Goal: Task Accomplishment & Management: Use online tool/utility

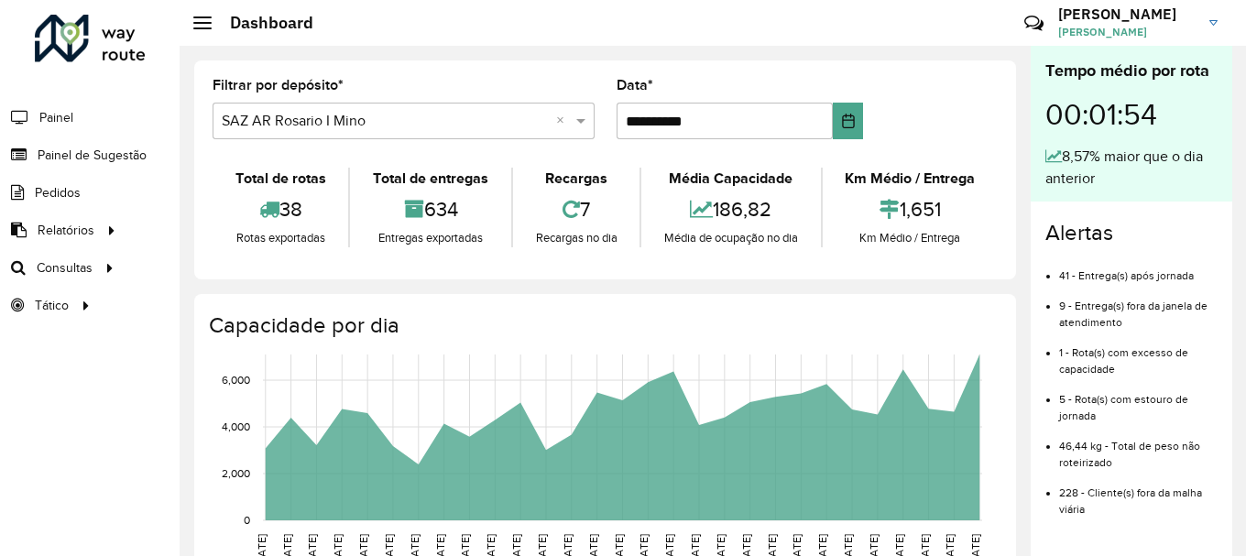
scroll to position [1201, 0]
click at [261, 263] on span "Roteirização" at bounding box center [245, 267] width 74 height 19
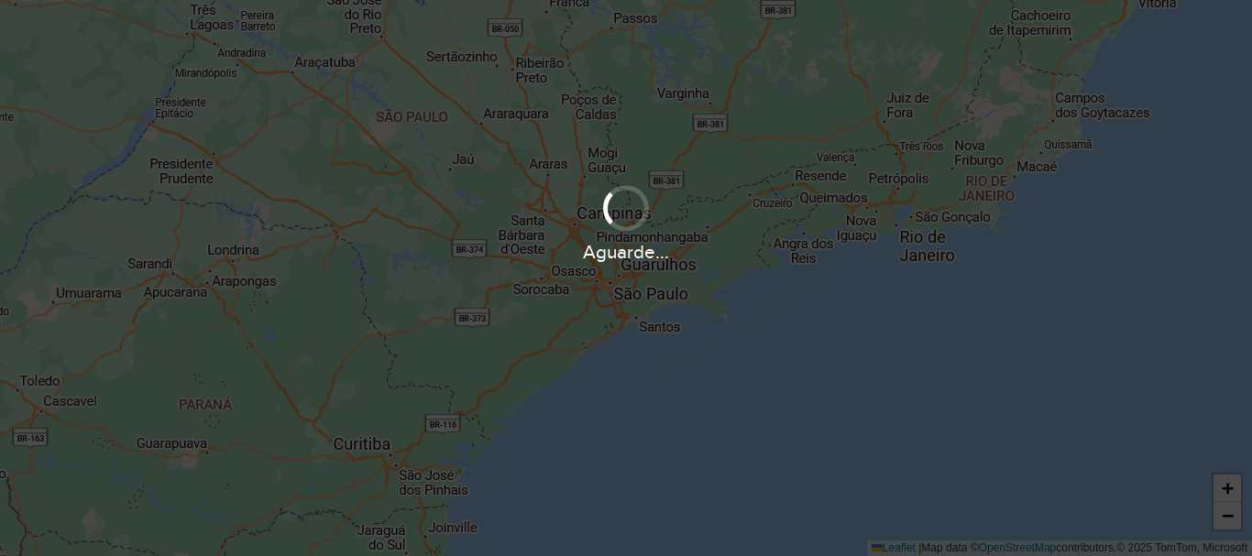
scroll to position [1201, 0]
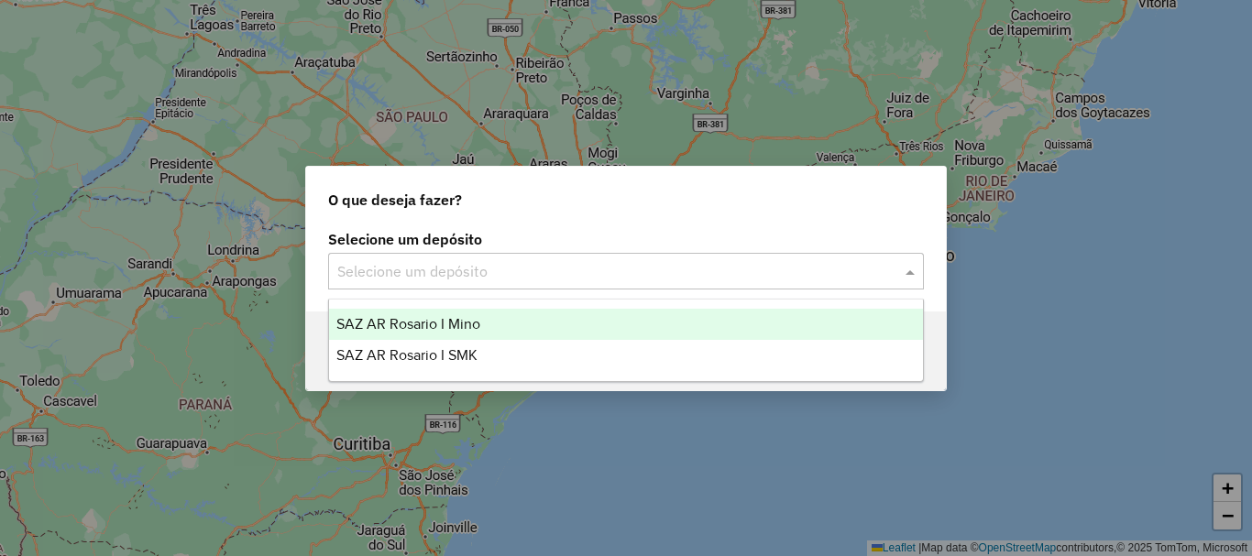
click at [912, 273] on span at bounding box center [912, 271] width 23 height 22
click at [420, 321] on span "SAZ AR Rosario I Mino" at bounding box center [408, 324] width 144 height 16
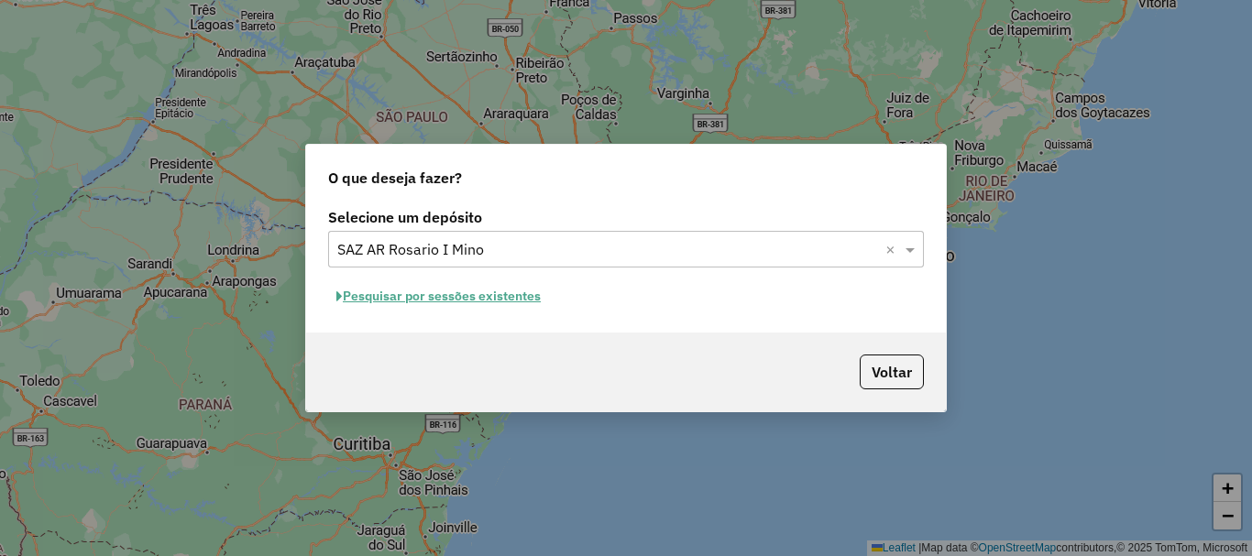
click at [420, 301] on button "Pesquisar por sessões existentes" at bounding box center [438, 296] width 221 height 28
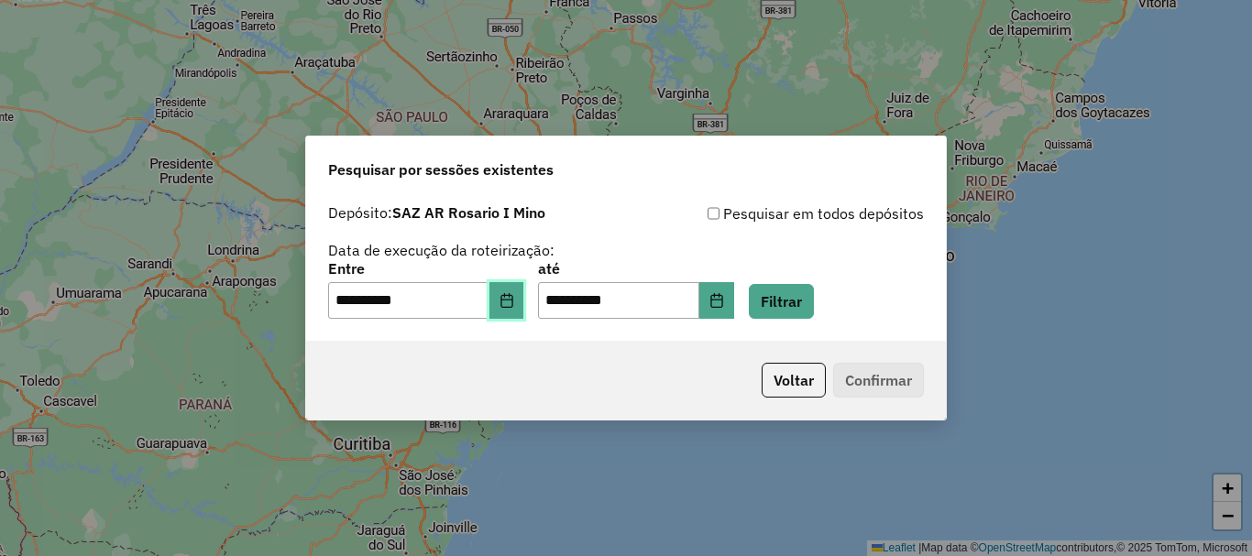
click at [514, 306] on icon "Choose Date" at bounding box center [506, 300] width 15 height 15
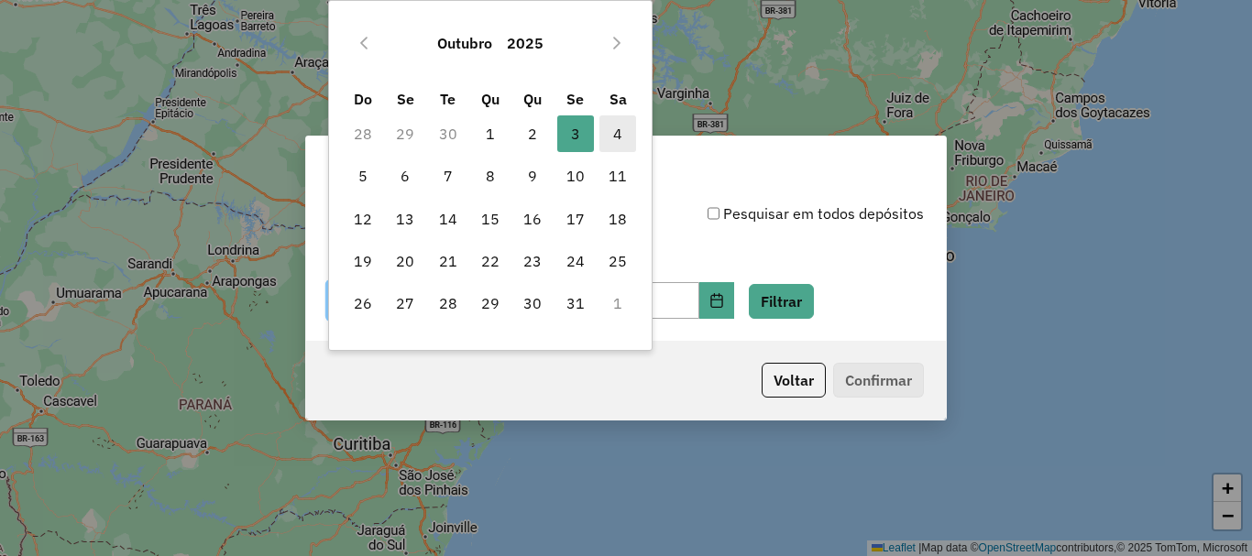
click at [615, 135] on span "4" at bounding box center [617, 133] width 37 height 37
type input "**********"
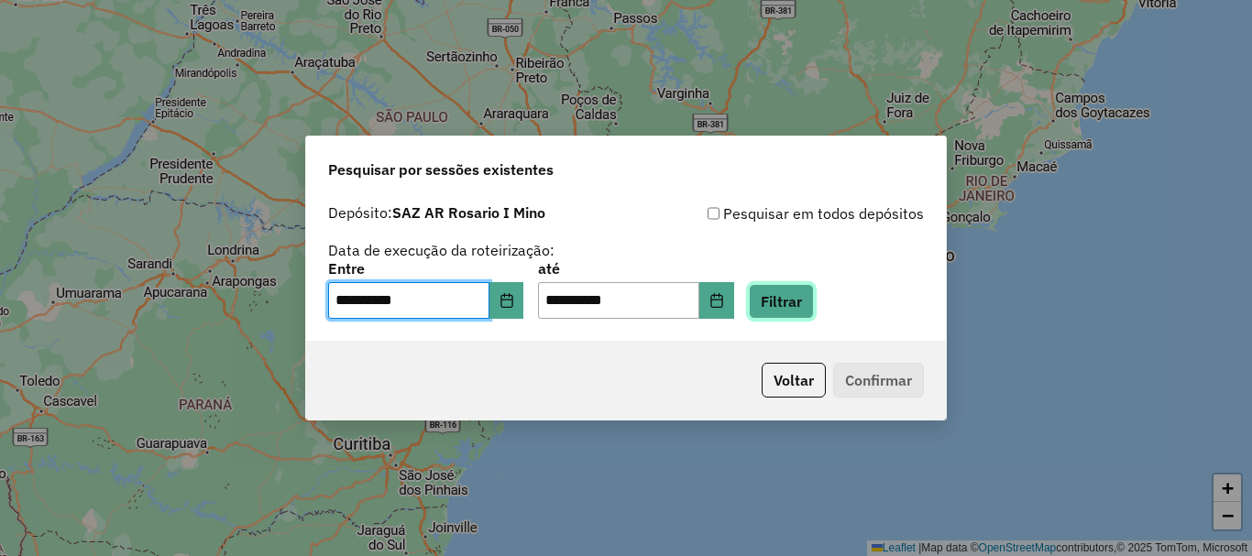
click at [807, 301] on button "Filtrar" at bounding box center [781, 301] width 65 height 35
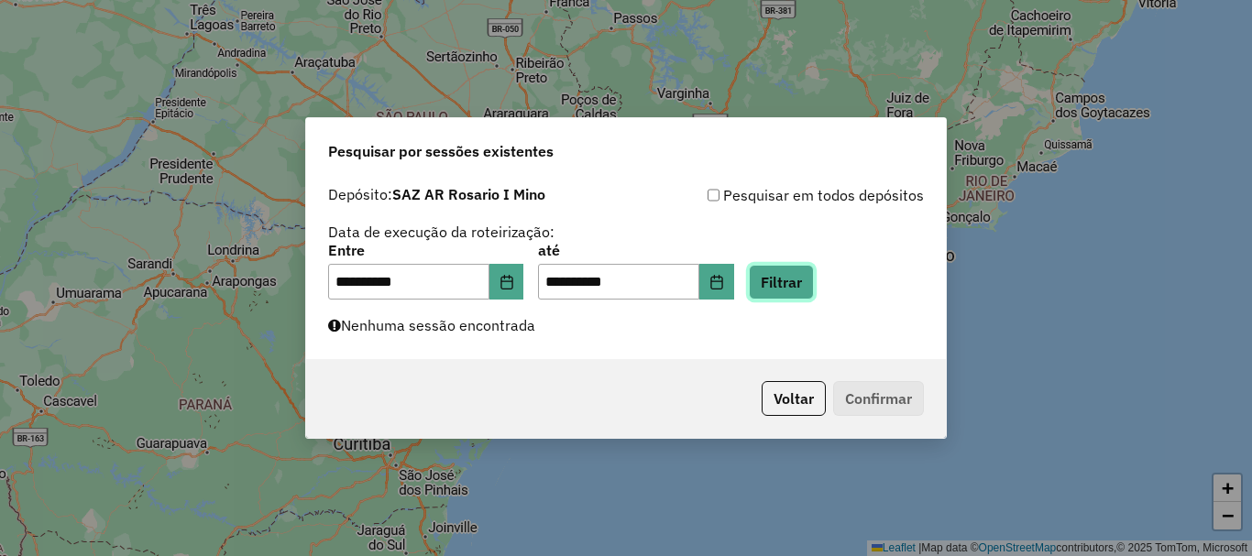
click at [814, 280] on button "Filtrar" at bounding box center [781, 282] width 65 height 35
click at [182, 184] on div "**********" at bounding box center [626, 278] width 1252 height 556
click at [814, 284] on button "Filtrar" at bounding box center [781, 282] width 65 height 35
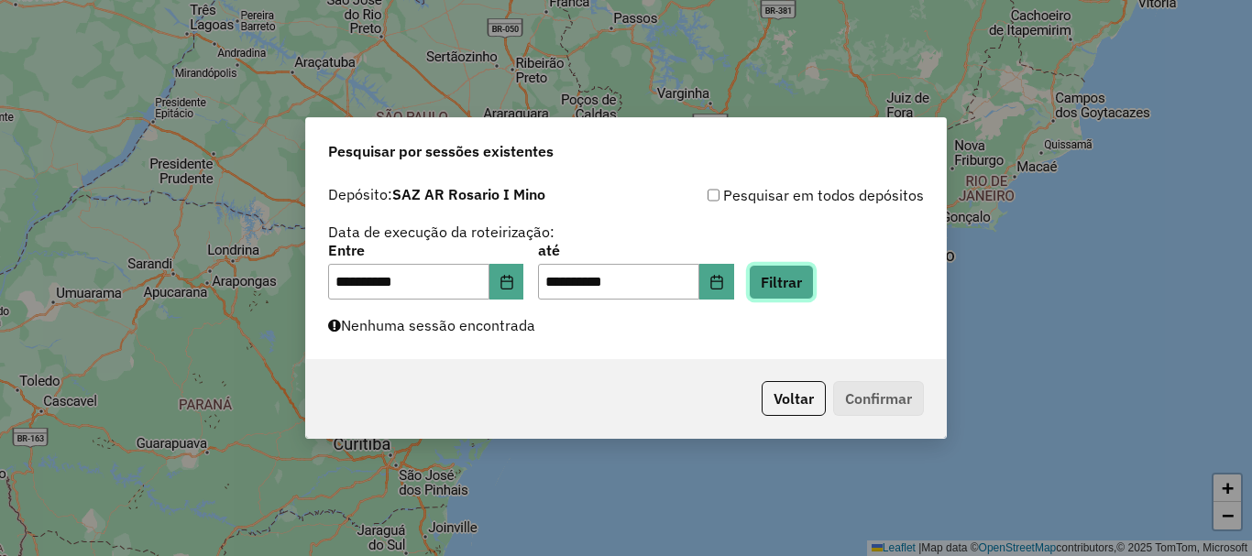
click at [812, 276] on button "Filtrar" at bounding box center [781, 282] width 65 height 35
click at [875, 398] on p-footer "Voltar Confirmar" at bounding box center [839, 398] width 170 height 35
click at [814, 290] on button "Filtrar" at bounding box center [781, 282] width 65 height 35
click at [363, 484] on div "**********" at bounding box center [626, 278] width 1252 height 556
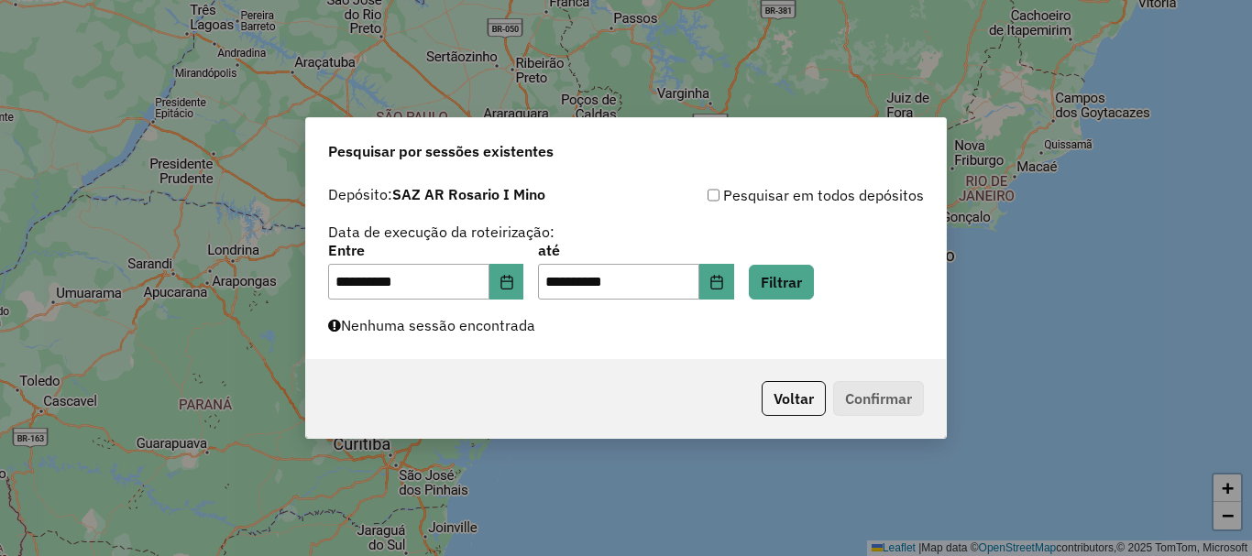
click at [497, 494] on div "**********" at bounding box center [626, 278] width 1252 height 556
click at [814, 288] on button "Filtrar" at bounding box center [781, 282] width 65 height 35
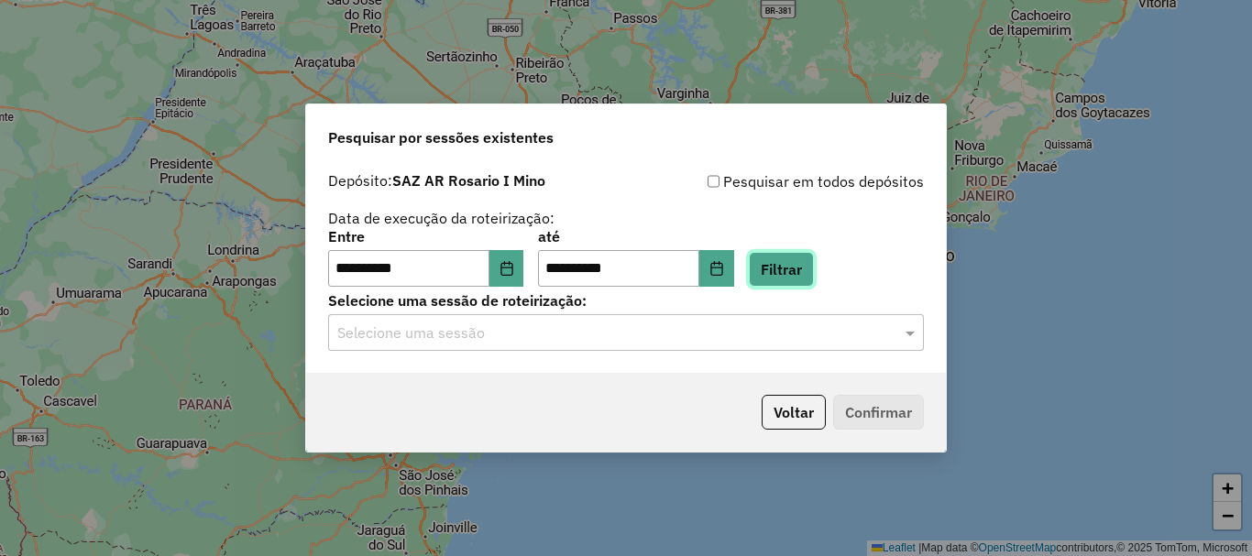
click at [801, 274] on button "Filtrar" at bounding box center [781, 269] width 65 height 35
click at [907, 333] on span at bounding box center [912, 333] width 23 height 22
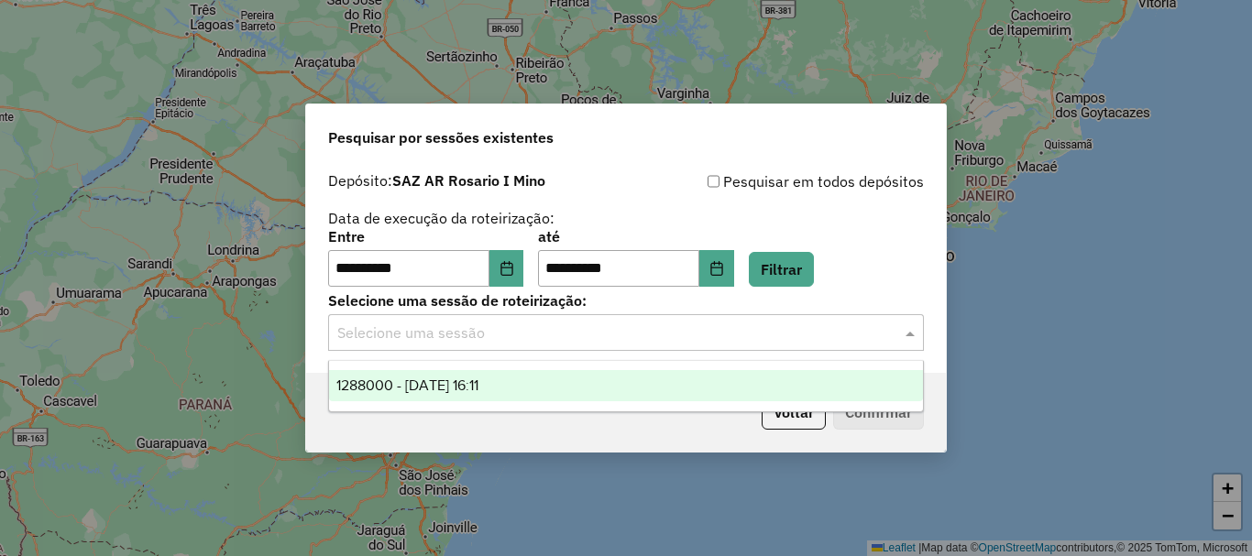
click at [468, 383] on span "1288000 - 04/10/2025 16:11" at bounding box center [407, 385] width 142 height 16
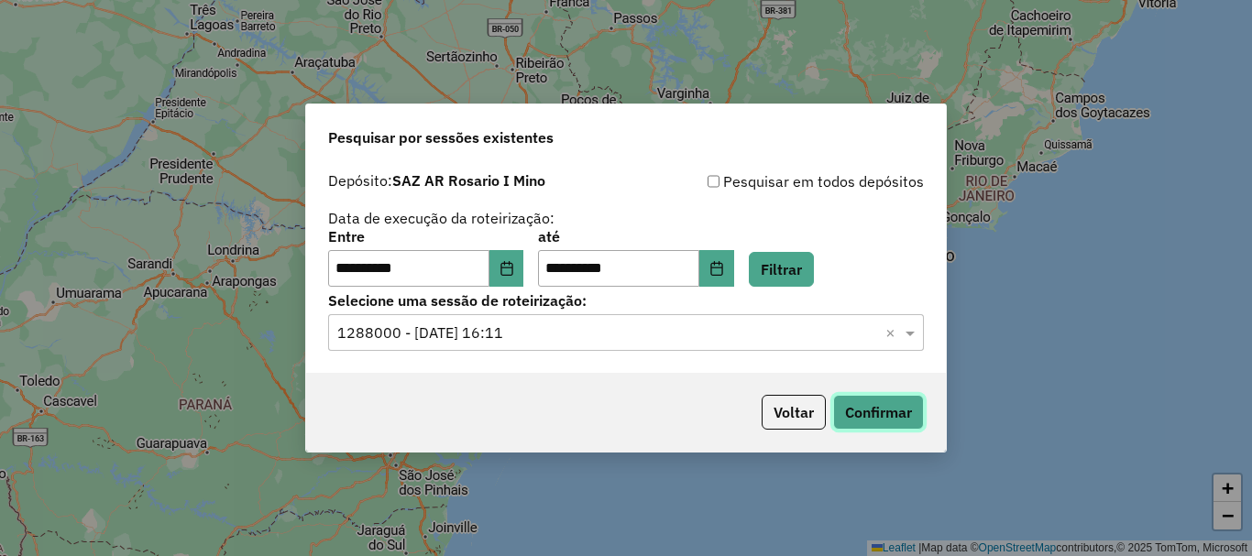
click at [877, 414] on button "Confirmar" at bounding box center [878, 412] width 91 height 35
click at [891, 406] on button "Confirmar" at bounding box center [878, 412] width 91 height 35
click at [888, 409] on button "Confirmar" at bounding box center [878, 412] width 91 height 35
click at [860, 415] on button "Confirmar" at bounding box center [878, 412] width 91 height 35
click at [871, 411] on button "Confirmar" at bounding box center [878, 412] width 91 height 35
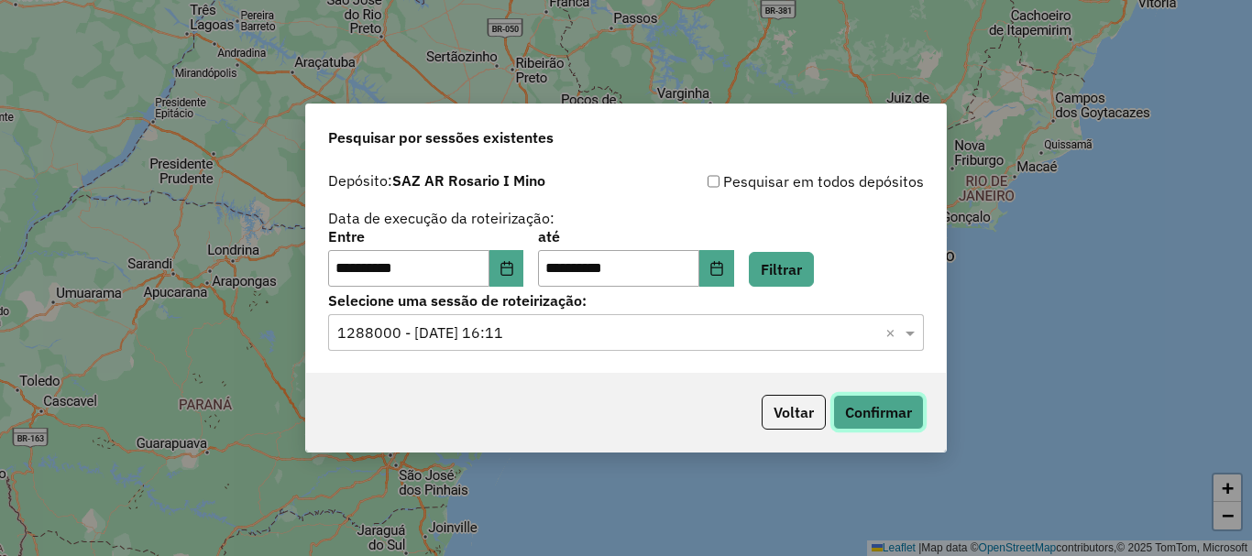
click at [902, 402] on button "Confirmar" at bounding box center [878, 412] width 91 height 35
click at [885, 411] on button "Confirmar" at bounding box center [878, 412] width 91 height 35
click at [888, 411] on button "Confirmar" at bounding box center [878, 412] width 91 height 35
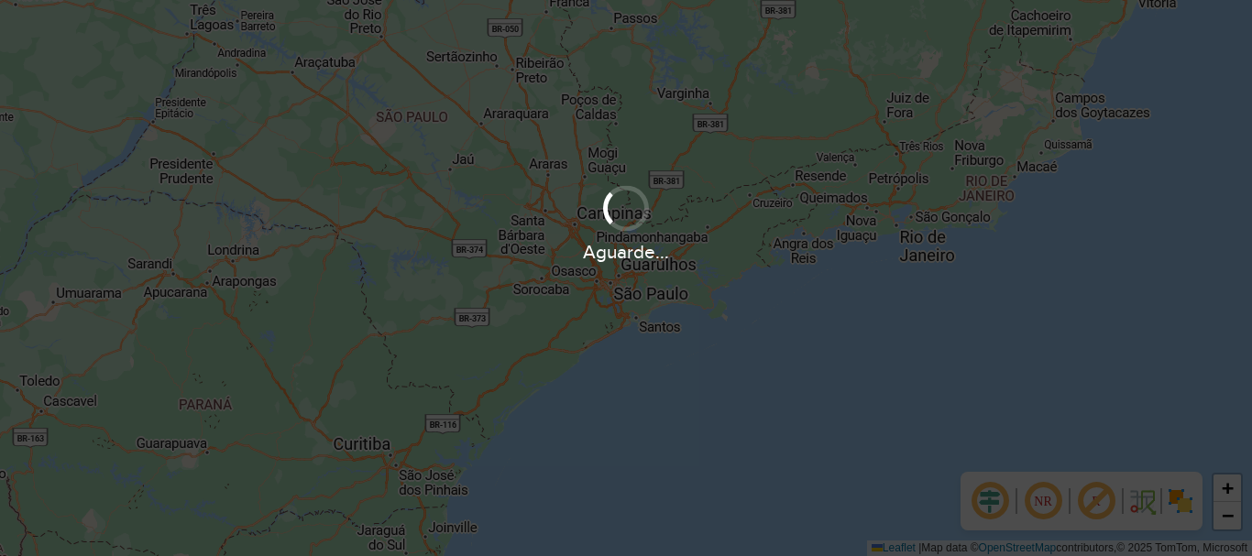
scroll to position [1201, 0]
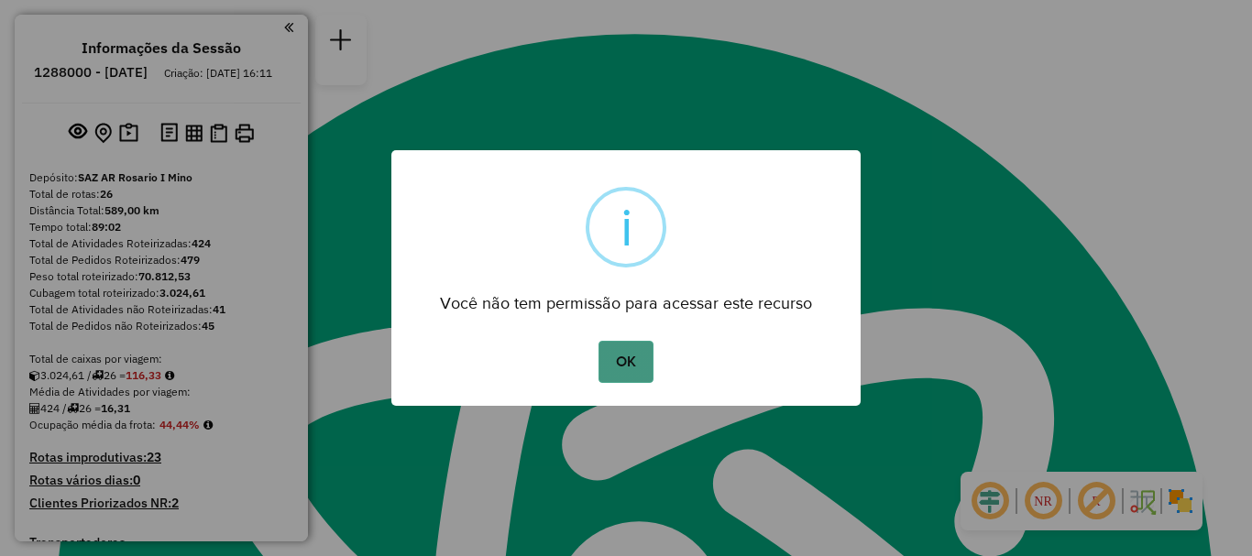
click at [636, 371] on button "OK" at bounding box center [625, 362] width 54 height 42
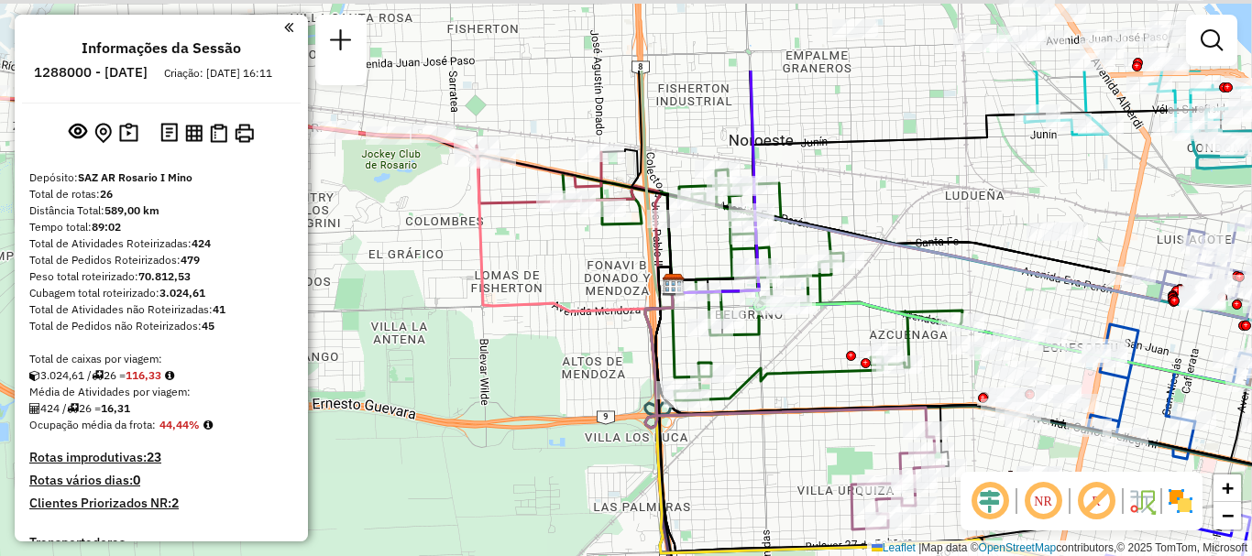
drag, startPoint x: 637, startPoint y: 316, endPoint x: 633, endPoint y: 354, distance: 37.7
click at [633, 354] on div "Janela de atendimento Grade de atendimento Capacidade Transportadoras Veículos …" at bounding box center [626, 278] width 1252 height 556
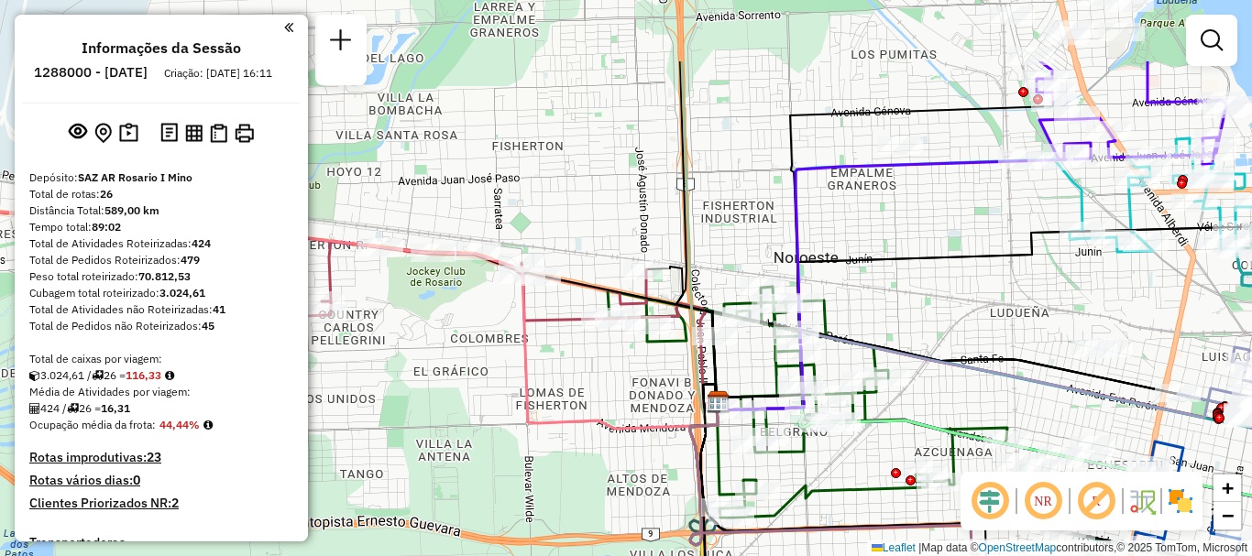
drag, startPoint x: 520, startPoint y: 317, endPoint x: 560, endPoint y: 404, distance: 95.5
click at [563, 414] on icon at bounding box center [374, 321] width 685 height 216
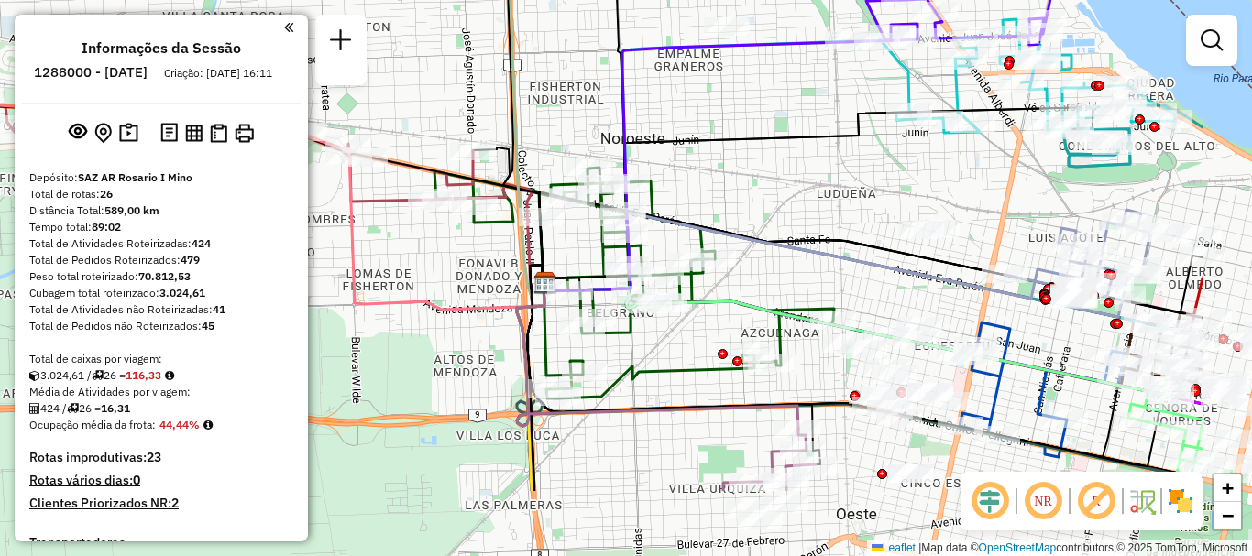
drag, startPoint x: 538, startPoint y: 377, endPoint x: 278, endPoint y: 226, distance: 300.5
click at [278, 226] on hb-router-mapa "Informações da Sessão 1288000 - 04/10/2025 Criação: 03/10/2025 16:11 Depósito: …" at bounding box center [626, 278] width 1252 height 556
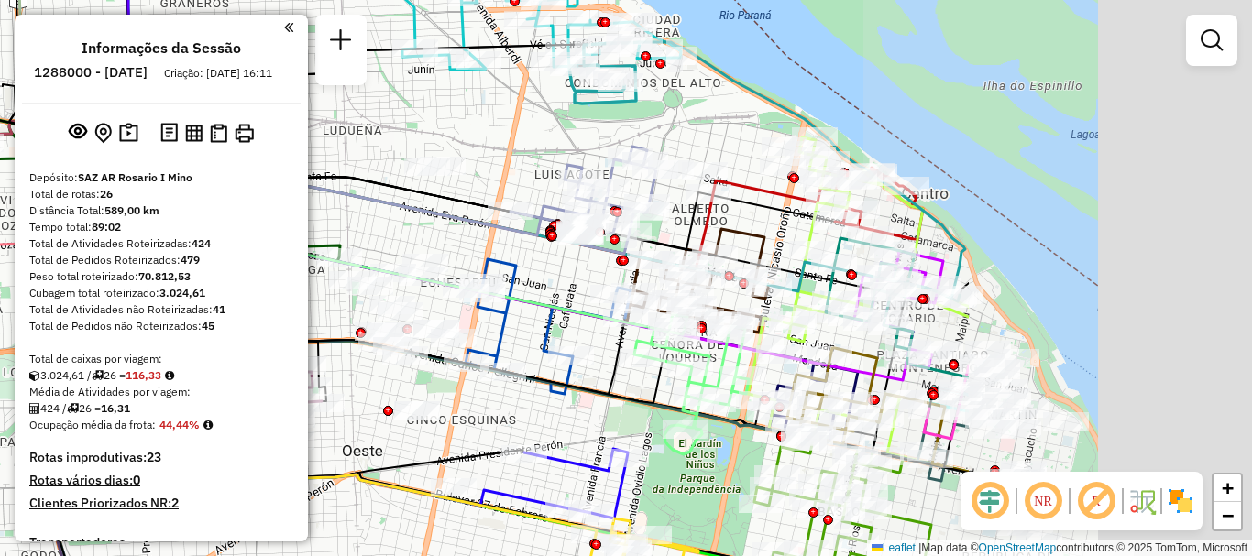
drag, startPoint x: 669, startPoint y: 435, endPoint x: 387, endPoint y: 429, distance: 282.3
click at [387, 416] on div at bounding box center [388, 411] width 10 height 10
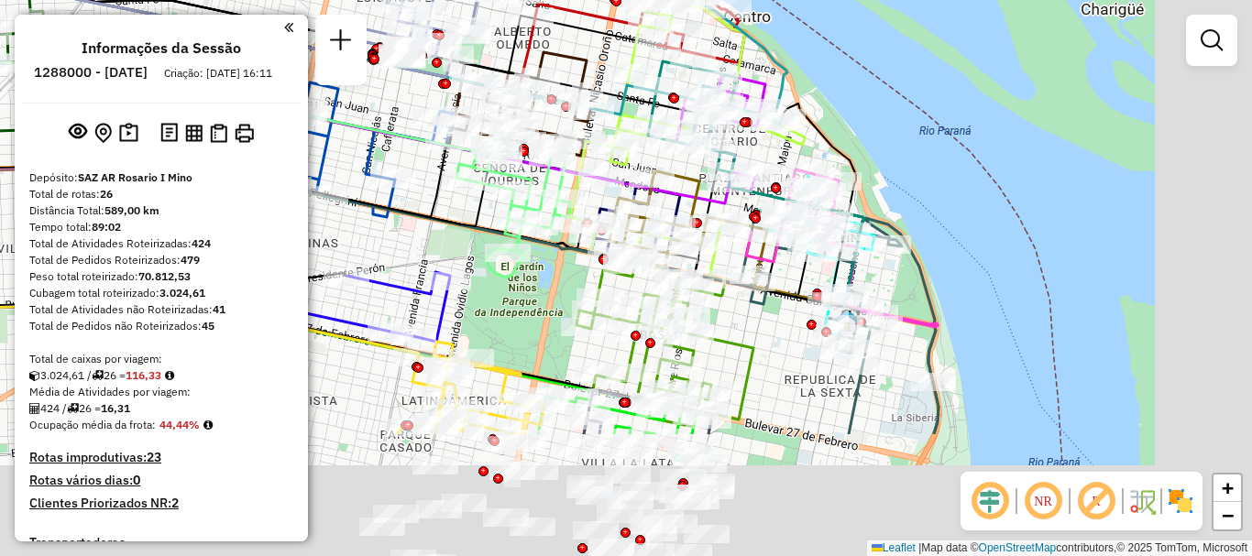
drag, startPoint x: 700, startPoint y: 486, endPoint x: 482, endPoint y: 295, distance: 289.6
click at [503, 300] on div "Janela de atendimento Grade de atendimento Capacidade Transportadoras Veículos …" at bounding box center [626, 278] width 1252 height 556
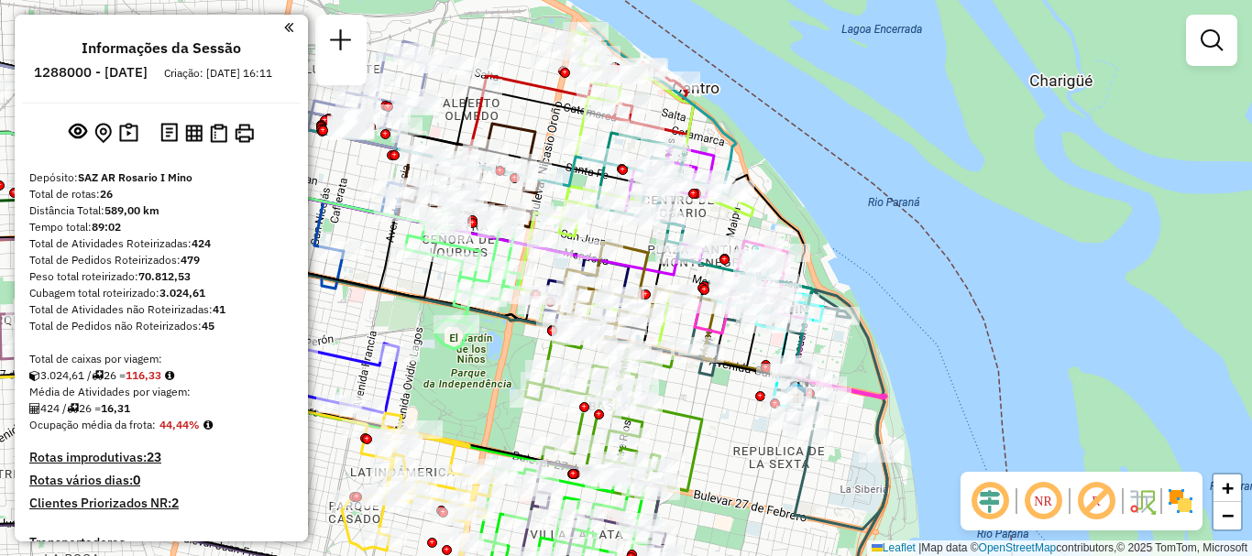
drag, startPoint x: 740, startPoint y: 477, endPoint x: 713, endPoint y: 561, distance: 87.8
click at [713, 555] on html "Aguarde... Pop-up bloqueado! Seu navegador bloqueou automáticamente a abertura …" at bounding box center [626, 278] width 1252 height 556
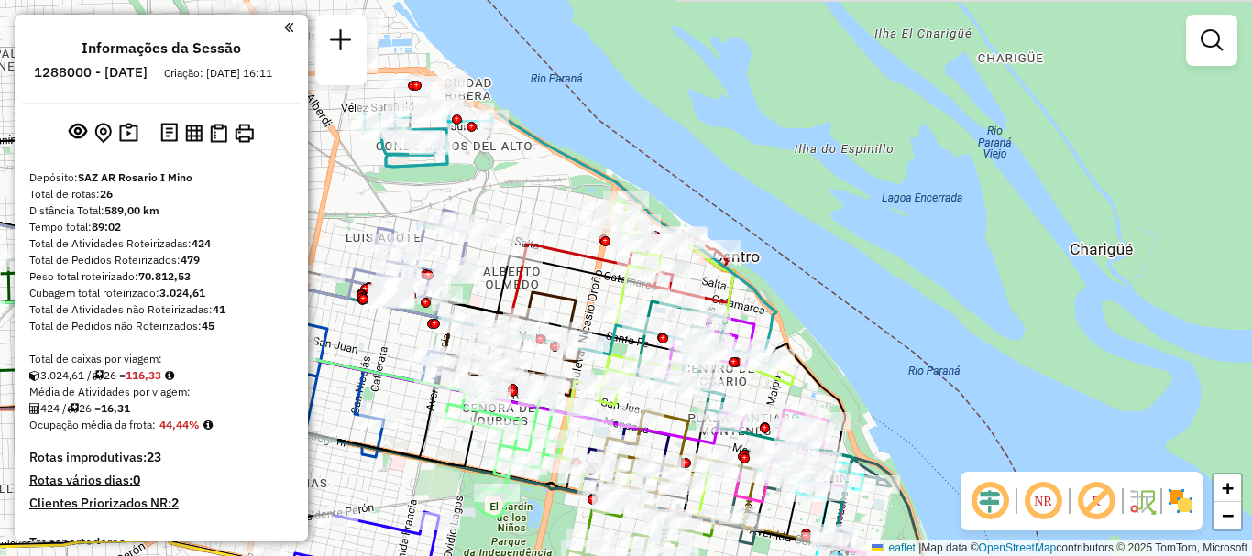
drag, startPoint x: 755, startPoint y: 520, endPoint x: 781, endPoint y: 592, distance: 75.9
click at [781, 555] on html "Aguarde... Pop-up bloqueado! Seu navegador bloqueou automáticamente a abertura …" at bounding box center [626, 278] width 1252 height 556
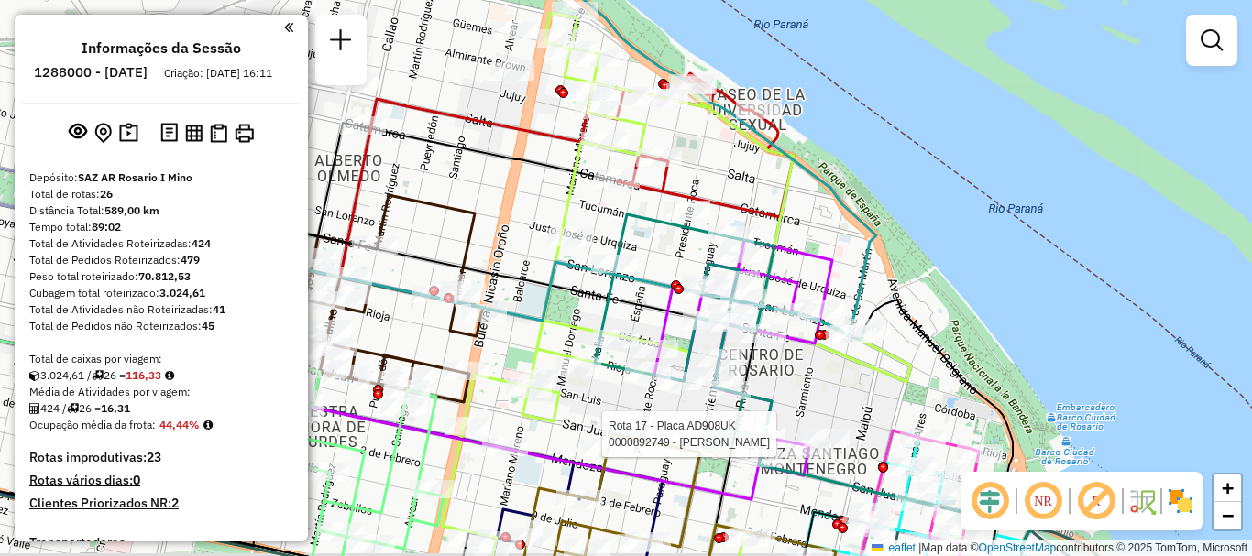
drag, startPoint x: 748, startPoint y: 454, endPoint x: 693, endPoint y: 305, distance: 158.3
click at [738, 425] on div at bounding box center [761, 434] width 46 height 18
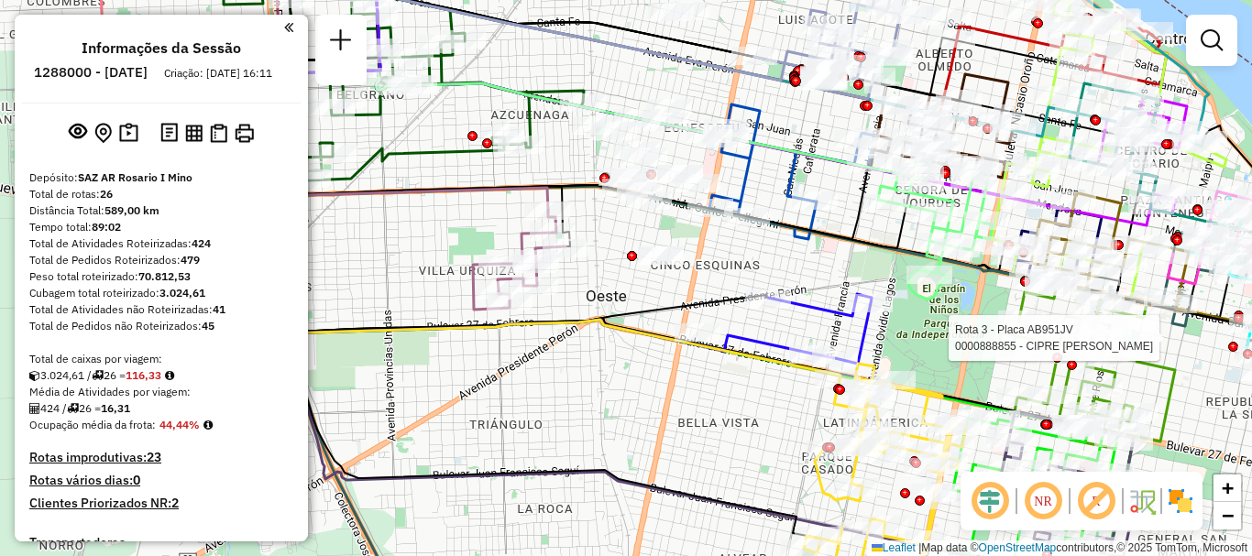
drag, startPoint x: 677, startPoint y: 399, endPoint x: 739, endPoint y: 377, distance: 66.1
click at [739, 377] on div "Rota 3 - Placa AB951JV 0000888855 - CIPRE MARIA Janela de atendimento Grade de …" at bounding box center [626, 278] width 1252 height 556
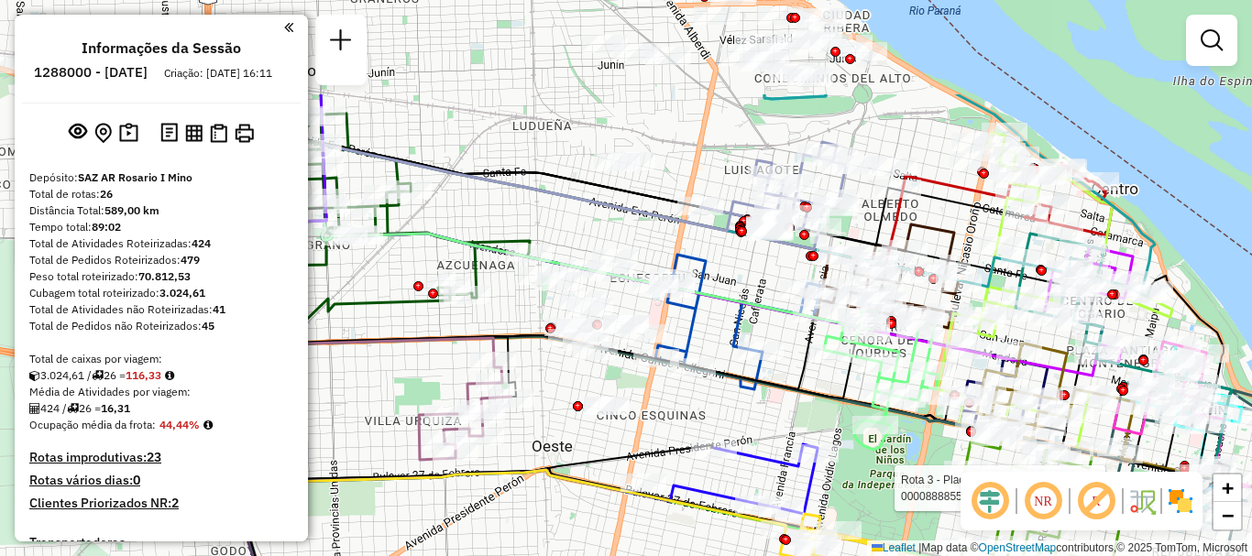
drag, startPoint x: 656, startPoint y: 425, endPoint x: 602, endPoint y: 575, distance: 159.7
click at [602, 555] on html "Aguarde... Pop-up bloqueado! Seu navegador bloqueou automáticamente a abertura …" at bounding box center [626, 278] width 1252 height 556
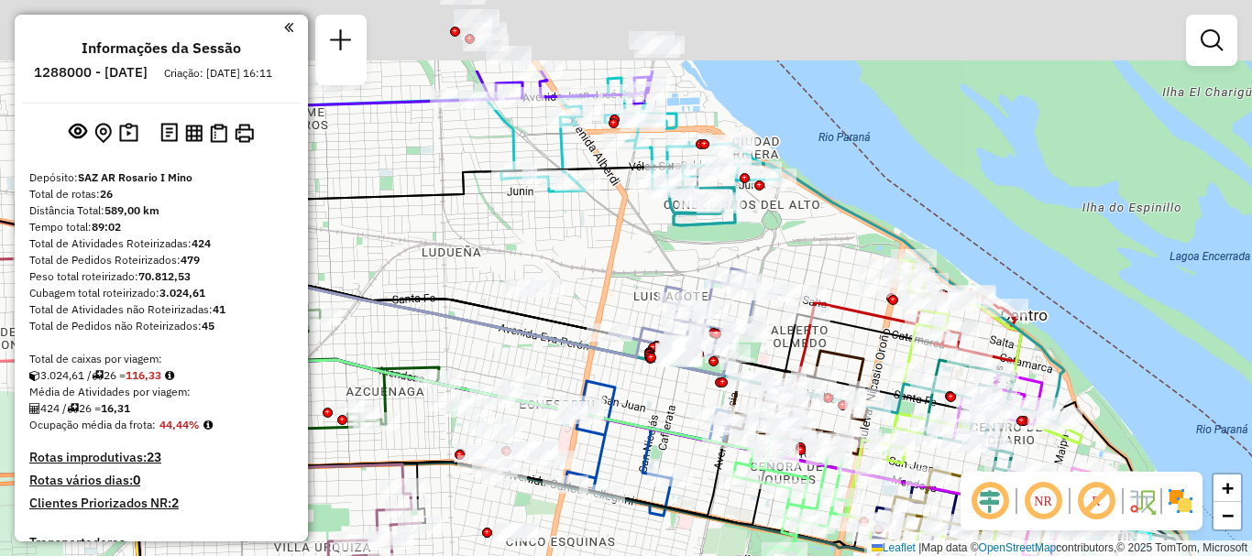
click at [579, 555] on html "Aguarde... Pop-up bloqueado! Seu navegador bloqueou automáticamente a abertura …" at bounding box center [626, 278] width 1252 height 556
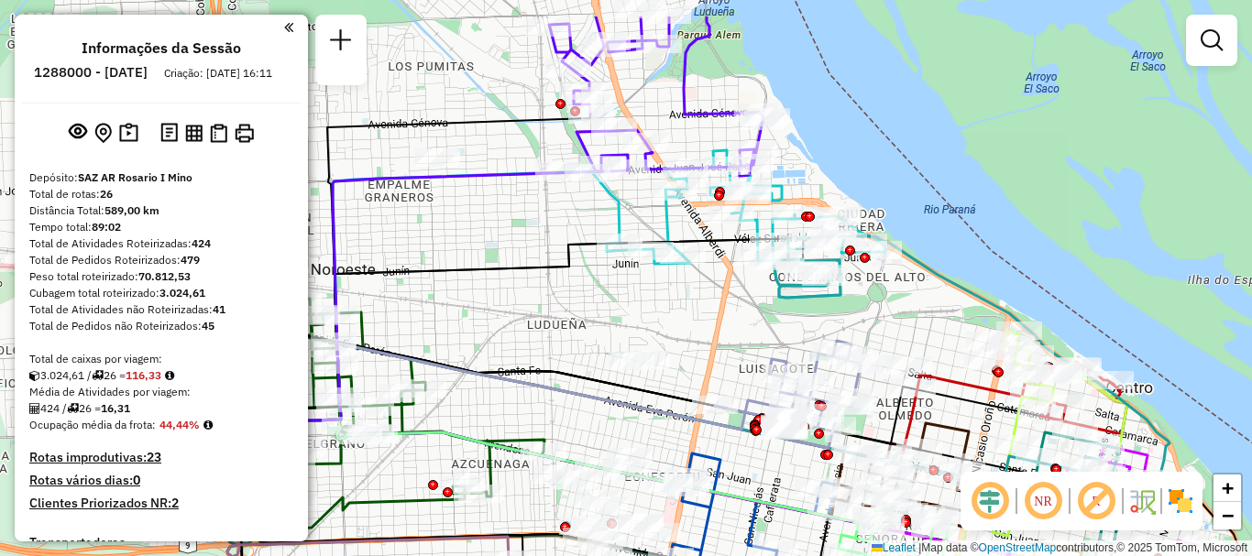
click at [694, 555] on html "Aguarde... Pop-up bloqueado! Seu navegador bloqueou automáticamente a abertura …" at bounding box center [626, 278] width 1252 height 556
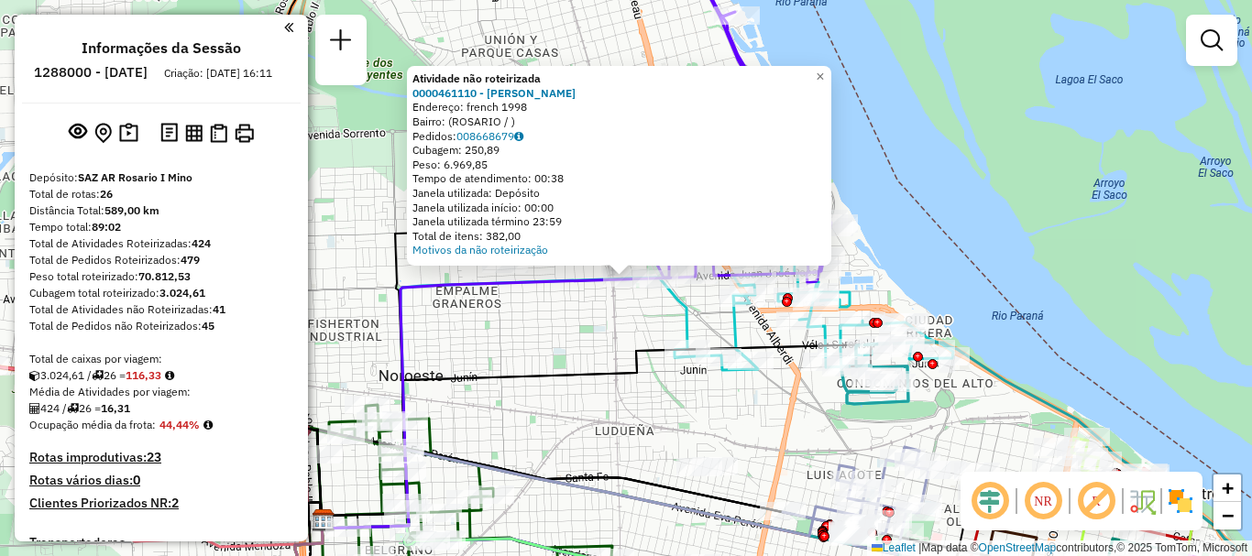
click at [545, 308] on div "Atividade não roteirizada 0000461110 - Gonzales Emanuel - RDV Endereço: french …" at bounding box center [626, 278] width 1252 height 556
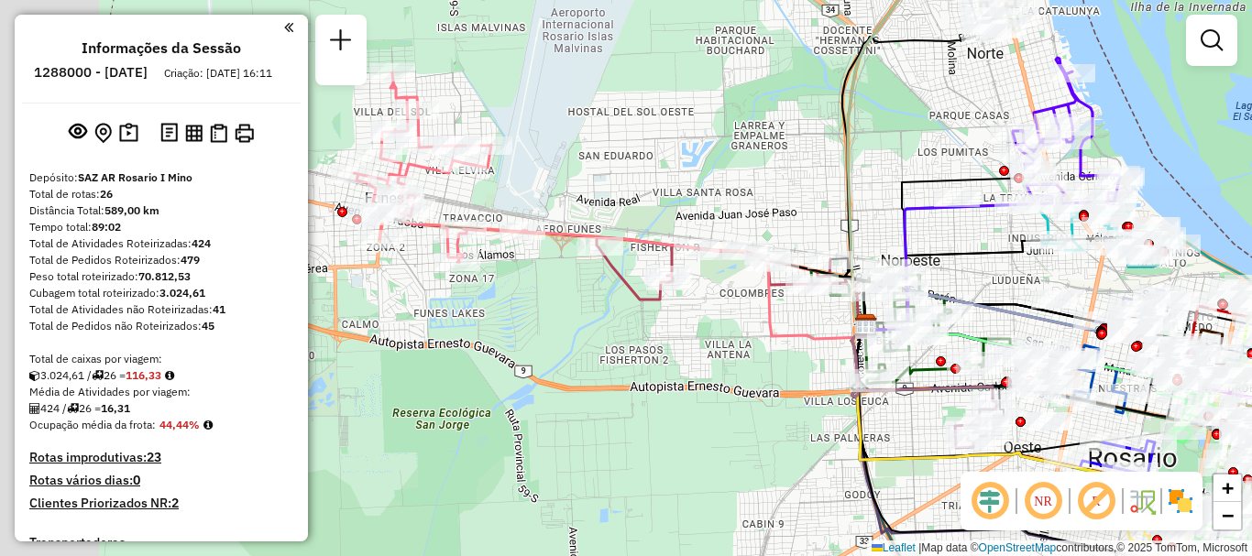
click at [714, 346] on div "Janela de atendimento Grade de atendimento Capacidade Transportadoras Veículos …" at bounding box center [626, 278] width 1252 height 556
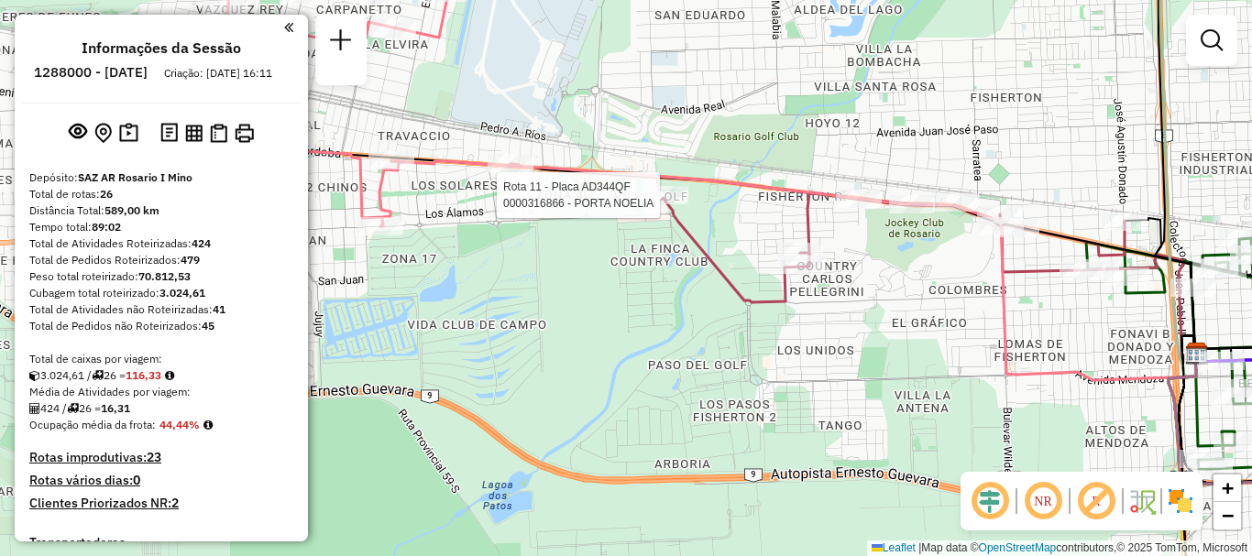
select select "**********"
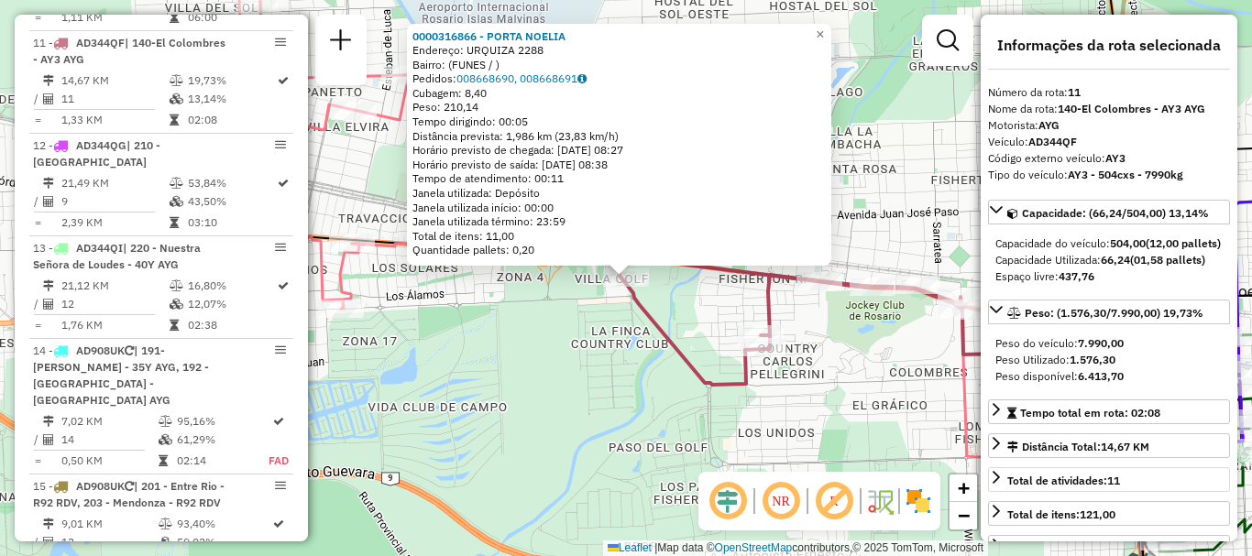
scroll to position [92, 0]
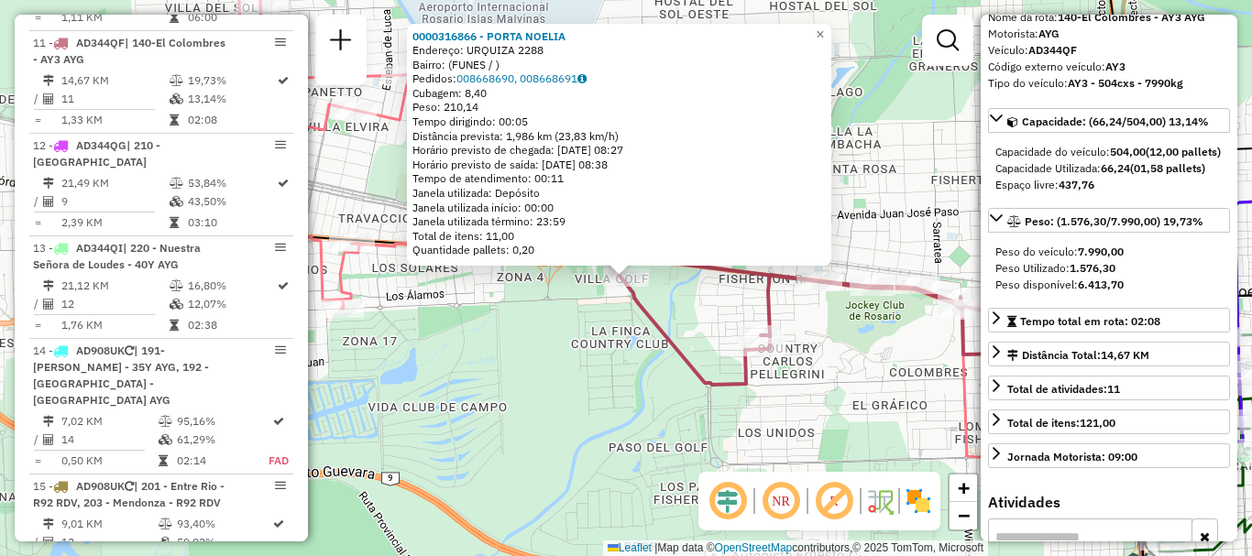
click at [758, 407] on div "0000316866 - PORTA NOELIA Endereço: URQUIZA 2288 Bairro: (FUNES / ) Pedidos: 00…" at bounding box center [626, 278] width 1252 height 556
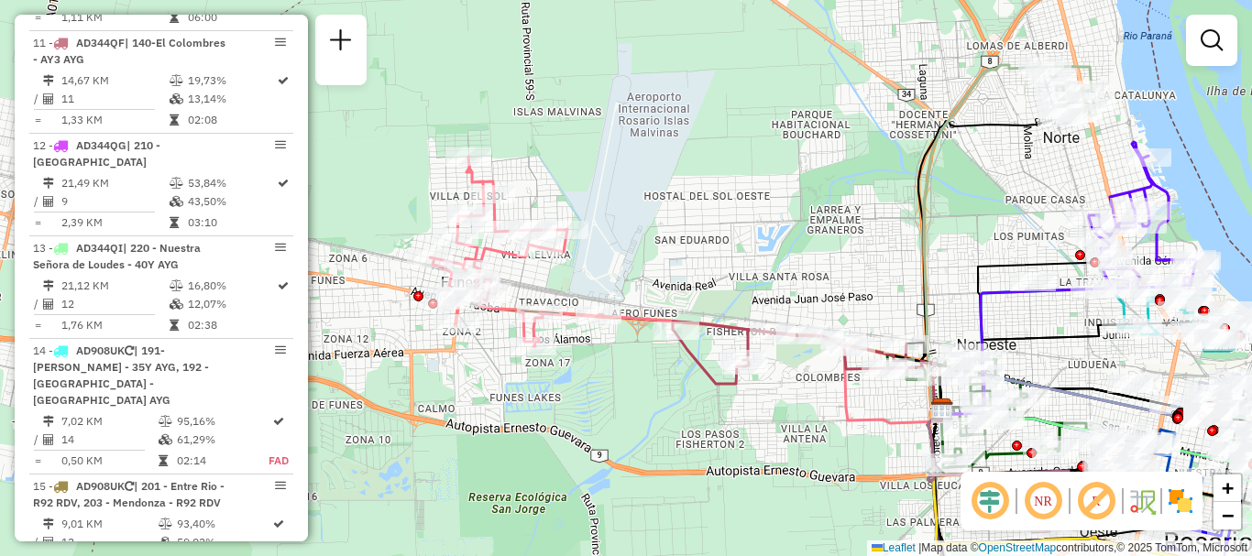
drag, startPoint x: 854, startPoint y: 410, endPoint x: 721, endPoint y: 331, distance: 154.5
click at [721, 331] on icon at bounding box center [769, 369] width 343 height 108
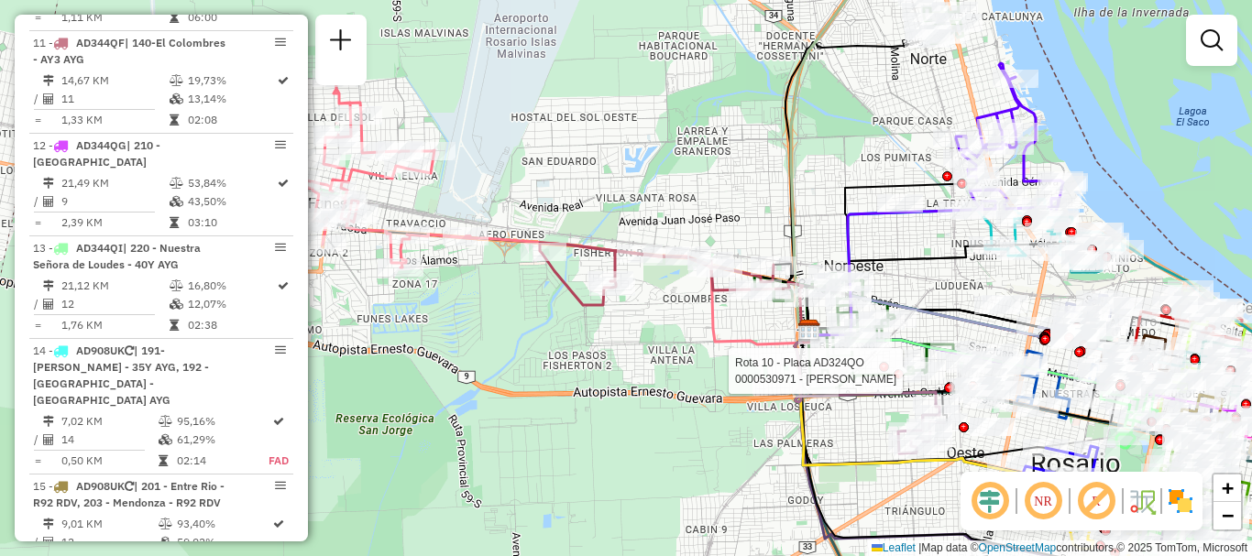
select select "**********"
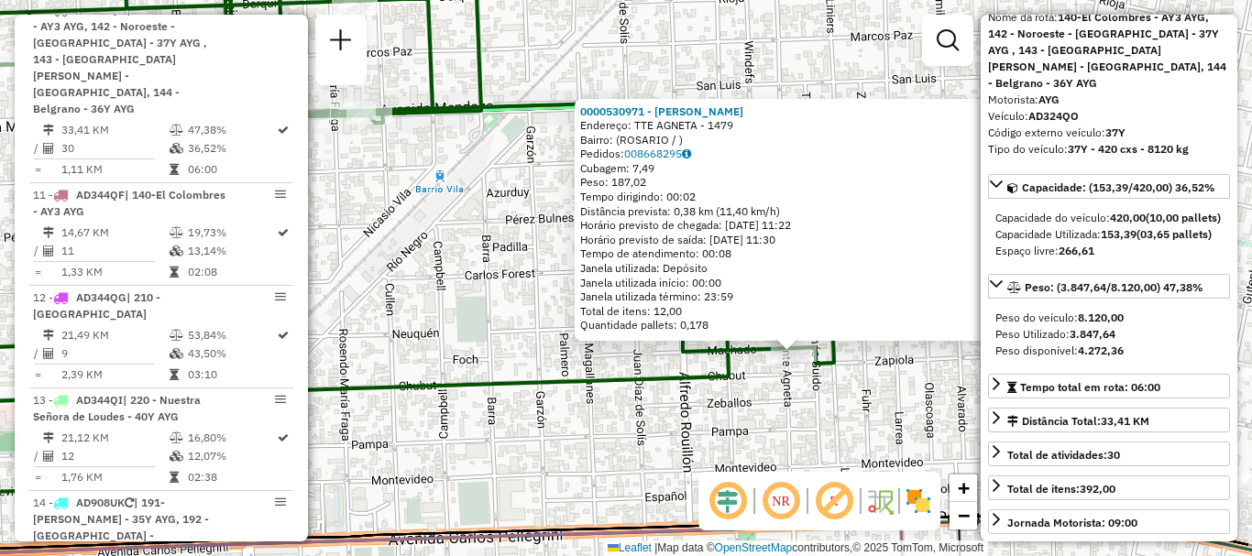
click at [889, 453] on div "0000530971 - Villena Becerra Elidia Endereço: TTE AGNETA - 1479 Bairro: (ROSARI…" at bounding box center [626, 278] width 1252 height 556
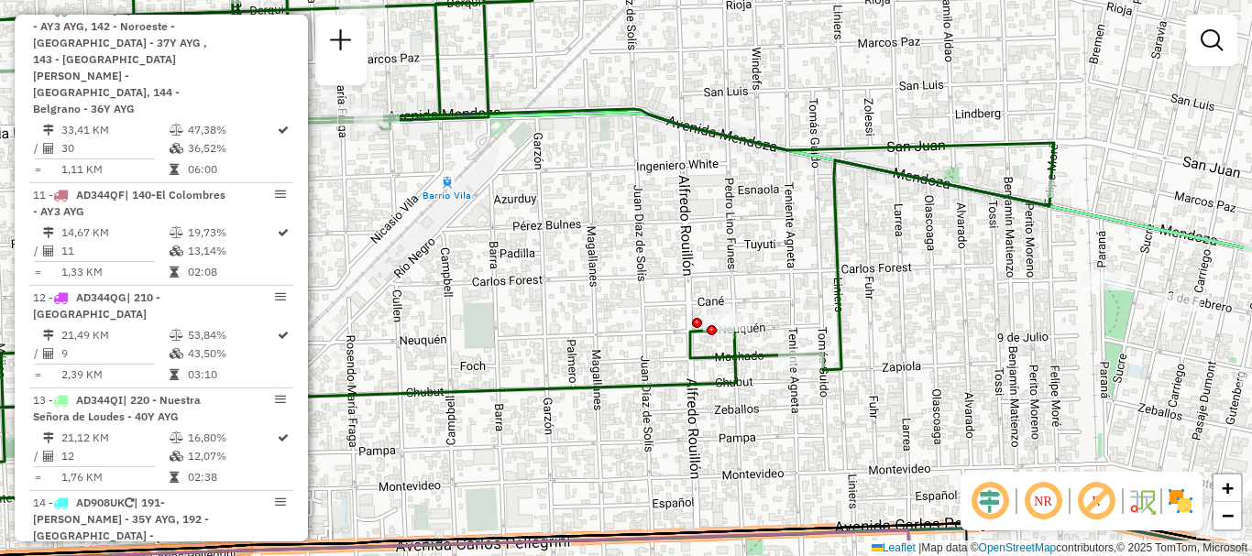
drag, startPoint x: 676, startPoint y: 407, endPoint x: 918, endPoint y: 514, distance: 264.6
click at [918, 514] on div "Janela de atendimento Grade de atendimento Capacidade Transportadoras Veículos …" at bounding box center [626, 278] width 1252 height 556
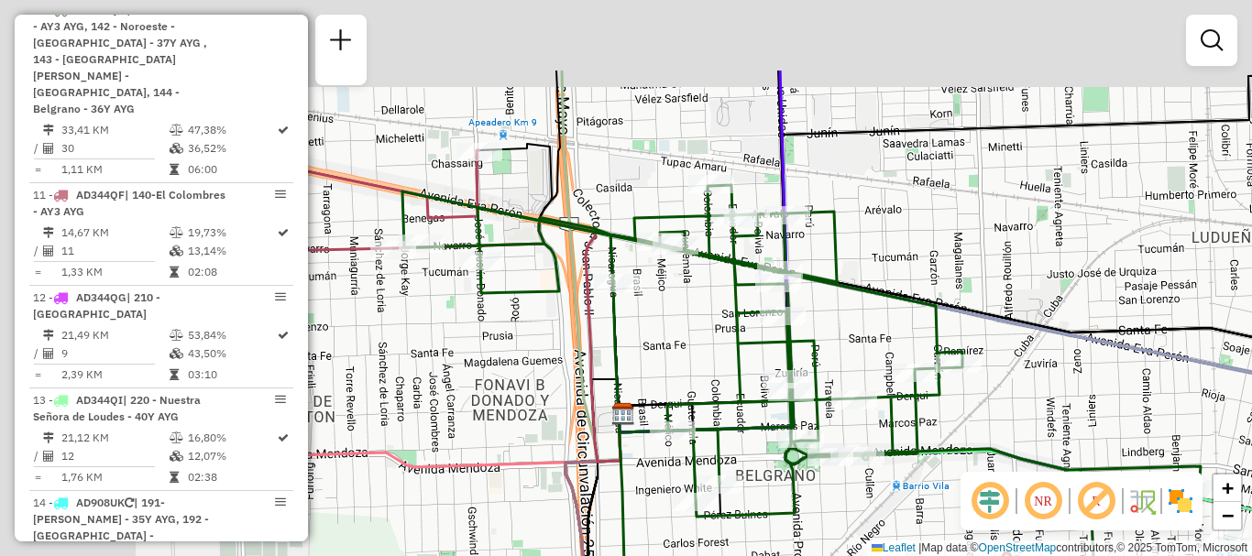
drag, startPoint x: 678, startPoint y: 431, endPoint x: 834, endPoint y: 557, distance: 200.6
click at [834, 555] on html "Aguarde... Pop-up bloqueado! Seu navegador bloqueou automáticamente a abertura …" at bounding box center [626, 278] width 1252 height 556
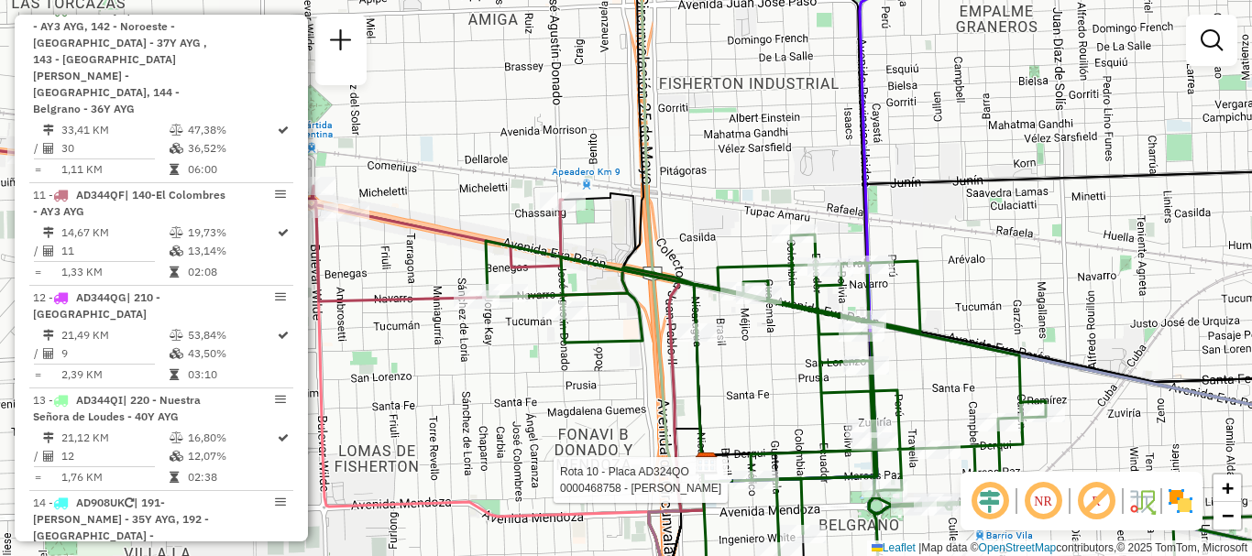
drag, startPoint x: 670, startPoint y: 456, endPoint x: 755, endPoint y: 496, distance: 93.9
click at [746, 489] on div at bounding box center [756, 480] width 46 height 18
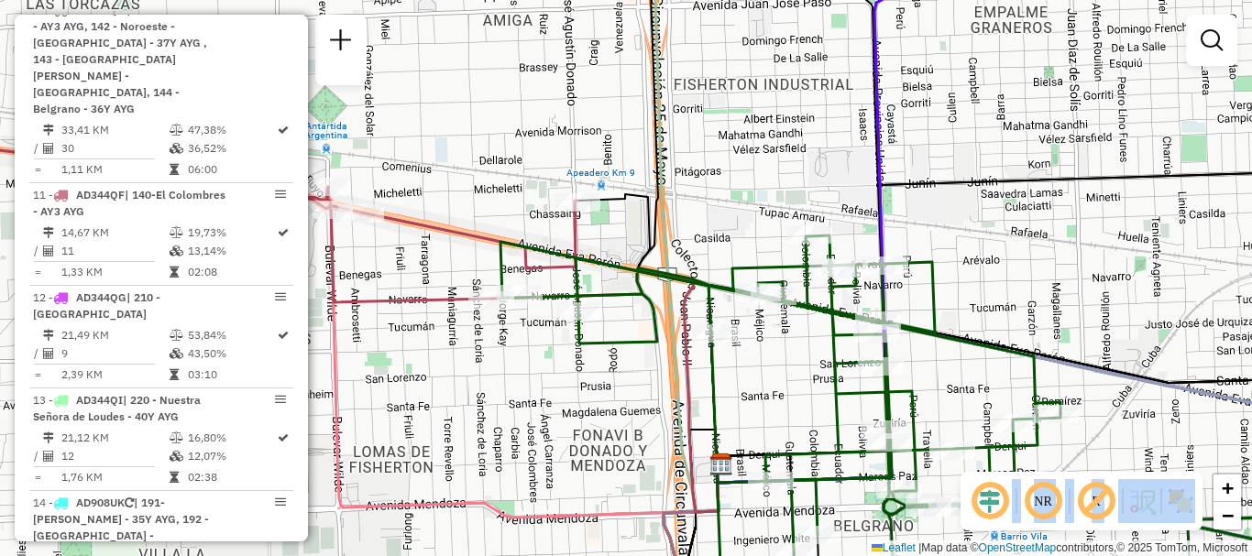
drag, startPoint x: 1012, startPoint y: 486, endPoint x: 407, endPoint y: 147, distance: 694.0
type textarea "***"
click at [432, 170] on hb-router-mapa "Informações da Sessão 1288000 - 04/10/2025 Criação: 03/10/2025 16:11 Depósito: …" at bounding box center [626, 278] width 1252 height 556
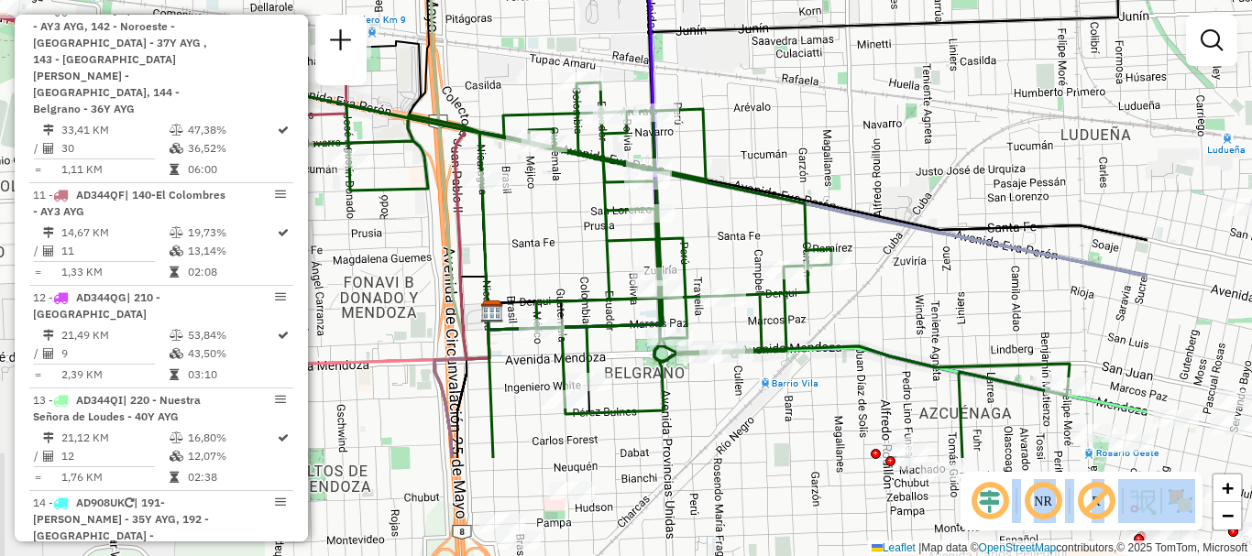
drag, startPoint x: 1056, startPoint y: 337, endPoint x: 378, endPoint y: -70, distance: 790.7
click at [378, 0] on html "Aguarde... Pop-up bloqueado! Seu navegador bloqueou automáticamente a abertura …" at bounding box center [626, 278] width 1252 height 556
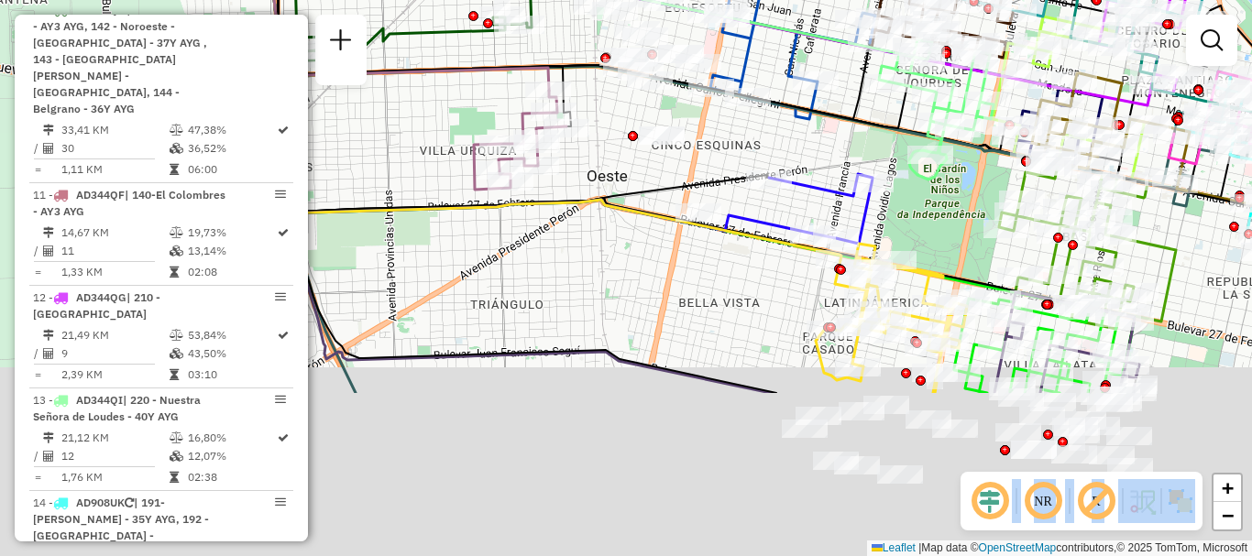
drag, startPoint x: 824, startPoint y: 294, endPoint x: 736, endPoint y: 123, distance: 192.6
click at [730, 104] on div "Janela de atendimento Grade de atendimento Capacidade Transportadoras Veículos …" at bounding box center [626, 278] width 1252 height 556
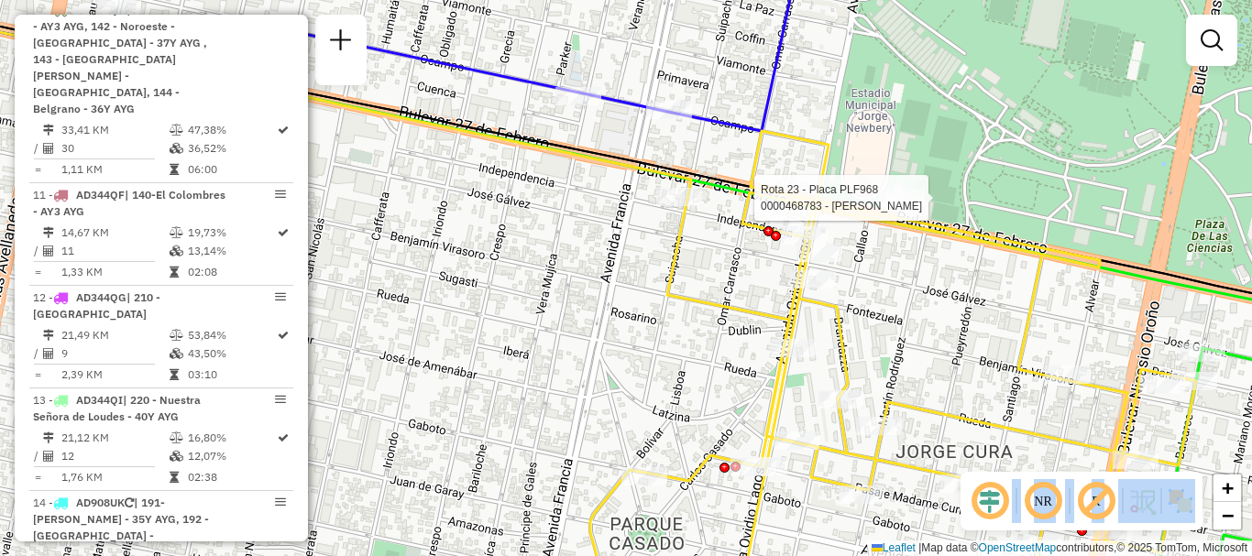
select select "**********"
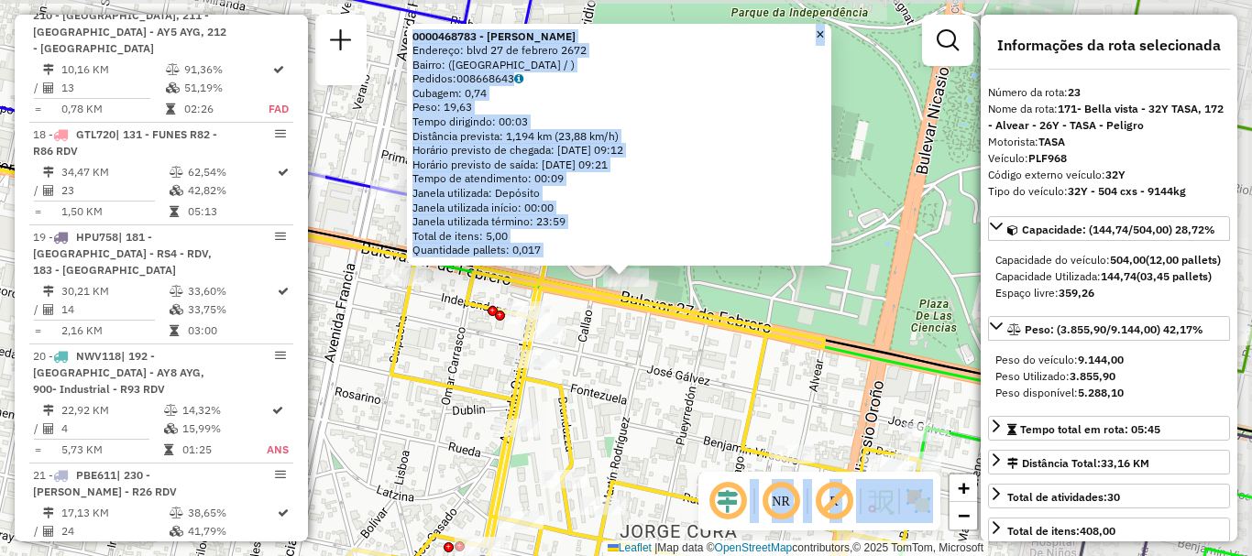
scroll to position [3207, 0]
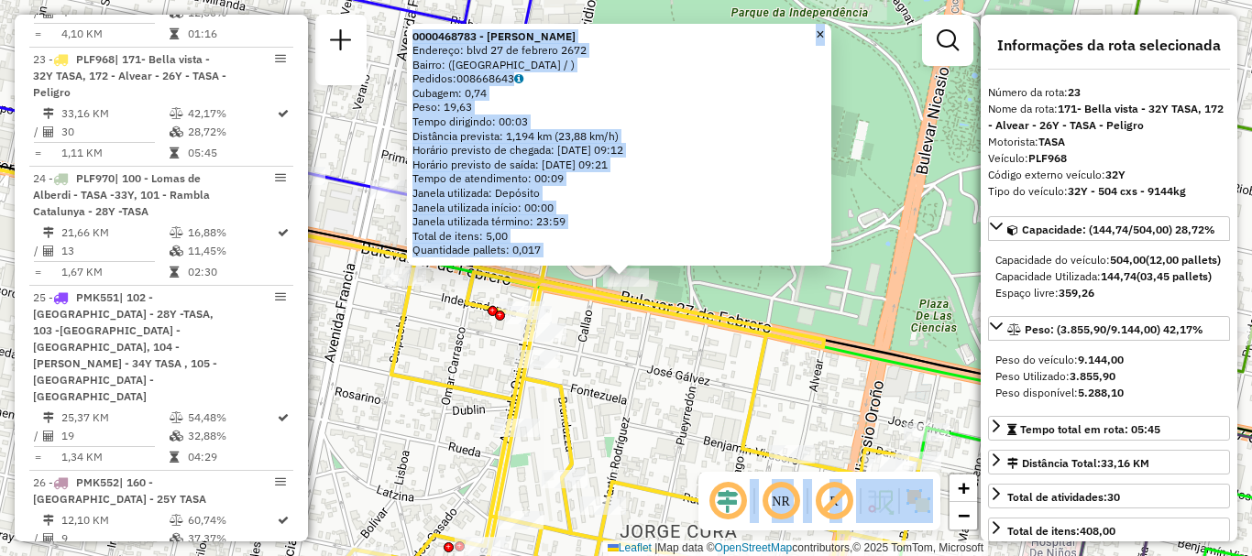
click at [834, 295] on div "0000468783 - braun maria Endereço: blvd 27 de febrero 2672 Bairro: (rosario / )…" at bounding box center [626, 278] width 1252 height 556
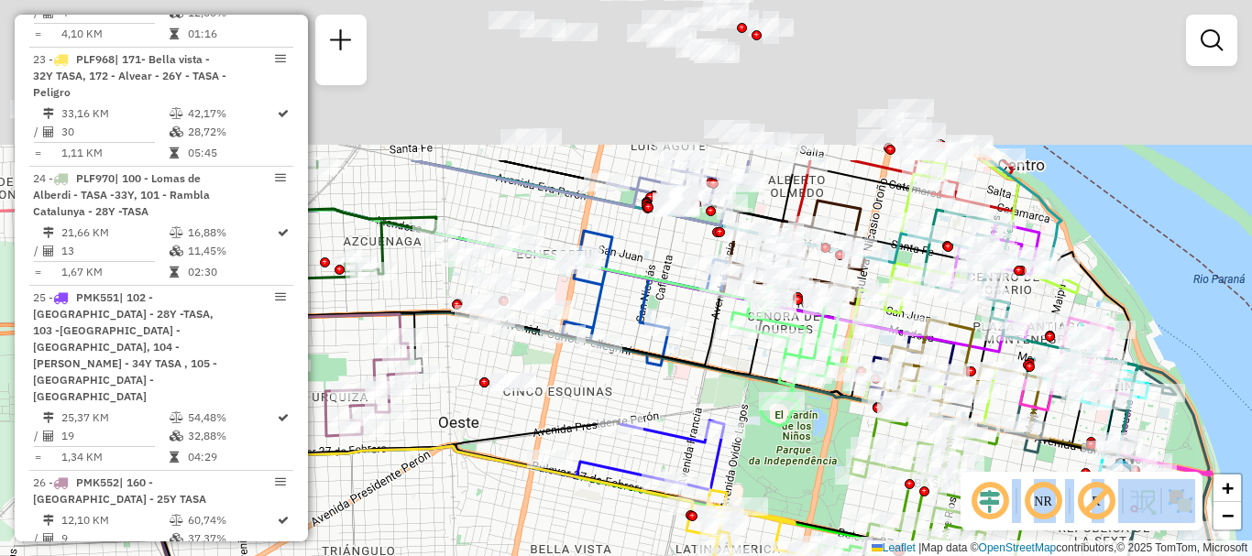
drag, startPoint x: 814, startPoint y: 252, endPoint x: 778, endPoint y: 462, distance: 212.8
click at [778, 462] on div "Janela de atendimento Grade de atendimento Capacidade Transportadoras Veículos …" at bounding box center [626, 278] width 1252 height 556
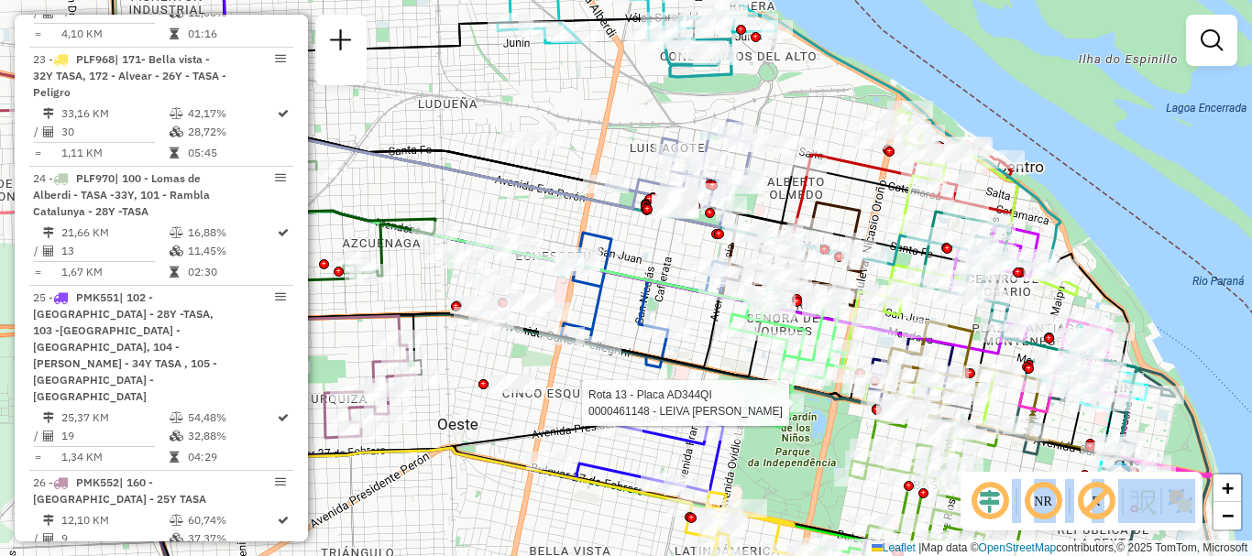
select select "**********"
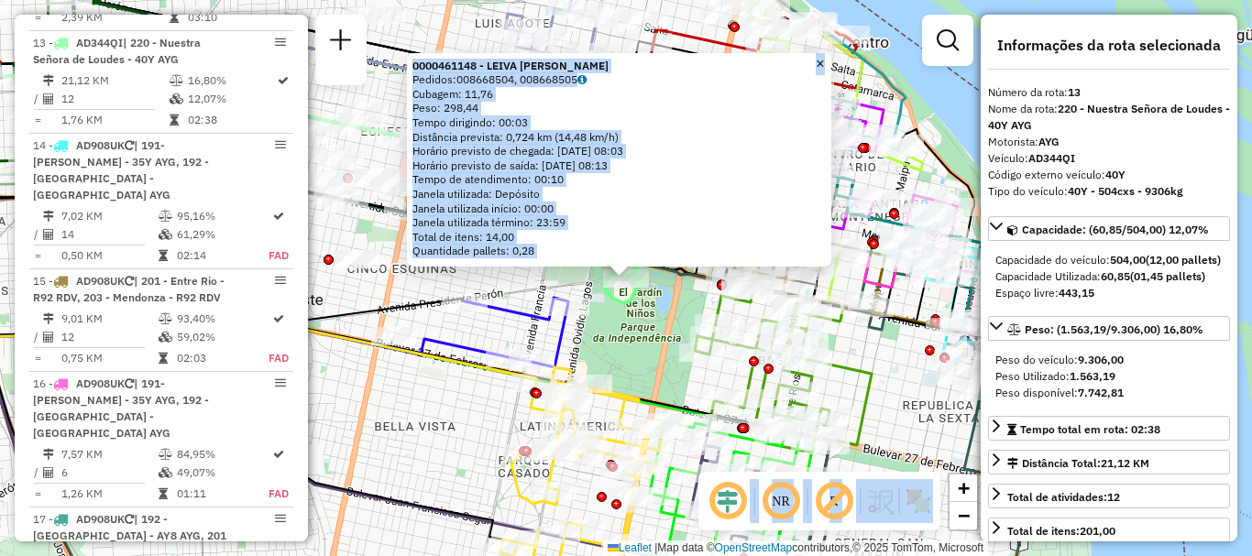
scroll to position [92, 0]
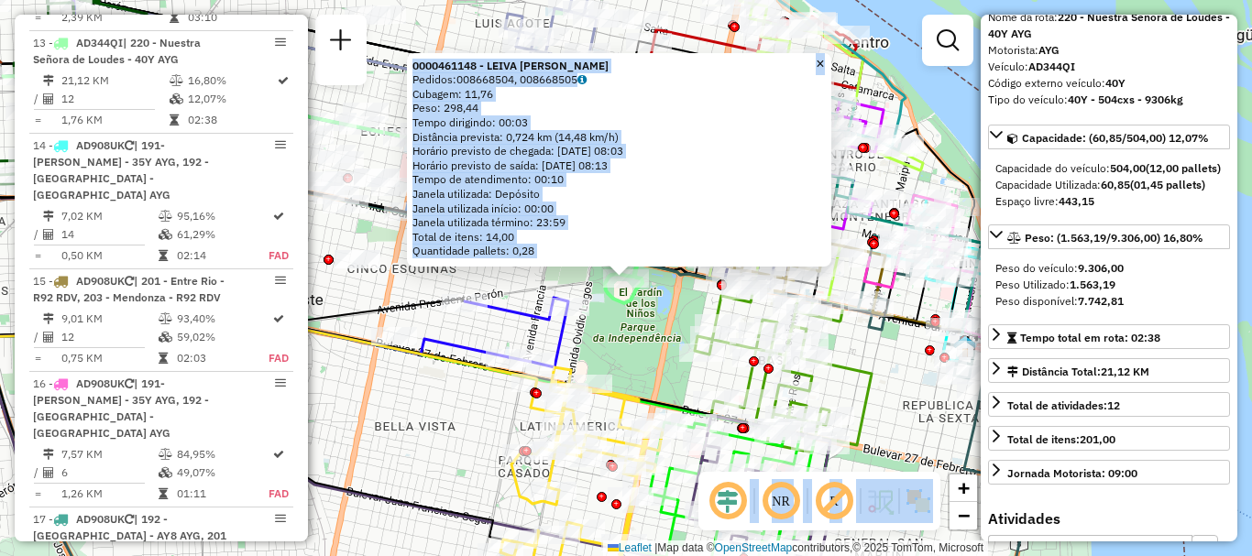
click at [905, 410] on div "0000461148 - LEIVA JUAN MANUEL Pedidos: 008668504, 008668505 Cubagem: 11,76 Pes…" at bounding box center [626, 278] width 1252 height 556
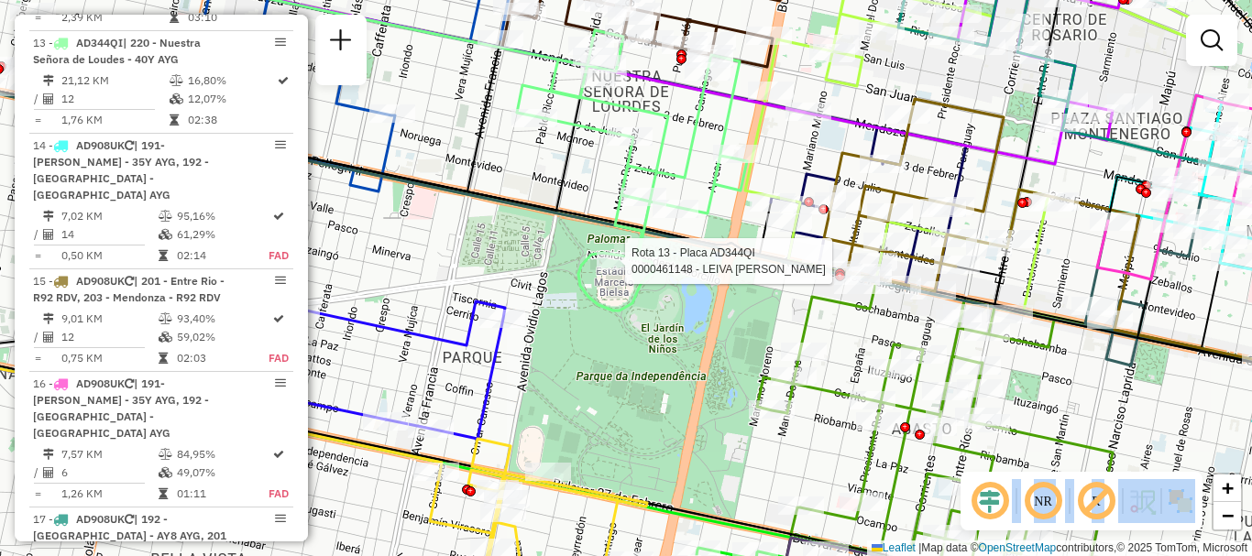
select select "**********"
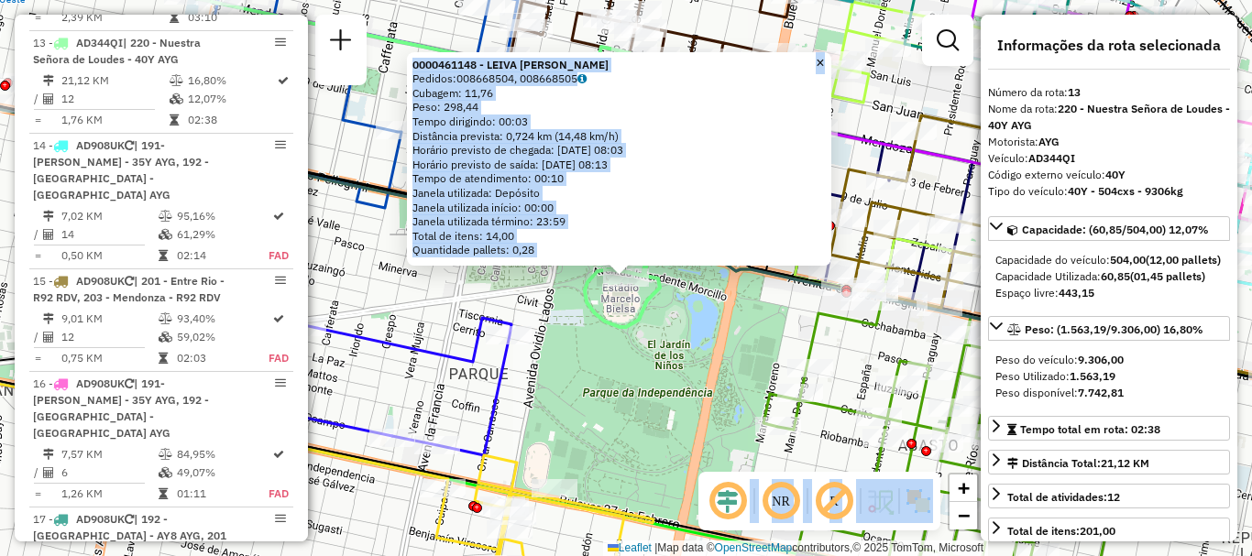
click at [608, 327] on icon at bounding box center [638, 187] width 230 height 280
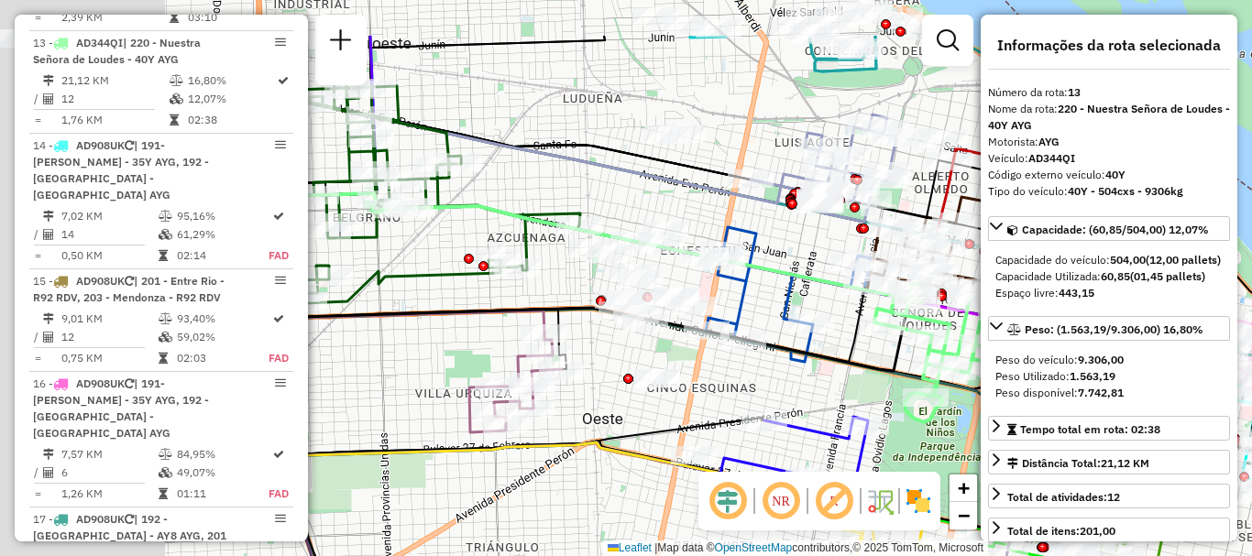
drag, startPoint x: 532, startPoint y: 276, endPoint x: 898, endPoint y: 408, distance: 388.7
click at [898, 371] on icon at bounding box center [592, 271] width 637 height 202
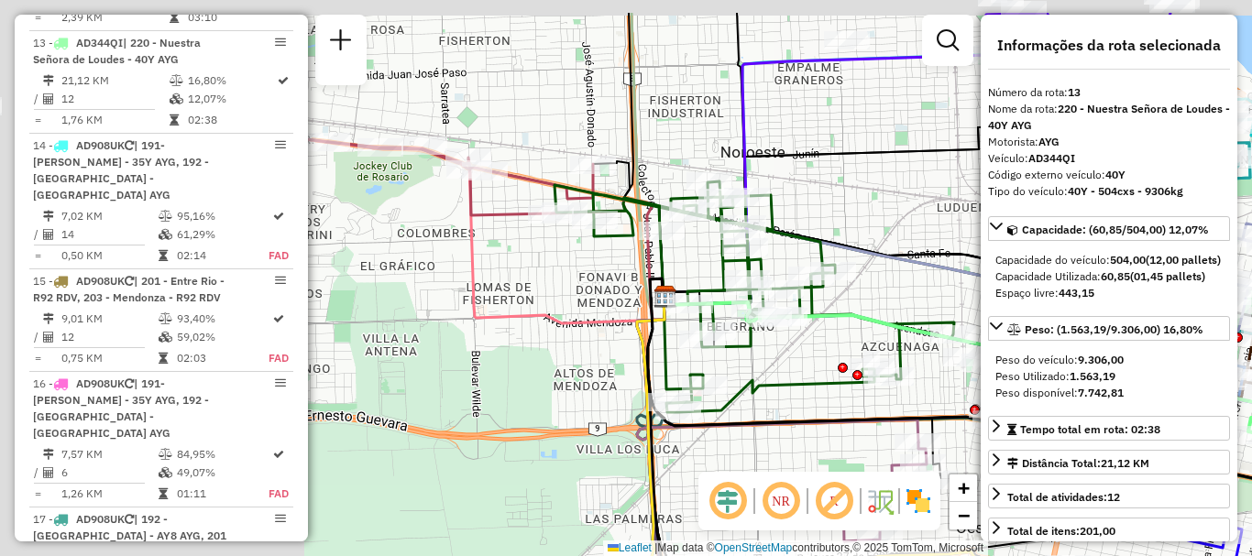
drag, startPoint x: 866, startPoint y: 426, endPoint x: 931, endPoint y: 443, distance: 67.1
click at [931, 443] on icon at bounding box center [966, 380] width 637 height 202
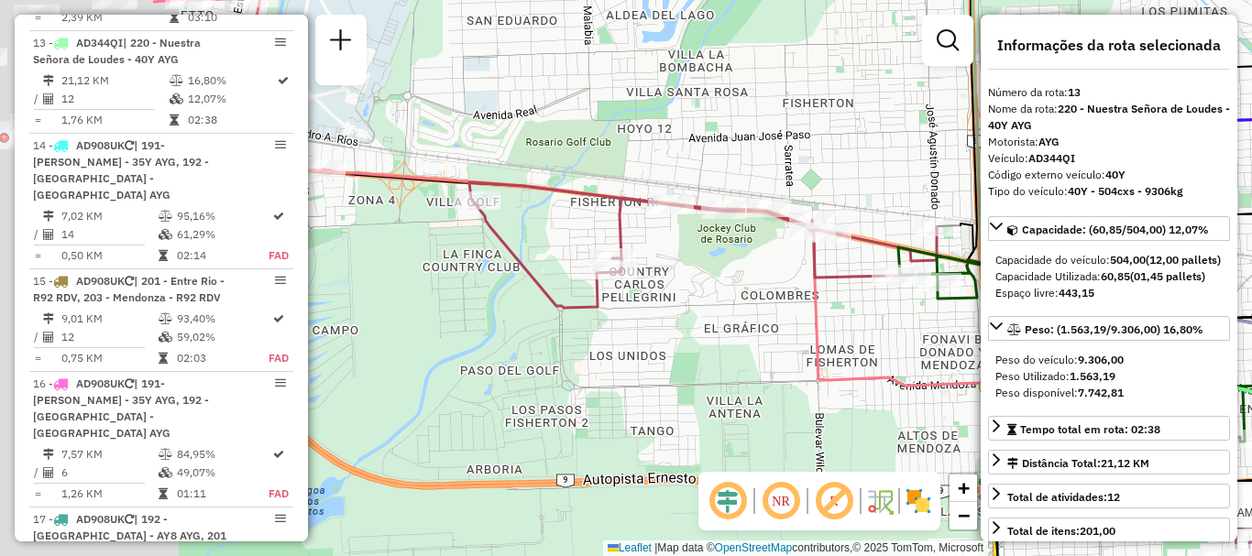
drag, startPoint x: 909, startPoint y: 429, endPoint x: 952, endPoint y: 438, distance: 44.0
click at [952, 438] on div "Rota 26 - Placa PMK552 0000462357 - Supermercado Donato S. R. L. Janela de aten…" at bounding box center [626, 278] width 1252 height 556
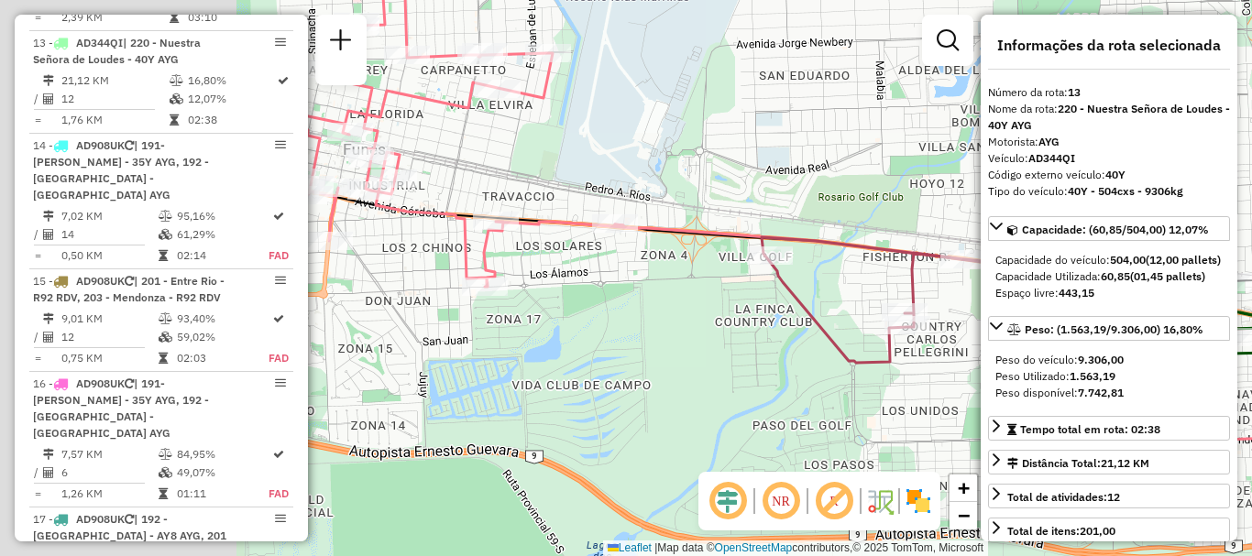
drag, startPoint x: 946, startPoint y: 471, endPoint x: 957, endPoint y: 473, distance: 12.1
click at [957, 473] on div "Rota 26 - Placa PMK552 0000462357 - Supermercado Donato S. R. L. Janela de aten…" at bounding box center [626, 278] width 1252 height 556
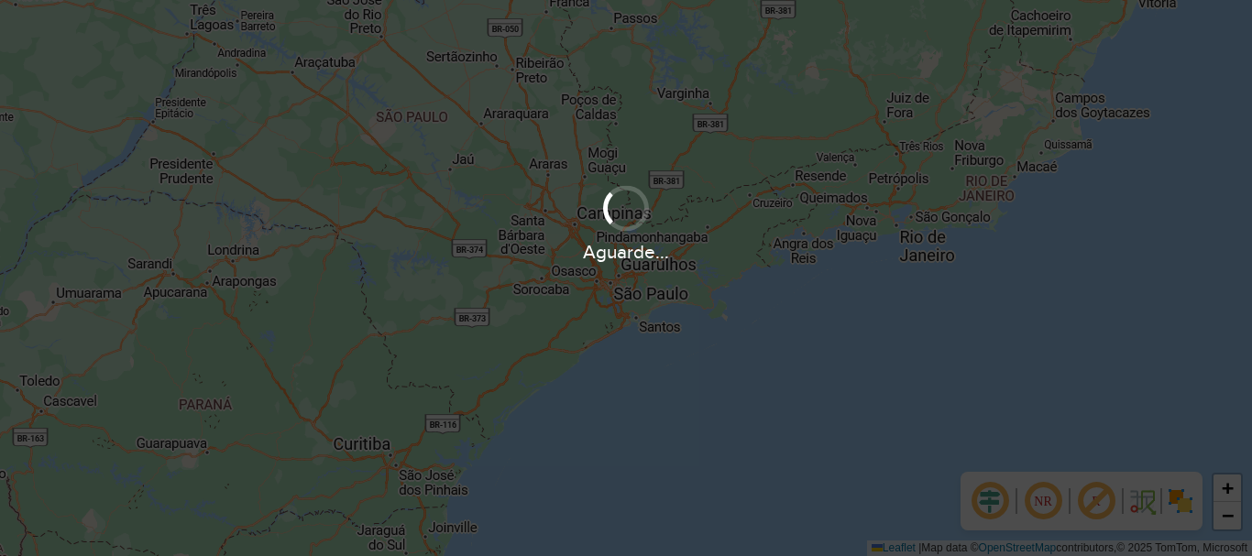
scroll to position [1201, 0]
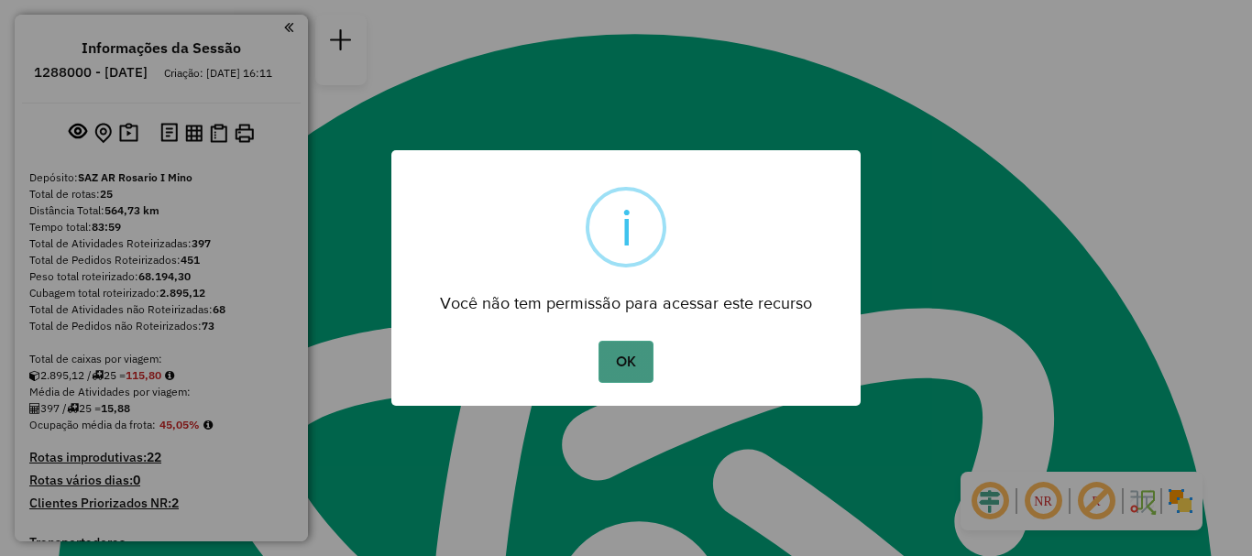
click at [620, 356] on button "OK" at bounding box center [625, 362] width 54 height 42
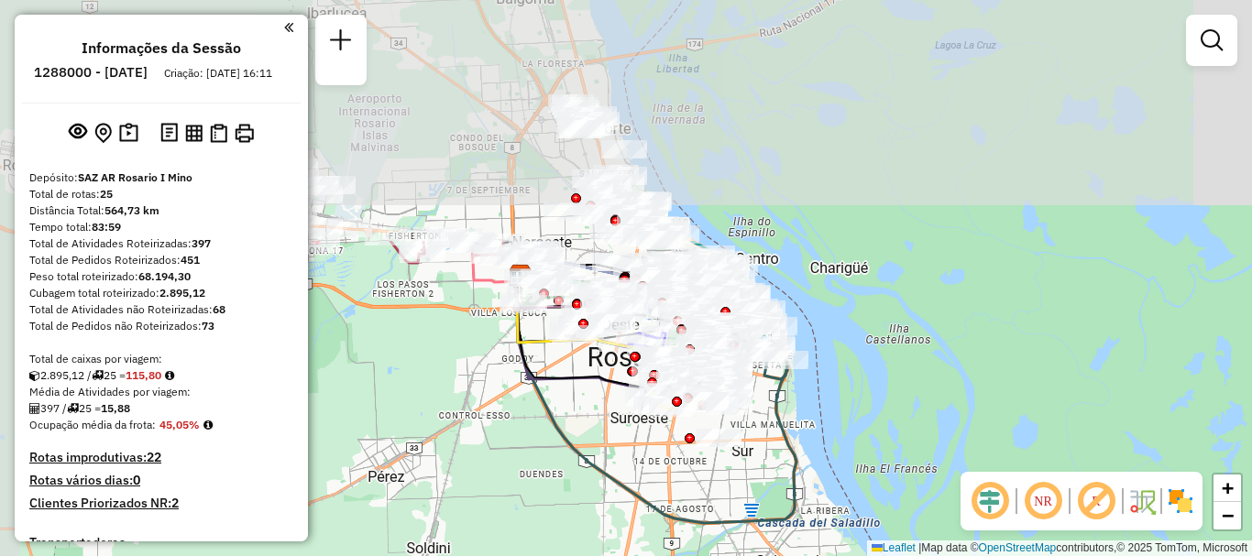
drag, startPoint x: 746, startPoint y: 230, endPoint x: 796, endPoint y: 527, distance: 301.1
click at [796, 527] on div "Janela de atendimento Grade de atendimento Capacidade Transportadoras Veículos …" at bounding box center [626, 278] width 1252 height 556
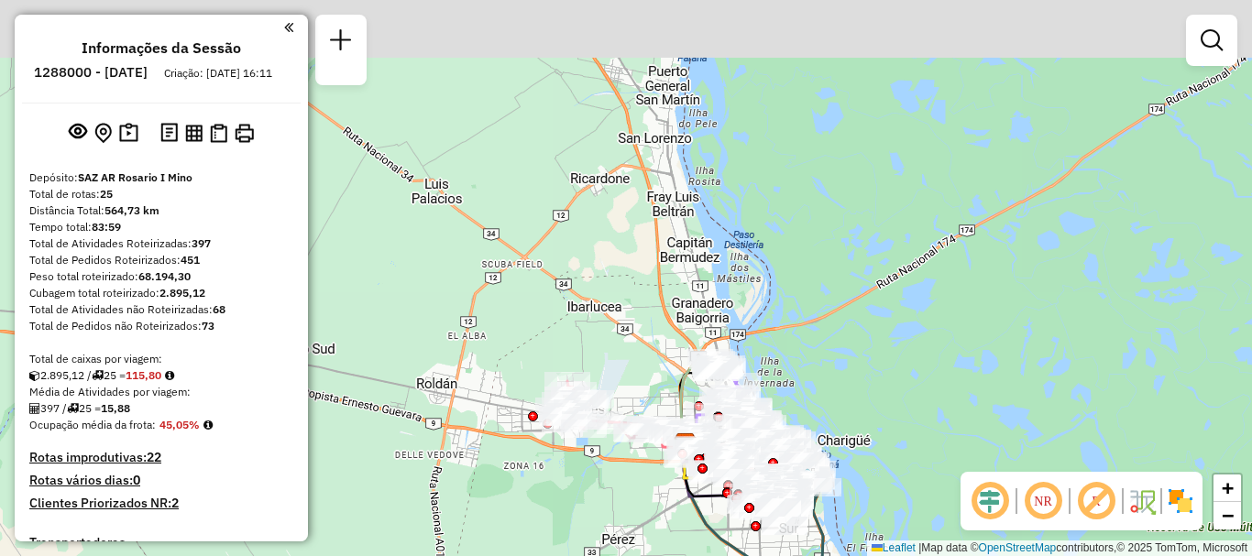
drag, startPoint x: 668, startPoint y: 443, endPoint x: 705, endPoint y: 533, distance: 97.3
click at [705, 533] on icon at bounding box center [752, 506] width 141 height 124
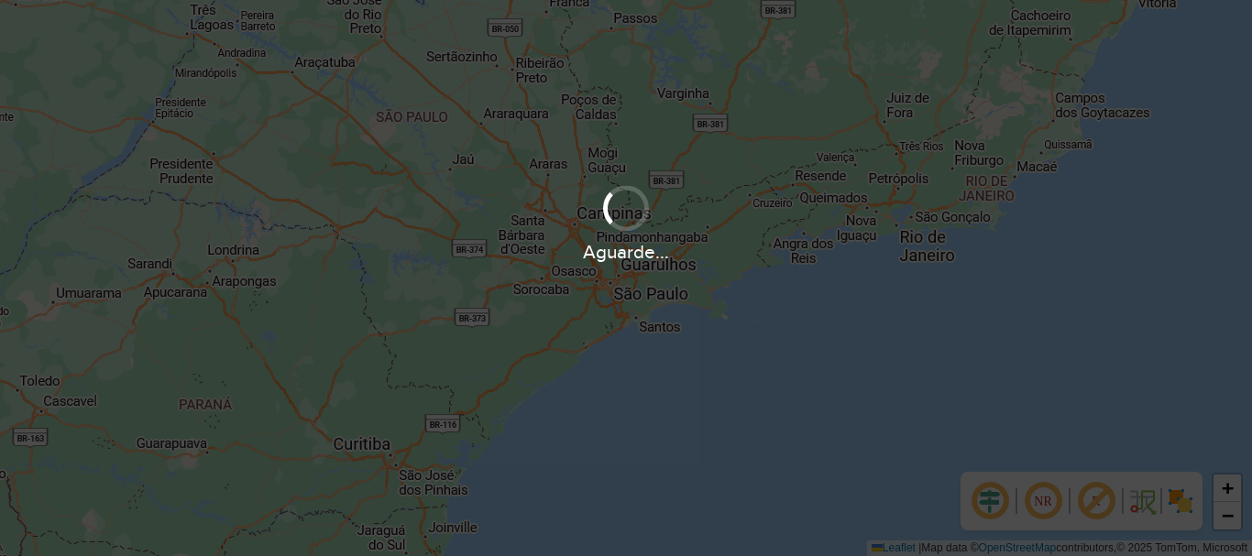
scroll to position [1201, 0]
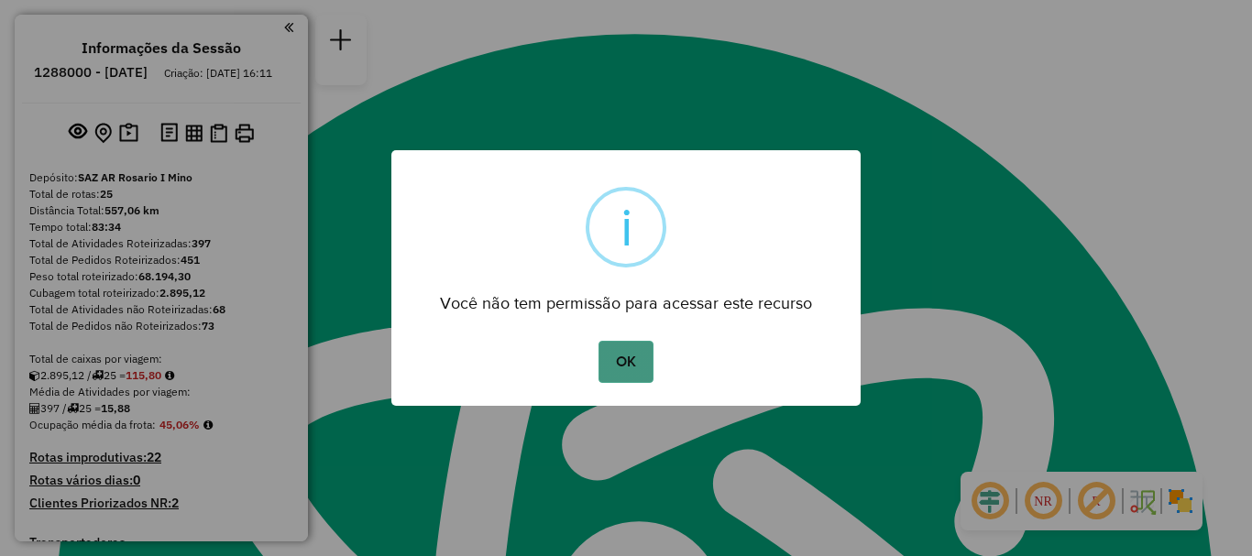
click at [614, 355] on button "OK" at bounding box center [625, 362] width 54 height 42
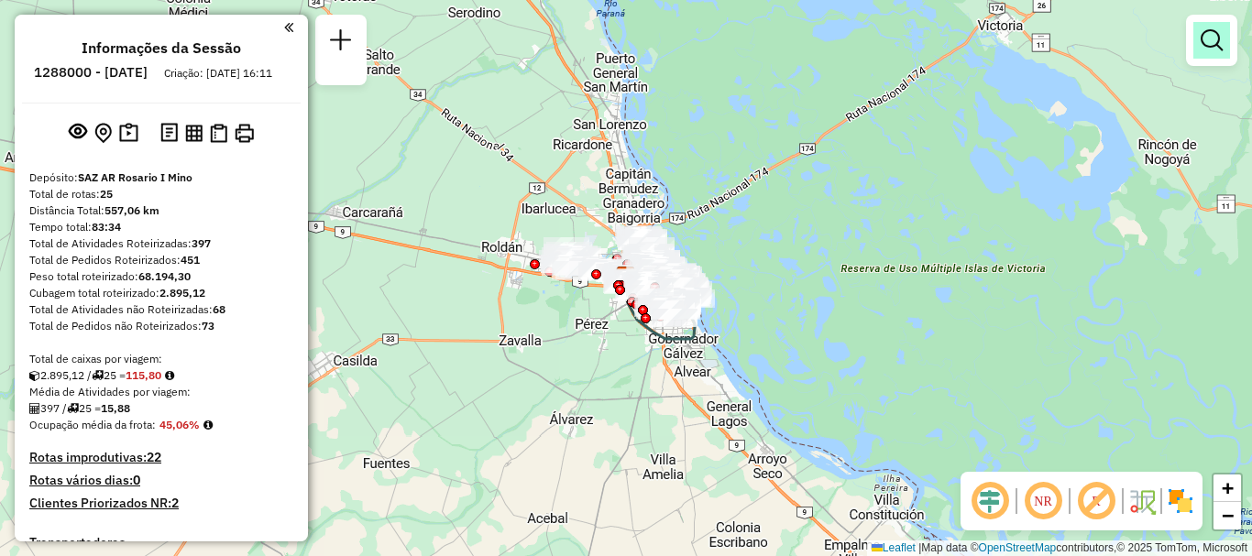
click at [1217, 36] on em at bounding box center [1211, 40] width 22 height 22
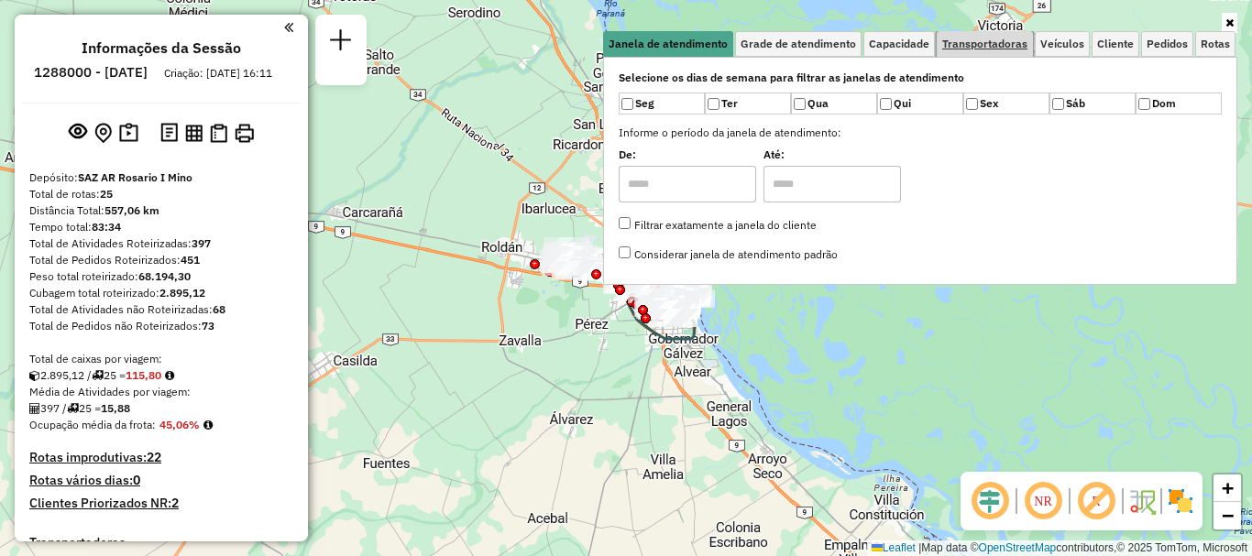
click at [993, 42] on span "Transportadoras" at bounding box center [984, 43] width 85 height 11
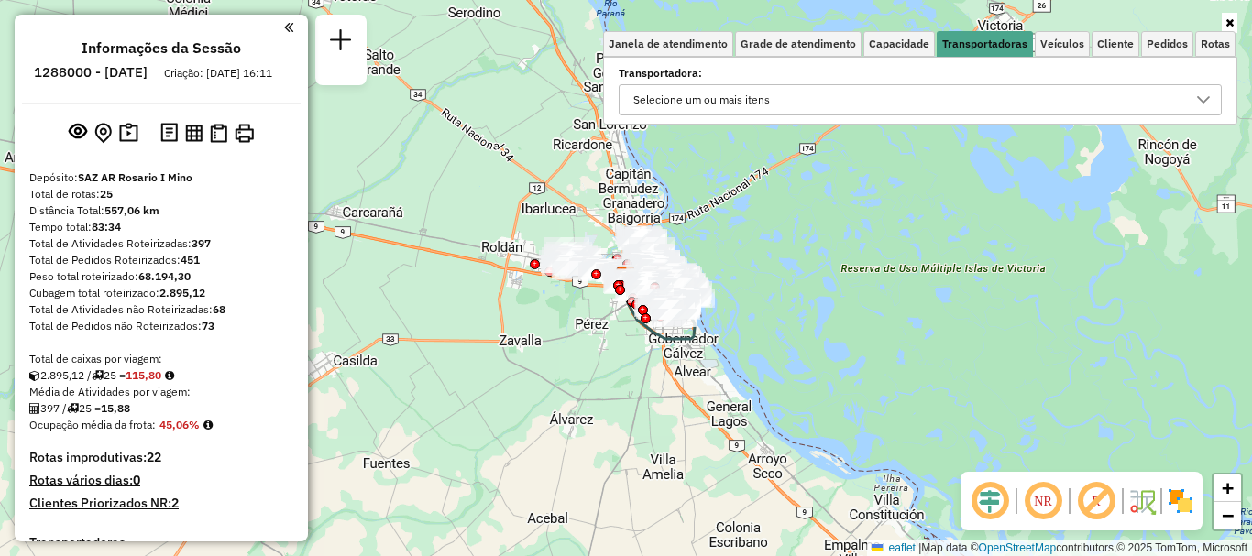
click at [1198, 99] on icon at bounding box center [1203, 100] width 15 height 15
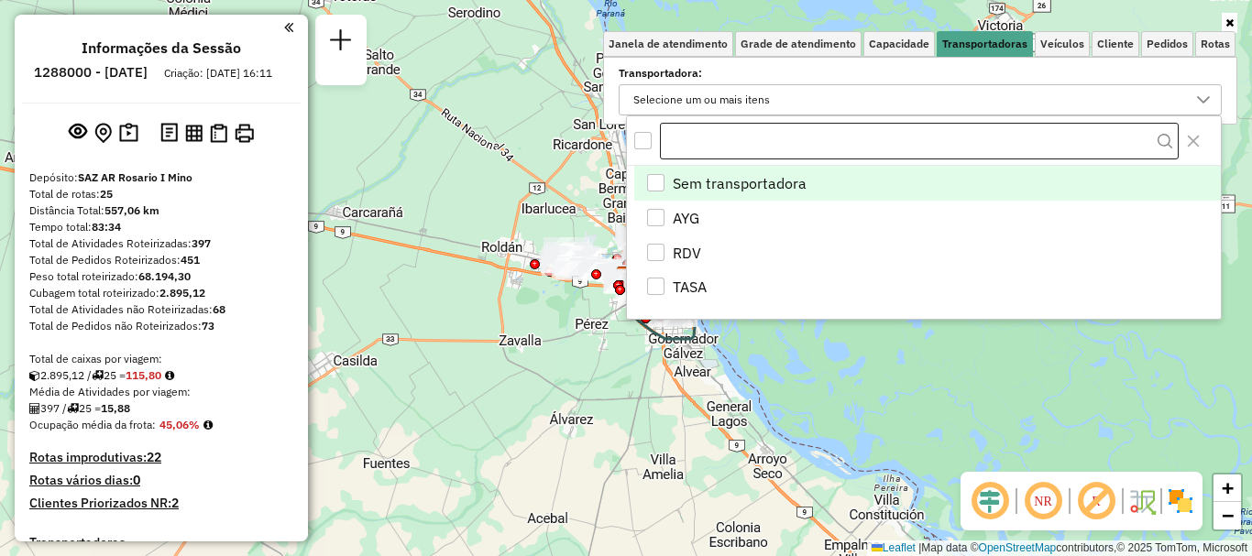
scroll to position [11, 63]
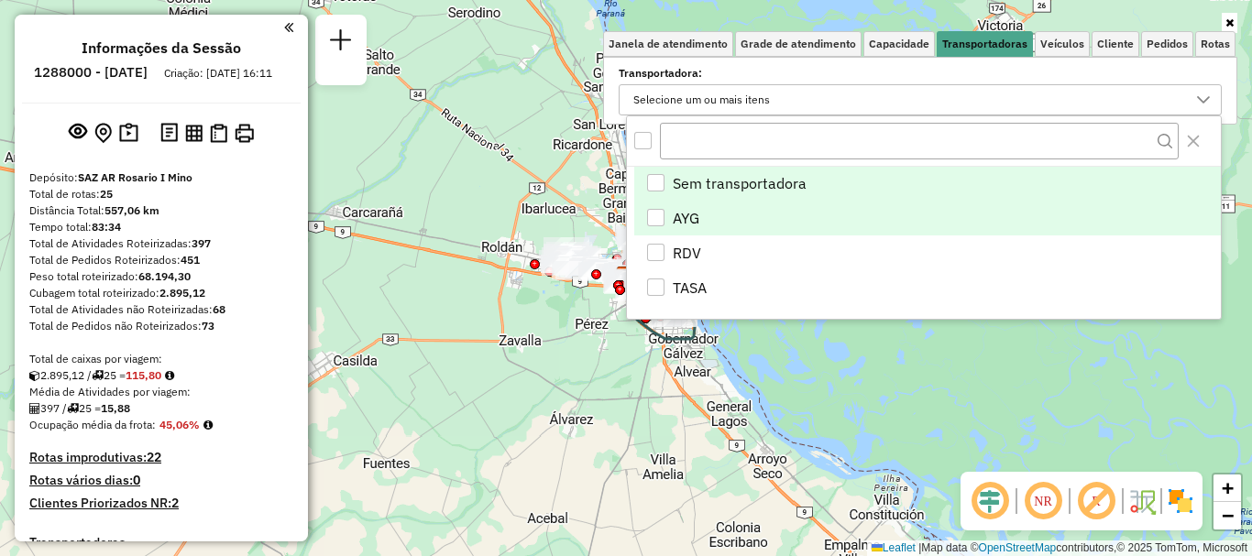
click at [653, 216] on div "AYG" at bounding box center [655, 217] width 17 height 17
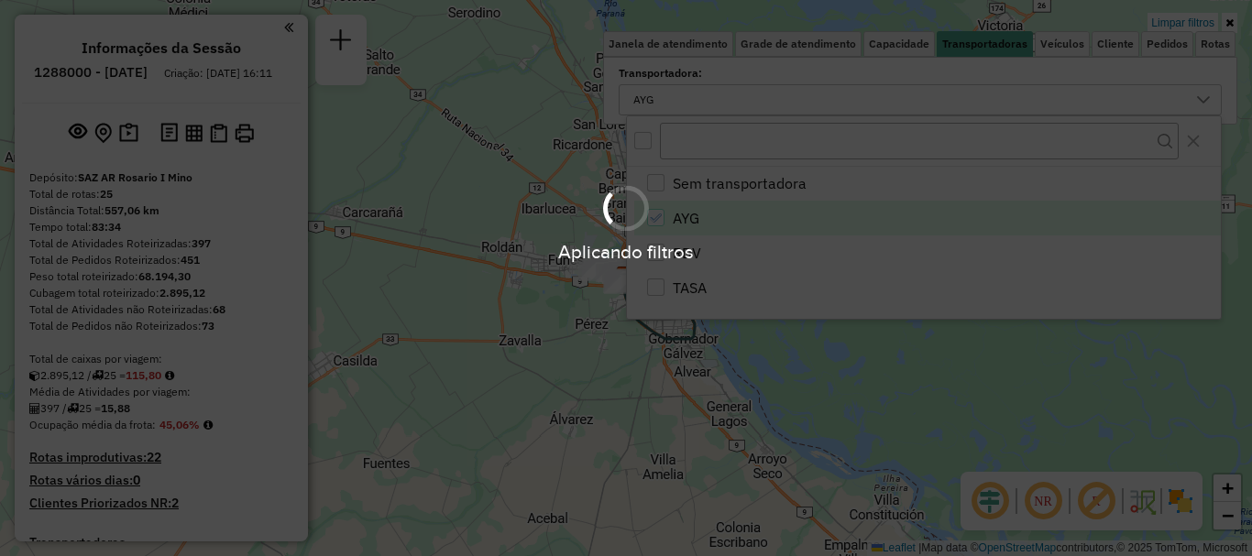
click at [834, 421] on hb-app "Aplicando filtros Pop-up bloqueado! Seu navegador bloqueou automáticamente a ab…" at bounding box center [626, 278] width 1252 height 556
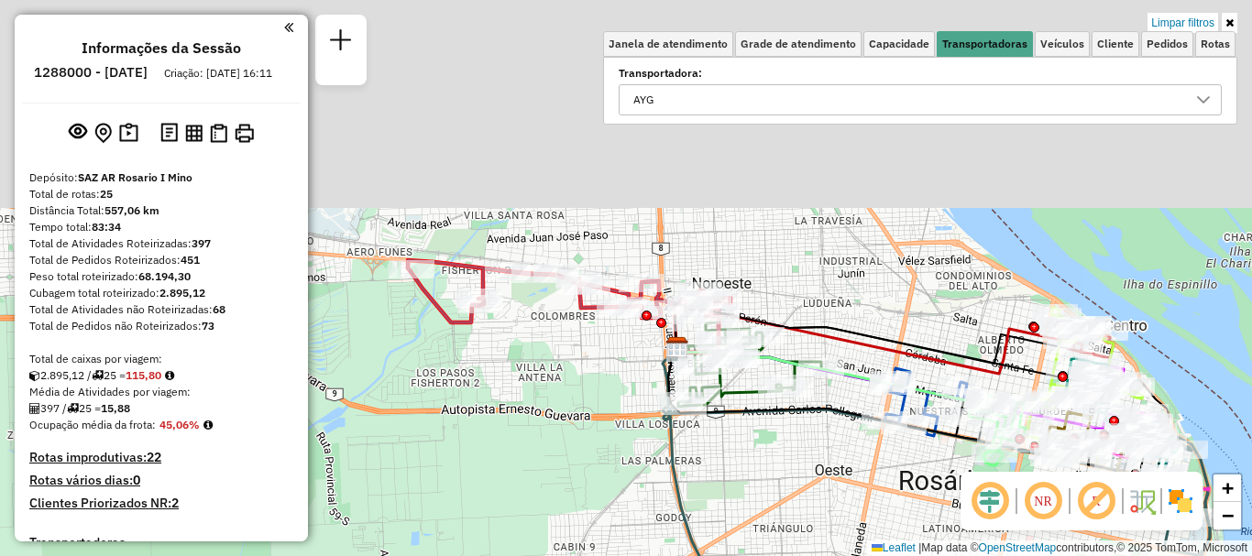
drag, startPoint x: 613, startPoint y: 336, endPoint x: 633, endPoint y: 444, distance: 110.0
click at [633, 444] on div "Limpar filtros Janela de atendimento Grade de atendimento Capacidade Transporta…" at bounding box center [626, 278] width 1252 height 556
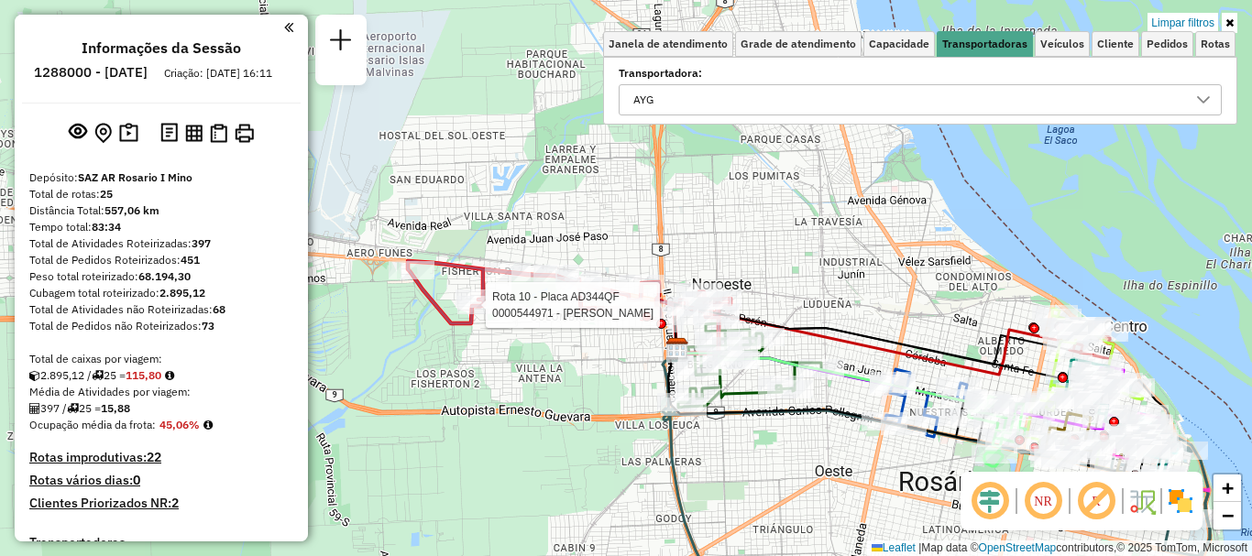
select select "**********"
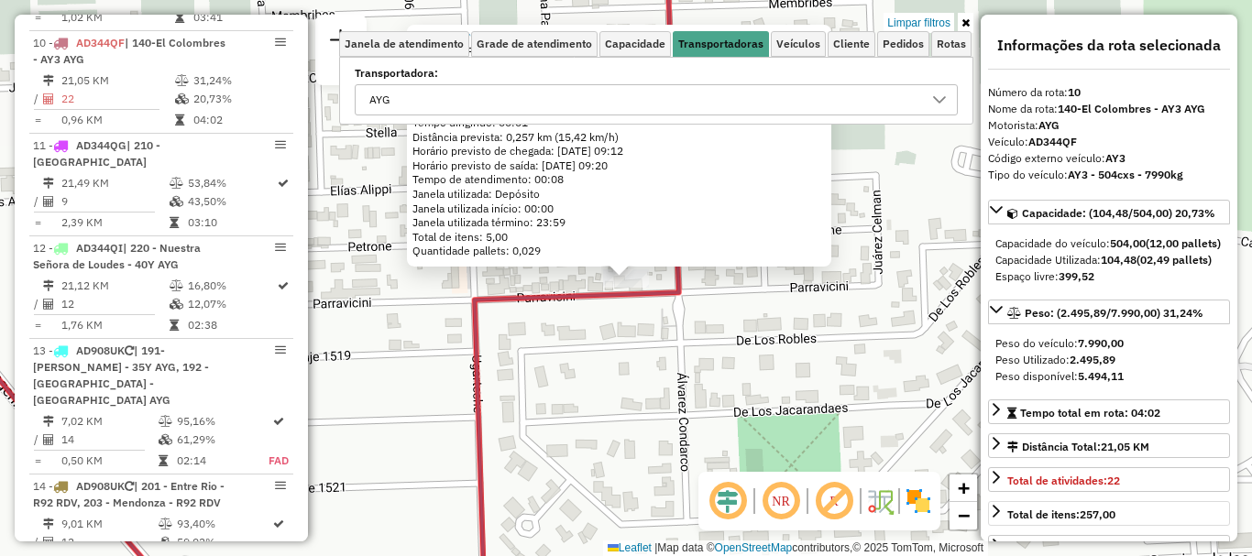
scroll to position [92, 0]
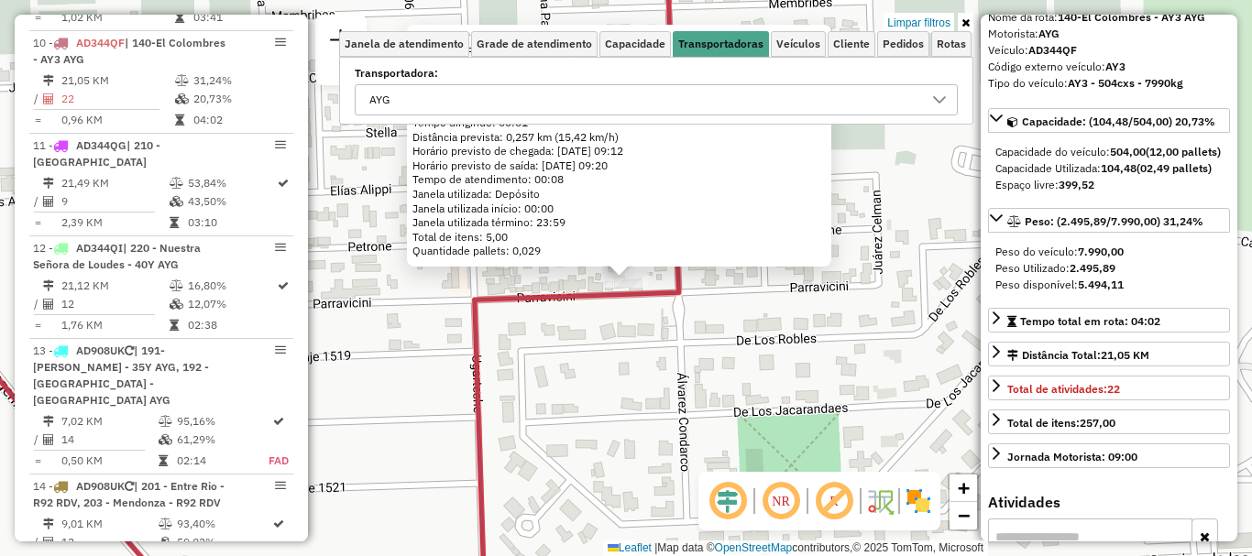
click at [730, 460] on div "0000544971 - Olmos Pedro Raul Endereço: PARRAVICINI 8922 Bairro: (ROSARIO / ) P…" at bounding box center [626, 278] width 1252 height 556
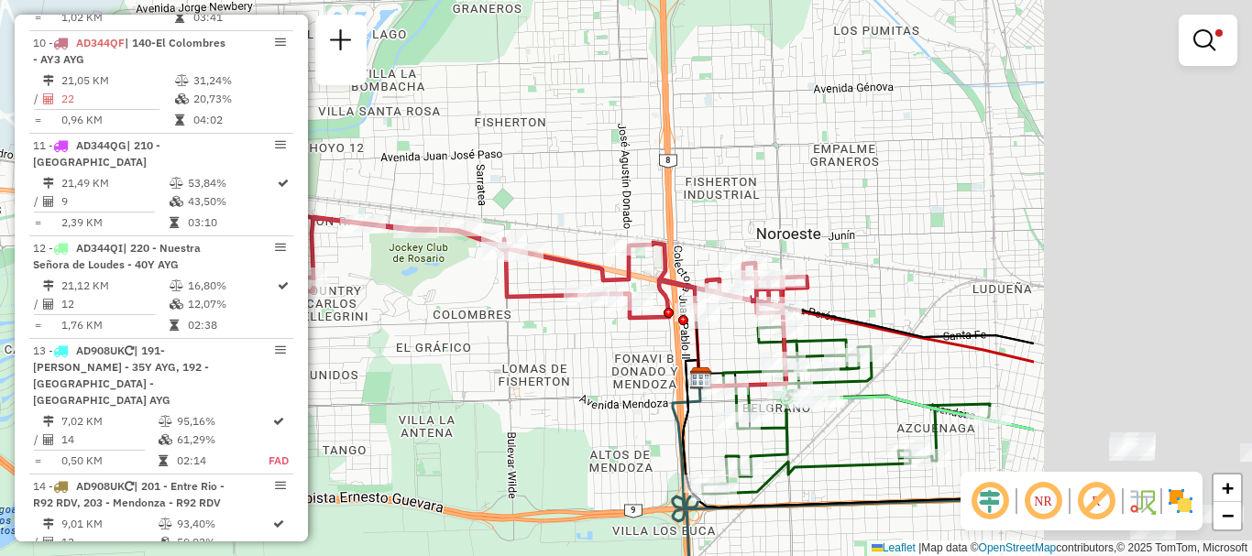
drag, startPoint x: 848, startPoint y: 349, endPoint x: 383, endPoint y: 268, distance: 471.5
click at [383, 268] on icon at bounding box center [484, 265] width 646 height 126
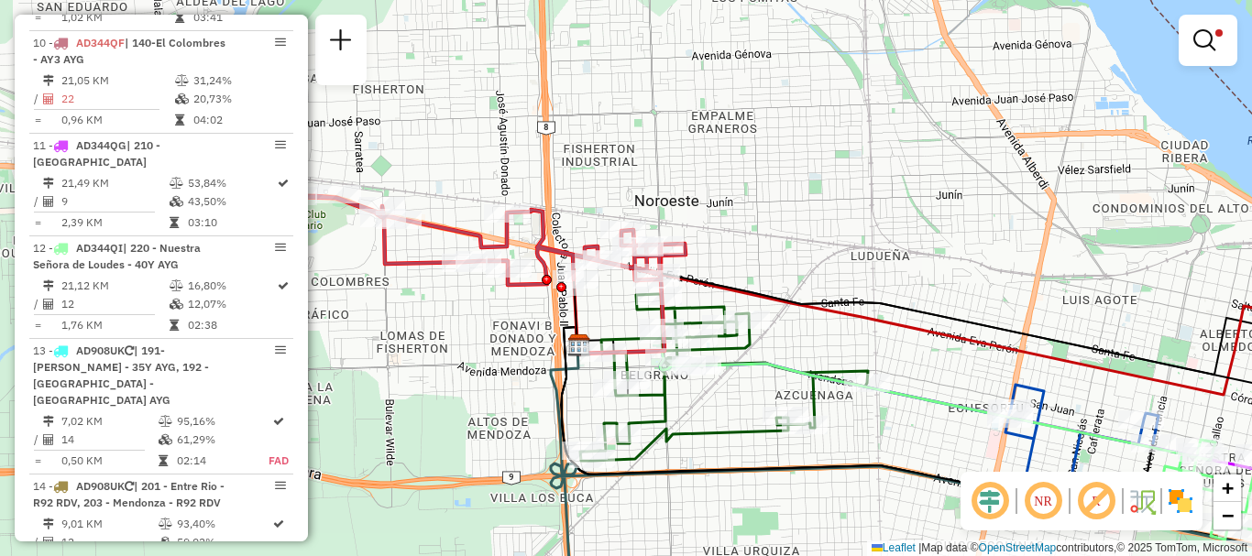
click at [856, 398] on div "Limpar filtros Janela de atendimento Grade de atendimento Capacidade Transporta…" at bounding box center [626, 278] width 1252 height 556
select select "**********"
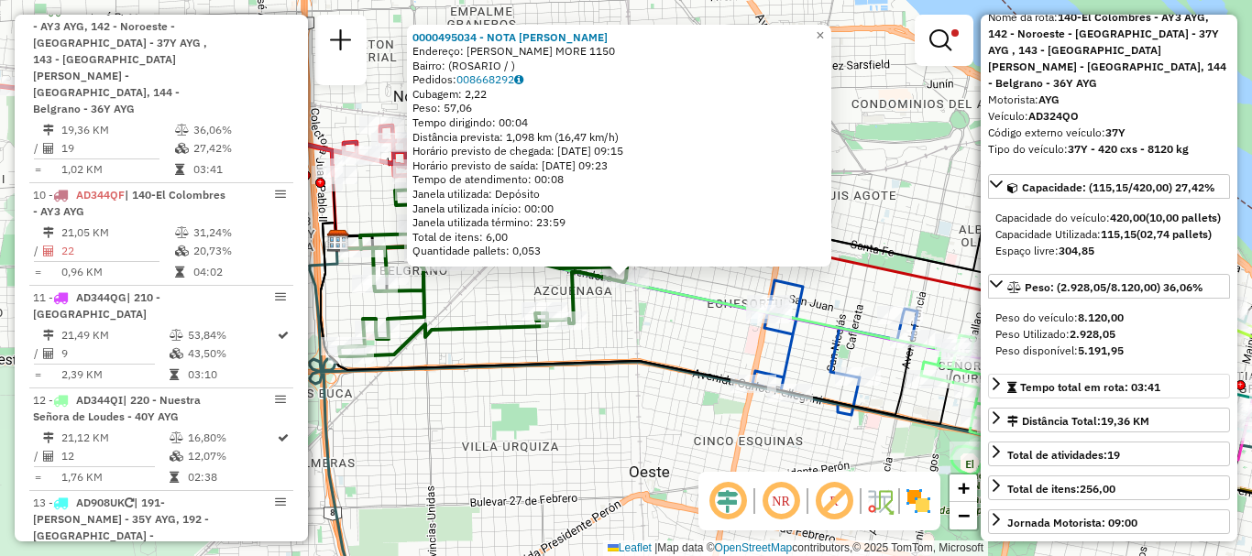
scroll to position [183, 0]
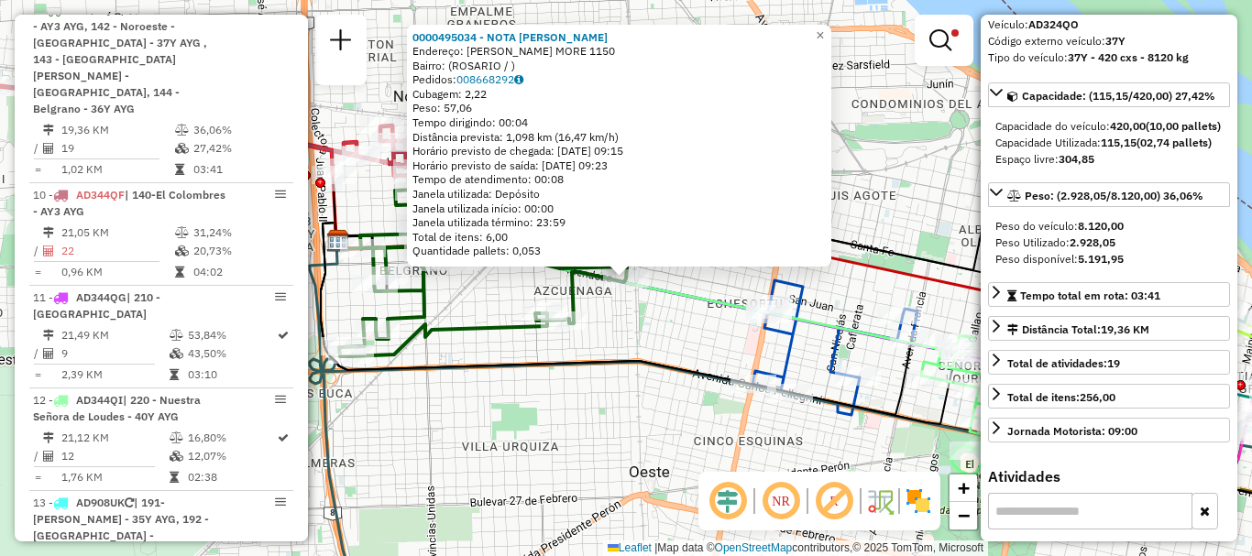
click at [707, 450] on div "0000495034 - NOTA GONZALO Endereço: FELIPE MORE 1150 Bairro: (ROSARIO / ) Pedid…" at bounding box center [626, 278] width 1252 height 556
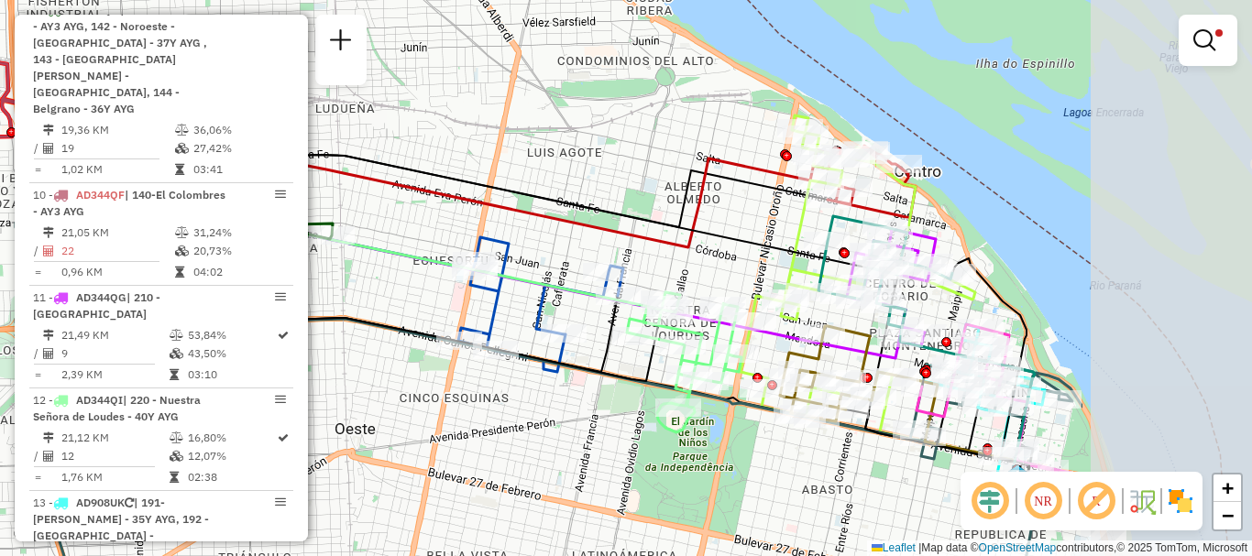
drag, startPoint x: 589, startPoint y: 359, endPoint x: 380, endPoint y: 331, distance: 210.8
click at [380, 331] on icon at bounding box center [345, 281] width 637 height 202
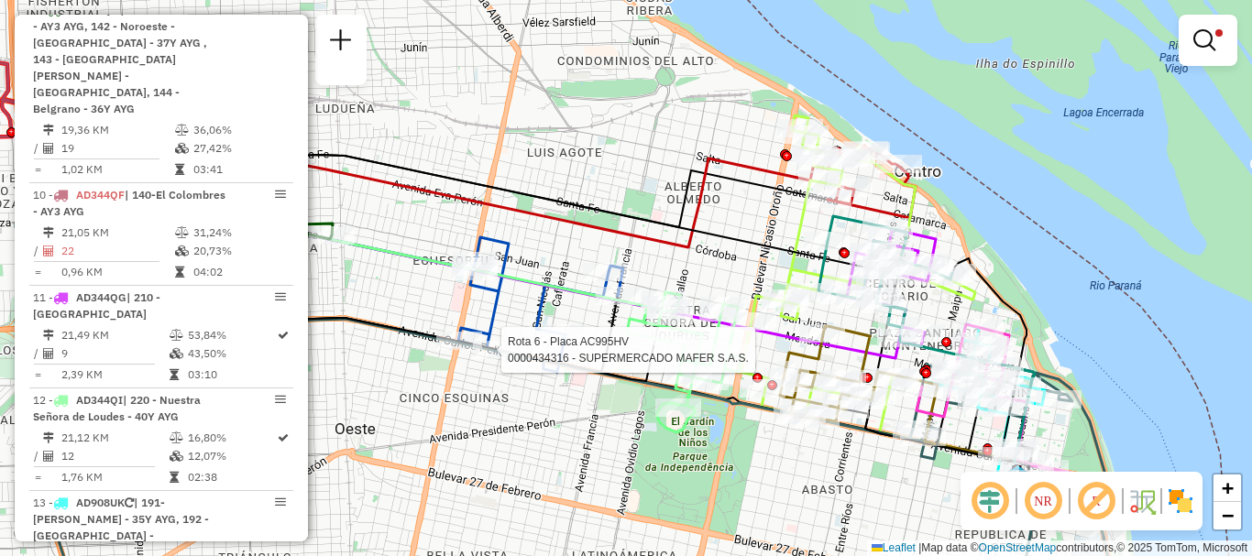
select select "**********"
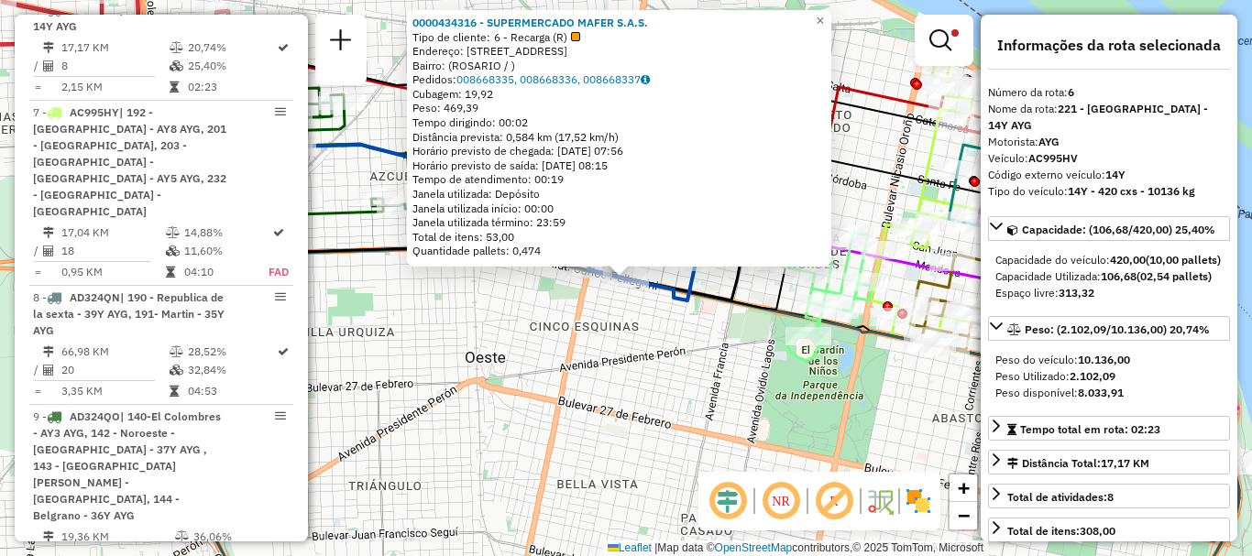
scroll to position [92, 0]
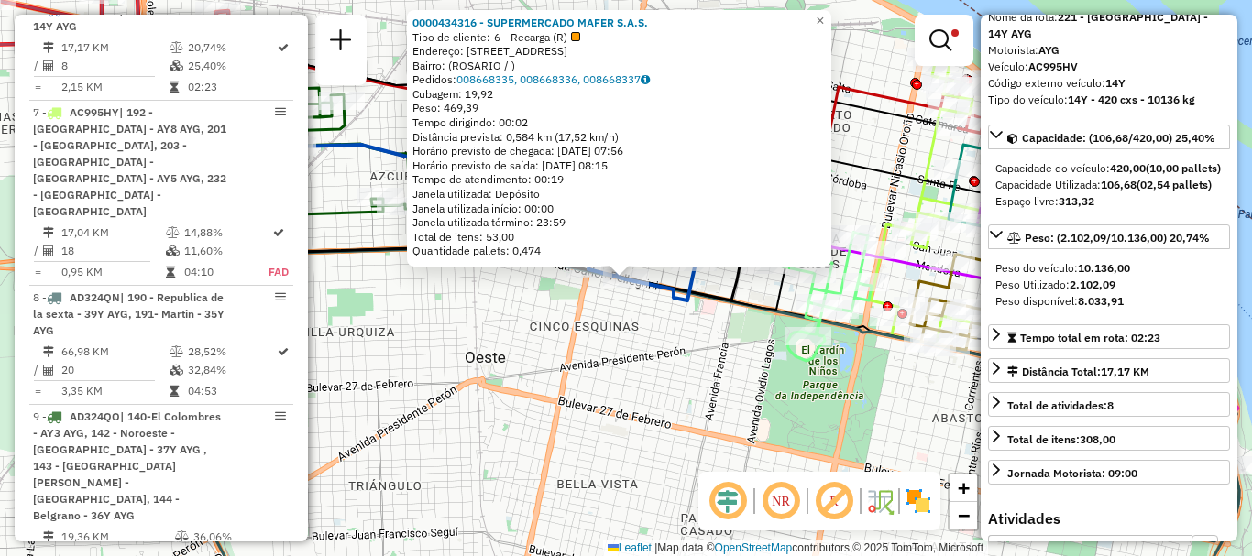
click at [666, 411] on div "0000434316 - SUPERMERCADO MAFER S.A.S. Tipo de cliente: 6 - Recarga (R) Endereç…" at bounding box center [626, 278] width 1252 height 556
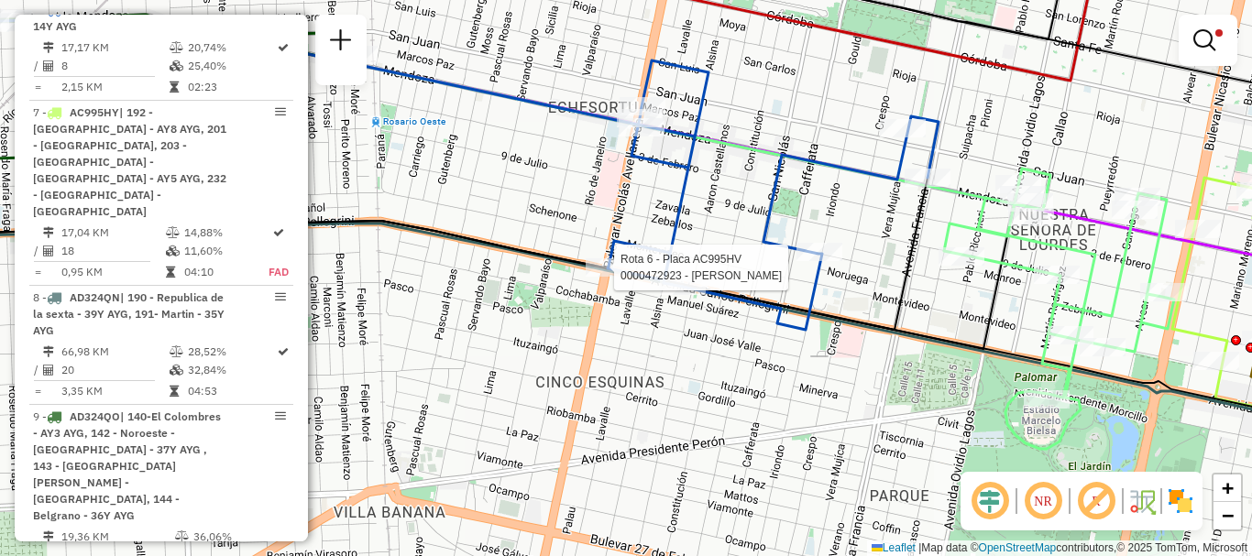
select select "**********"
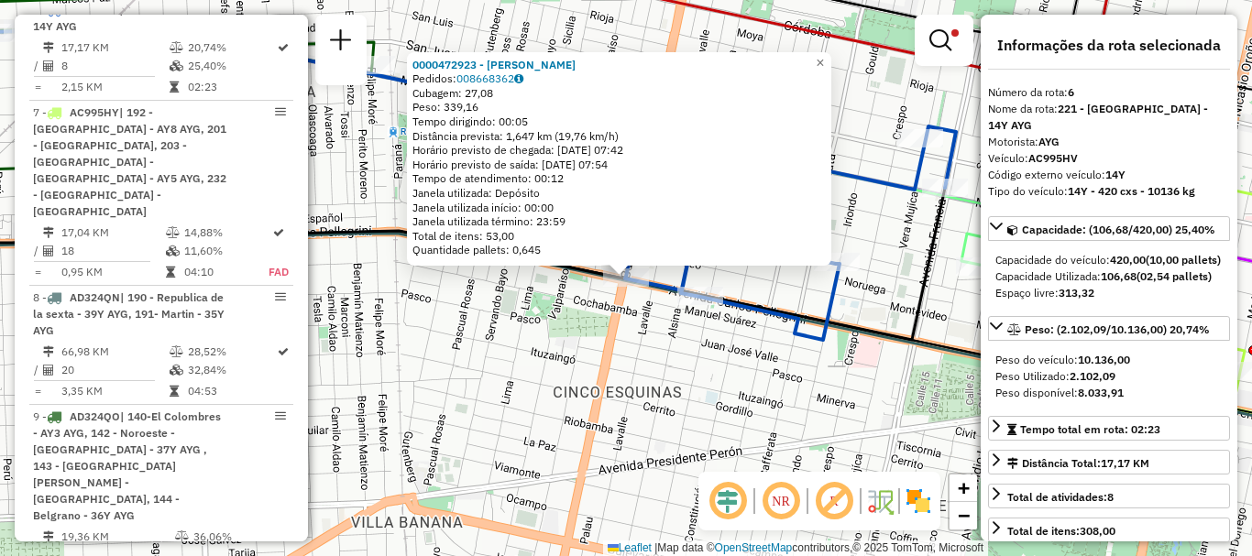
click at [615, 341] on div "0000472923 - GIMENEZ GUIDO NAHUEL Pedidos: 008668362 Cubagem: 27,08 Peso: 339,1…" at bounding box center [626, 278] width 1252 height 556
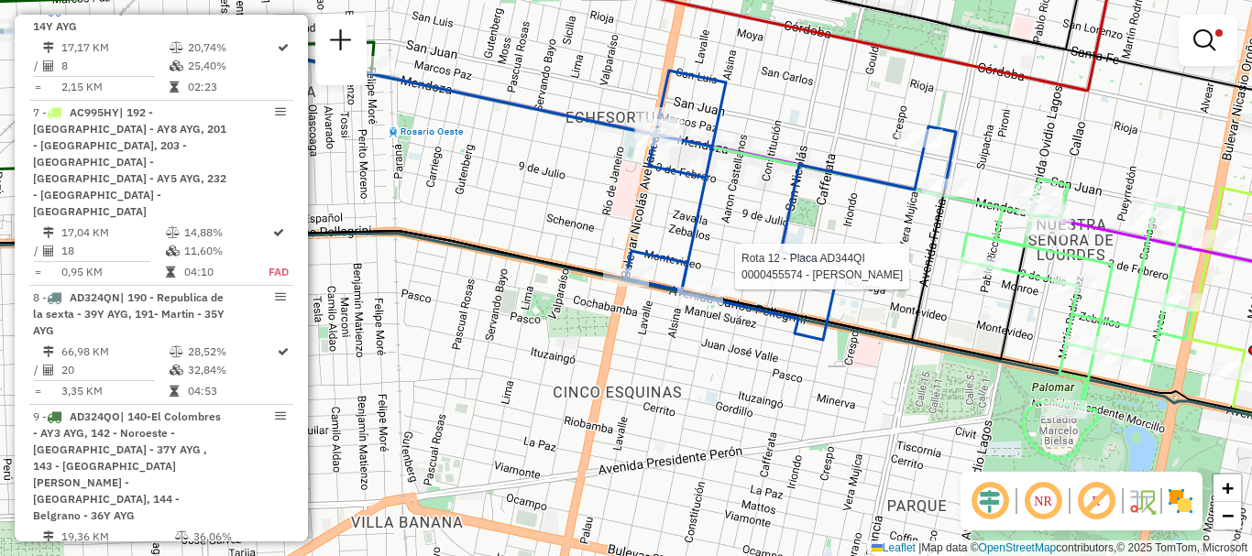
select select "**********"
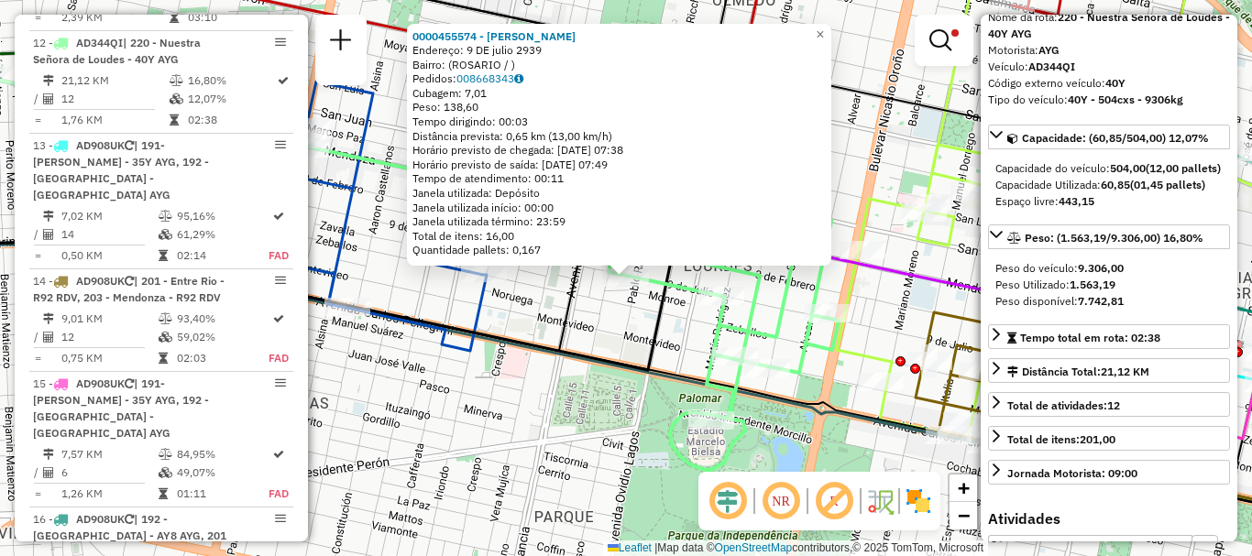
click at [809, 443] on div "0000455574 - BEMBO GASTON EMMANUEL Endereço: 9 DE julio 2939 Bairro: (ROSARIO /…" at bounding box center [626, 278] width 1252 height 556
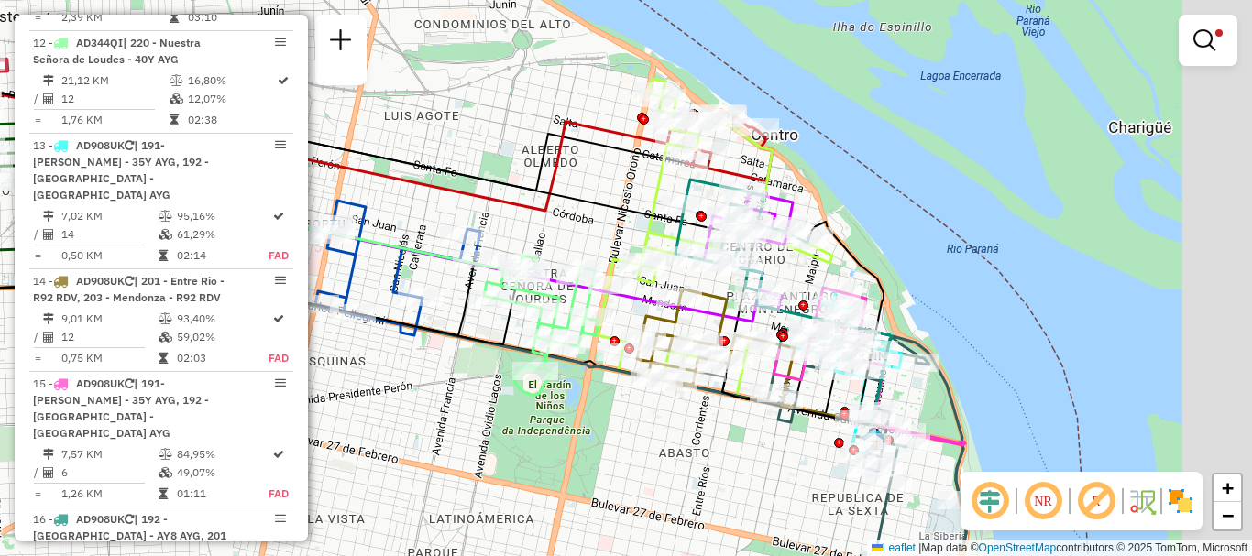
drag, startPoint x: 834, startPoint y: 472, endPoint x: 513, endPoint y: 398, distance: 329.2
click at [513, 398] on div "Limpar filtros Janela de atendimento Grade de atendimento Capacidade Transporta…" at bounding box center [626, 278] width 1252 height 556
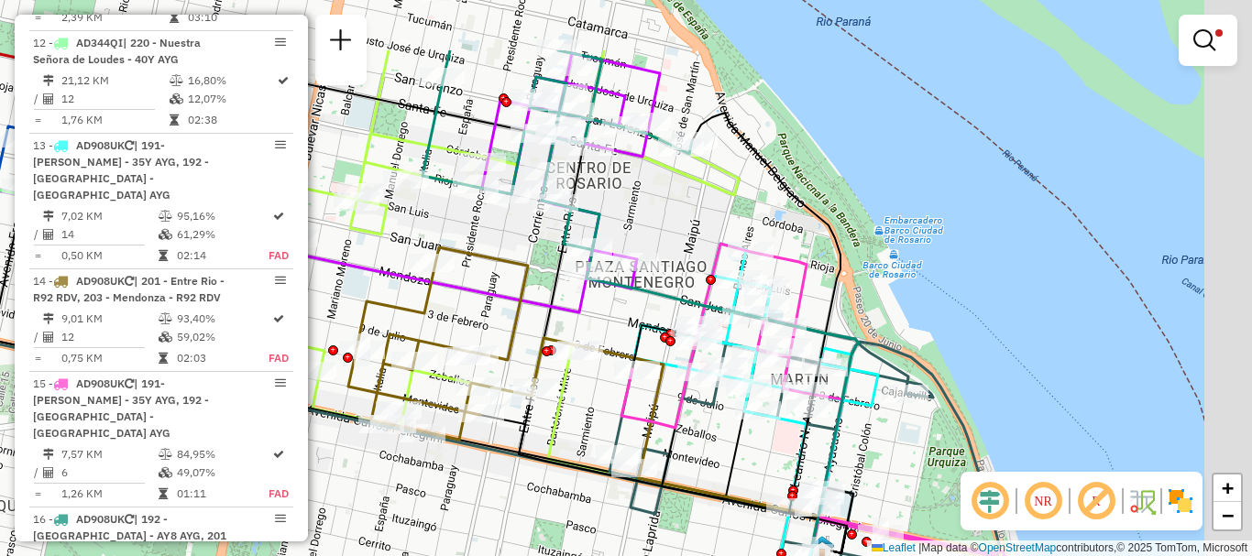
drag, startPoint x: 846, startPoint y: 348, endPoint x: 682, endPoint y: 454, distance: 195.4
click at [682, 454] on div "Limpar filtros Janela de atendimento Grade de atendimento Capacidade Transporta…" at bounding box center [626, 278] width 1252 height 556
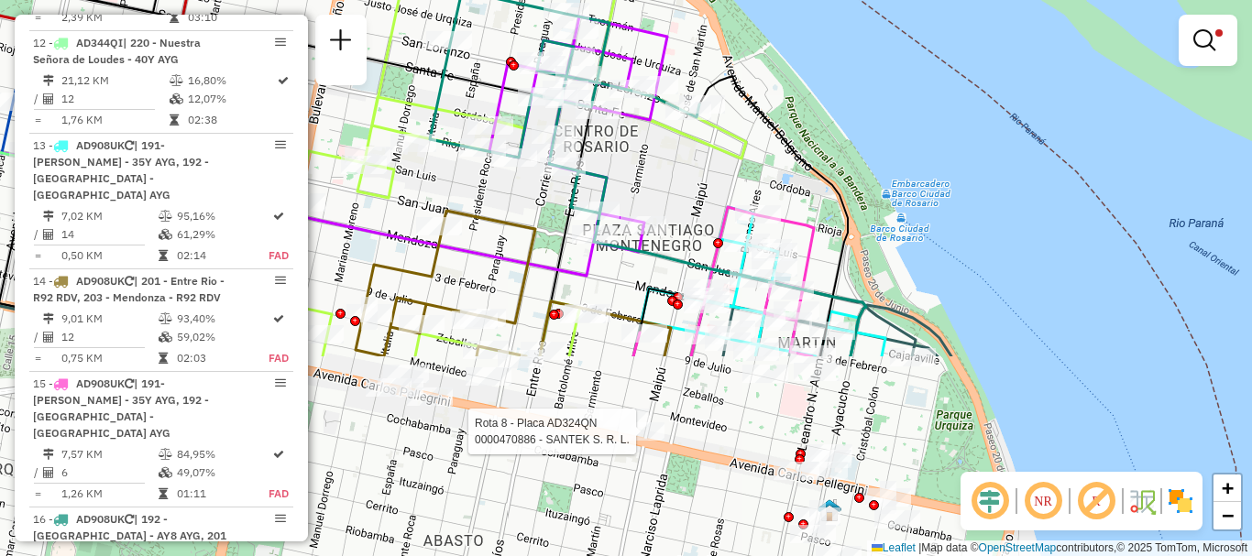
drag, startPoint x: 577, startPoint y: 366, endPoint x: 548, endPoint y: -49, distance: 416.1
click at [548, 0] on html "Aplicando filtros Pop-up bloqueado! Seu navegador bloqueou automáticamente a ab…" at bounding box center [626, 278] width 1252 height 556
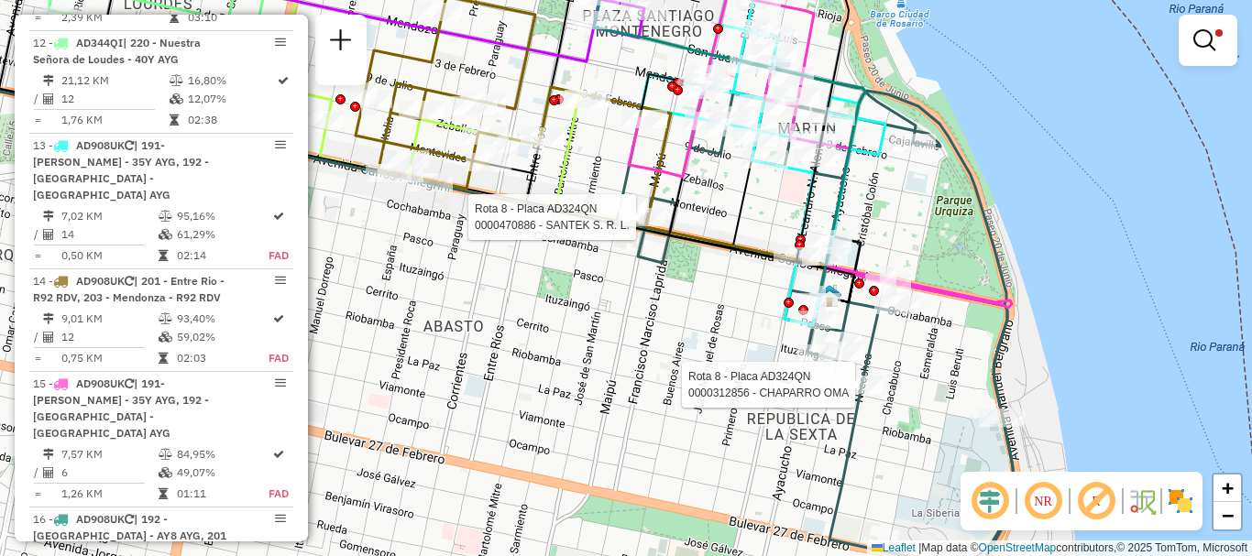
click at [865, 394] on div at bounding box center [860, 385] width 46 height 18
select select "**********"
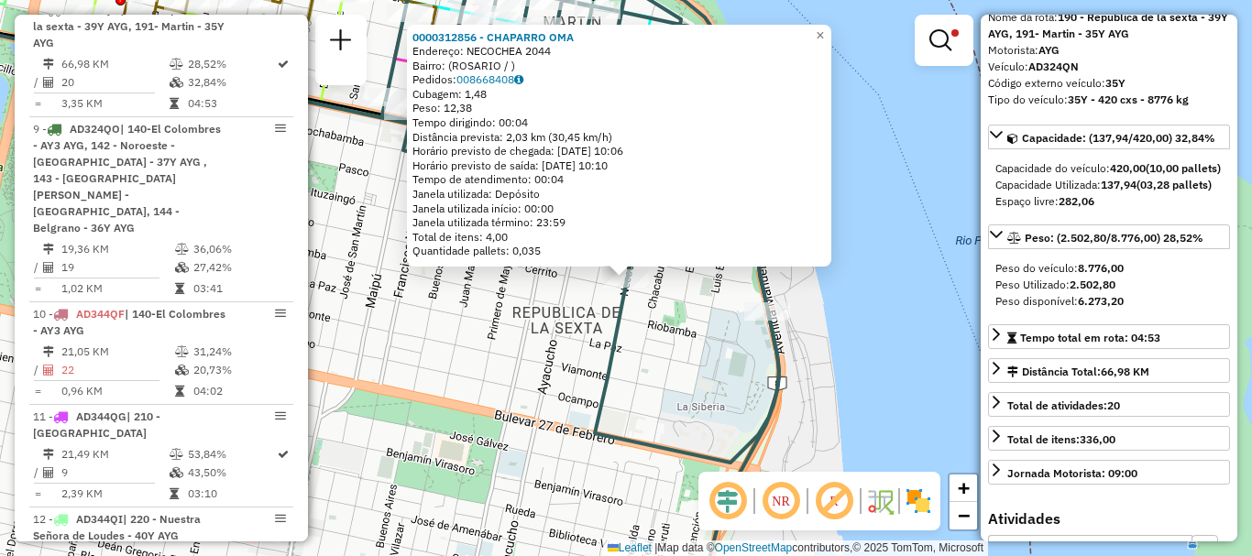
click at [847, 408] on div "0000312856 - CHAPARRO OMA Endereço: NECOCHEA 2044 Bairro: (ROSARIO / ) Pedidos:…" at bounding box center [626, 278] width 1252 height 556
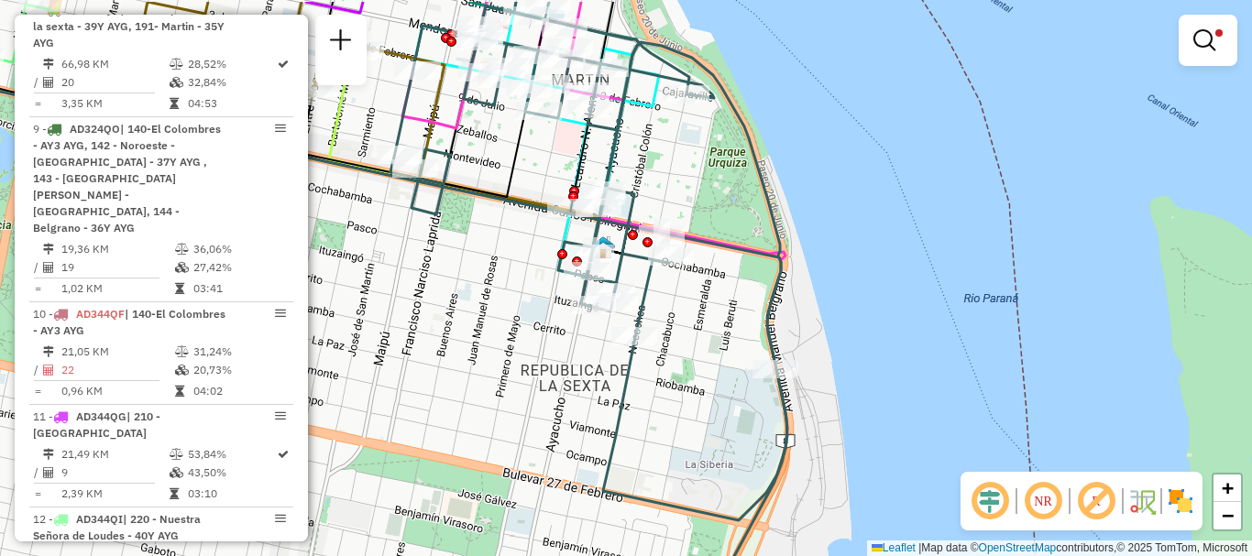
drag, startPoint x: 681, startPoint y: 309, endPoint x: 760, endPoint y: 547, distance: 250.9
click at [760, 547] on div "Limpar filtros Janela de atendimento Grade de atendimento Capacidade Transporta…" at bounding box center [626, 278] width 1252 height 556
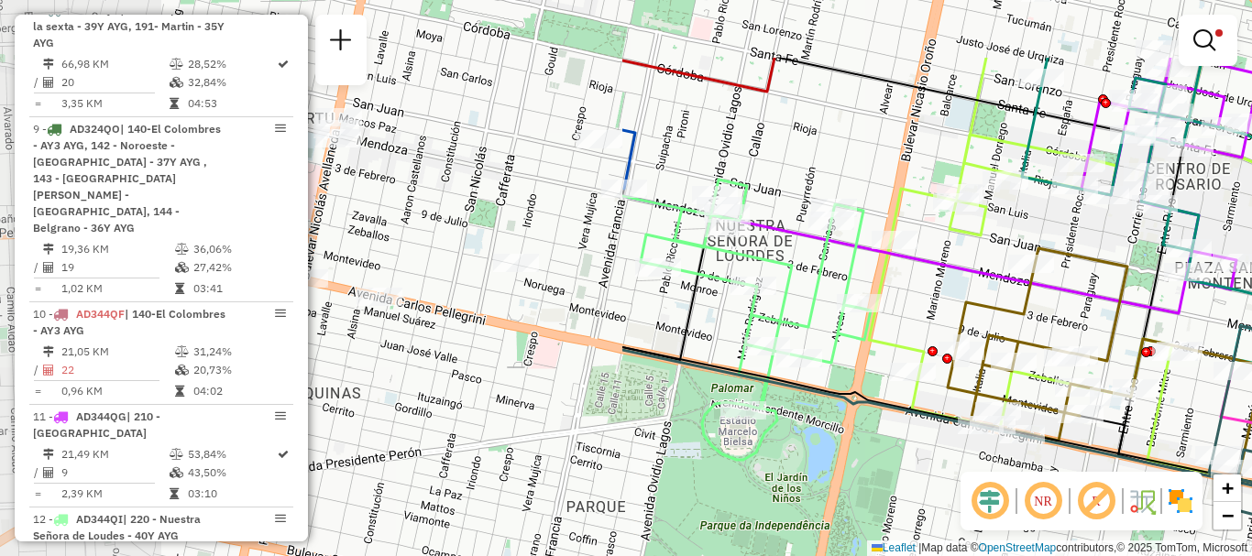
drag, startPoint x: 438, startPoint y: 301, endPoint x: 1189, endPoint y: 421, distance: 760.8
click at [1197, 419] on div "Limpar filtros Janela de atendimento Grade de atendimento Capacidade Transporta…" at bounding box center [626, 278] width 1252 height 556
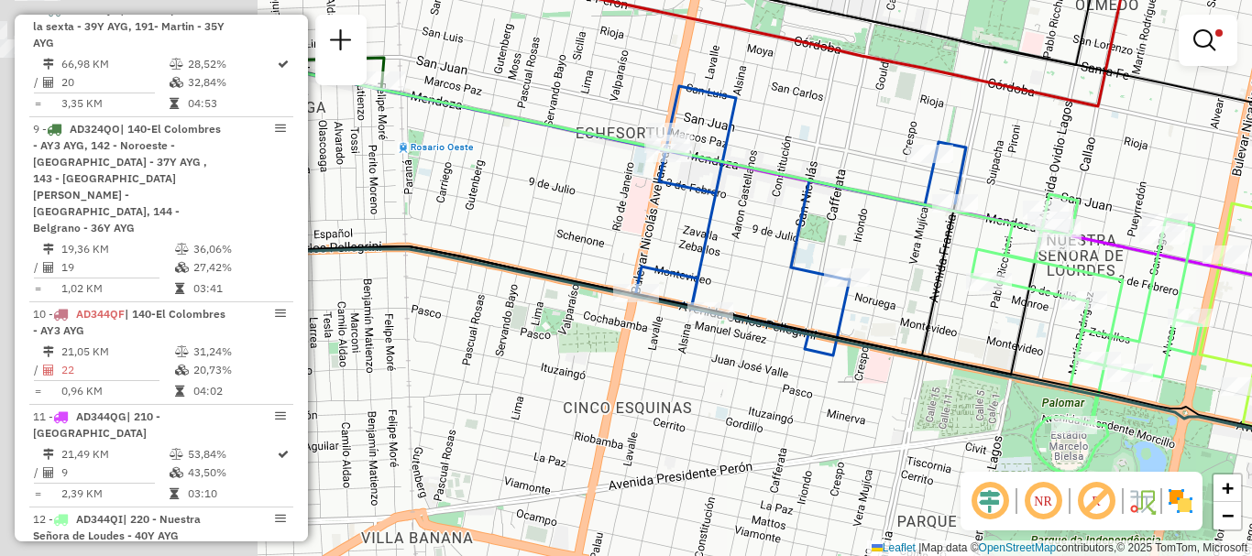
drag, startPoint x: 967, startPoint y: 396, endPoint x: 1003, endPoint y: 399, distance: 36.8
click at [1003, 399] on div "Limpar filtros Janela de atendimento Grade de atendimento Capacidade Transporta…" at bounding box center [626, 278] width 1252 height 556
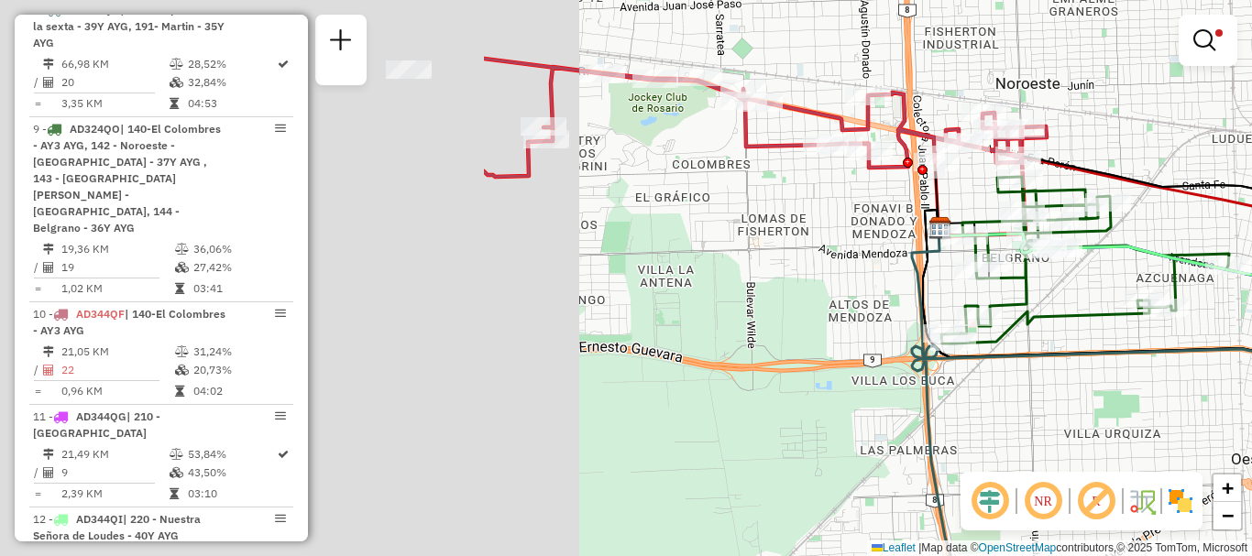
drag, startPoint x: 605, startPoint y: 421, endPoint x: 1119, endPoint y: 442, distance: 514.4
click at [1163, 444] on div "Limpar filtros Janela de atendimento Grade de atendimento Capacidade Transporta…" at bounding box center [626, 278] width 1252 height 556
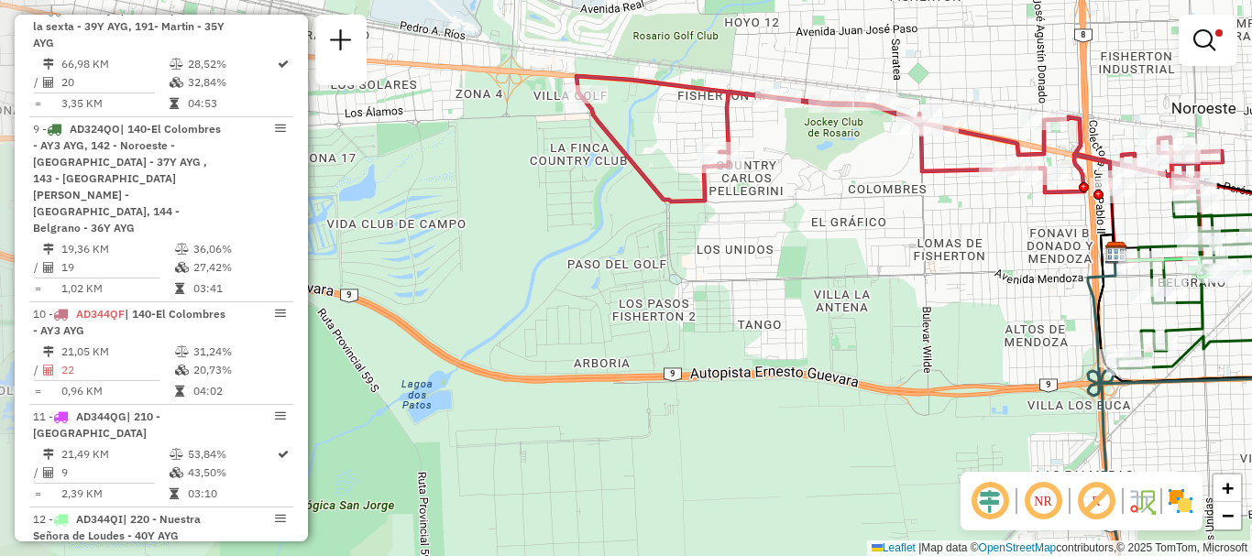
drag, startPoint x: 924, startPoint y: 445, endPoint x: 955, endPoint y: 448, distance: 31.3
click at [955, 448] on div "Limpar filtros Janela de atendimento Grade de atendimento Capacidade Transporta…" at bounding box center [626, 278] width 1252 height 556
click at [581, 104] on div at bounding box center [585, 94] width 46 height 18
select select "**********"
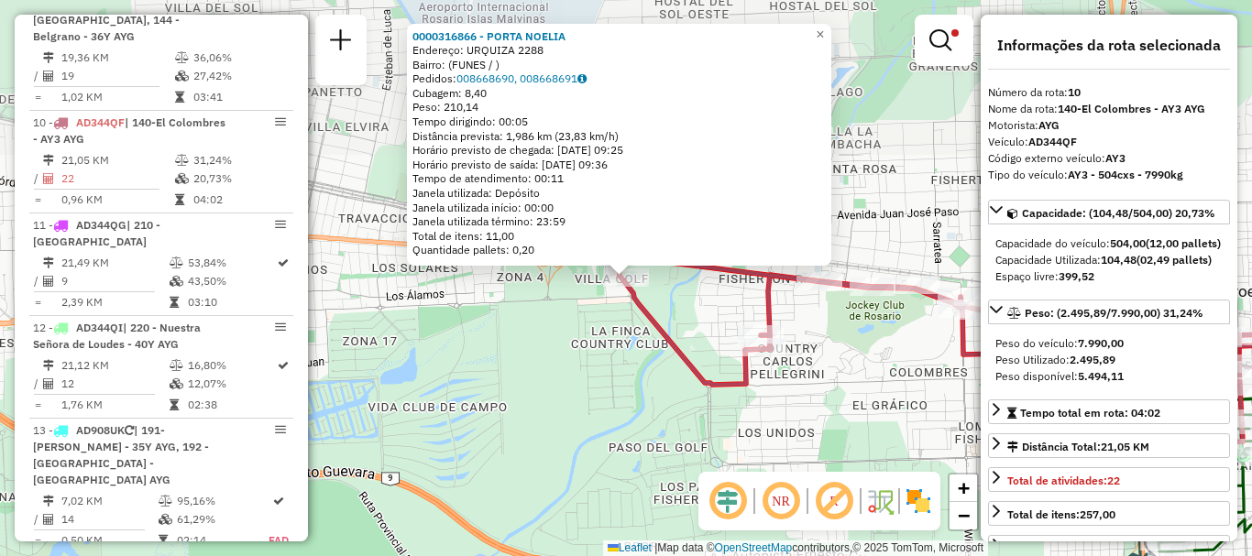
scroll to position [1330, 0]
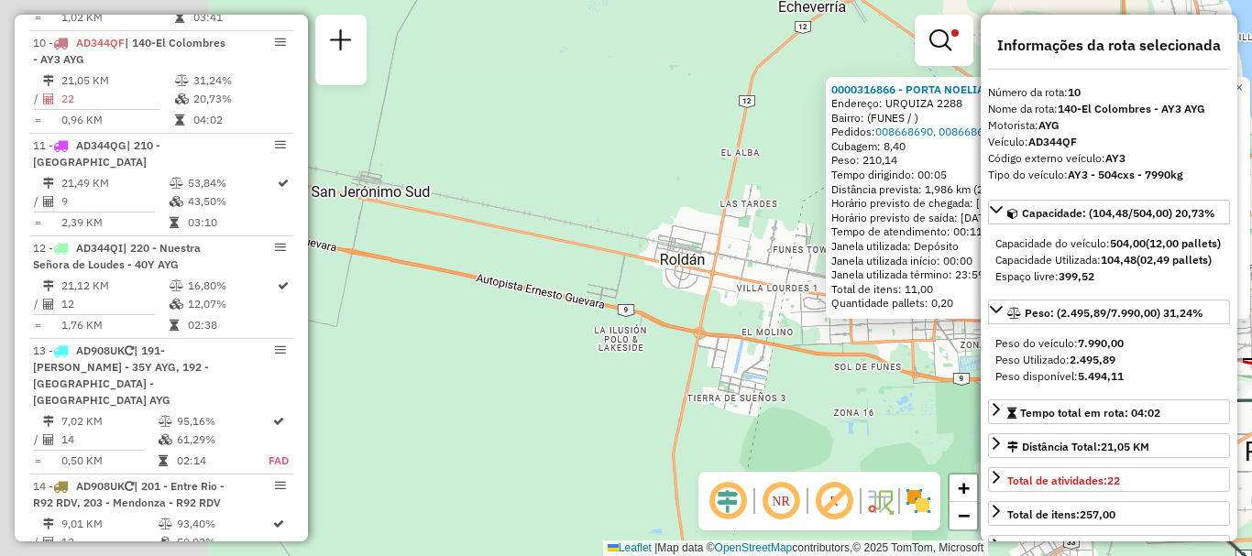
drag, startPoint x: 530, startPoint y: 344, endPoint x: 1022, endPoint y: 358, distance: 491.3
click at [1034, 358] on hb-router-mapa "Informações da Sessão 1288000 - 04/10/2025 Criação: 03/10/2025 16:11 Depósito: …" at bounding box center [626, 278] width 1252 height 556
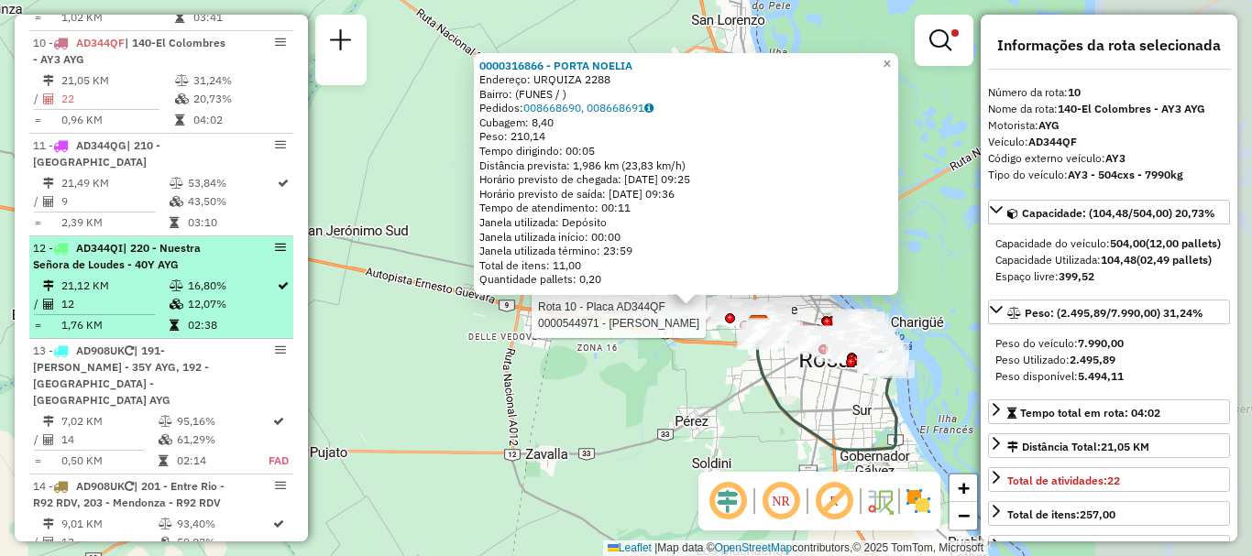
drag, startPoint x: 533, startPoint y: 280, endPoint x: 286, endPoint y: 241, distance: 250.5
click at [286, 241] on hb-router-mapa "Informações da Sessão 1288000 - 04/10/2025 Criação: 03/10/2025 16:11 Depósito: …" at bounding box center [626, 278] width 1252 height 556
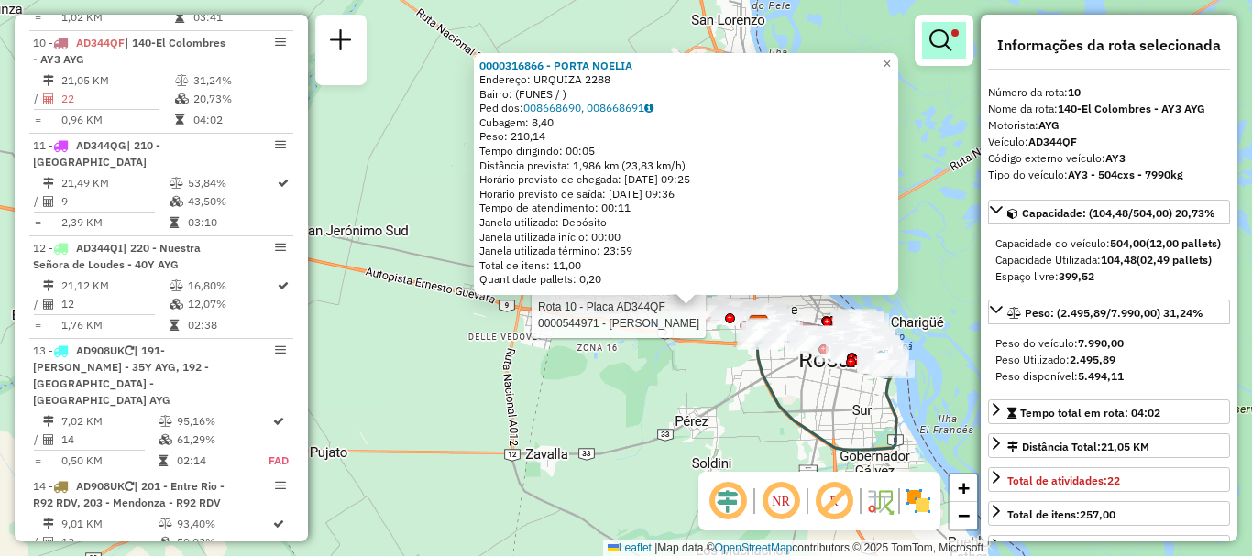
click at [937, 46] on em at bounding box center [940, 40] width 22 height 22
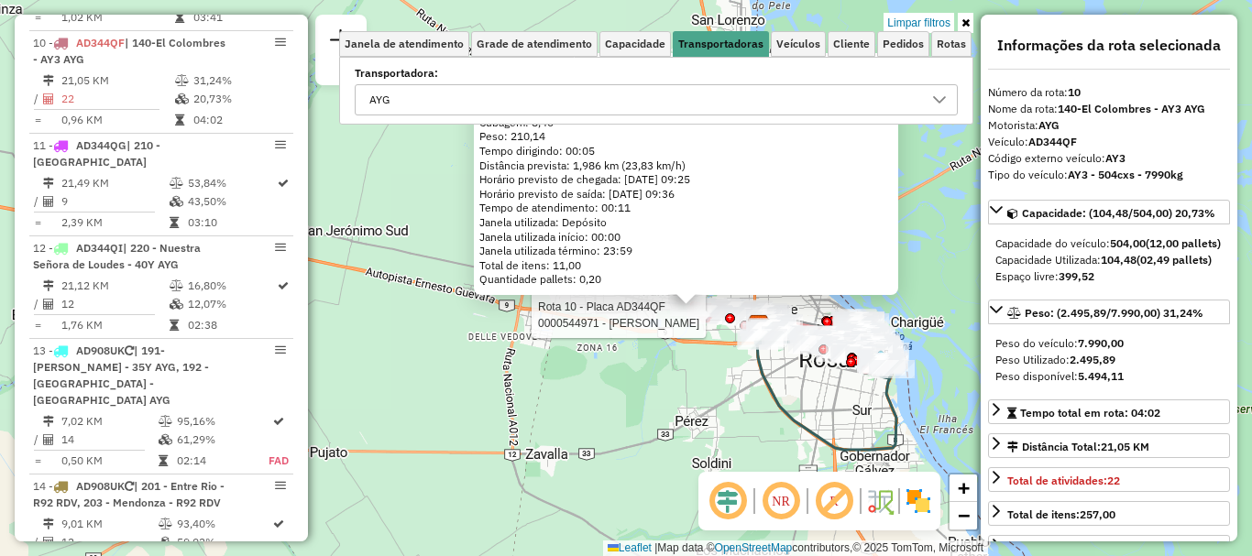
click at [940, 101] on icon at bounding box center [939, 99] width 13 height 7
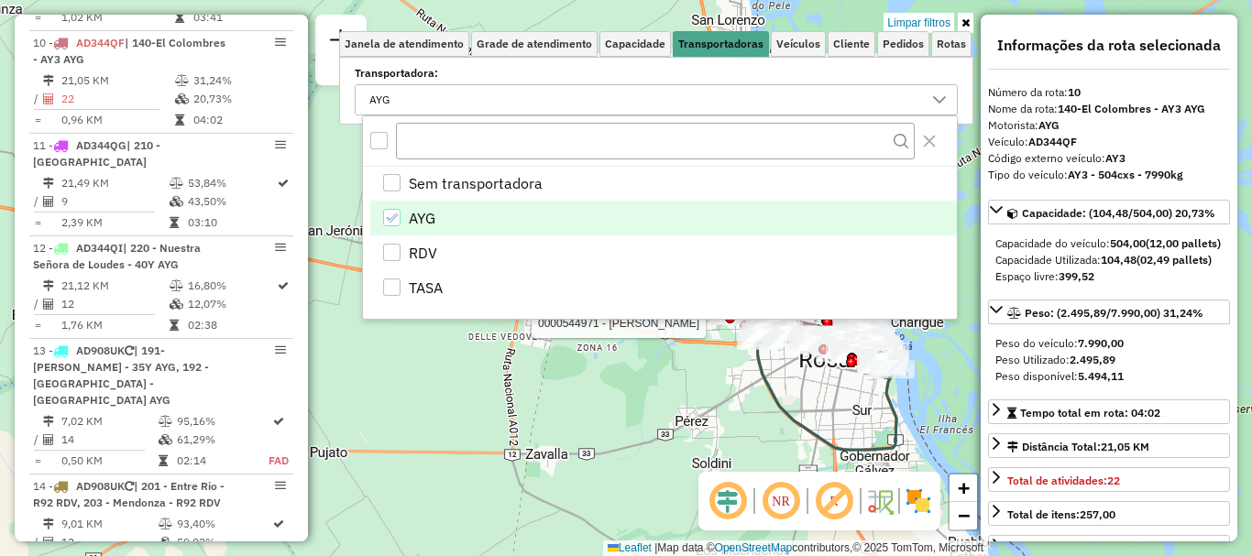
click at [389, 219] on icon "AYG" at bounding box center [391, 218] width 13 height 13
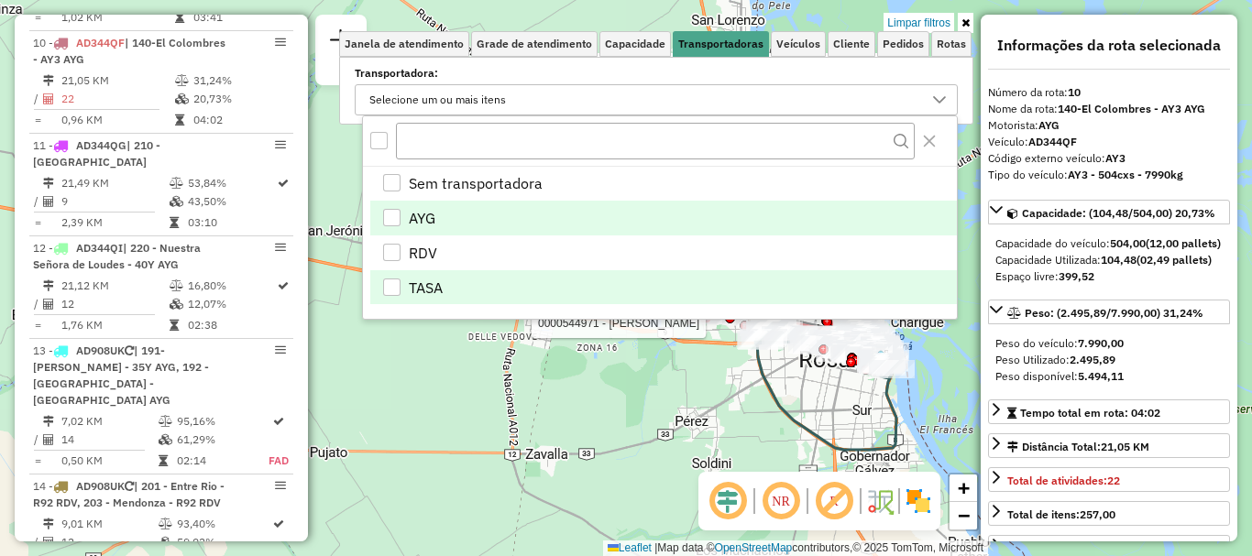
click at [395, 248] on div "RDV" at bounding box center [391, 252] width 17 height 17
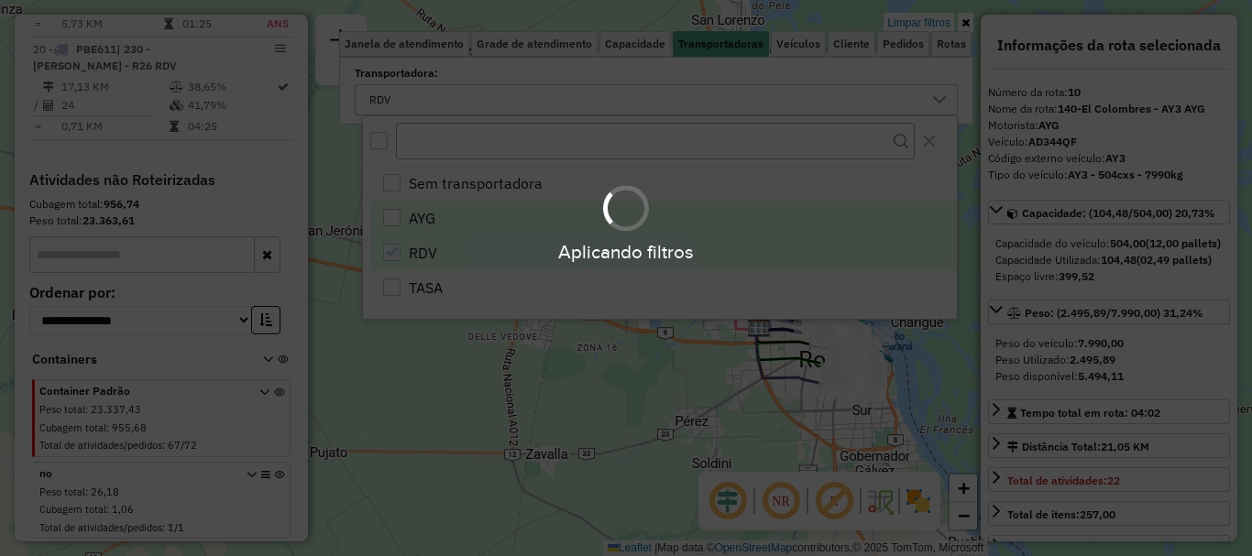
scroll to position [1381, 0]
click at [626, 418] on div "Aplicando filtros" at bounding box center [626, 278] width 1252 height 556
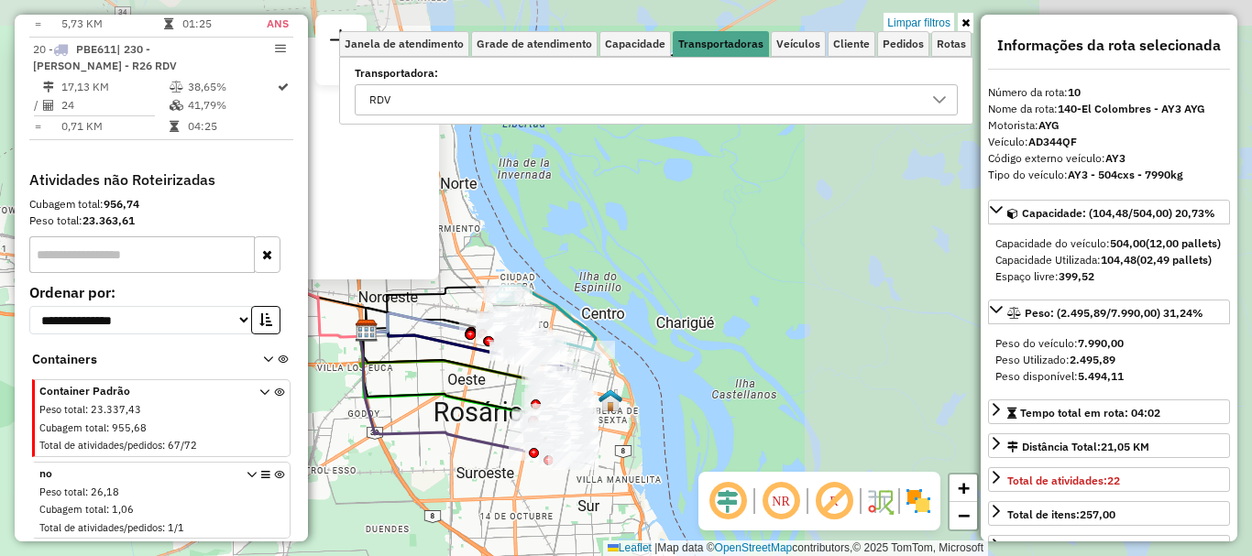
drag, startPoint x: 667, startPoint y: 312, endPoint x: 258, endPoint y: 380, distance: 414.4
click at [258, 380] on hb-router-mapa "Informações da Sessão 1288000 - 04/10/2025 Criação: 03/10/2025 16:11 Depósito: …" at bounding box center [626, 278] width 1252 height 556
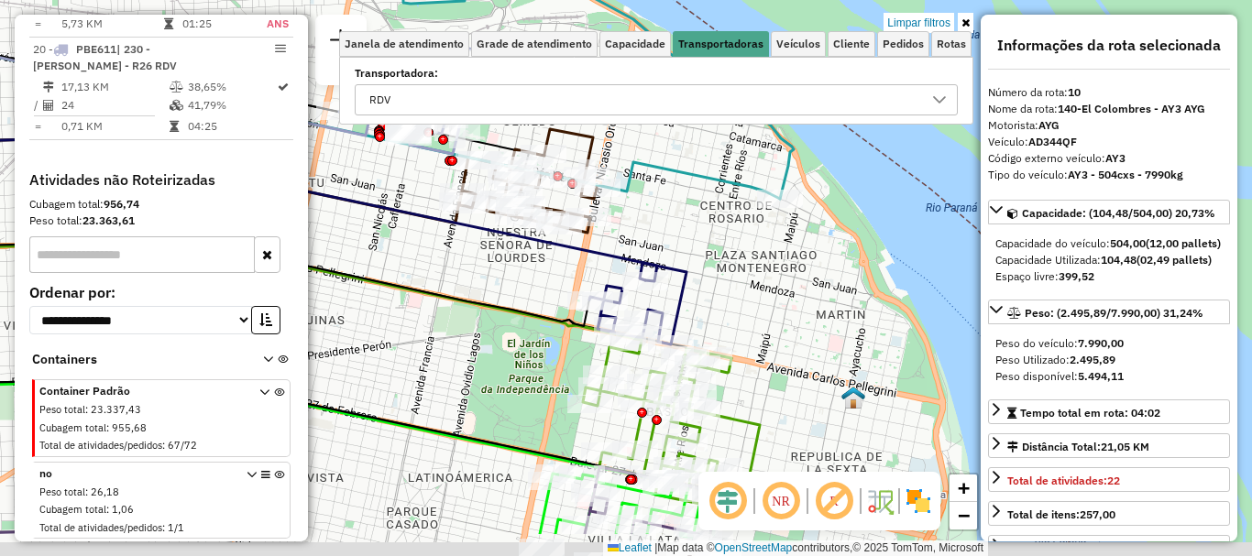
drag, startPoint x: 766, startPoint y: 319, endPoint x: 694, endPoint y: 210, distance: 130.9
click at [694, 210] on div "0000316866 - PORTA NOELIA Endereço: URQUIZA 2288 Bairro: (FUNES / ) Pedidos: 00…" at bounding box center [626, 278] width 1252 height 556
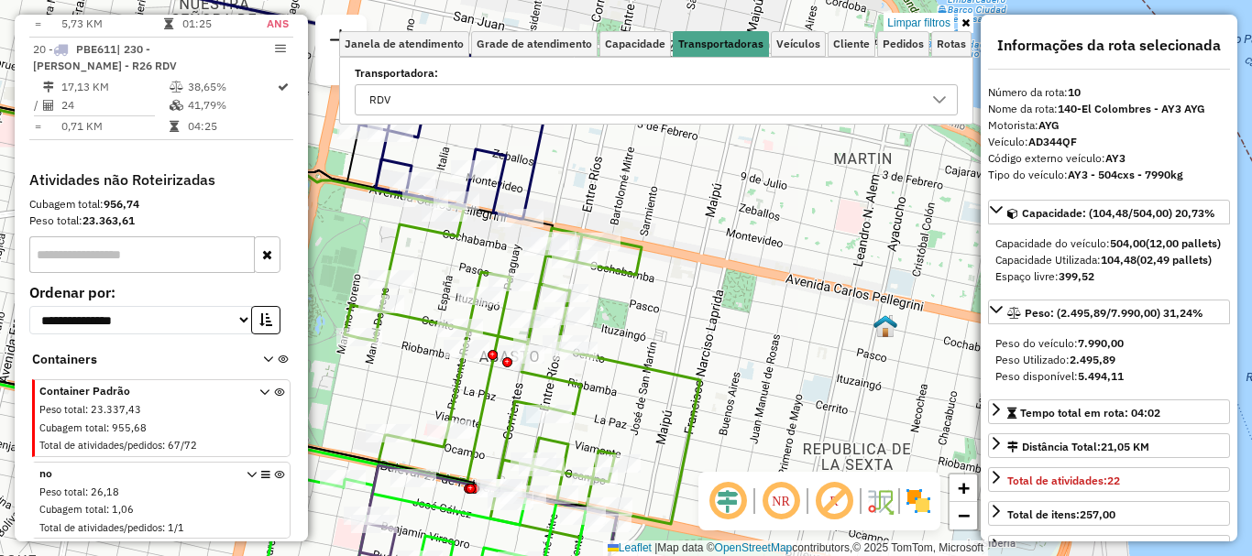
drag, startPoint x: 614, startPoint y: 314, endPoint x: 571, endPoint y: 191, distance: 131.0
click at [574, 200] on div "0000316866 - PORTA NOELIA Endereço: URQUIZA 2288 Bairro: (FUNES / ) Pedidos: 00…" at bounding box center [626, 278] width 1252 height 556
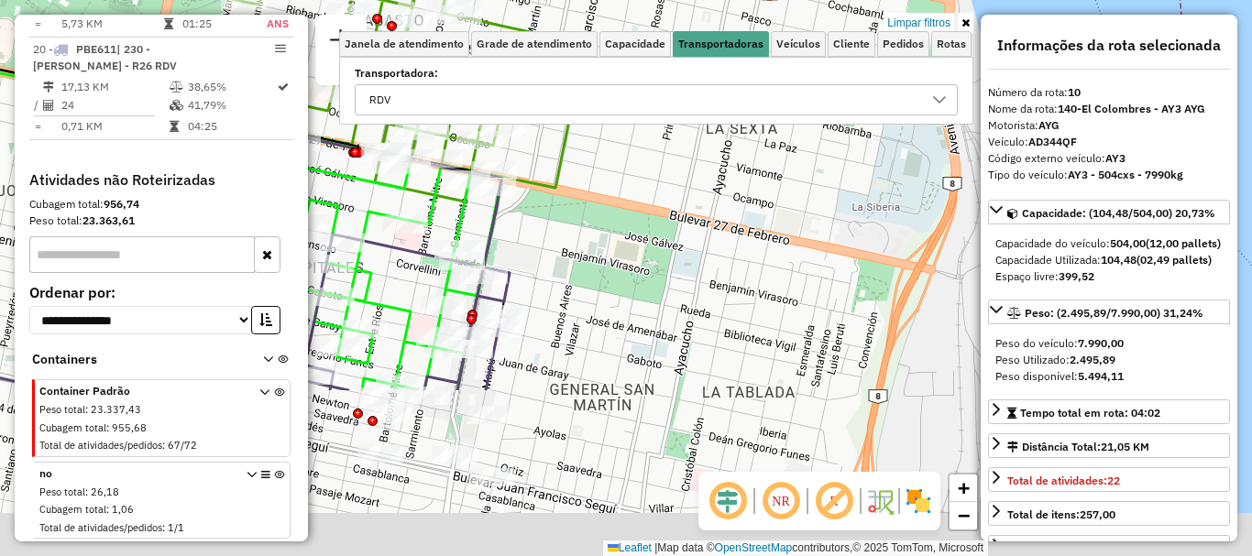
drag, startPoint x: 635, startPoint y: 357, endPoint x: 548, endPoint y: 115, distance: 257.1
click at [552, 121] on div "0000316866 - PORTA NOELIA Endereço: URQUIZA 2288 Bairro: (FUNES / ) Pedidos: 00…" at bounding box center [626, 278] width 1252 height 556
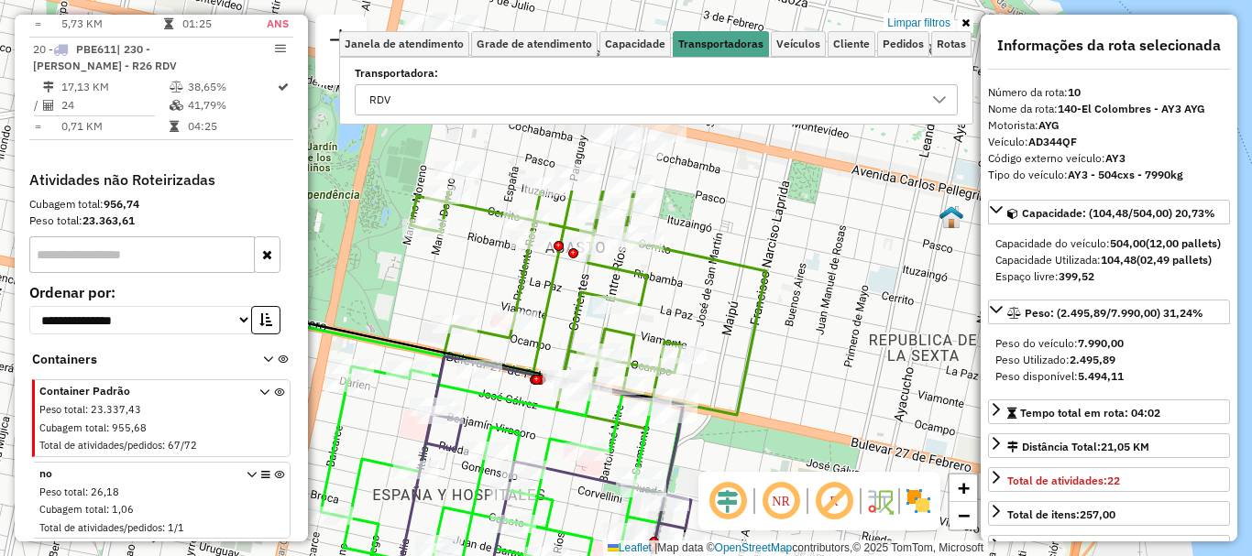
drag, startPoint x: 653, startPoint y: 246, endPoint x: 904, endPoint y: 568, distance: 408.7
click at [904, 555] on html "Aplicando filtros Pop-up bloqueado! Seu navegador bloqueou automáticamente a ab…" at bounding box center [626, 278] width 1252 height 556
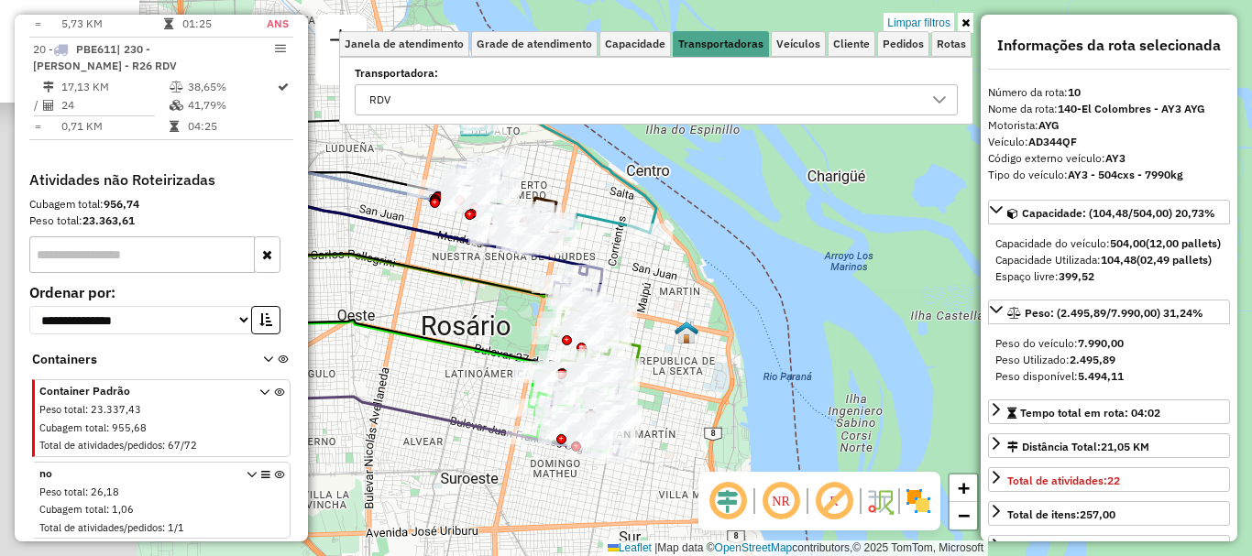
drag, startPoint x: 373, startPoint y: 309, endPoint x: 637, endPoint y: 357, distance: 268.3
click at [637, 357] on div "Rota 2 - Placa AB951JV 0000517133 - CACERES SOFIA MACARENA 0000316866 - PORTA N…" at bounding box center [626, 278] width 1252 height 556
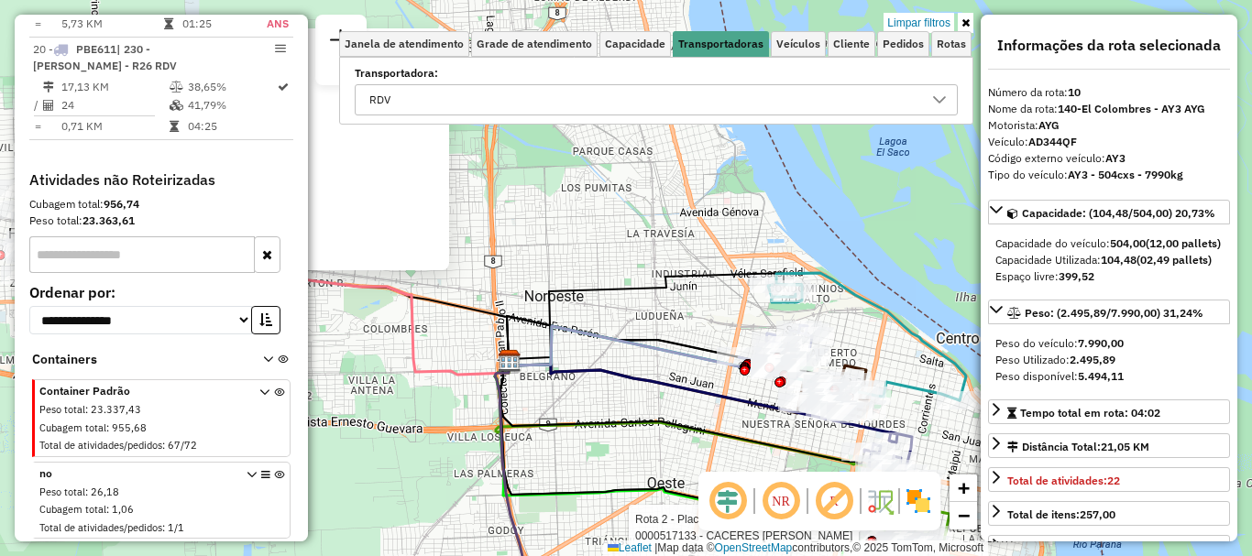
drag, startPoint x: 494, startPoint y: 333, endPoint x: 749, endPoint y: 511, distance: 311.1
click at [749, 511] on hb-router-mapa "Informações da Sessão 1288000 - 04/10/2025 Criação: 03/10/2025 16:11 Depósito: …" at bounding box center [626, 278] width 1252 height 556
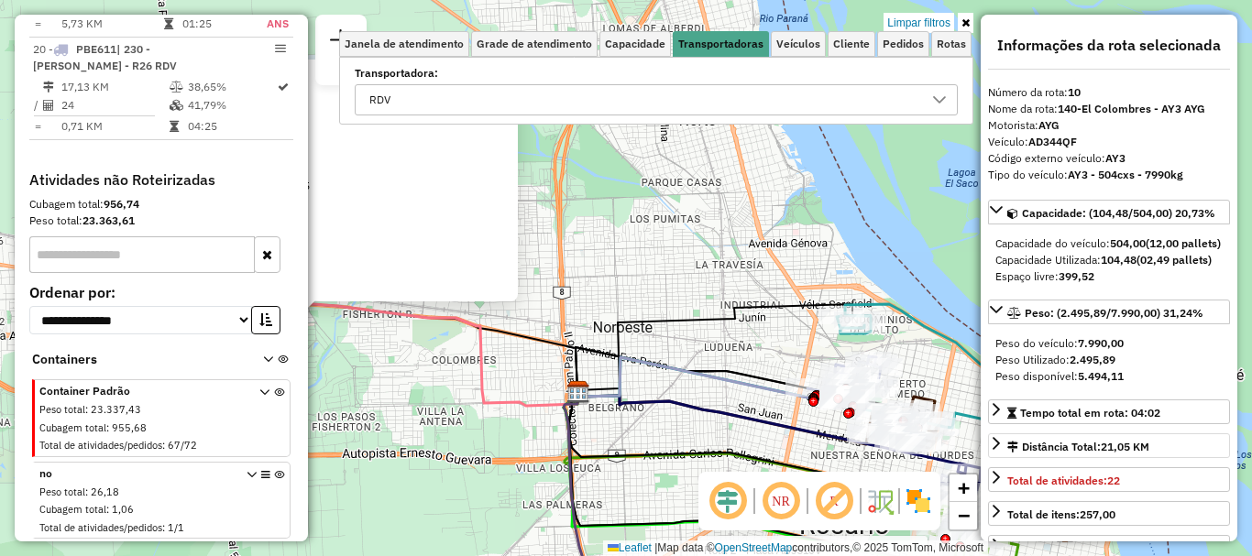
drag, startPoint x: 561, startPoint y: 441, endPoint x: 1198, endPoint y: 482, distance: 638.1
click at [1209, 489] on html "Aplicando filtros Pop-up bloqueado! Seu navegador bloqueou automáticamente a ab…" at bounding box center [626, 278] width 1252 height 556
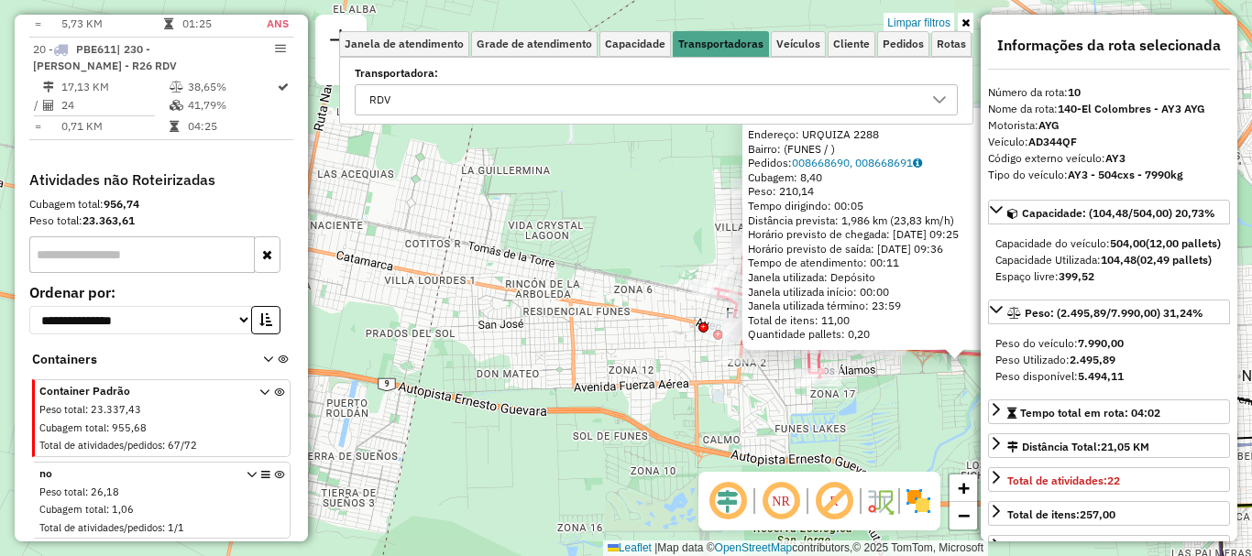
click at [892, 439] on div "Rota 2 - Placa AB951JV 0000517133 - CACERES SOFIA MACARENA 0000316866 - PORTA N…" at bounding box center [626, 278] width 1252 height 556
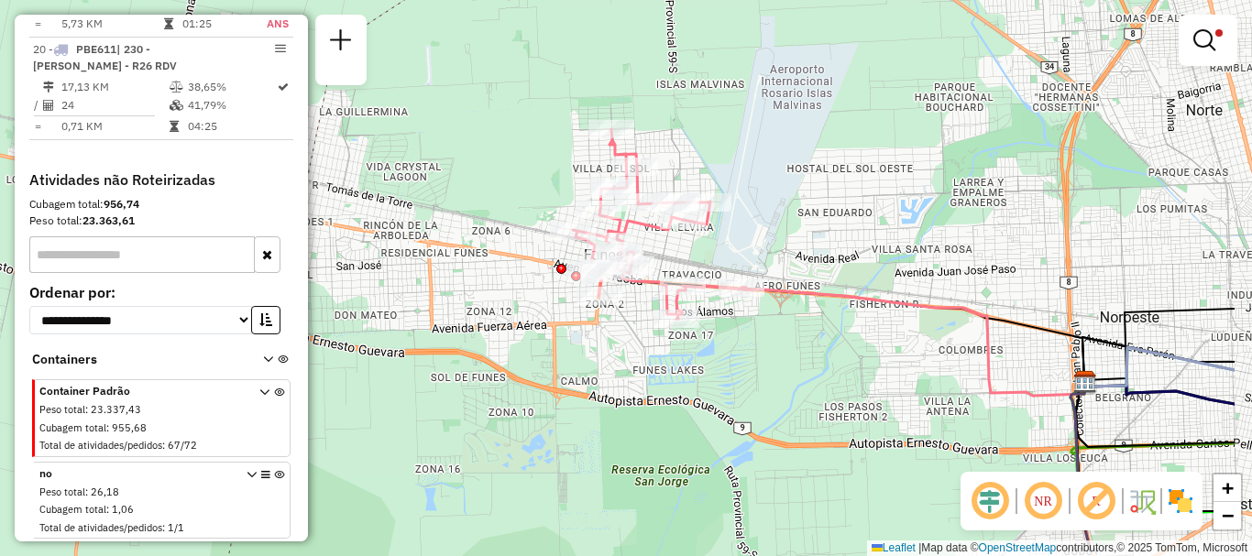
drag, startPoint x: 782, startPoint y: 389, endPoint x: 714, endPoint y: 370, distance: 71.4
click at [714, 370] on div "Limpar filtros Janela de atendimento Grade de atendimento Capacidade Transporta…" at bounding box center [626, 278] width 1252 height 556
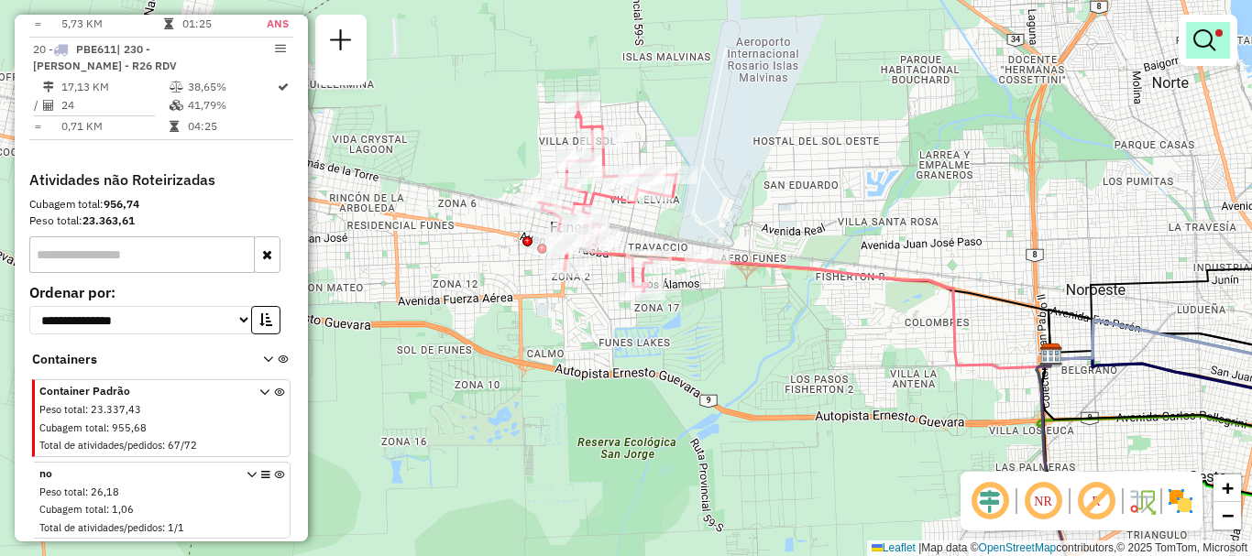
click at [1191, 45] on link at bounding box center [1208, 40] width 44 height 37
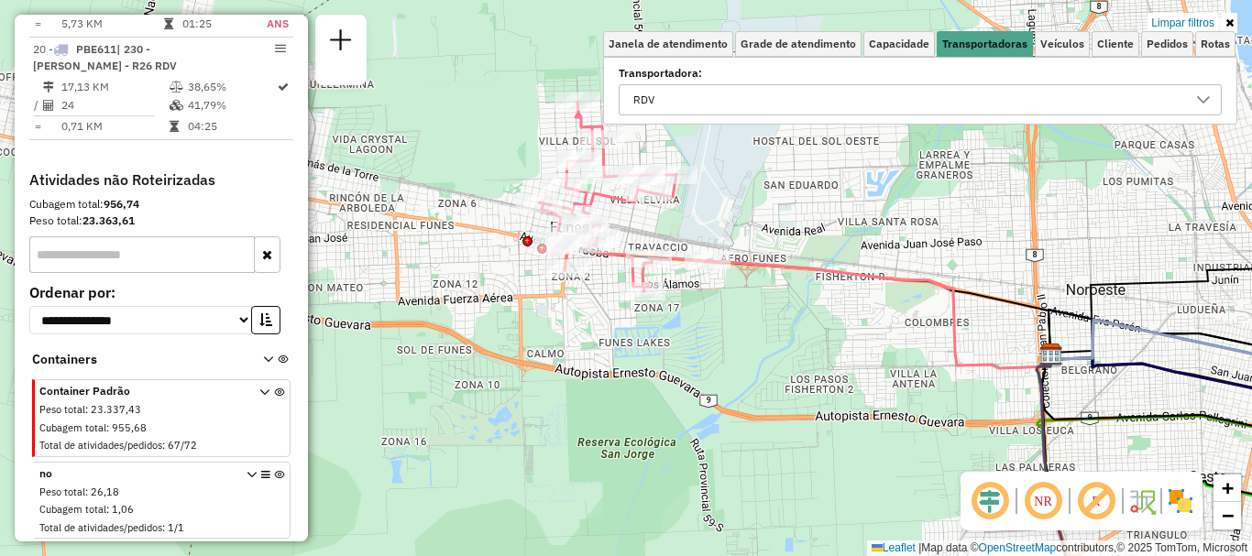
click at [1197, 94] on icon at bounding box center [1203, 100] width 15 height 15
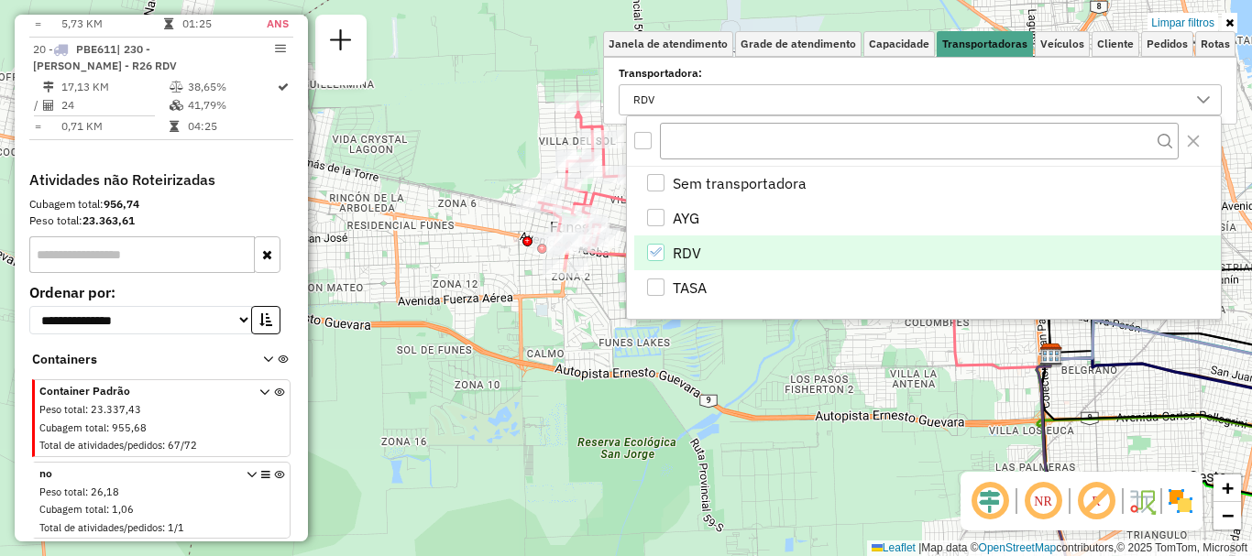
click at [652, 249] on icon "RDV" at bounding box center [655, 252] width 13 height 13
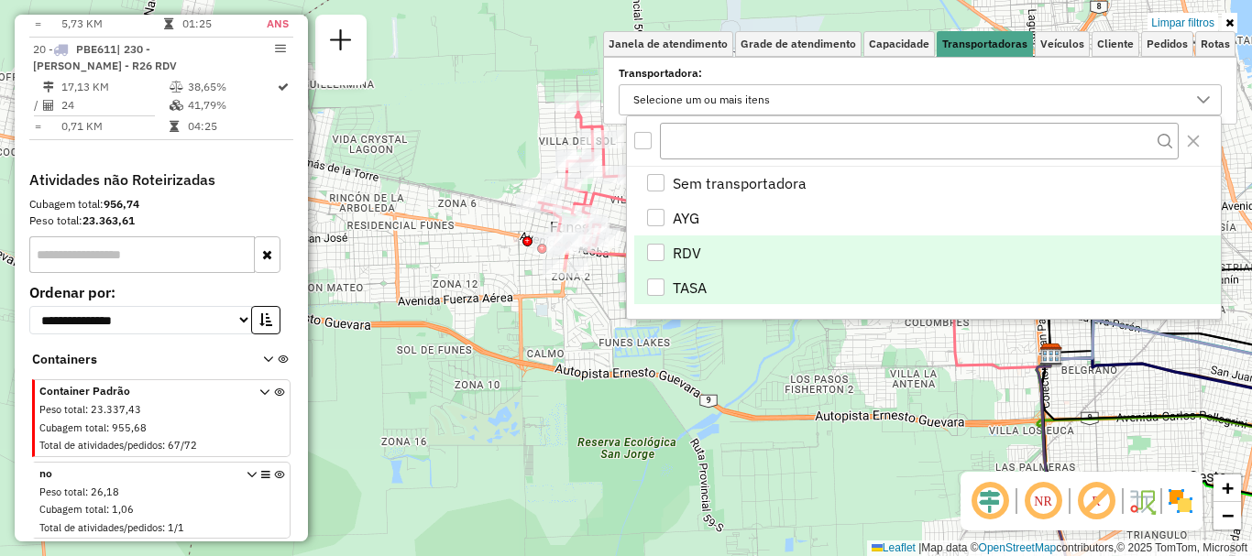
click at [656, 289] on div "TASA" at bounding box center [655, 287] width 17 height 17
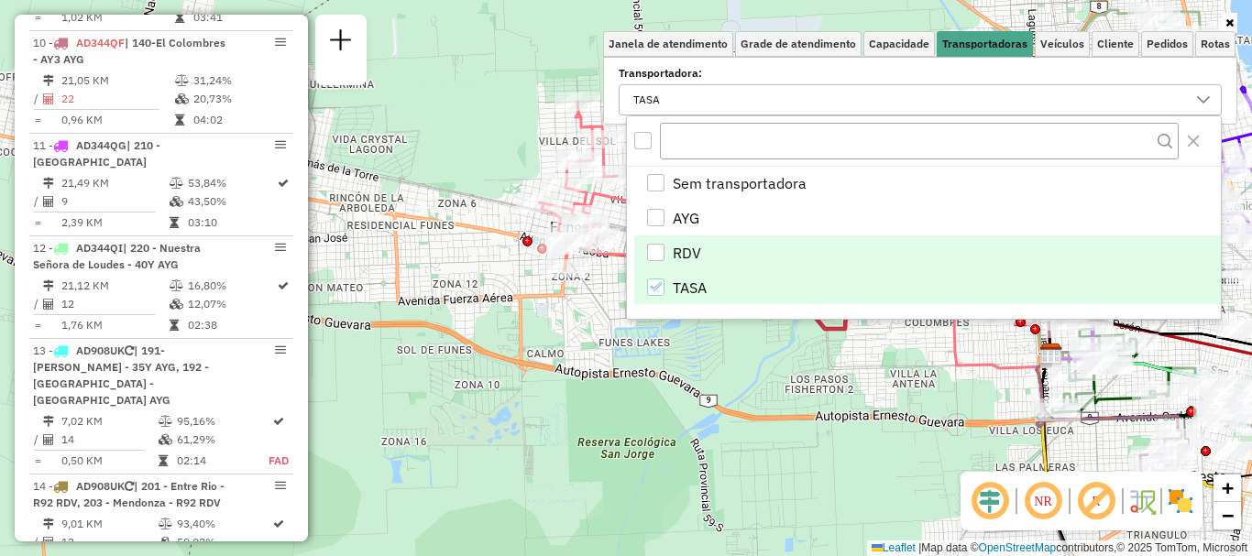
click at [700, 418] on hb-app "Aplicando filtros Pop-up bloqueado! Seu navegador bloqueou automáticamente a ab…" at bounding box center [626, 278] width 1252 height 556
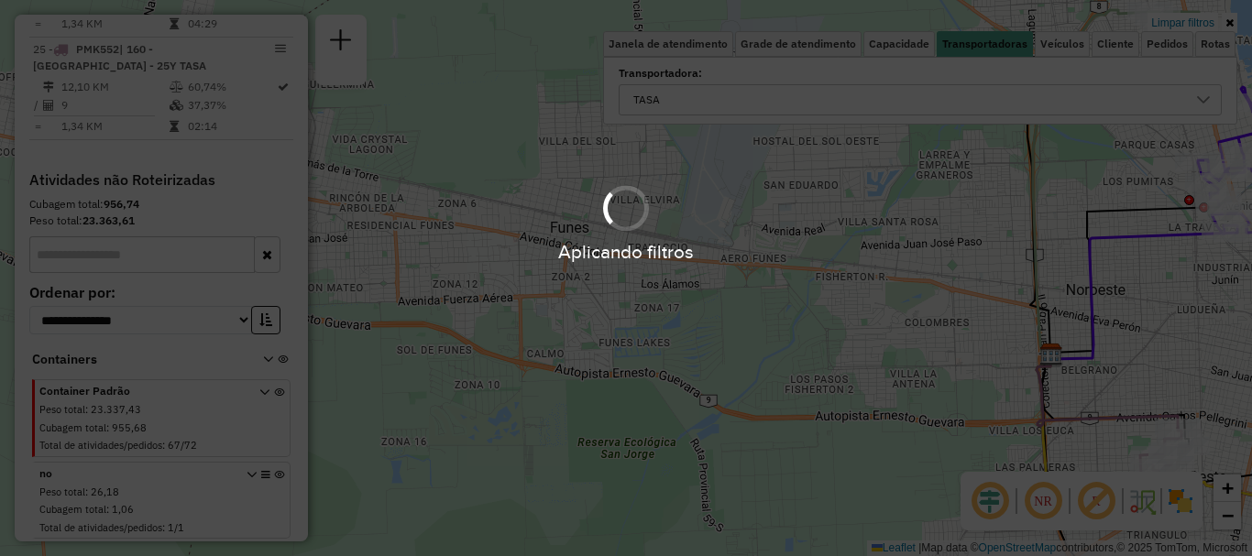
scroll to position [1122, 0]
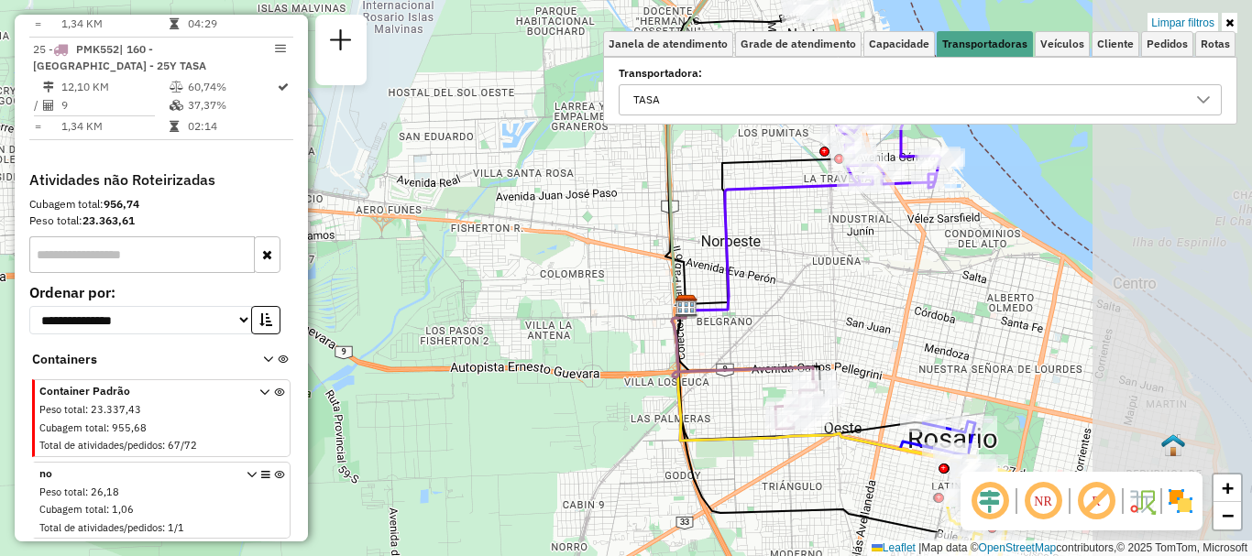
drag, startPoint x: 757, startPoint y: 397, endPoint x: 298, endPoint y: 342, distance: 462.3
click at [298, 342] on hb-router-mapa "Informações da Sessão 1288000 - 04/10/2025 Criação: 03/10/2025 16:11 Depósito: …" at bounding box center [626, 278] width 1252 height 556
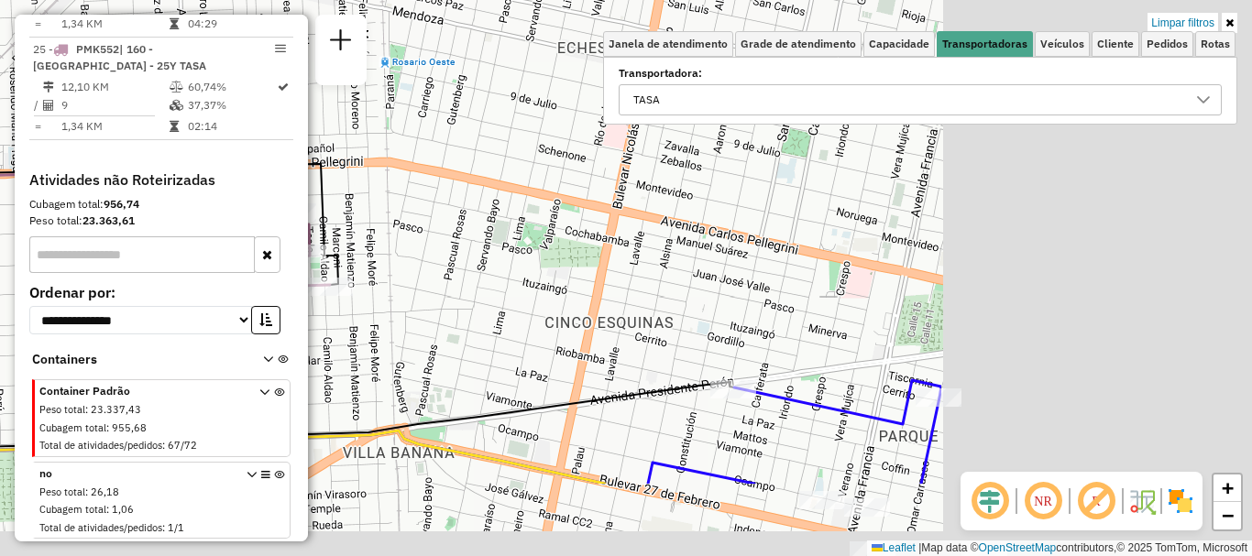
drag, startPoint x: 581, startPoint y: 294, endPoint x: 338, endPoint y: 262, distance: 244.9
click at [344, 262] on div "Limpar filtros Janela de atendimento Grade de atendimento Capacidade Transporta…" at bounding box center [626, 278] width 1252 height 556
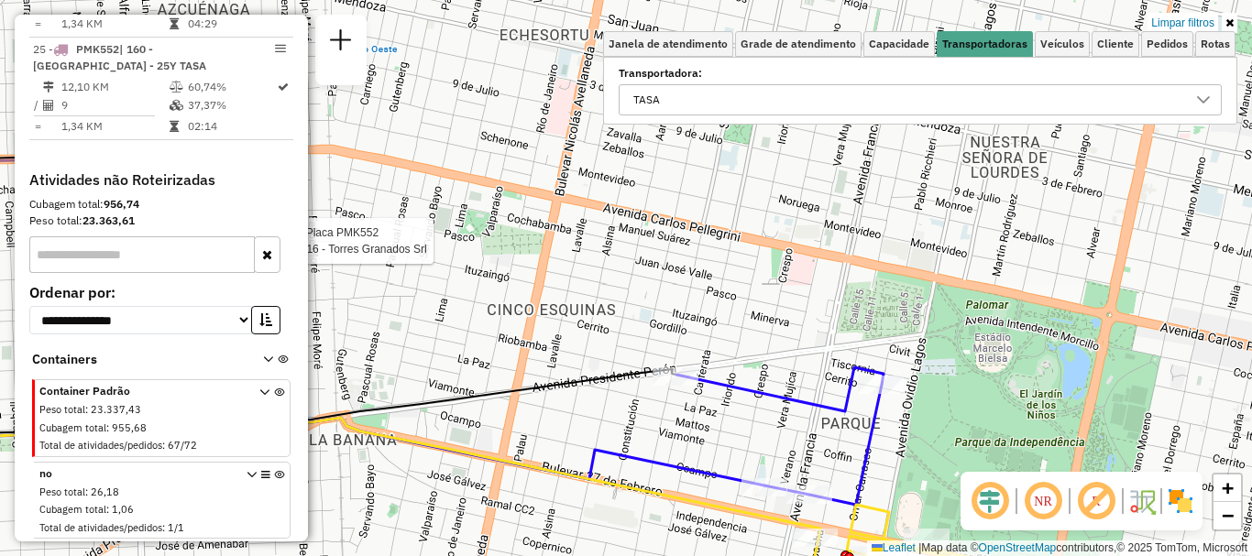
drag, startPoint x: 549, startPoint y: 312, endPoint x: 297, endPoint y: 240, distance: 262.2
click at [297, 240] on hb-router-mapa "Informações da Sessão 1288000 - 04/10/2025 Criação: 03/10/2025 16:11 Depósito: …" at bounding box center [626, 278] width 1252 height 556
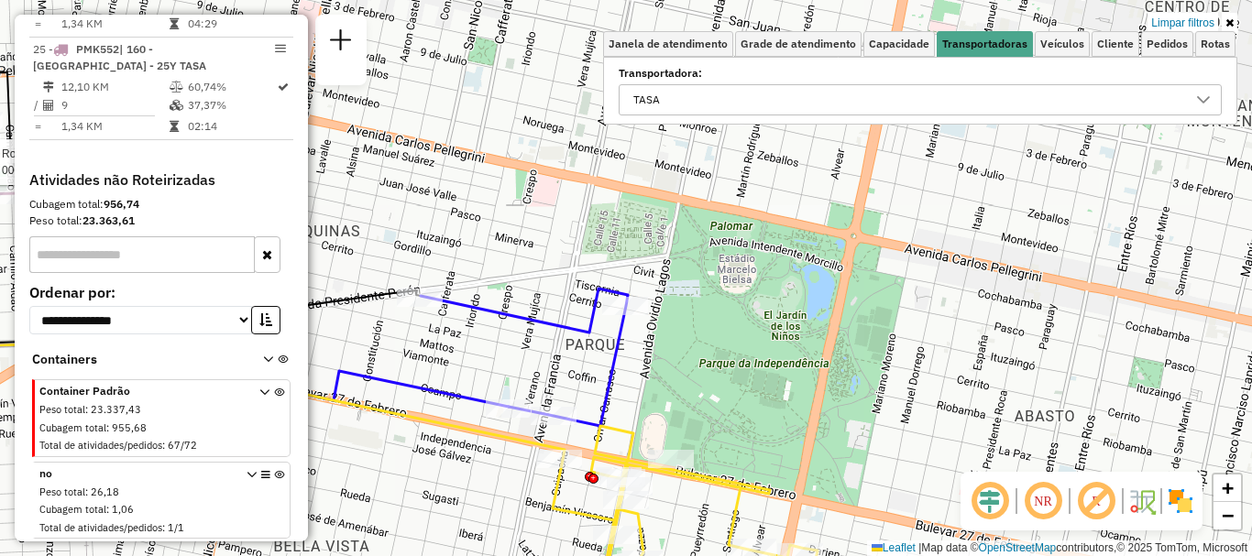
drag, startPoint x: 507, startPoint y: 310, endPoint x: 384, endPoint y: 107, distance: 236.8
click at [421, 289] on icon at bounding box center [524, 357] width 207 height 137
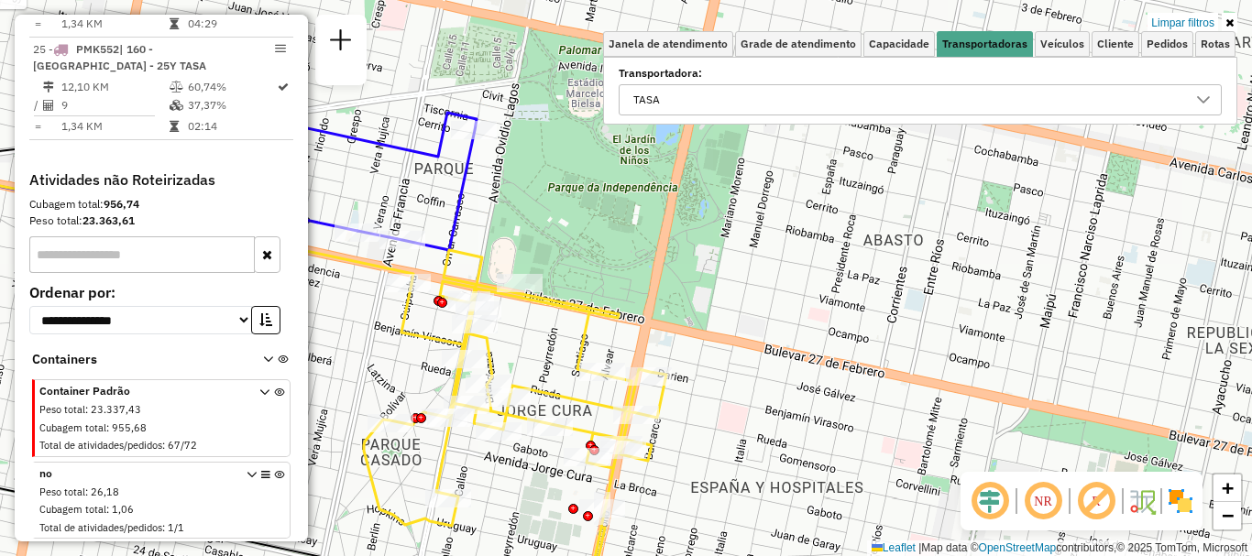
drag, startPoint x: 623, startPoint y: 275, endPoint x: 613, endPoint y: 299, distance: 25.9
click at [613, 299] on div "Rota 25 - Placa PMK552 0000537516 - Torres Granados Srl Limpar filtros Janela d…" at bounding box center [626, 278] width 1252 height 556
select select "**********"
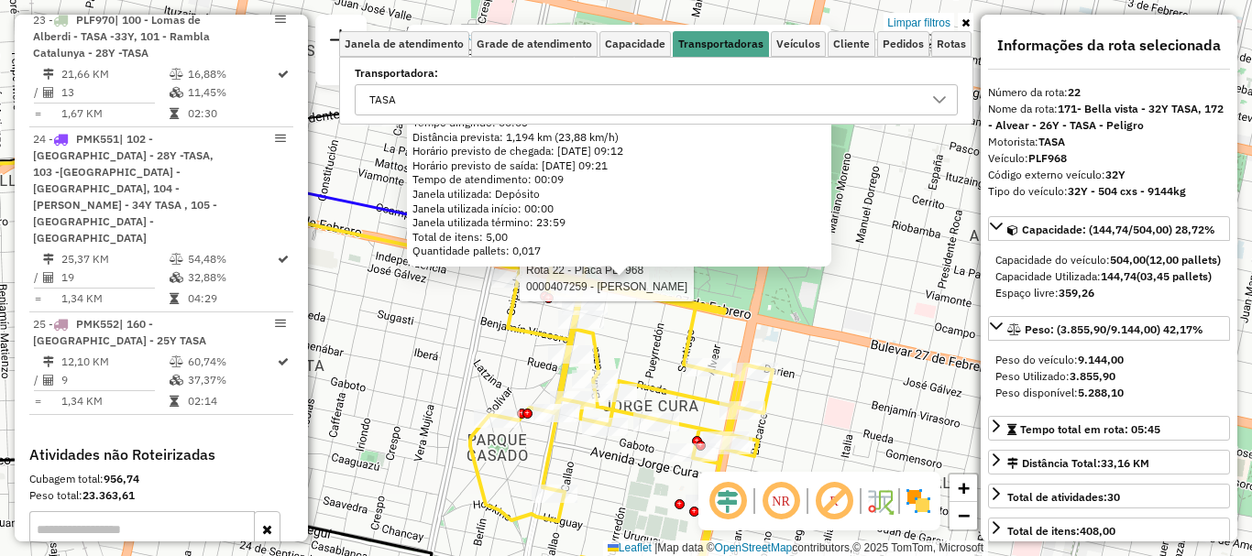
scroll to position [755, 0]
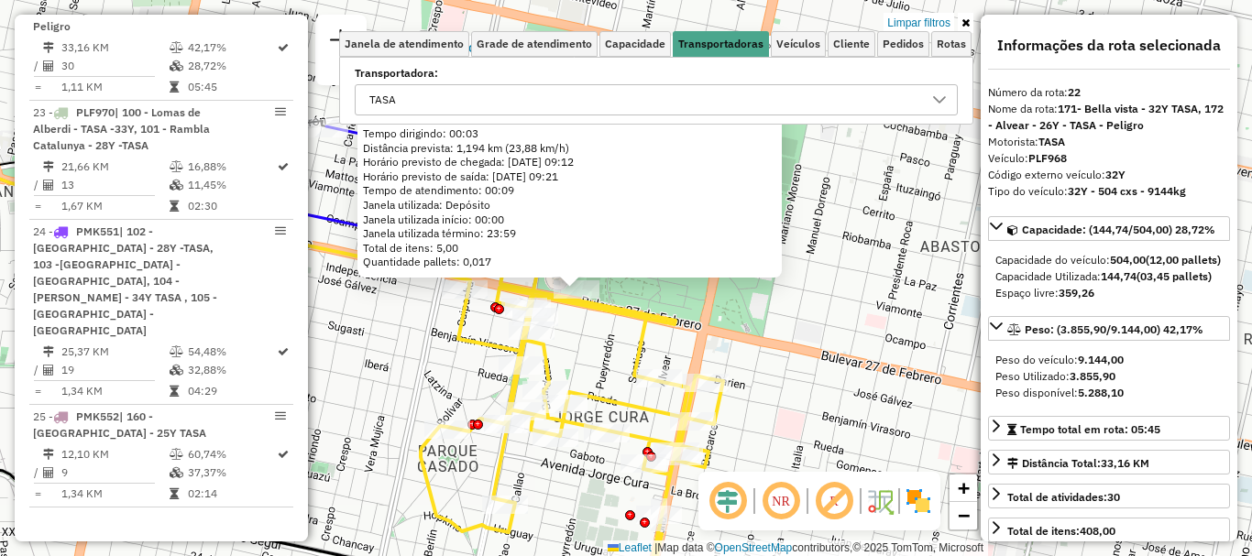
click at [696, 315] on div "0000468783 - braun maria Endereço: blvd 27 de febrero 2672 Bairro: (rosario / )…" at bounding box center [626, 278] width 1252 height 556
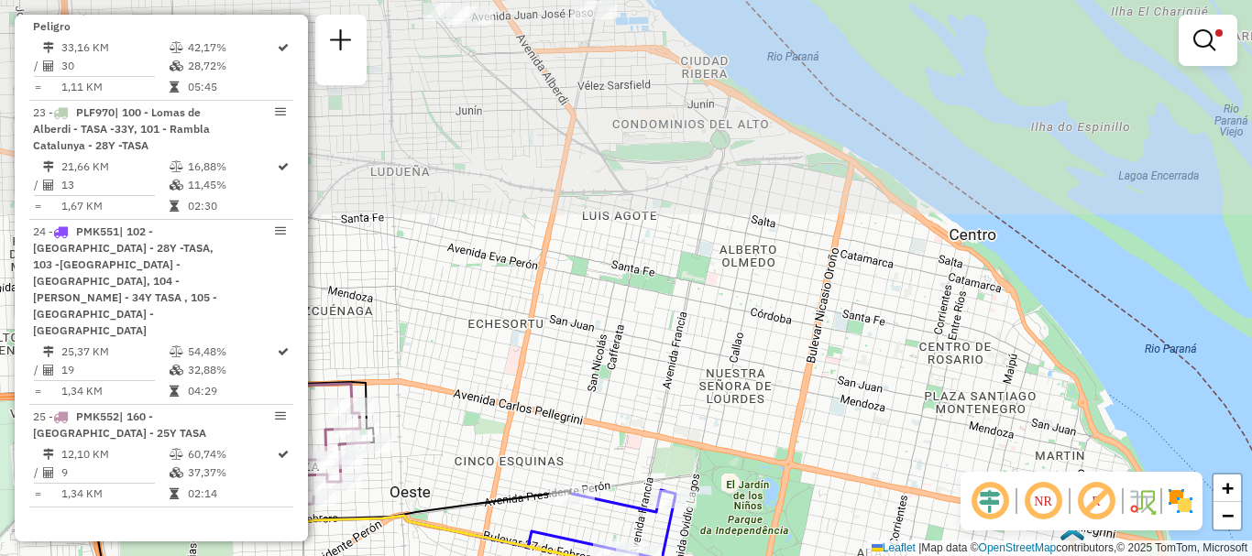
drag, startPoint x: 730, startPoint y: 312, endPoint x: 733, endPoint y: 465, distance: 152.1
click at [733, 465] on div "Limpar filtros Janela de atendimento Grade de atendimento Capacidade Transporta…" at bounding box center [626, 278] width 1252 height 556
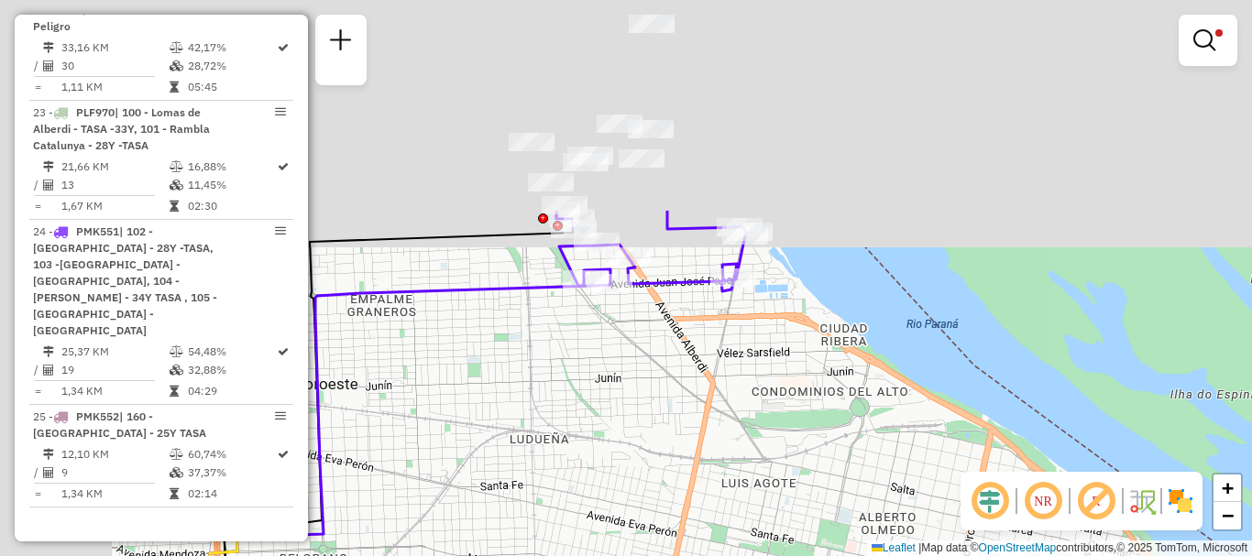
drag, startPoint x: 743, startPoint y: 384, endPoint x: 891, endPoint y: 592, distance: 255.5
click at [891, 555] on html "Aplicando filtros Pop-up bloqueado! Seu navegador bloqueou automáticamente a ab…" at bounding box center [626, 278] width 1252 height 556
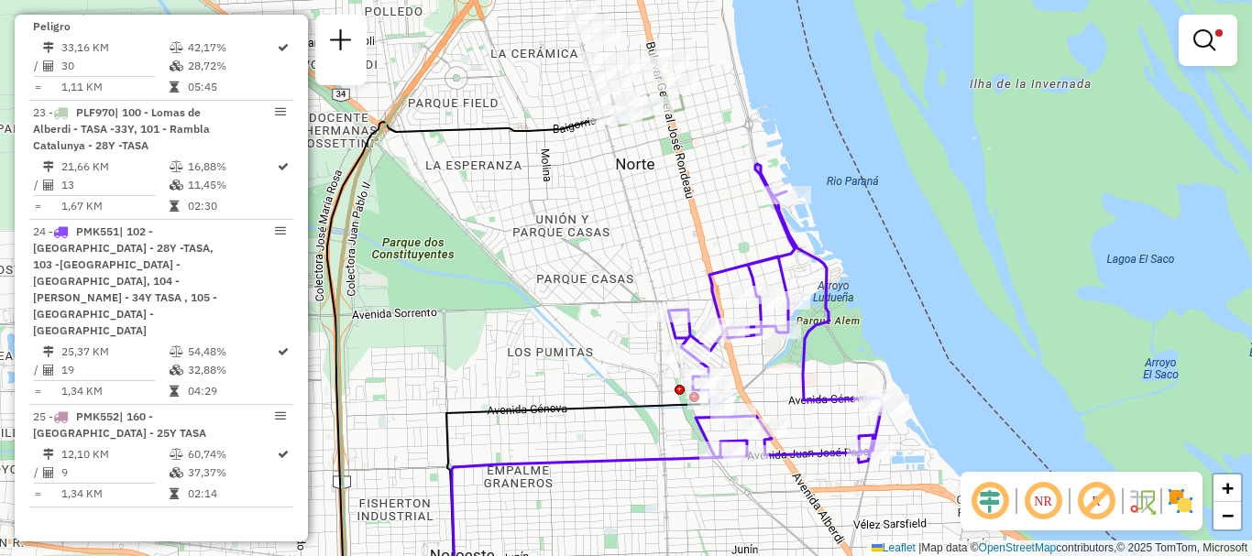
drag, startPoint x: 751, startPoint y: 484, endPoint x: 832, endPoint y: 592, distance: 134.9
click at [832, 555] on html "Aplicando filtros Pop-up bloqueado! Seu navegador bloqueou automáticamente a ab…" at bounding box center [626, 278] width 1252 height 556
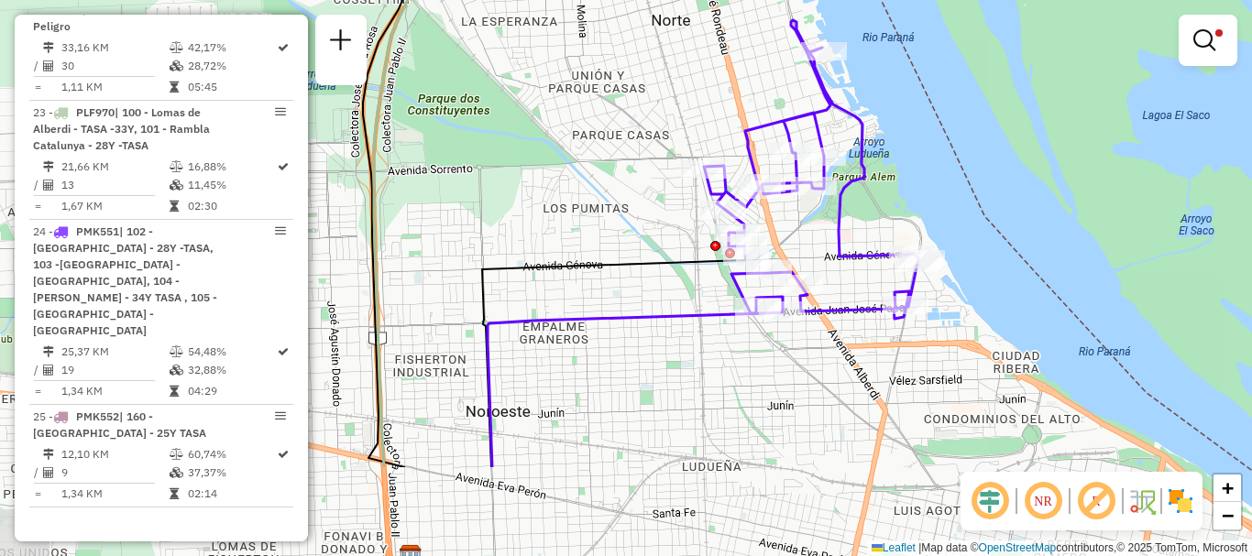
drag, startPoint x: 628, startPoint y: 366, endPoint x: 647, endPoint y: 136, distance: 230.8
click at [647, 136] on div "Limpar filtros Janela de atendimento Grade de atendimento Capacidade Transporta…" at bounding box center [626, 278] width 1252 height 556
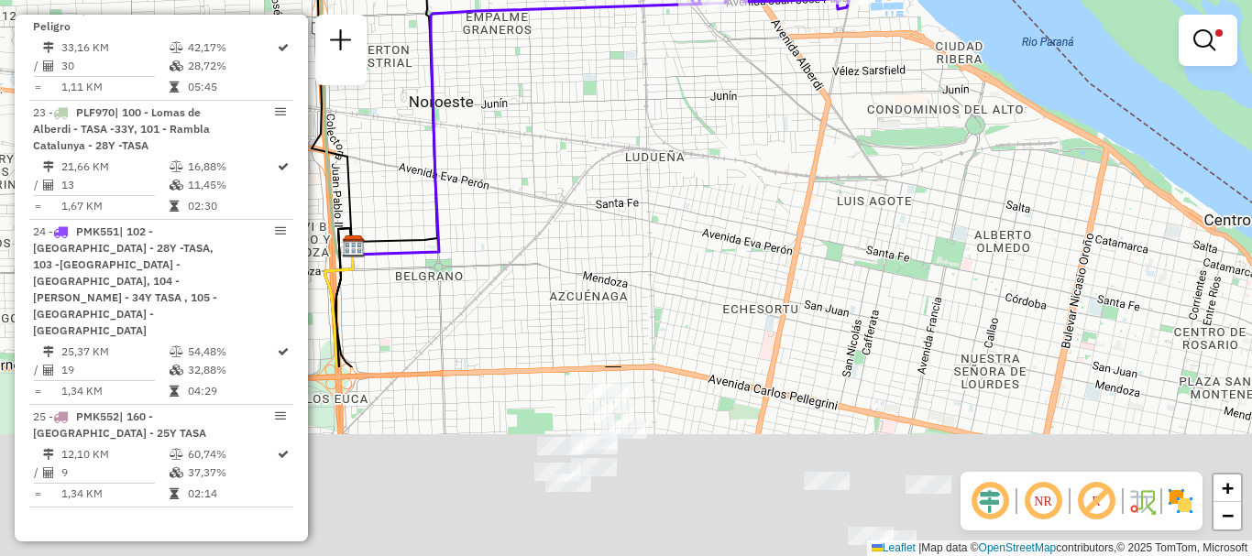
drag, startPoint x: 640, startPoint y: 82, endPoint x: 550, endPoint y: -111, distance: 213.2
click at [550, 0] on html "Aplicando filtros Pop-up bloqueado! Seu navegador bloqueou automáticamente a ab…" at bounding box center [626, 278] width 1252 height 556
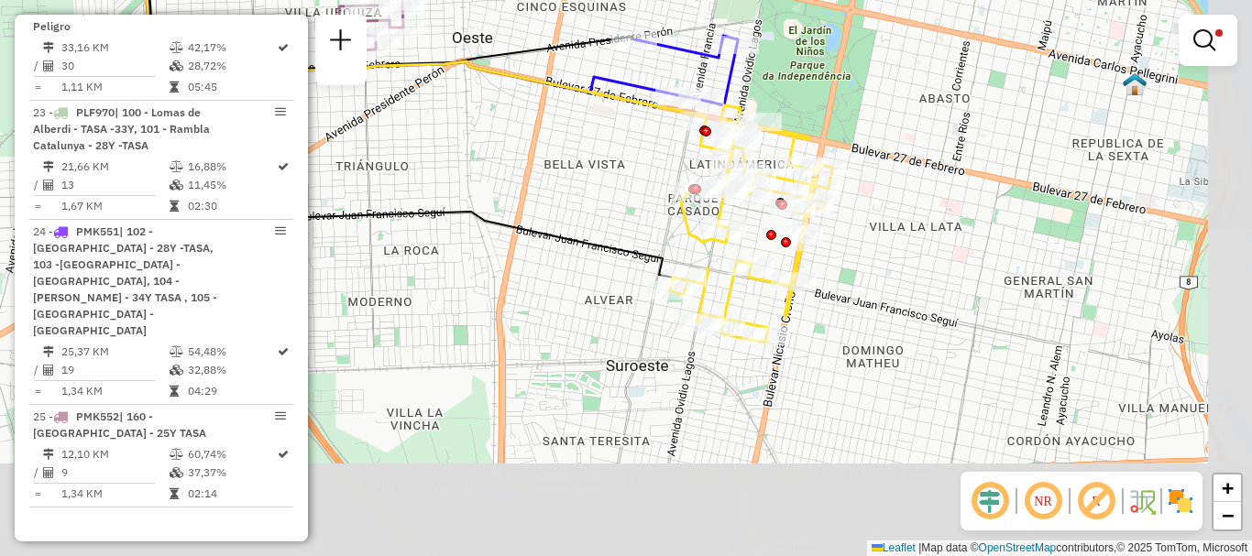
drag, startPoint x: 560, startPoint y: 350, endPoint x: 561, endPoint y: 313, distance: 36.7
click at [466, 104] on div "Limpar filtros Janela de atendimento Grade de atendimento Capacidade Transporta…" at bounding box center [626, 278] width 1252 height 556
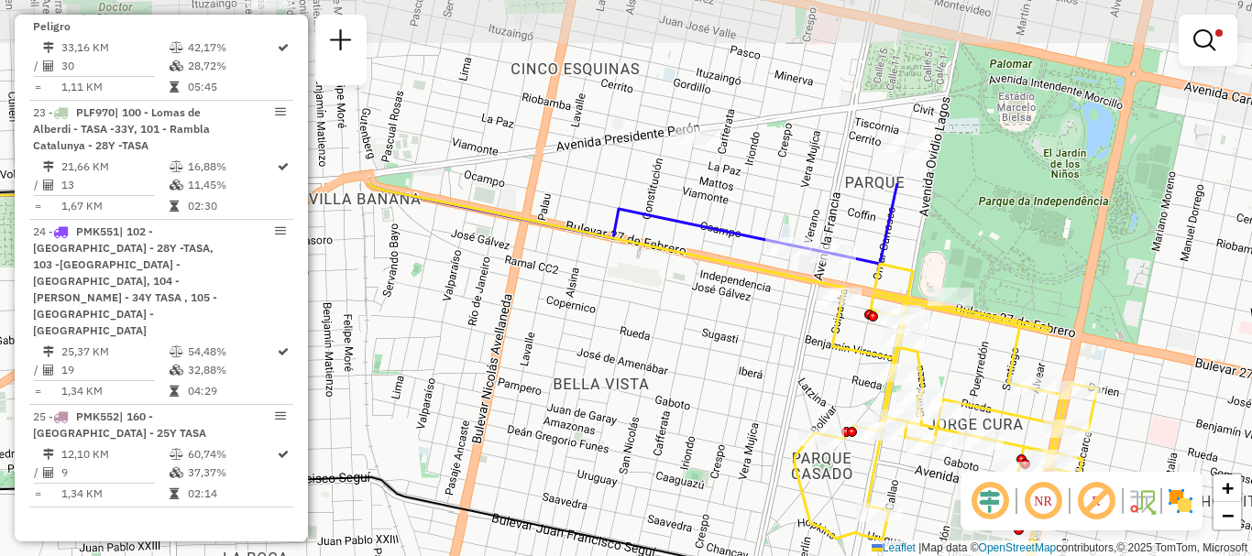
drag, startPoint x: 611, startPoint y: 187, endPoint x: 598, endPoint y: 359, distance: 172.7
click at [598, 359] on div "Limpar filtros Janela de atendimento Grade de atendimento Capacidade Transporta…" at bounding box center [626, 278] width 1252 height 556
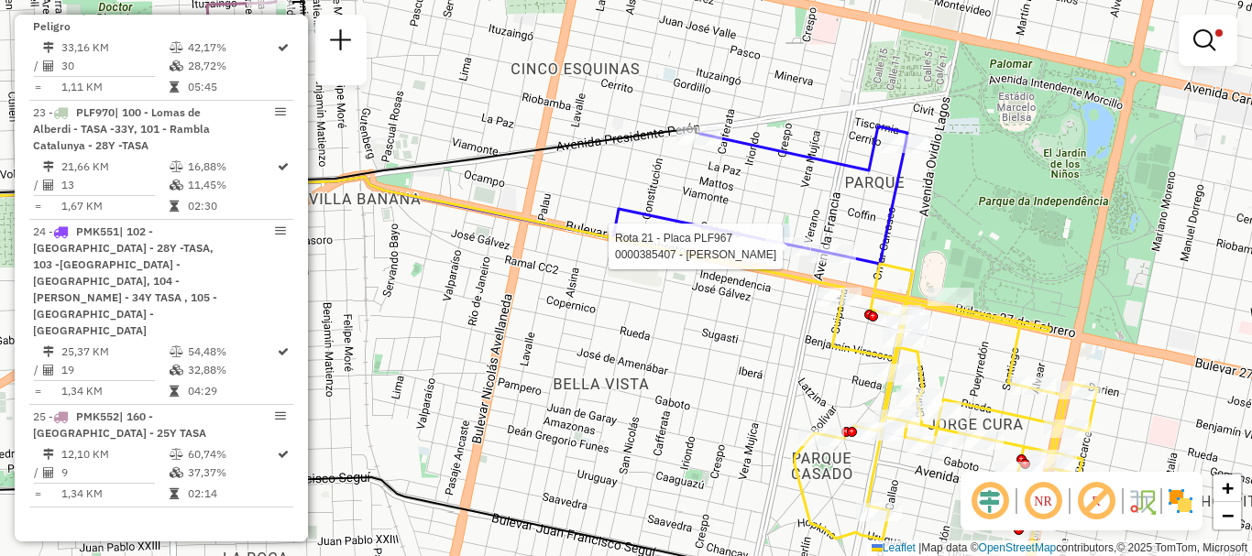
select select "**********"
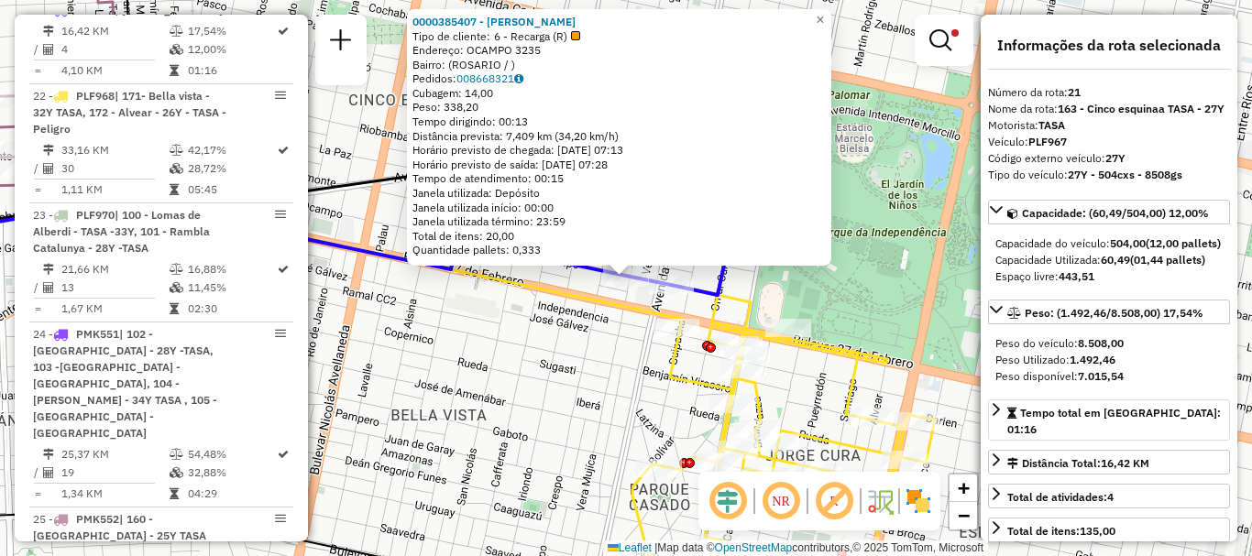
scroll to position [92, 0]
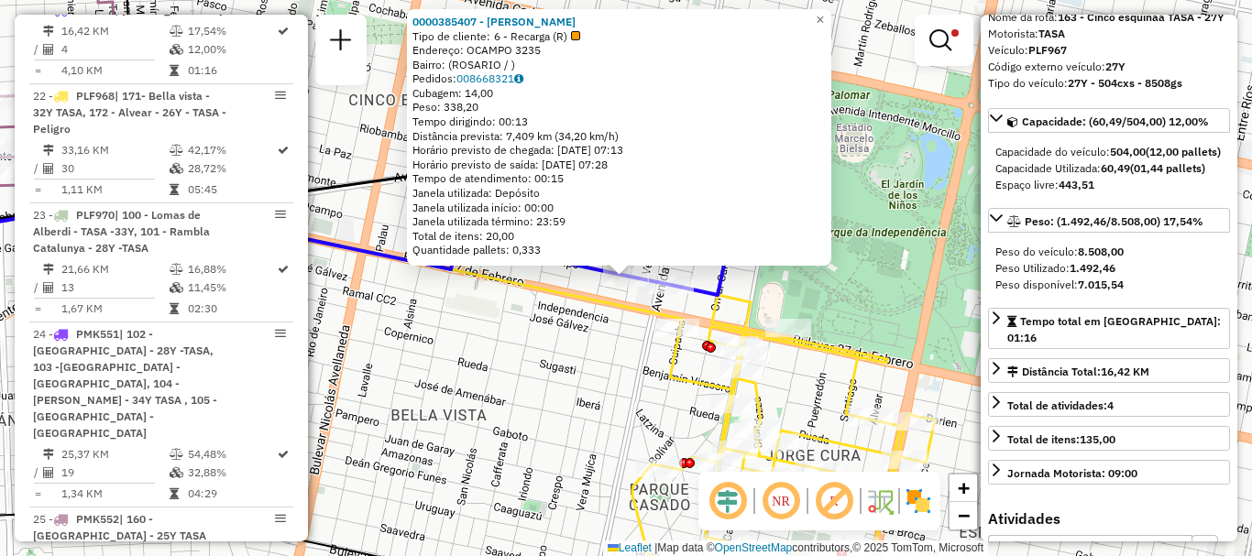
click at [841, 392] on icon at bounding box center [783, 453] width 302 height 316
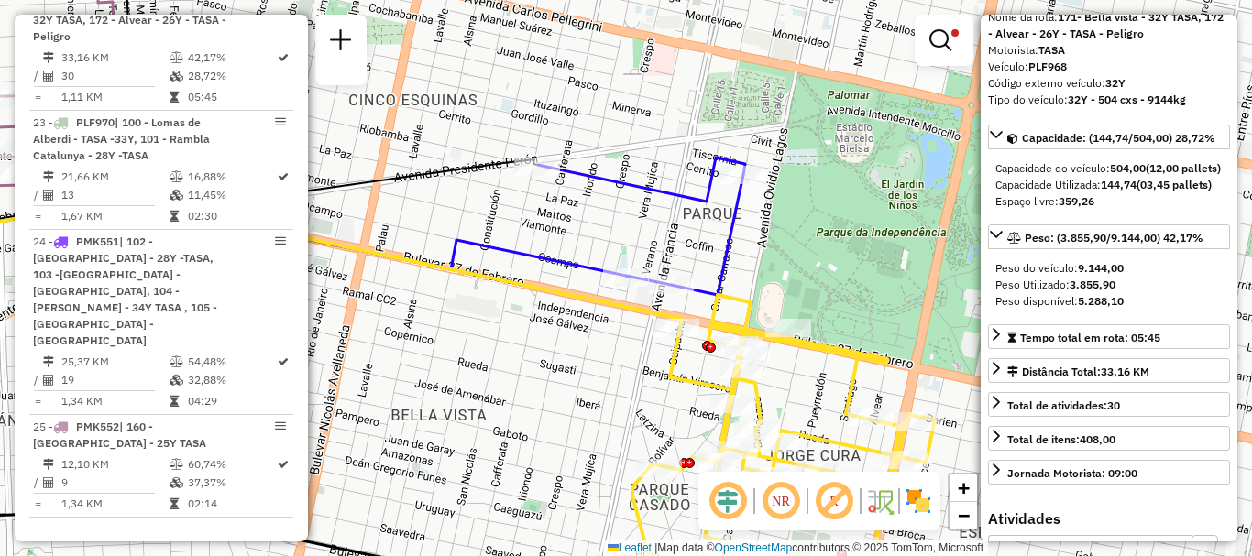
scroll to position [755, 0]
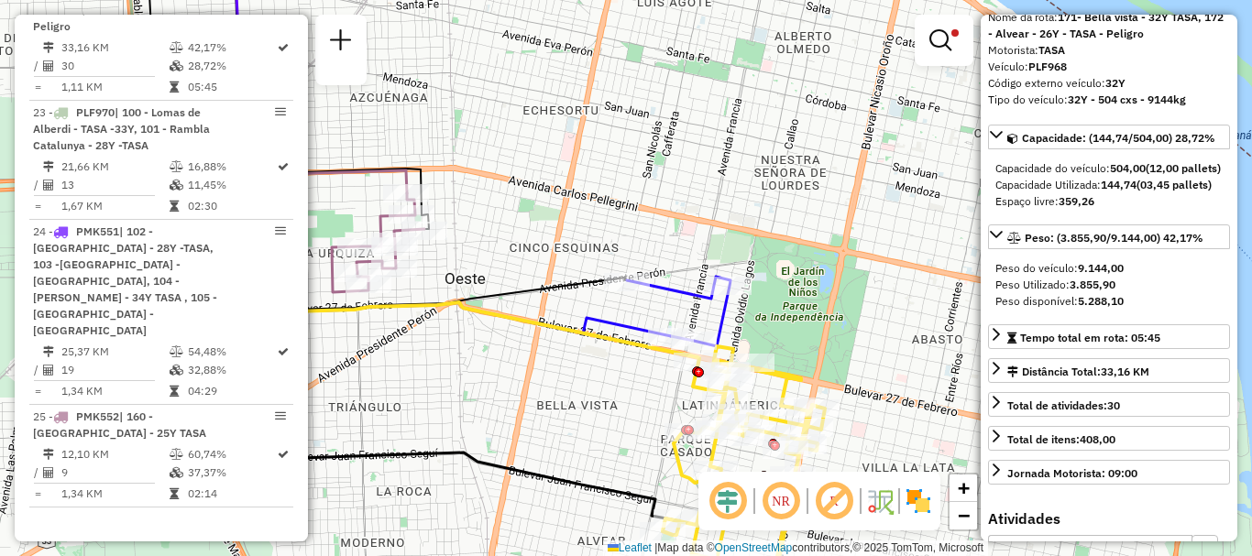
drag, startPoint x: 495, startPoint y: 459, endPoint x: 479, endPoint y: 85, distance: 374.1
click at [485, 114] on icon at bounding box center [406, 274] width 540 height 491
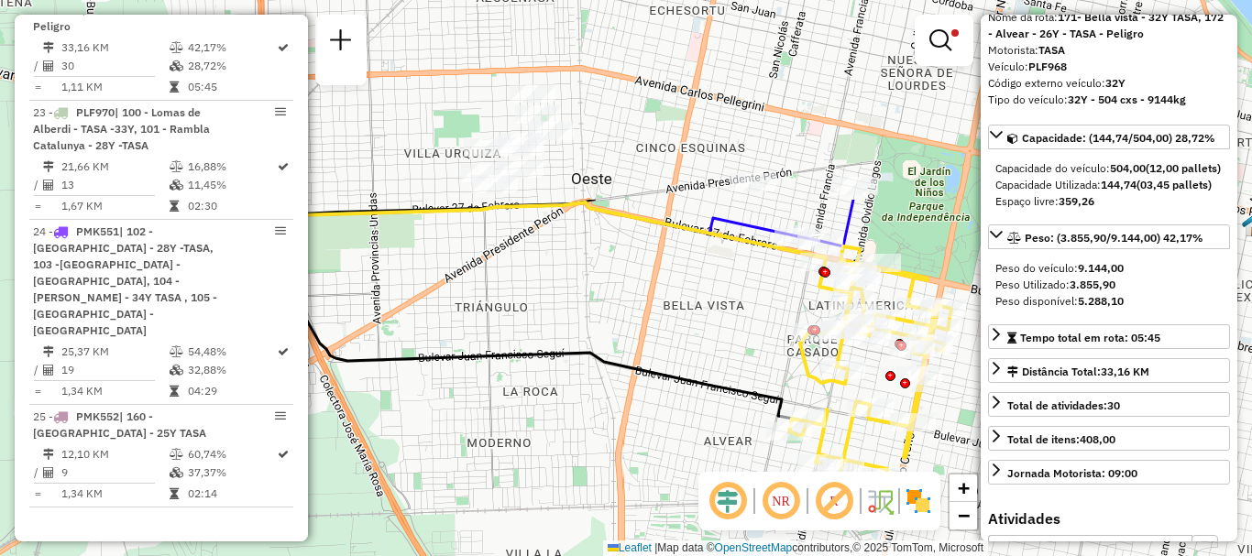
drag, startPoint x: 517, startPoint y: 298, endPoint x: 675, endPoint y: 573, distance: 317.3
click at [675, 555] on html "Aplicando filtros Pop-up bloqueado! Seu navegador bloqueou automáticamente a ab…" at bounding box center [626, 278] width 1252 height 556
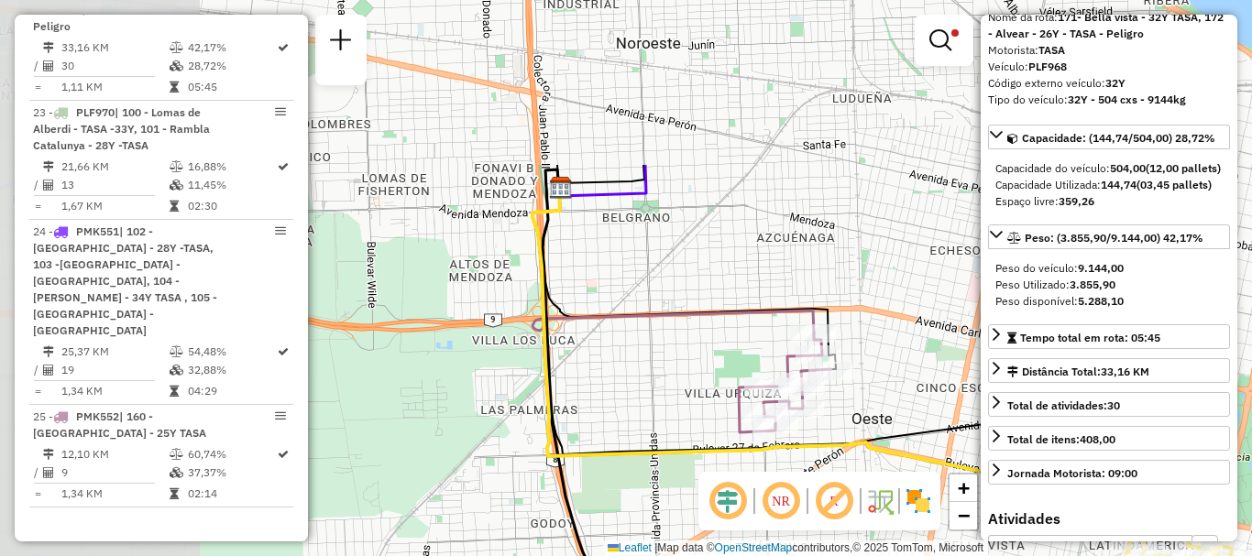
drag, startPoint x: 436, startPoint y: 371, endPoint x: 695, endPoint y: 592, distance: 340.6
click at [695, 555] on html "Aplicando filtros Pop-up bloqueado! Seu navegador bloqueou automáticamente a ab…" at bounding box center [626, 278] width 1252 height 556
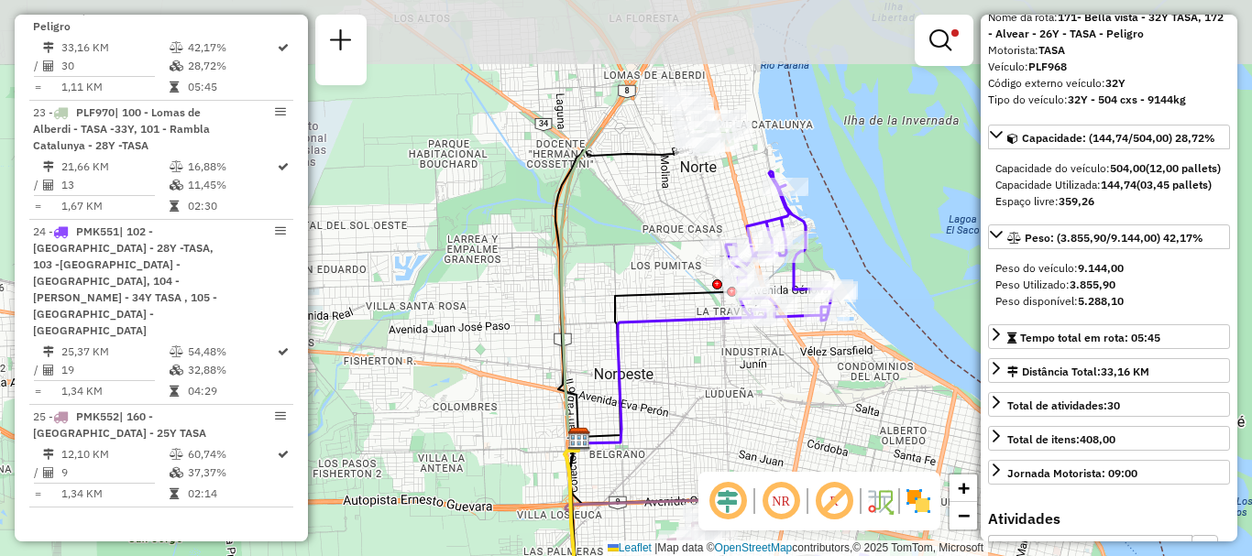
drag, startPoint x: 590, startPoint y: 334, endPoint x: 616, endPoint y: 496, distance: 164.2
click at [616, 496] on icon at bounding box center [634, 475] width 141 height 73
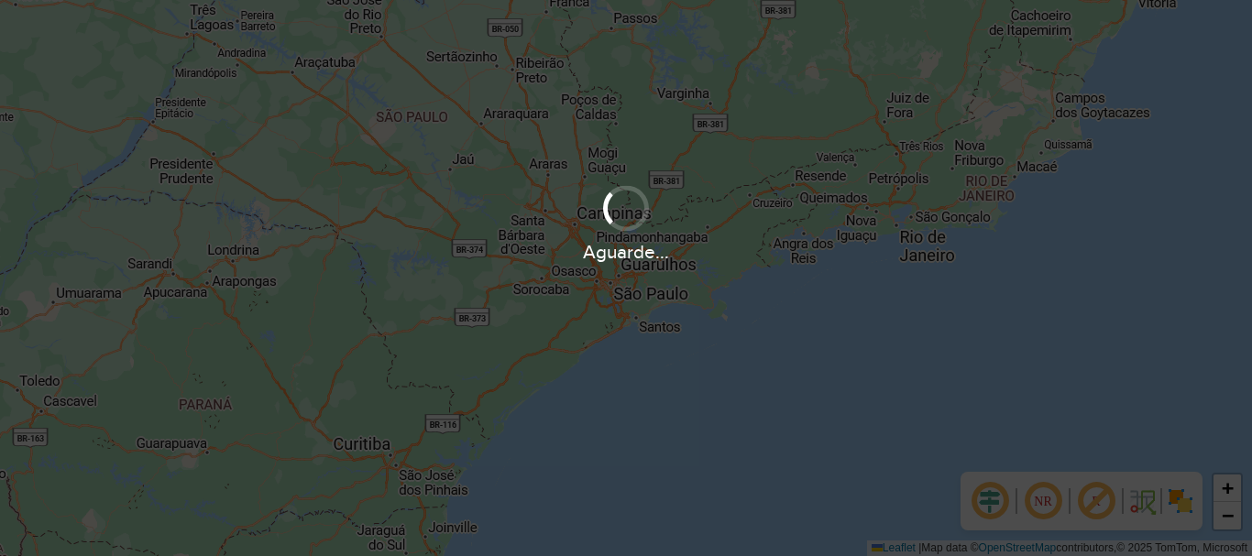
scroll to position [1201, 0]
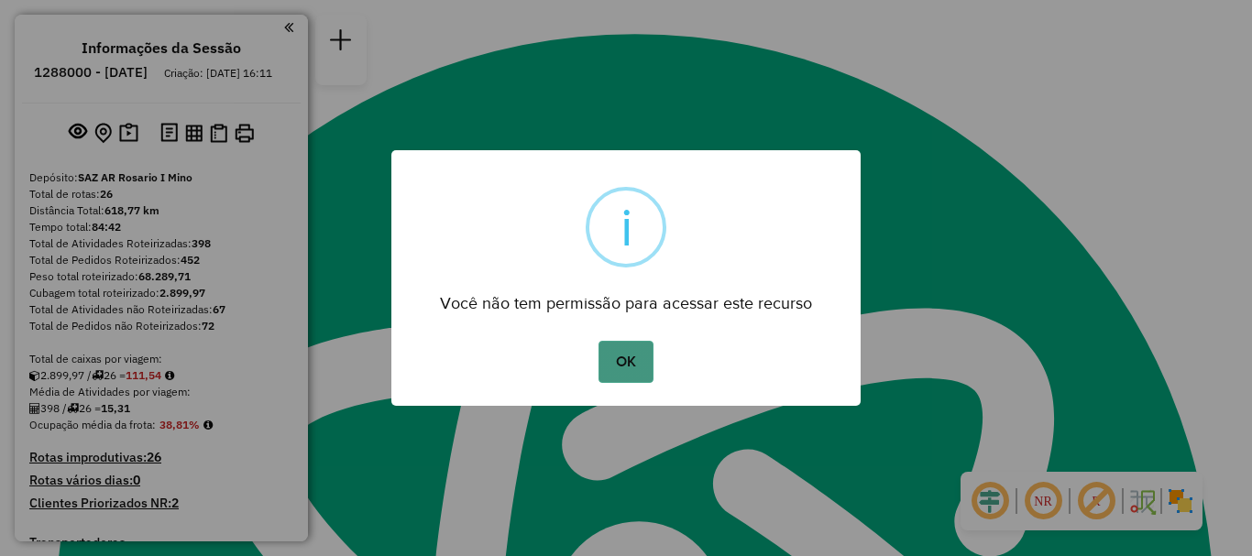
click at [639, 370] on button "OK" at bounding box center [625, 362] width 54 height 42
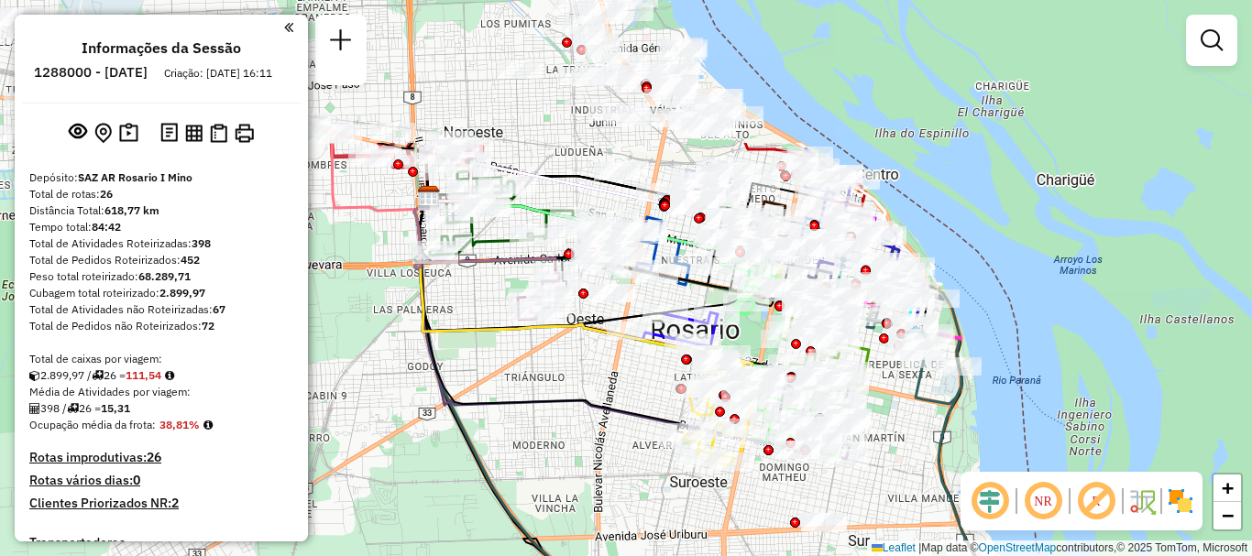
drag, startPoint x: 676, startPoint y: 194, endPoint x: 633, endPoint y: 394, distance: 204.3
click at [633, 394] on div "Janela de atendimento Grade de atendimento Capacidade Transportadoras Veículos …" at bounding box center [626, 278] width 1252 height 556
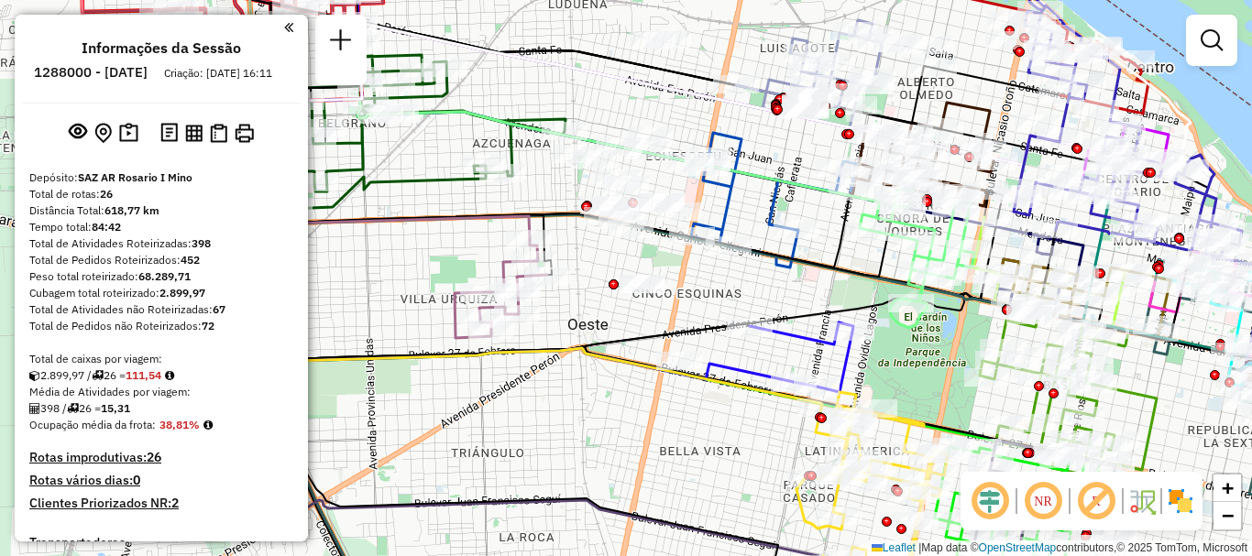
drag, startPoint x: 620, startPoint y: 342, endPoint x: 734, endPoint y: 353, distance: 114.1
click at [734, 353] on div "Janela de atendimento Grade de atendimento Capacidade Transportadoras Veículos …" at bounding box center [626, 278] width 1252 height 556
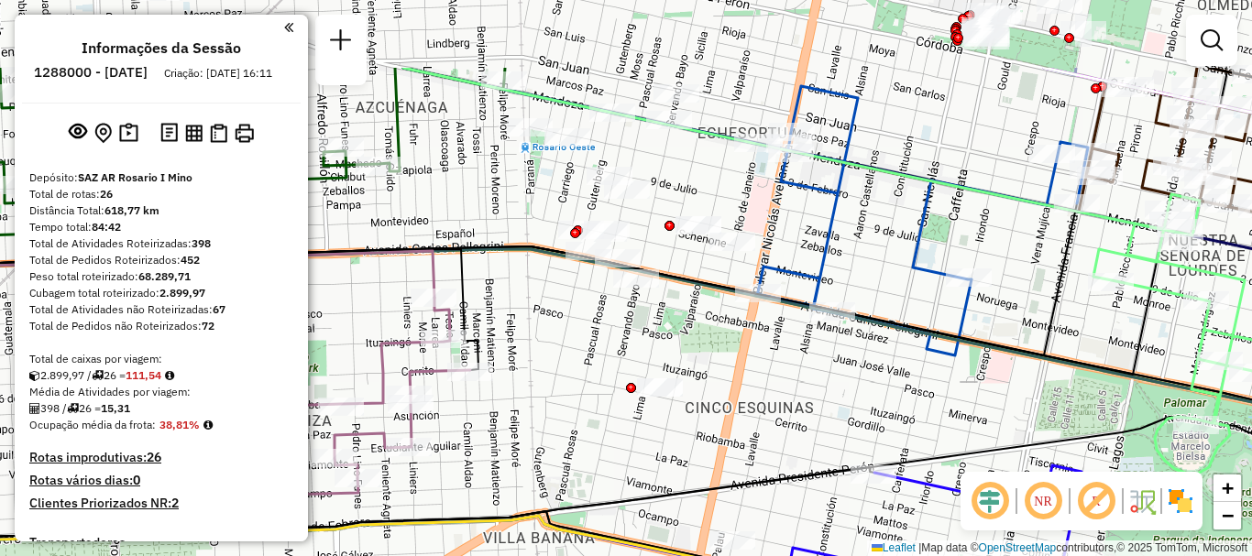
drag, startPoint x: 748, startPoint y: 153, endPoint x: 794, endPoint y: 238, distance: 97.2
click at [794, 238] on div "Janela de atendimento Grade de atendimento Capacidade Transportadoras Veículos …" at bounding box center [626, 278] width 1252 height 556
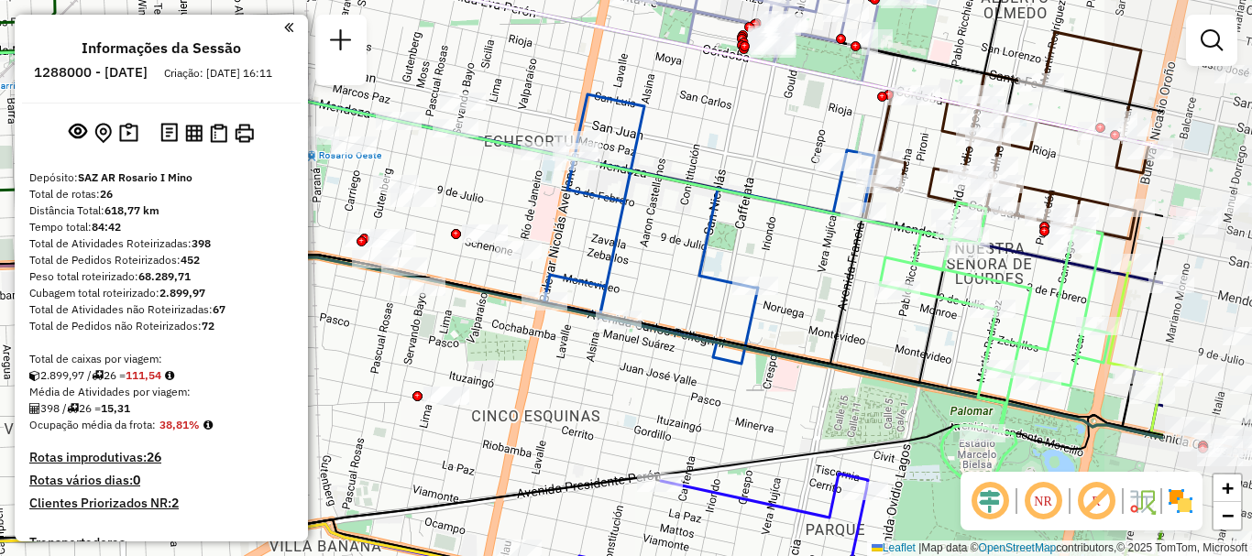
drag, startPoint x: 736, startPoint y: 303, endPoint x: 588, endPoint y: 318, distance: 148.2
click at [588, 318] on icon at bounding box center [316, 181] width 1274 height 404
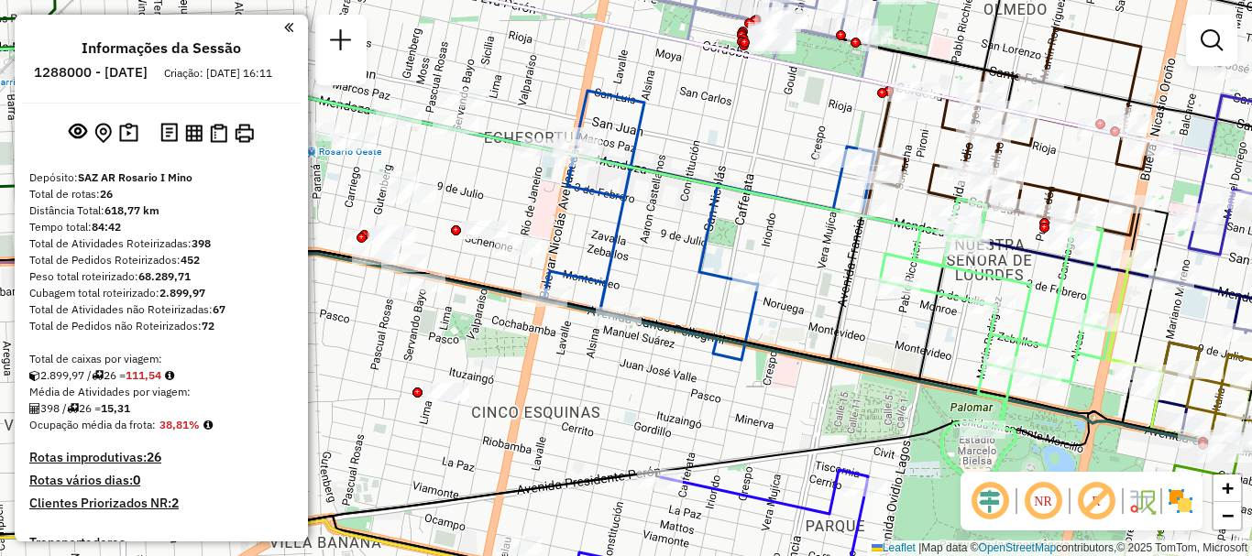
drag, startPoint x: 656, startPoint y: 365, endPoint x: 623, endPoint y: 162, distance: 205.2
click at [623, 162] on div "Janela de atendimento Grade de atendimento Capacidade Transportadoras Veículos …" at bounding box center [626, 278] width 1252 height 556
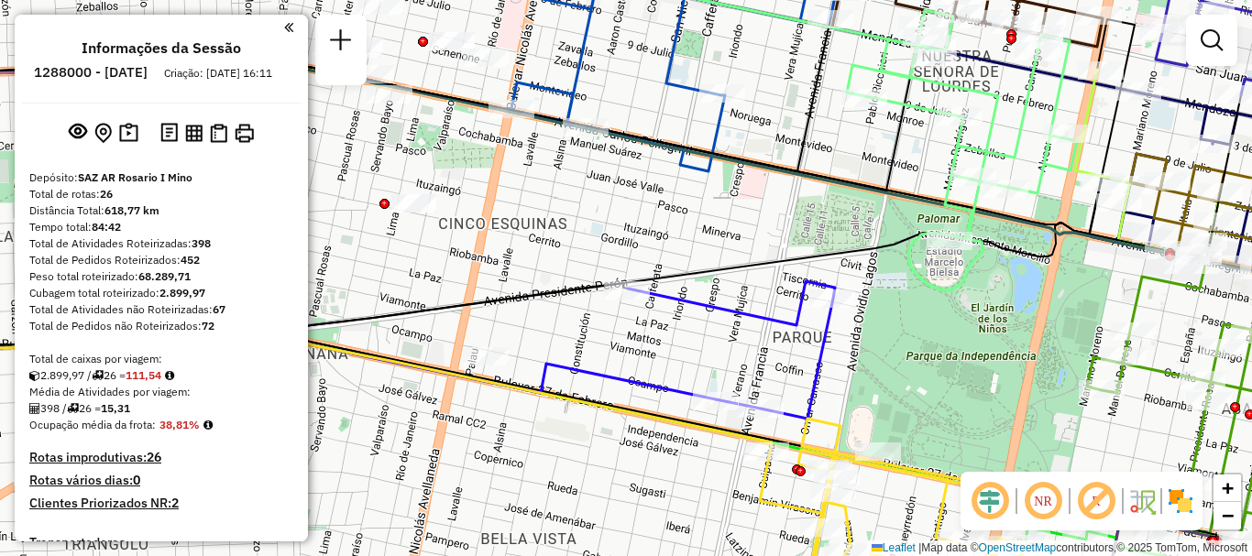
drag, startPoint x: 700, startPoint y: 279, endPoint x: 694, endPoint y: 413, distance: 133.9
click at [694, 348] on icon at bounding box center [625, 286] width 1502 height 126
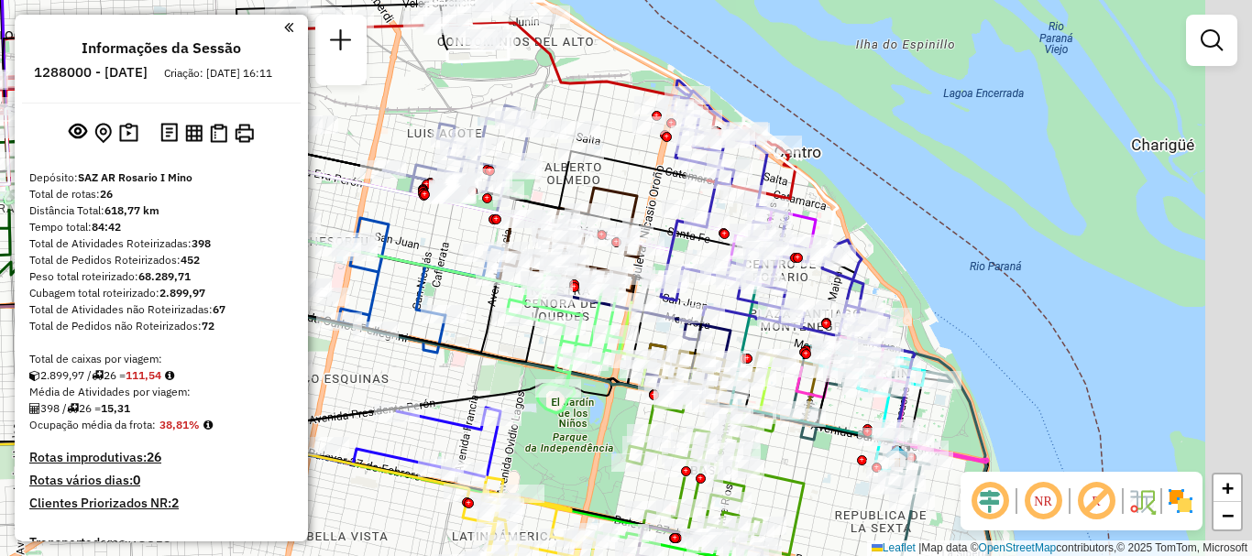
drag, startPoint x: 738, startPoint y: 321, endPoint x: 448, endPoint y: 362, distance: 293.4
click at [448, 362] on icon at bounding box center [225, 261] width 637 height 202
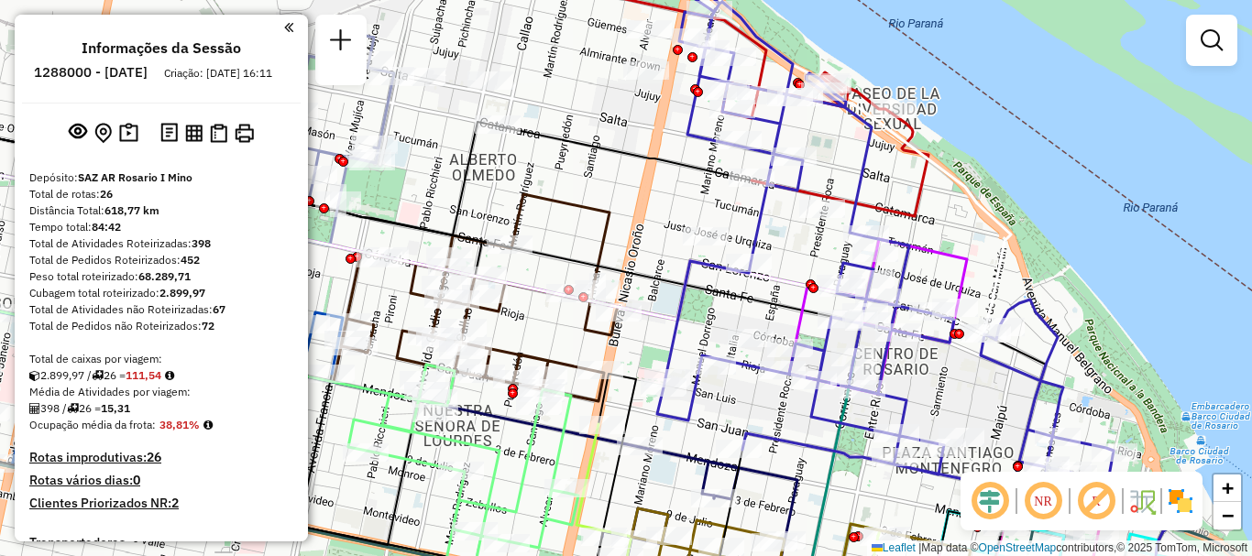
drag, startPoint x: 578, startPoint y: 135, endPoint x: 557, endPoint y: 115, distance: 29.2
click at [564, 119] on div "Janela de atendimento Grade de atendimento Capacidade Transportadoras Veículos …" at bounding box center [626, 278] width 1252 height 556
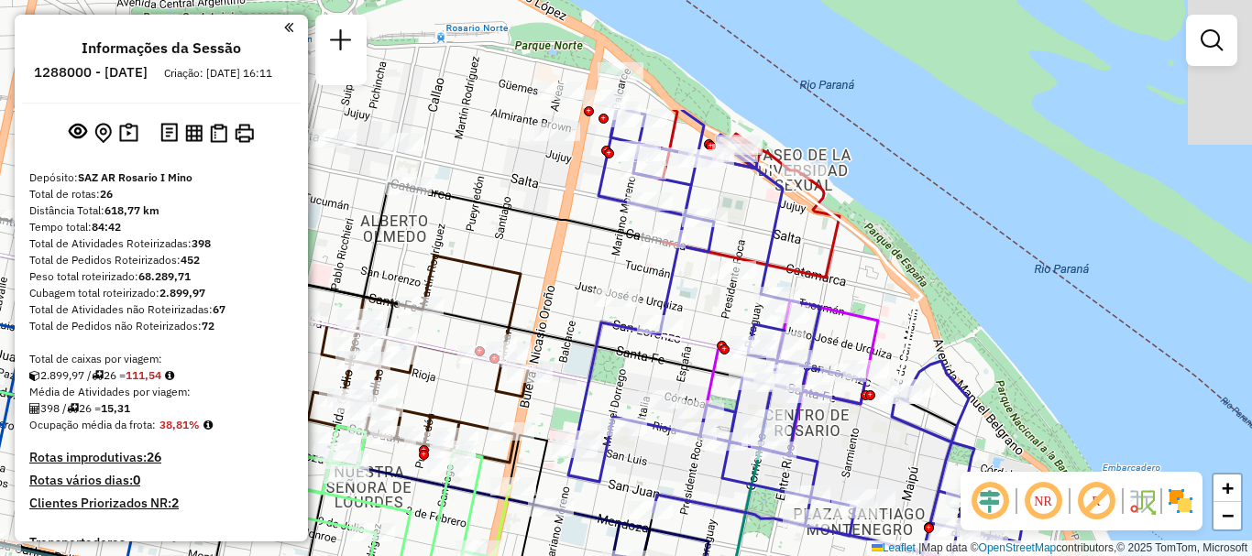
drag, startPoint x: 600, startPoint y: 167, endPoint x: 574, endPoint y: 333, distance: 168.0
click at [574, 333] on icon at bounding box center [307, 285] width 915 height 196
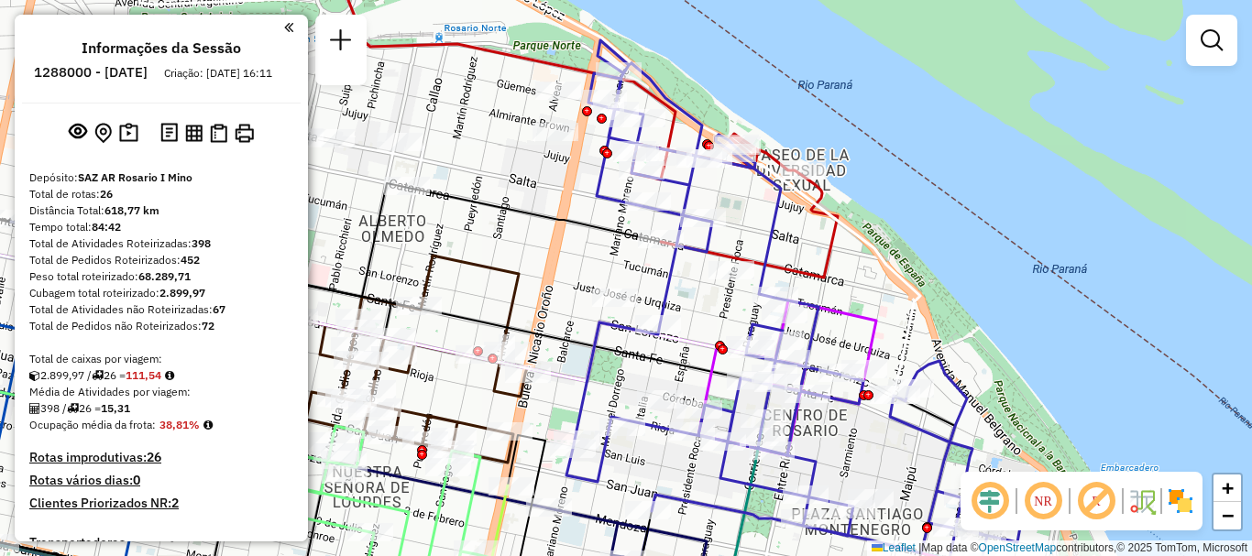
drag, startPoint x: 671, startPoint y: 304, endPoint x: 627, endPoint y: 104, distance: 204.5
click at [632, 124] on icon at bounding box center [794, 305] width 456 height 530
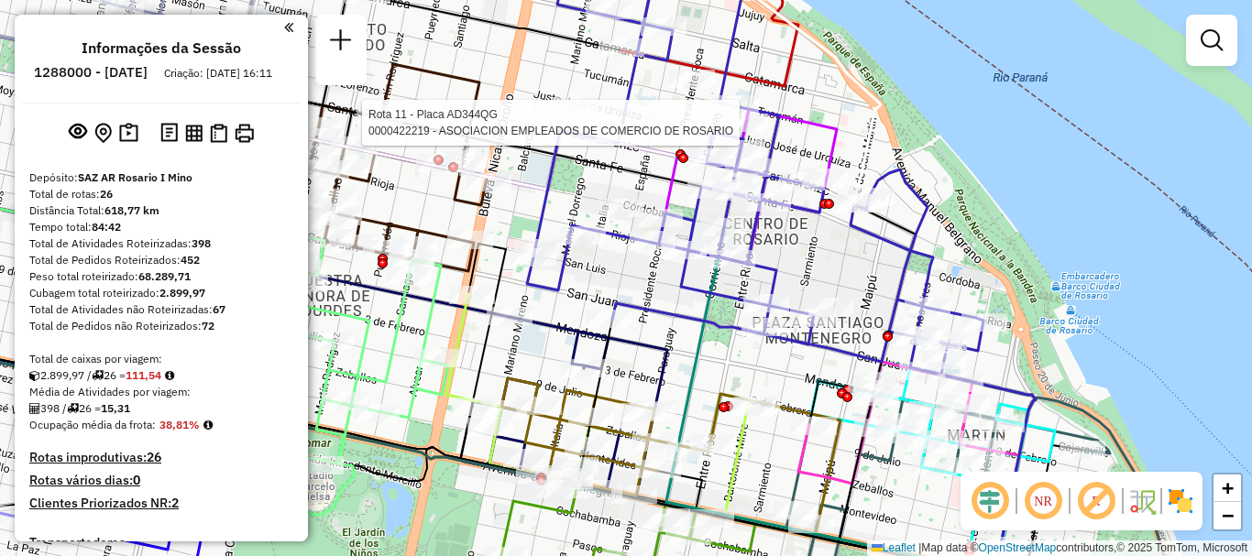
select select "**********"
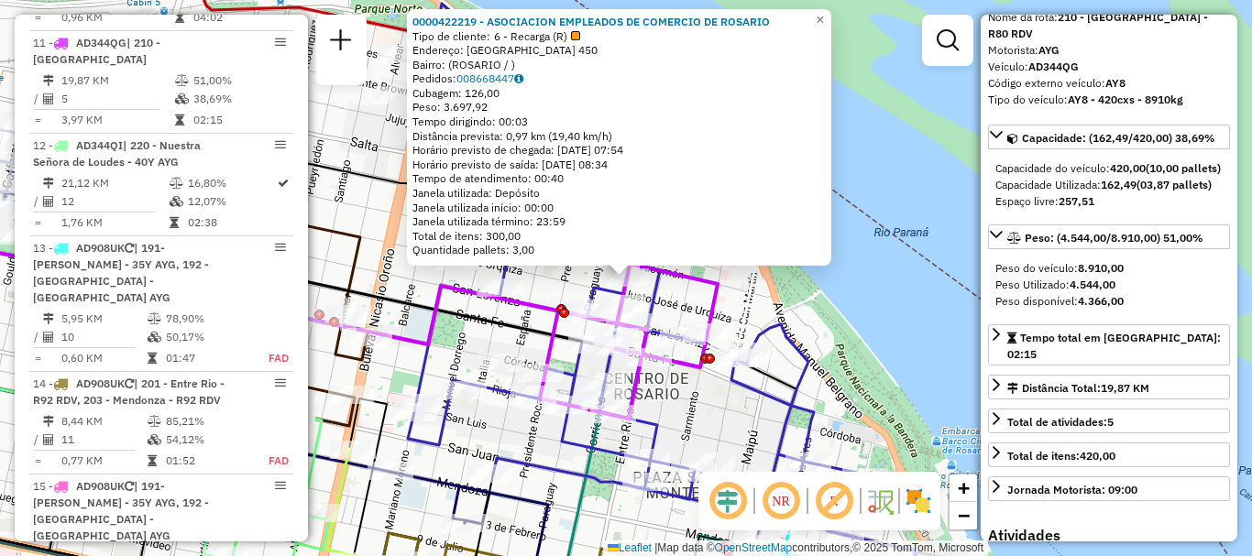
scroll to position [183, 0]
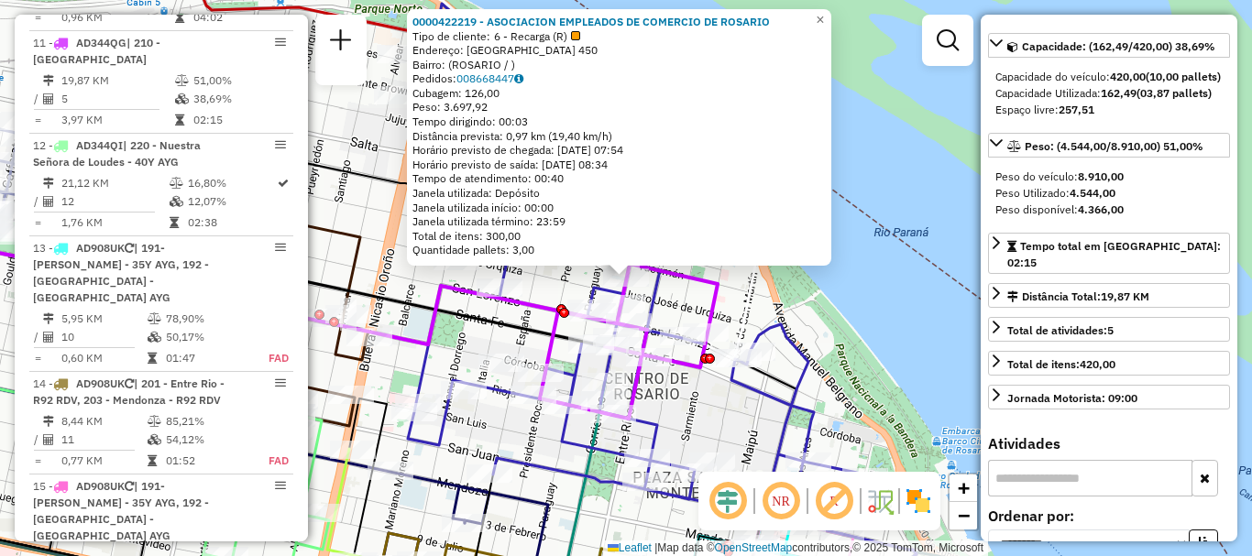
click at [910, 279] on div "0000422219 - ASOCIACION EMPLEADOS DE COMERCIO DE ROSARIO Tipo de cliente: 6 - R…" at bounding box center [626, 278] width 1252 height 556
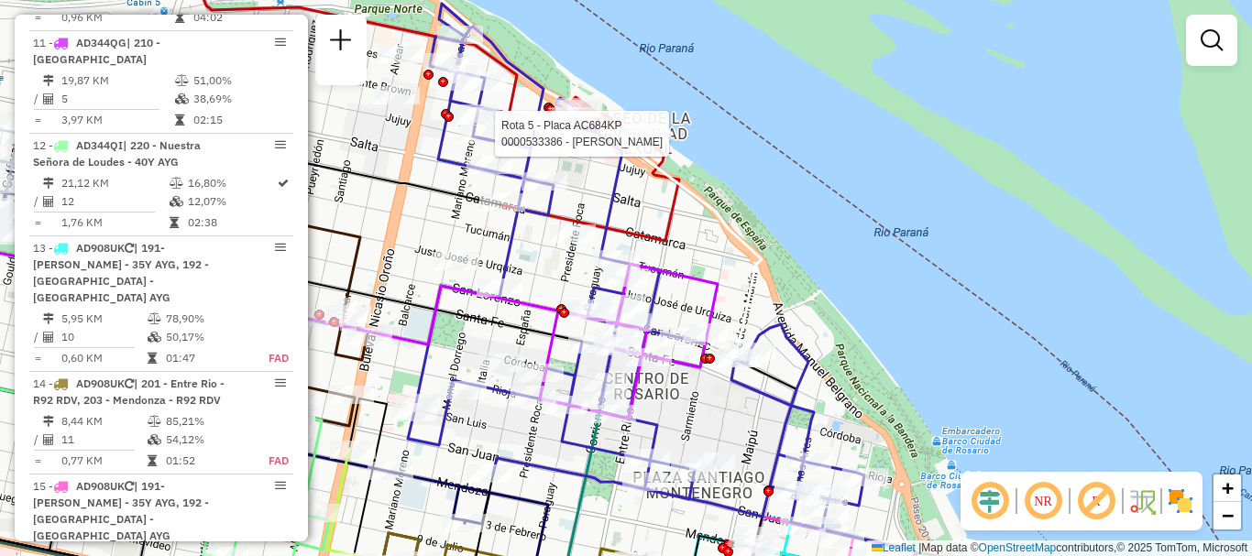
select select "**********"
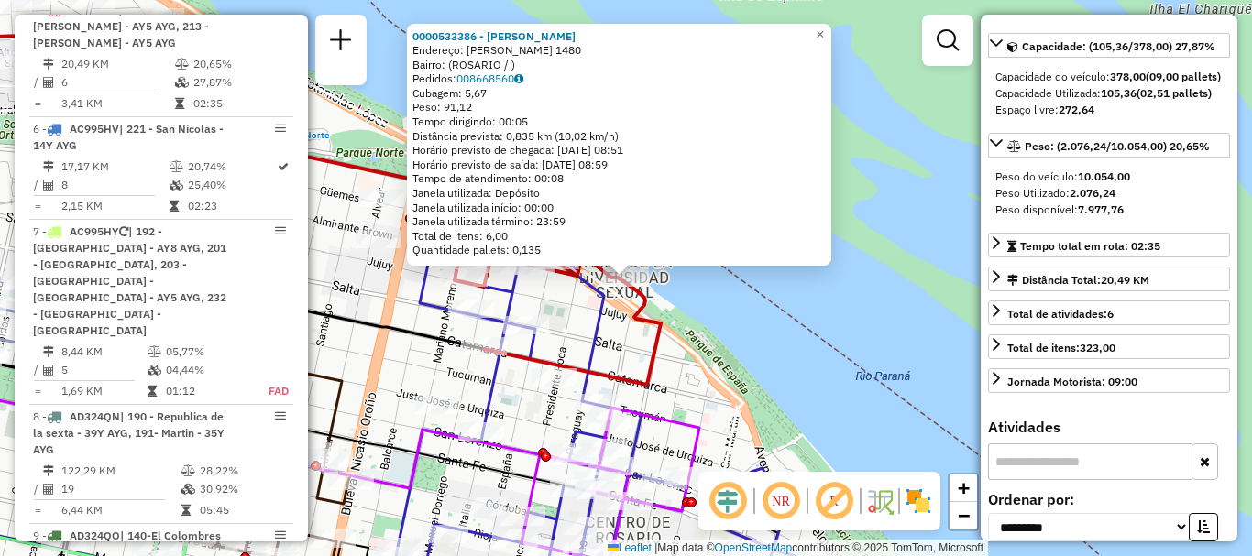
click at [835, 374] on div "0000533386 - [PERSON_NAME] Endereço: SHIFFNER 1480 Bairro: ([GEOGRAPHIC_DATA] /…" at bounding box center [626, 278] width 1252 height 556
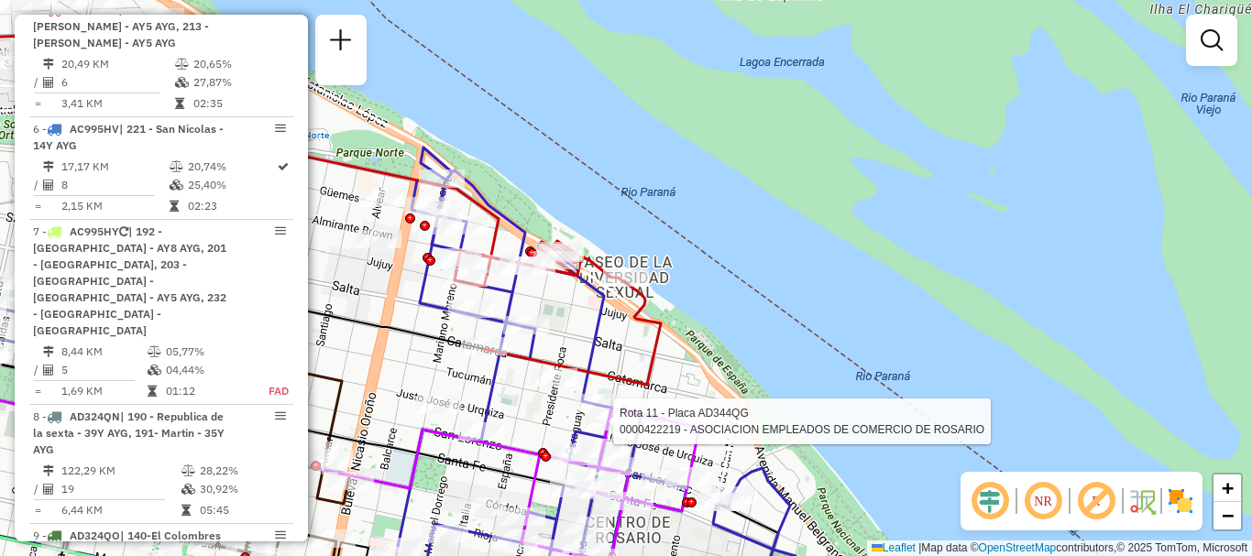
select select "**********"
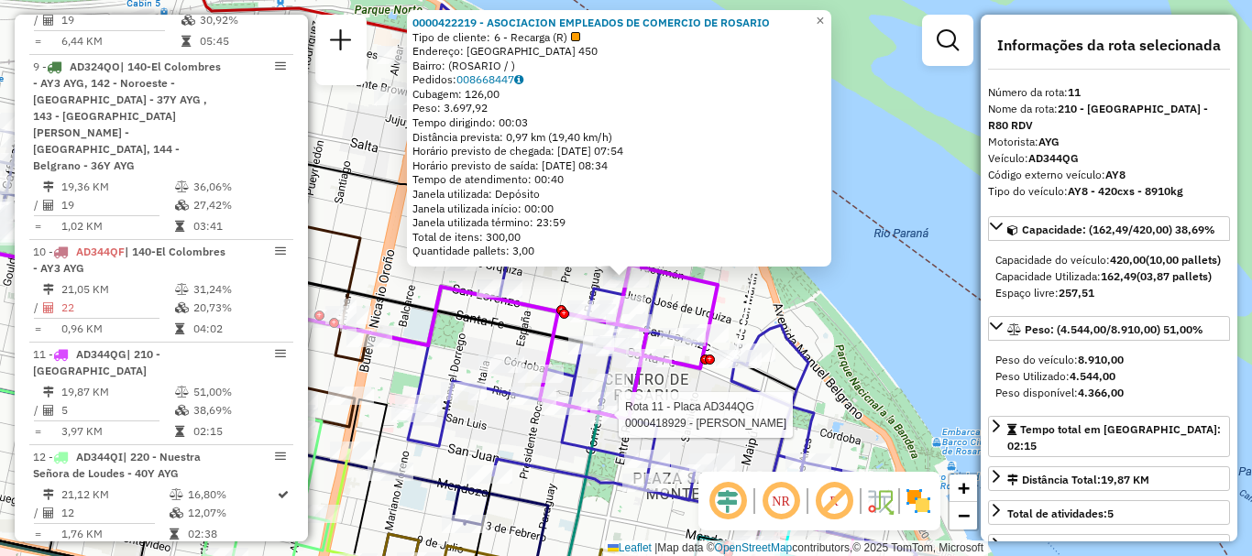
scroll to position [1843, 0]
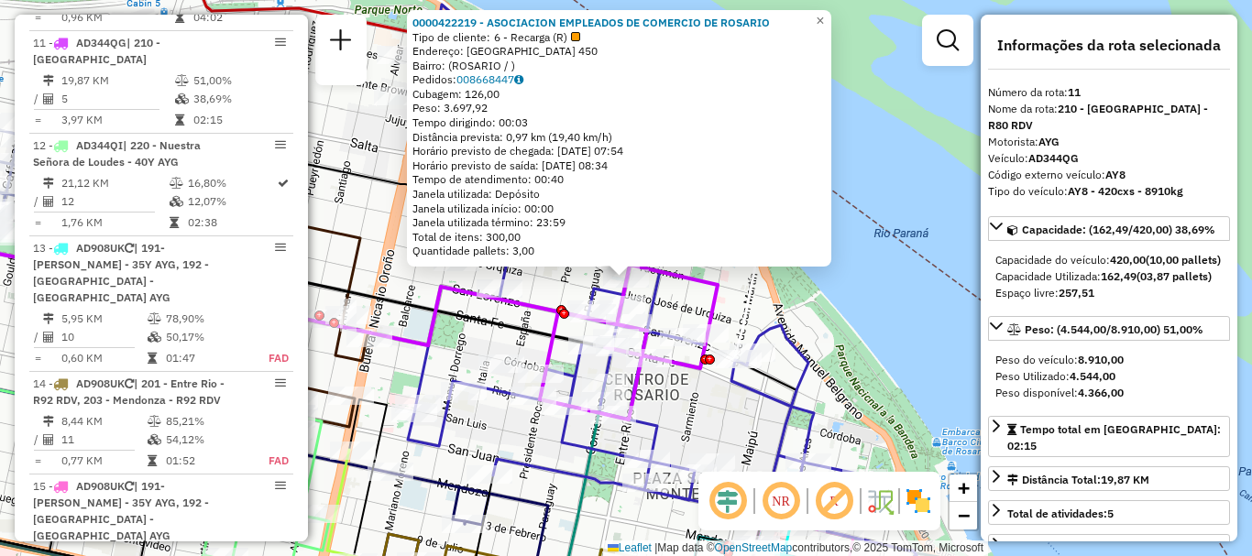
click at [920, 340] on div "0000422219 - ASOCIACION EMPLEADOS DE COMERCIO DE ROSARIO Tipo de cliente: 6 - R…" at bounding box center [626, 278] width 1252 height 556
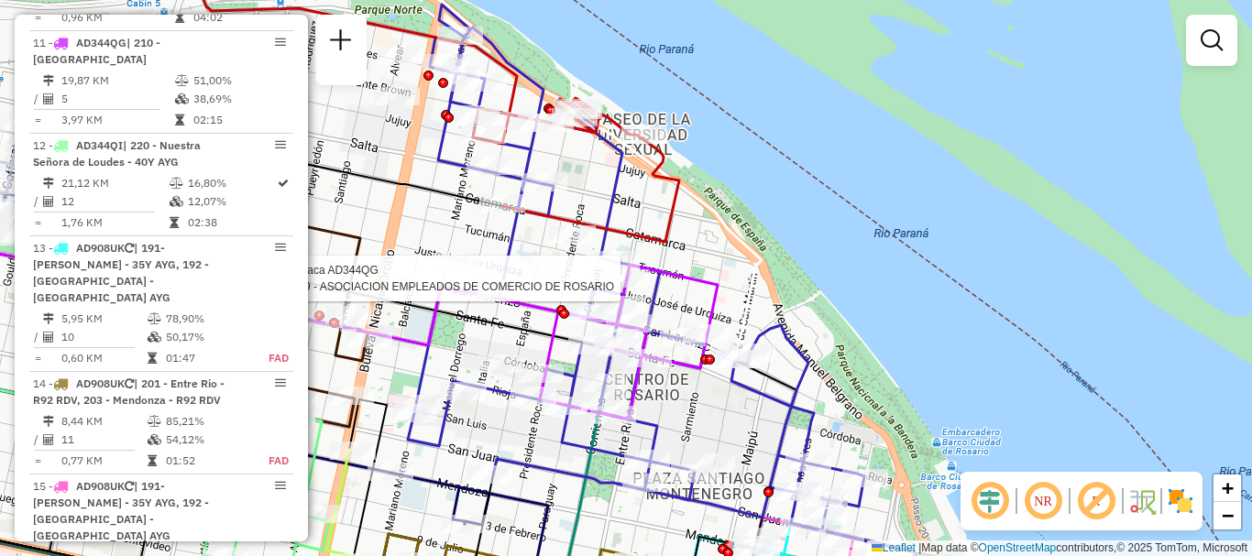
select select "**********"
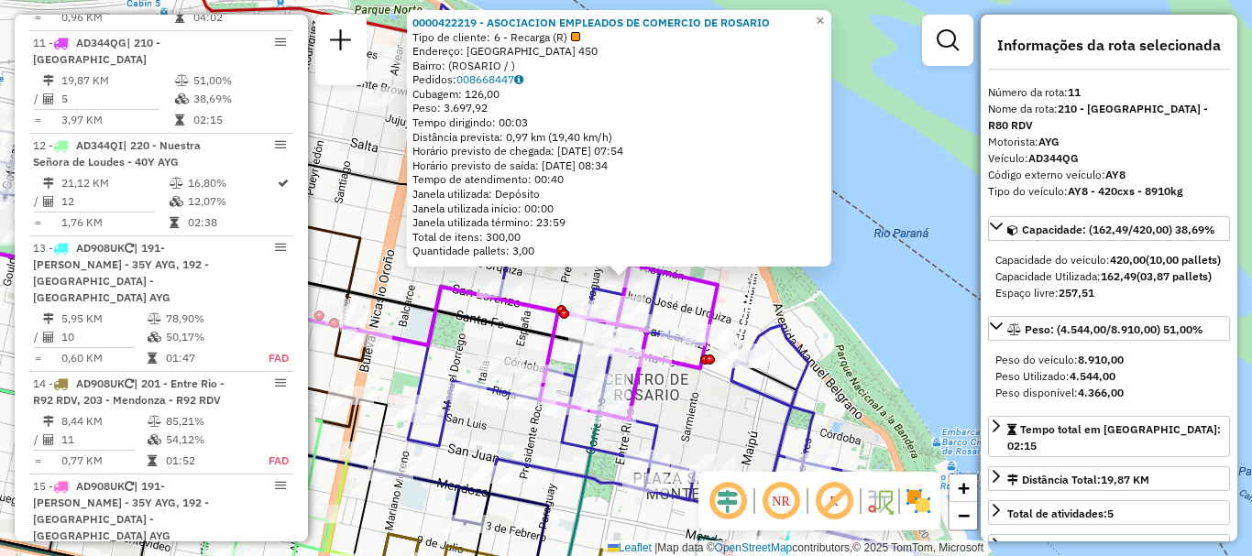
click at [877, 293] on div "0000422219 - ASOCIACION EMPLEADOS DE COMERCIO DE ROSARIO Tipo de cliente: 6 - R…" at bounding box center [626, 278] width 1252 height 556
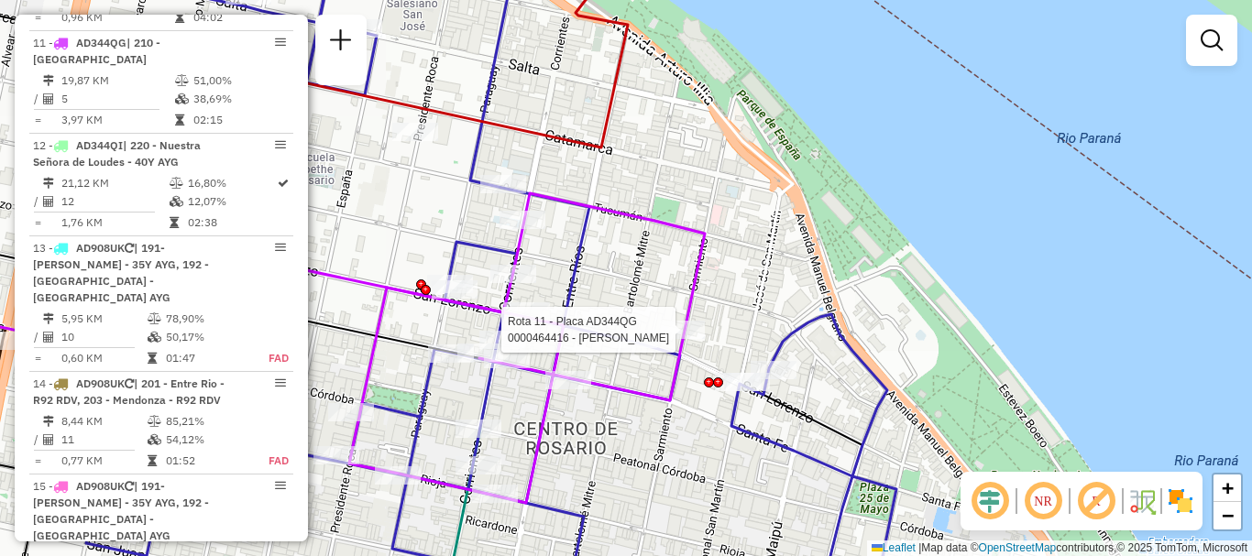
select select "**********"
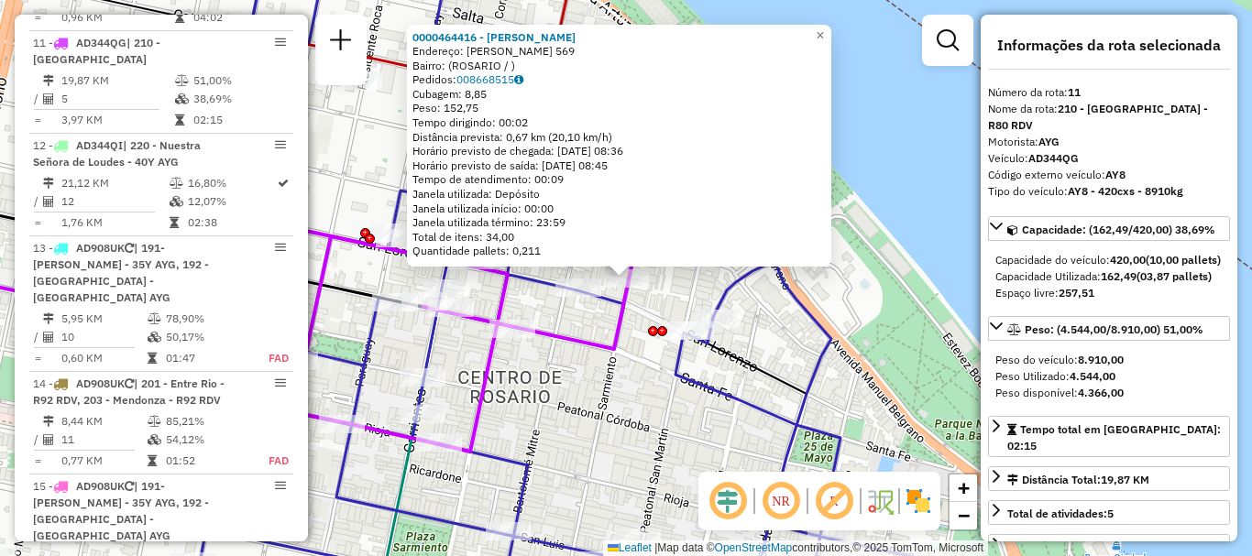
click at [671, 291] on div "0000464416 - [PERSON_NAME]: SARMIENTO 569 Bairro: ([GEOGRAPHIC_DATA] / ) Pedido…" at bounding box center [626, 278] width 1252 height 556
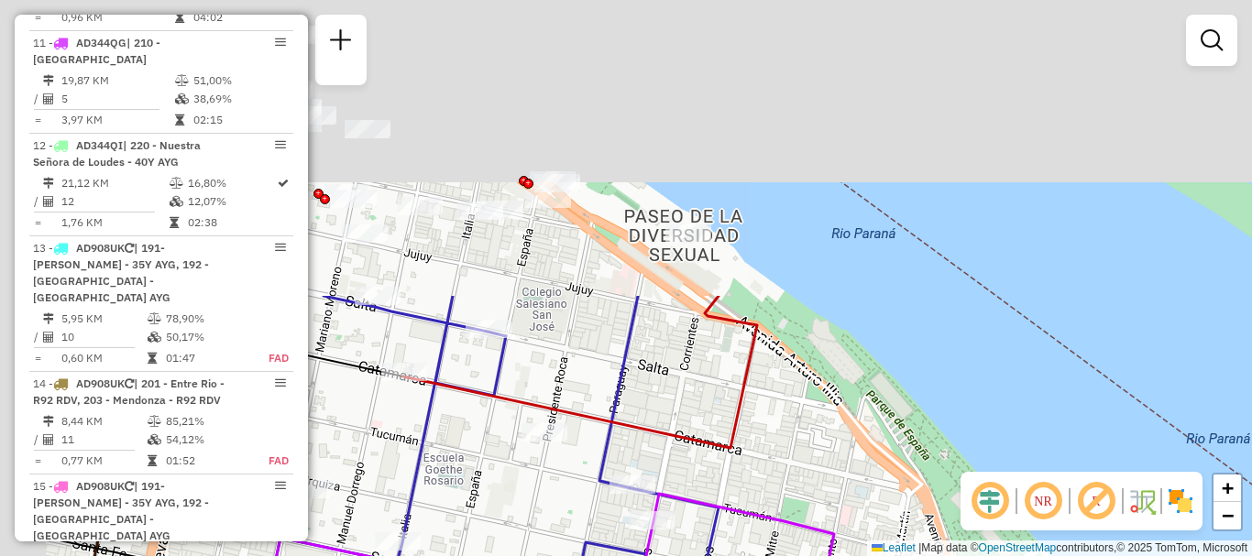
drag, startPoint x: 665, startPoint y: 254, endPoint x: 819, endPoint y: 480, distance: 273.7
click at [819, 480] on div "Janela de atendimento Grade de atendimento Capacidade Transportadoras Veículos …" at bounding box center [626, 278] width 1252 height 556
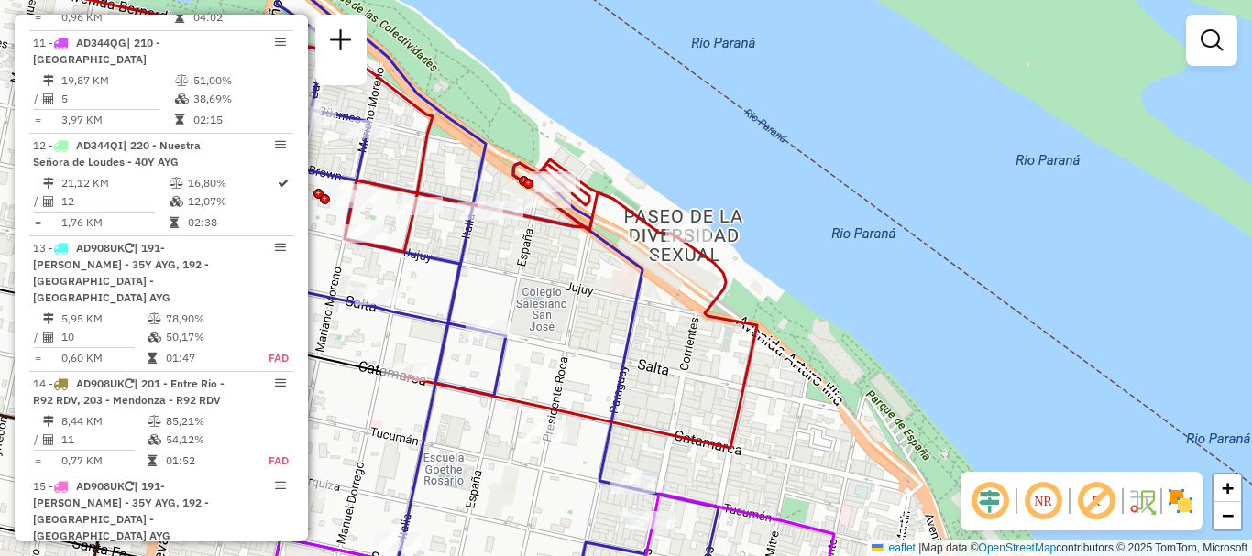
drag, startPoint x: 720, startPoint y: 418, endPoint x: 720, endPoint y: 136, distance: 282.2
click at [718, 146] on div "Janela de atendimento Grade de atendimento Capacidade Transportadoras Veículos …" at bounding box center [626, 278] width 1252 height 556
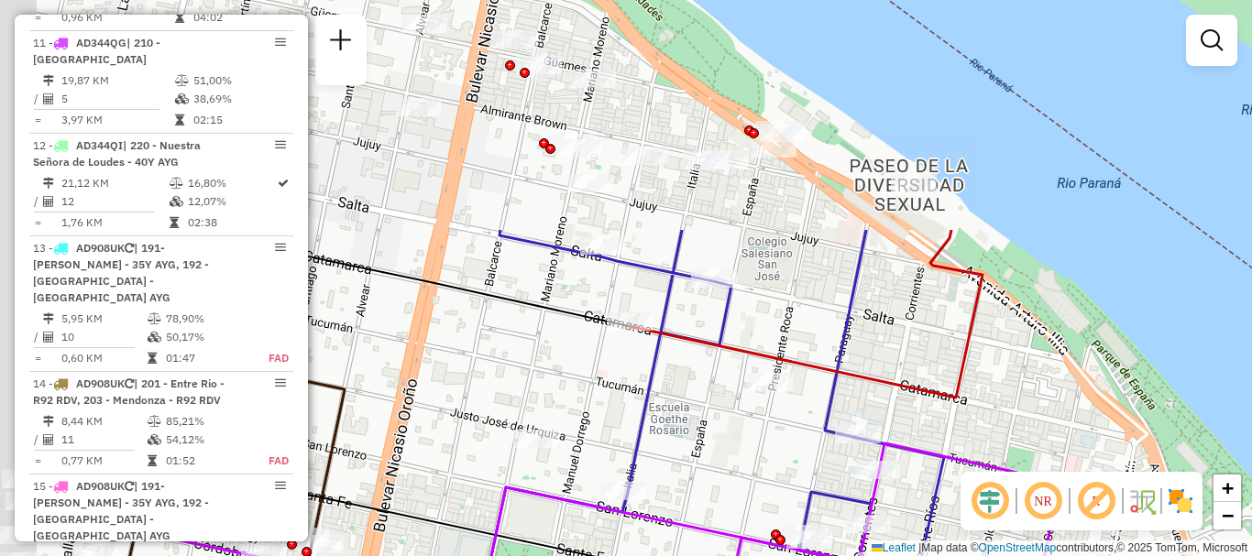
drag, startPoint x: 788, startPoint y: 159, endPoint x: 1012, endPoint y: 447, distance: 364.3
click at [1012, 447] on div "Janela de atendimento Grade de atendimento Capacidade Transportadoras Veículos …" at bounding box center [626, 278] width 1252 height 556
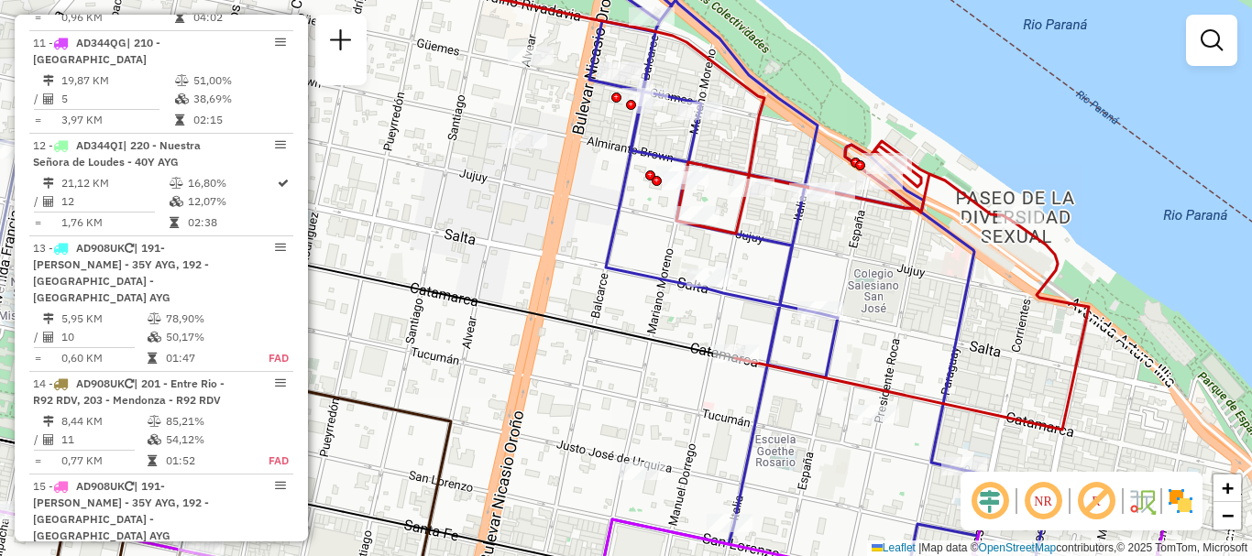
drag, startPoint x: 866, startPoint y: 355, endPoint x: 966, endPoint y: 382, distance: 103.3
click at [966, 382] on div "Janela de atendimento Grade de atendimento Capacidade Transportadoras Veículos …" at bounding box center [626, 278] width 1252 height 556
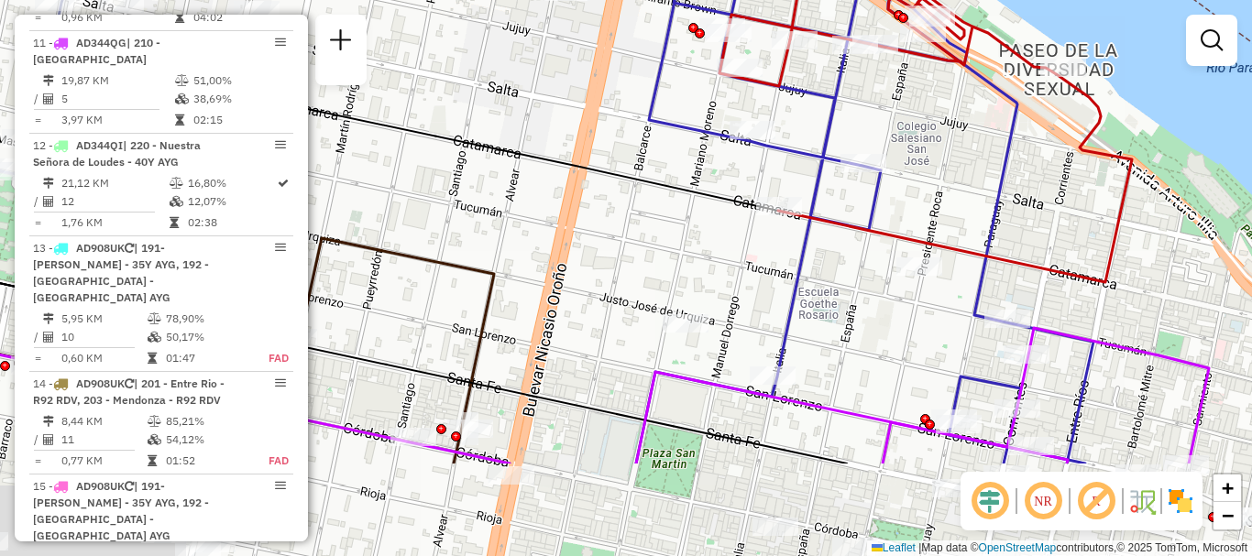
drag, startPoint x: 807, startPoint y: 351, endPoint x: 973, endPoint y: 148, distance: 262.4
click at [913, 175] on div "Janela de atendimento Grade de atendimento Capacidade Transportadoras Veículos …" at bounding box center [626, 278] width 1252 height 556
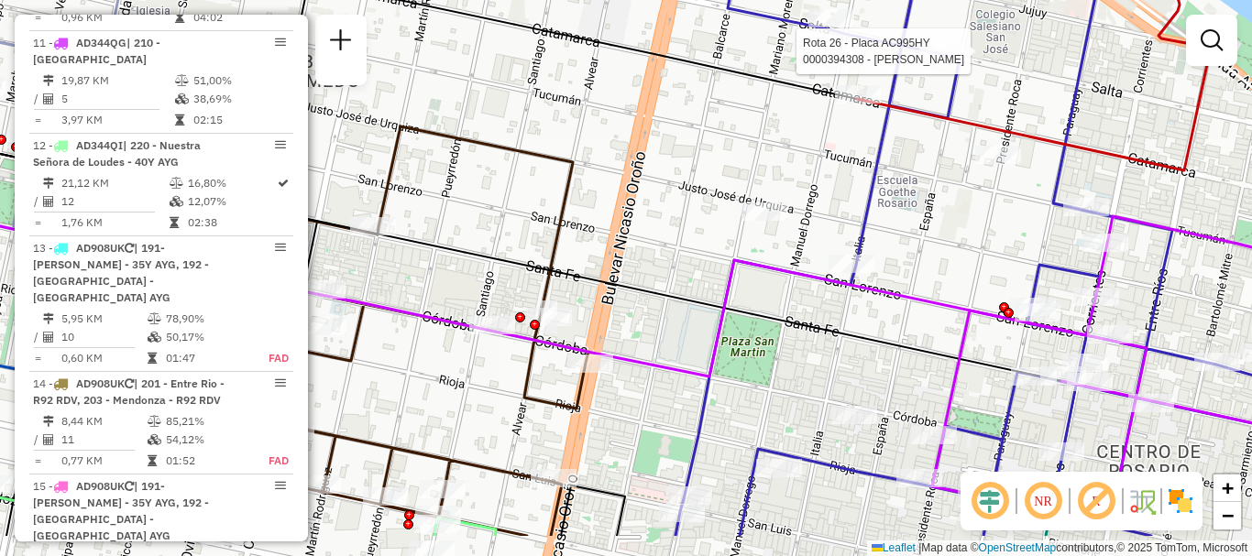
drag, startPoint x: 781, startPoint y: 237, endPoint x: 756, endPoint y: 102, distance: 137.8
click at [756, 102] on div "Rota 26 - Placa AC995HY 0000394308 - CHEN ZHI Janela de atendimento Grade de at…" at bounding box center [626, 278] width 1252 height 556
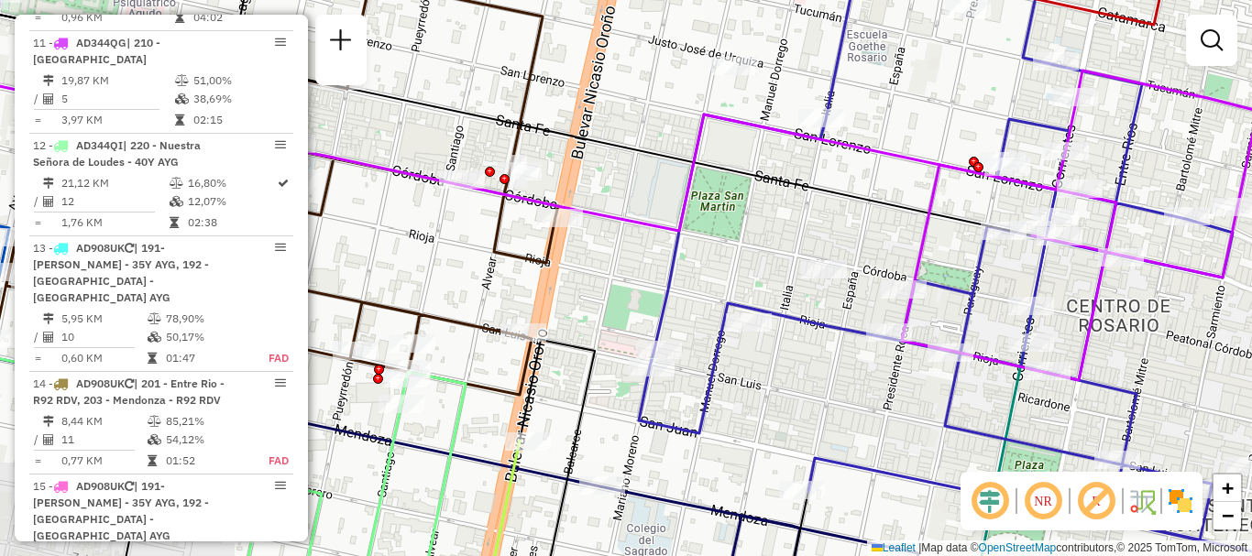
drag, startPoint x: 801, startPoint y: 298, endPoint x: 719, endPoint y: 79, distance: 233.7
click at [742, 111] on div "Rota 26 - Placa AC995HY 0000394308 - CHEN ZHI Janela de atendimento Grade de at…" at bounding box center [626, 278] width 1252 height 556
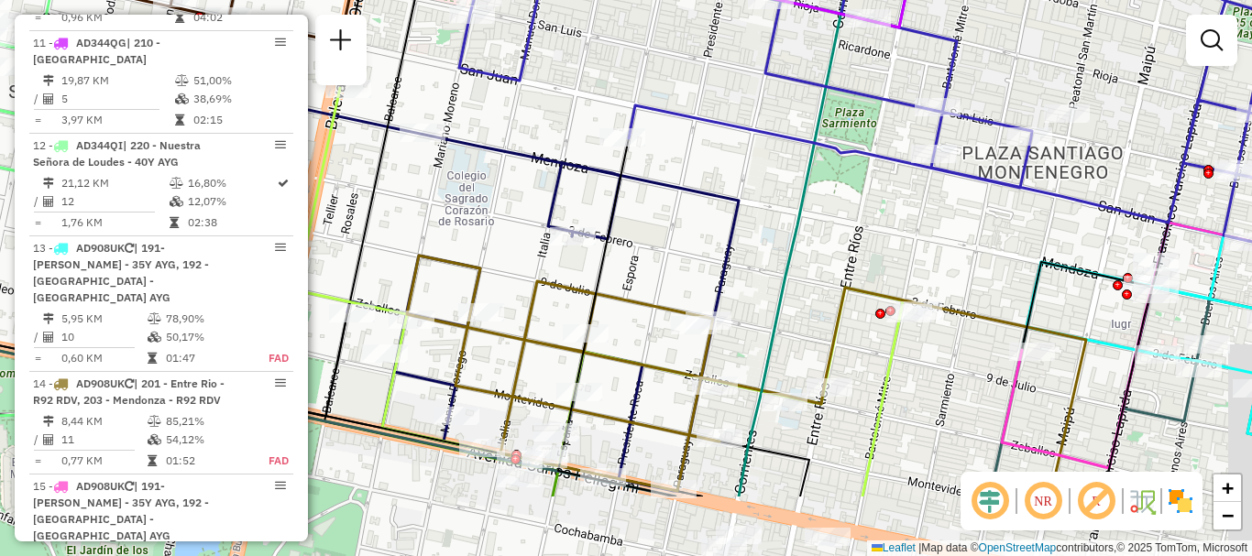
drag, startPoint x: 780, startPoint y: 203, endPoint x: 725, endPoint y: 197, distance: 55.3
click at [754, 193] on div "Rota 26 - Placa AC995HY 0000394308 - CHEN ZHI Janela de atendimento Grade de at…" at bounding box center [626, 278] width 1252 height 556
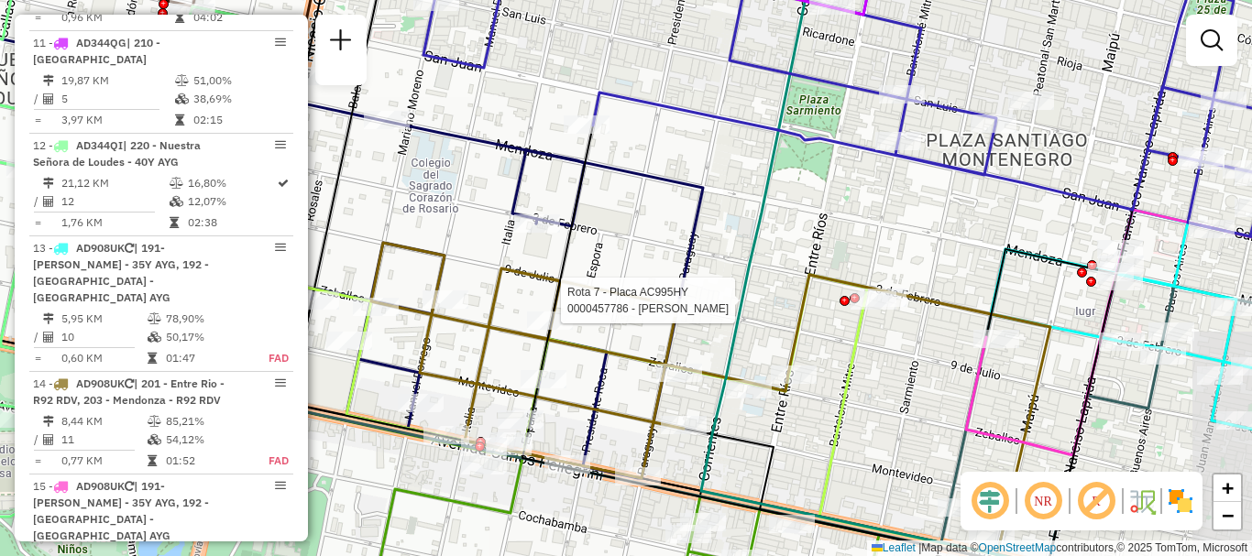
drag, startPoint x: 842, startPoint y: 286, endPoint x: 720, endPoint y: 160, distance: 174.9
click at [839, 296] on div at bounding box center [844, 301] width 10 height 10
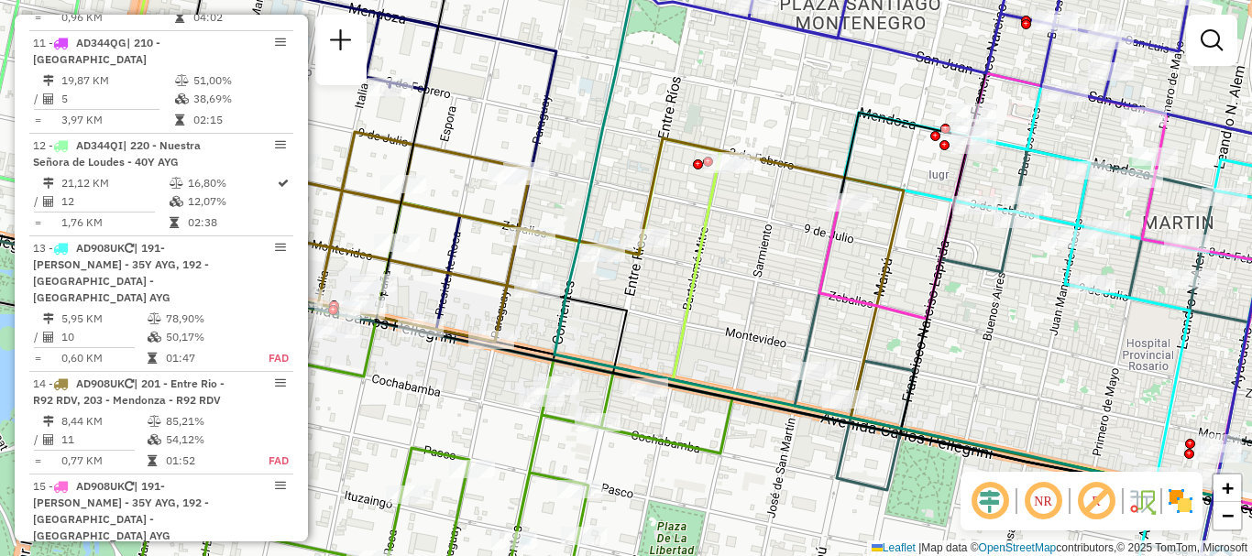
drag, startPoint x: 874, startPoint y: 295, endPoint x: 411, endPoint y: 233, distance: 466.9
click at [459, 226] on div "Rota 26 - Placa AC995HY 0000394308 - CHEN ZHI Rota 7 - Placa AC995HY 0000457786…" at bounding box center [626, 278] width 1252 height 556
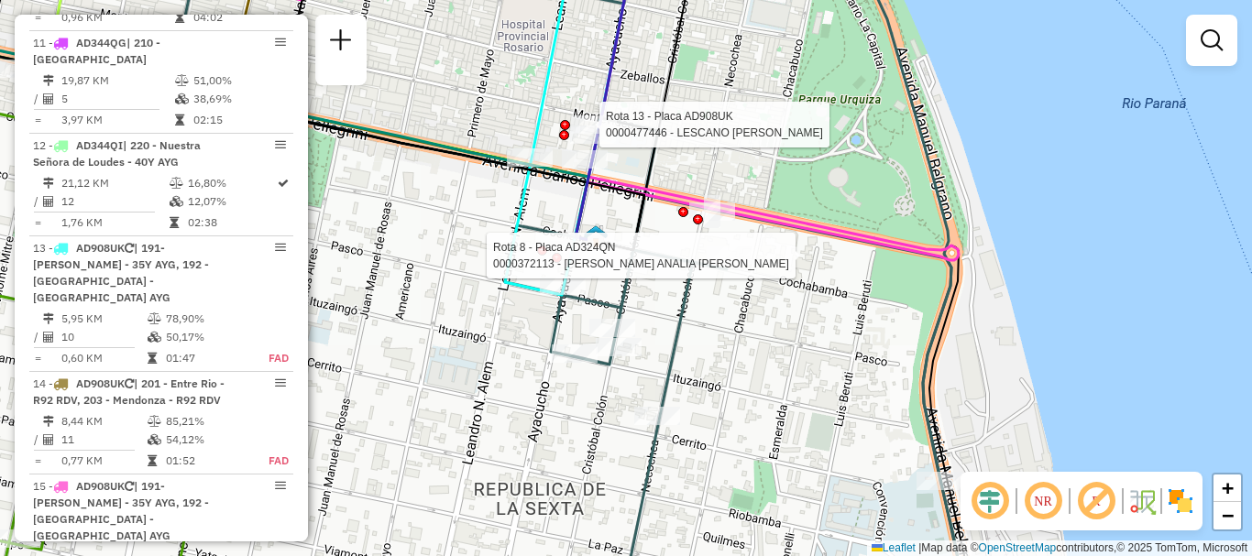
select select "**********"
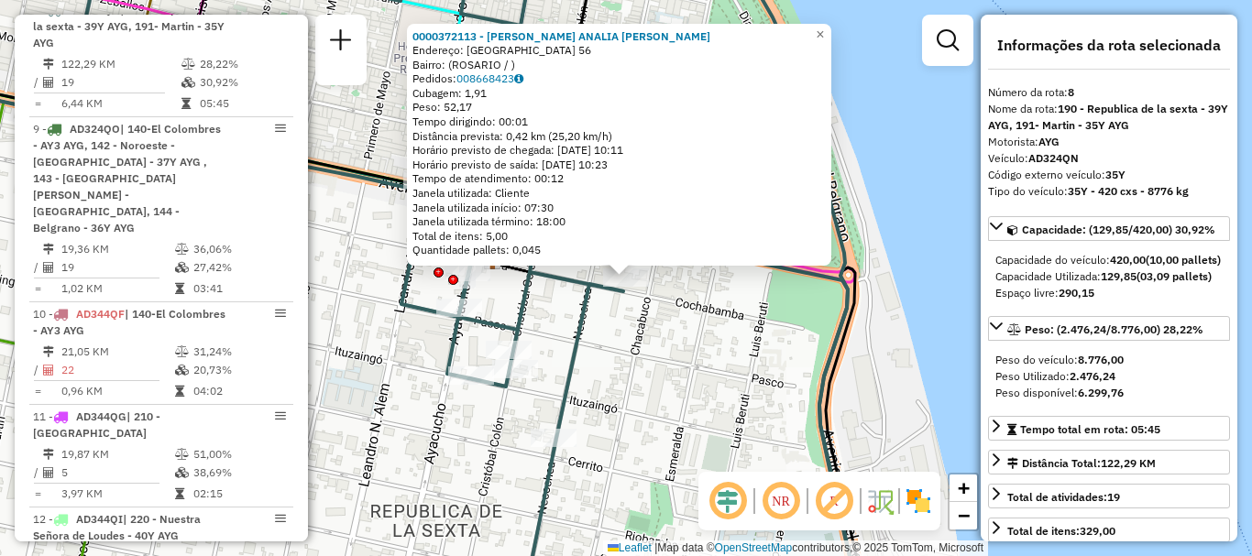
scroll to position [92, 0]
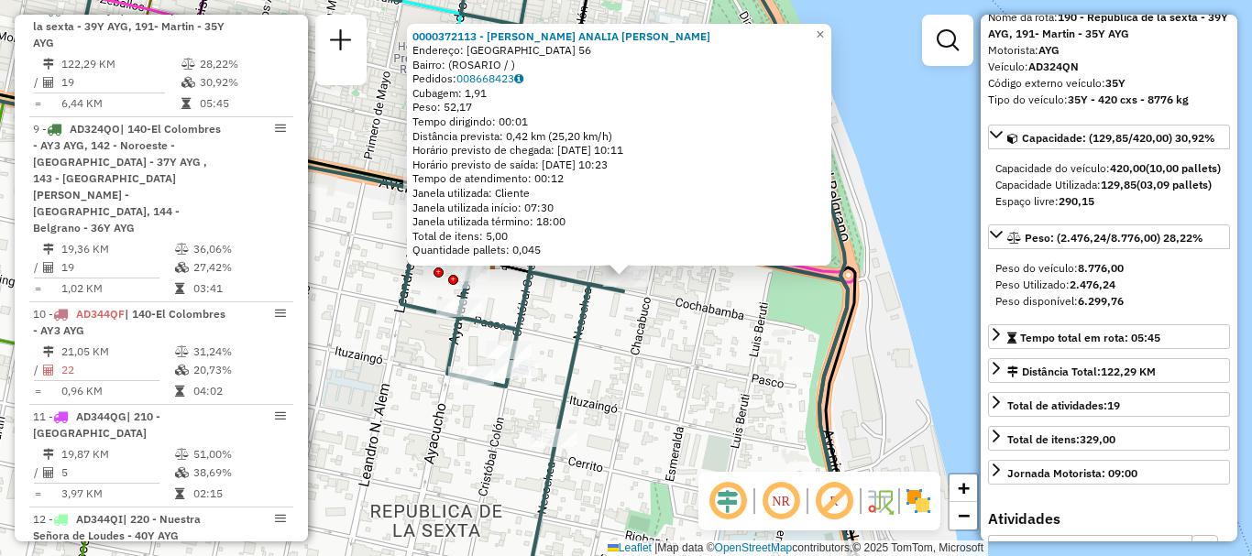
drag, startPoint x: 713, startPoint y: 403, endPoint x: 688, endPoint y: 363, distance: 47.3
click at [713, 402] on div "0000372113 - ZARVANSKY ANALIA [PERSON_NAME]: [GEOGRAPHIC_DATA] 56 Bairro: ([GEO…" at bounding box center [626, 278] width 1252 height 556
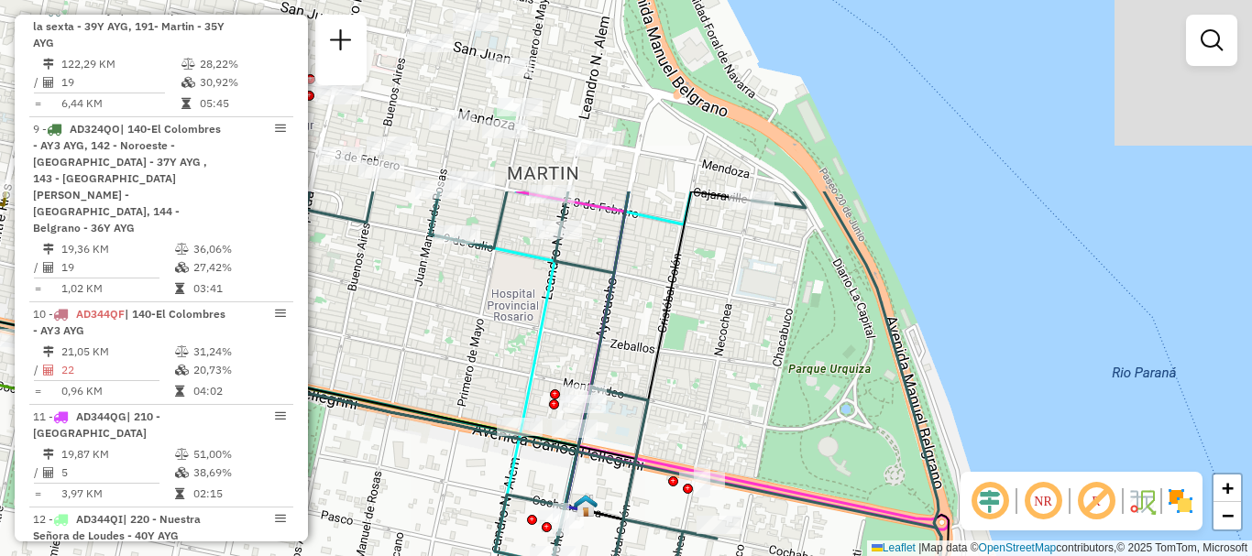
drag, startPoint x: 680, startPoint y: 390, endPoint x: 790, endPoint y: 592, distance: 229.6
click at [790, 555] on html "Aguarde... Pop-up bloqueado! Seu navegador bloqueou automáticamente a abertura …" at bounding box center [626, 278] width 1252 height 556
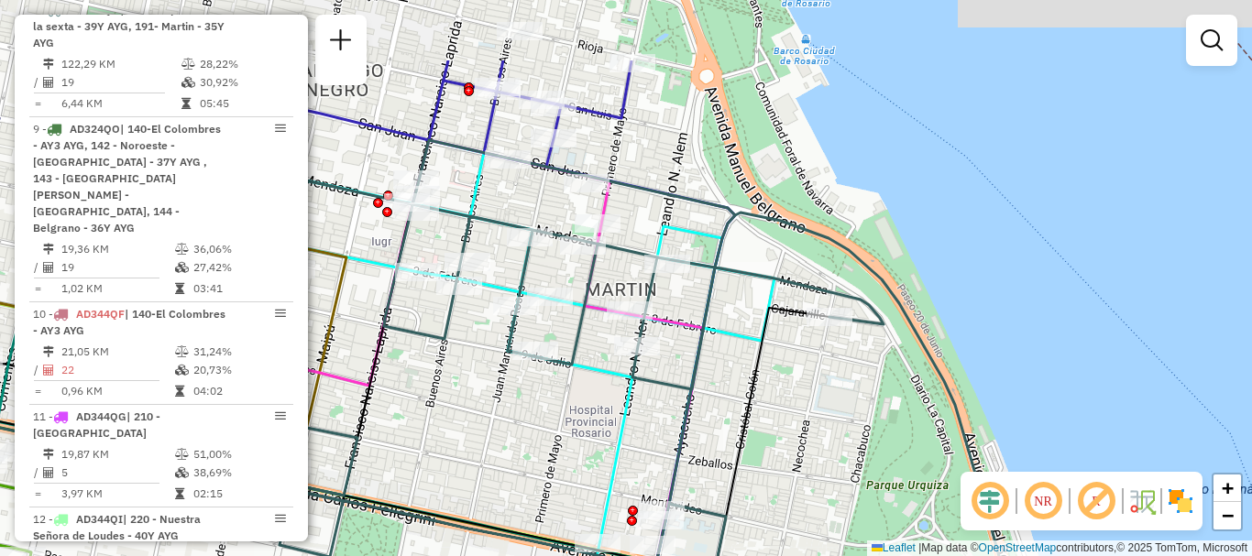
drag, startPoint x: 694, startPoint y: 410, endPoint x: 698, endPoint y: 432, distance: 21.4
click at [716, 451] on icon at bounding box center [628, 433] width 782 height 587
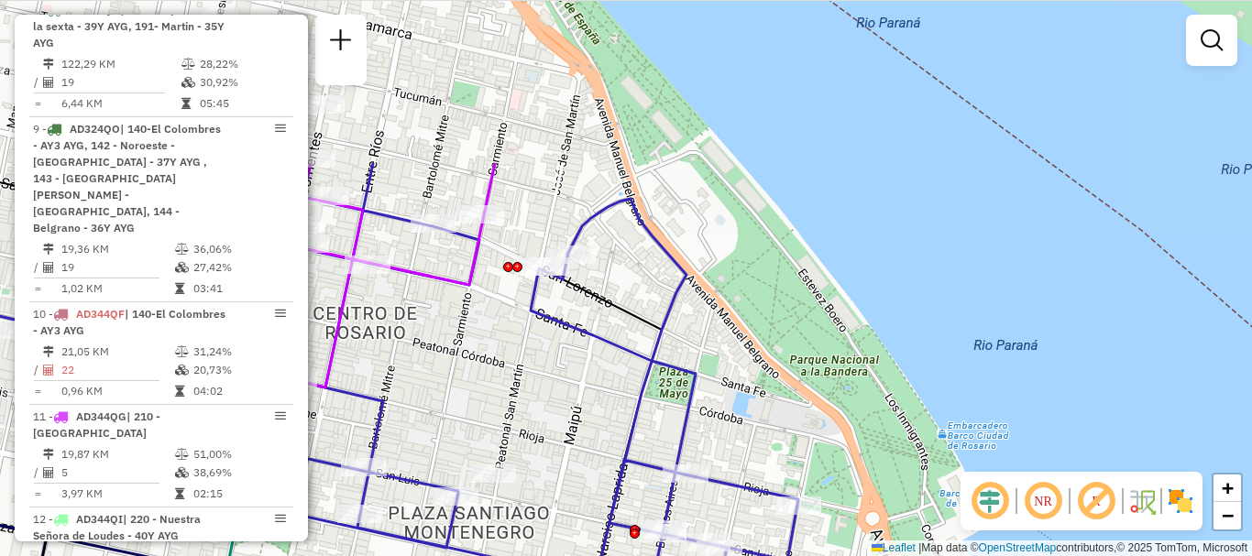
drag, startPoint x: 759, startPoint y: 592, endPoint x: 843, endPoint y: 592, distance: 84.3
click at [843, 555] on html "Aguarde... Pop-up bloqueado! Seu navegador bloqueou automáticamente a abertura …" at bounding box center [626, 278] width 1252 height 556
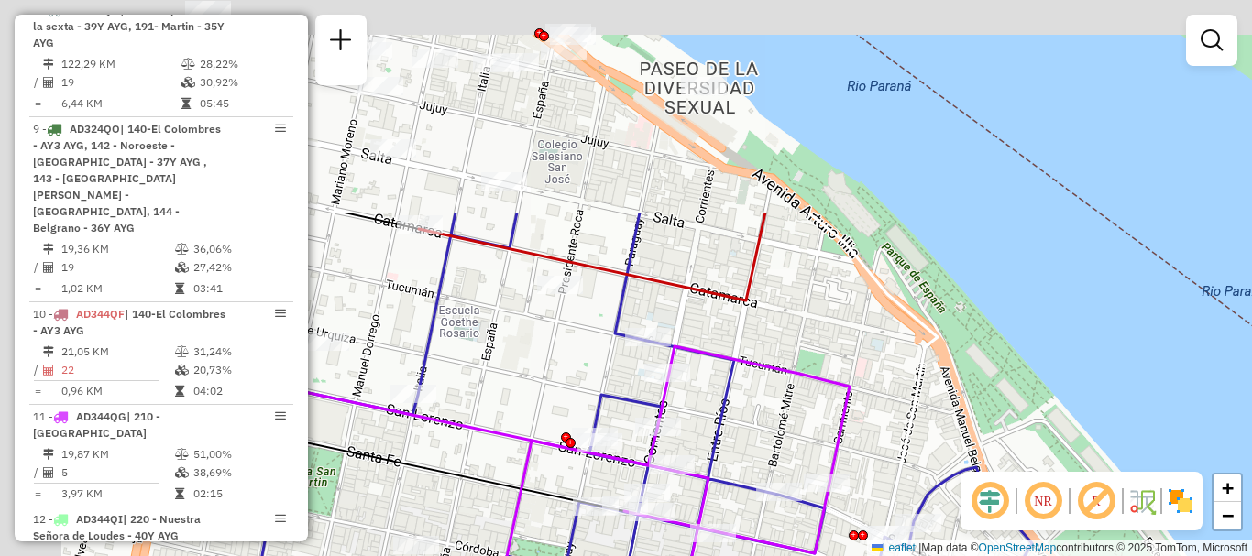
drag, startPoint x: 713, startPoint y: 341, endPoint x: 976, endPoint y: 592, distance: 363.6
click at [976, 555] on html "Aguarde... Pop-up bloqueado! Seu navegador bloqueou automáticamente a abertura …" at bounding box center [626, 278] width 1252 height 556
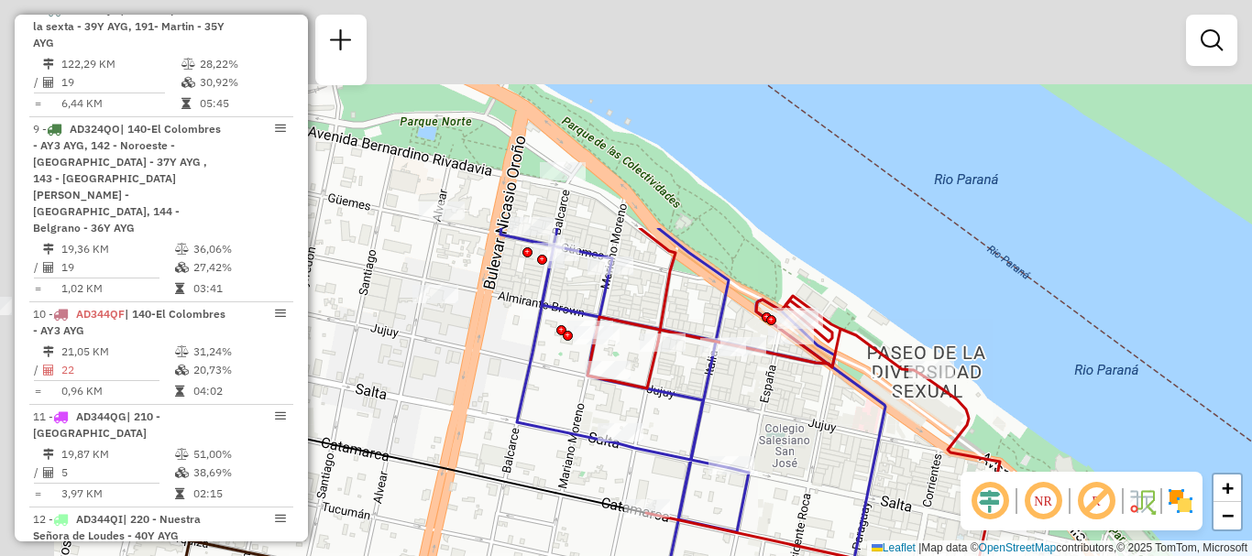
drag, startPoint x: 976, startPoint y: 582, endPoint x: 985, endPoint y: 592, distance: 13.6
click at [985, 555] on html "Aguarde... Pop-up bloqueado! Seu navegador bloqueou automáticamente a abertura …" at bounding box center [626, 278] width 1252 height 556
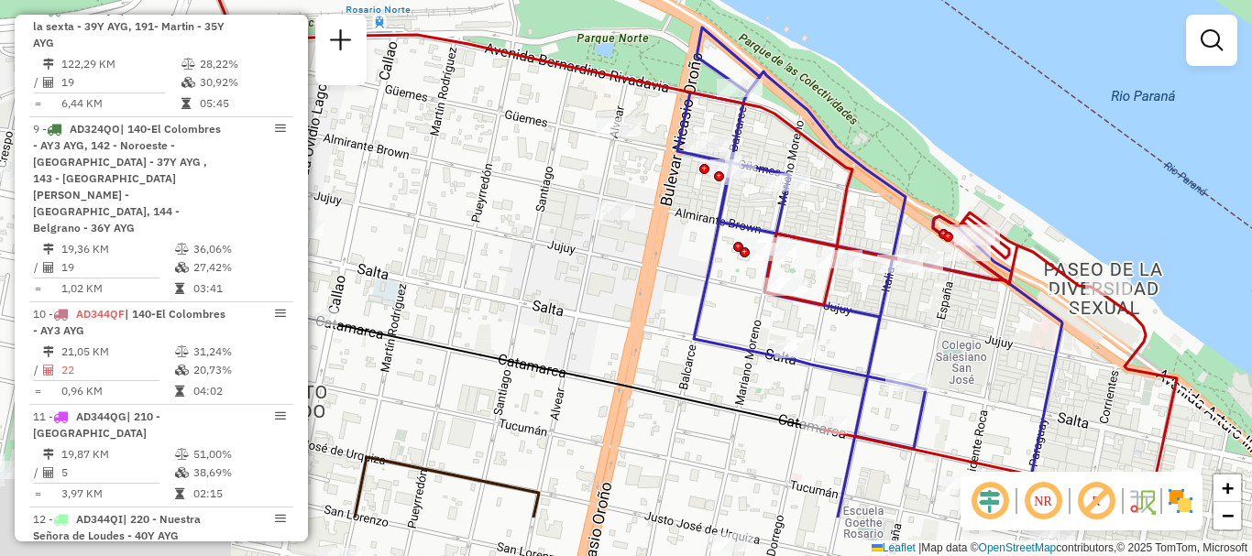
drag, startPoint x: 817, startPoint y: 476, endPoint x: 1065, endPoint y: 369, distance: 269.2
click at [1065, 369] on div "Rota 8 - Placa AD324QN 0000410298 - BELEN [PERSON_NAME] de atendimento Grade de…" at bounding box center [626, 278] width 1252 height 556
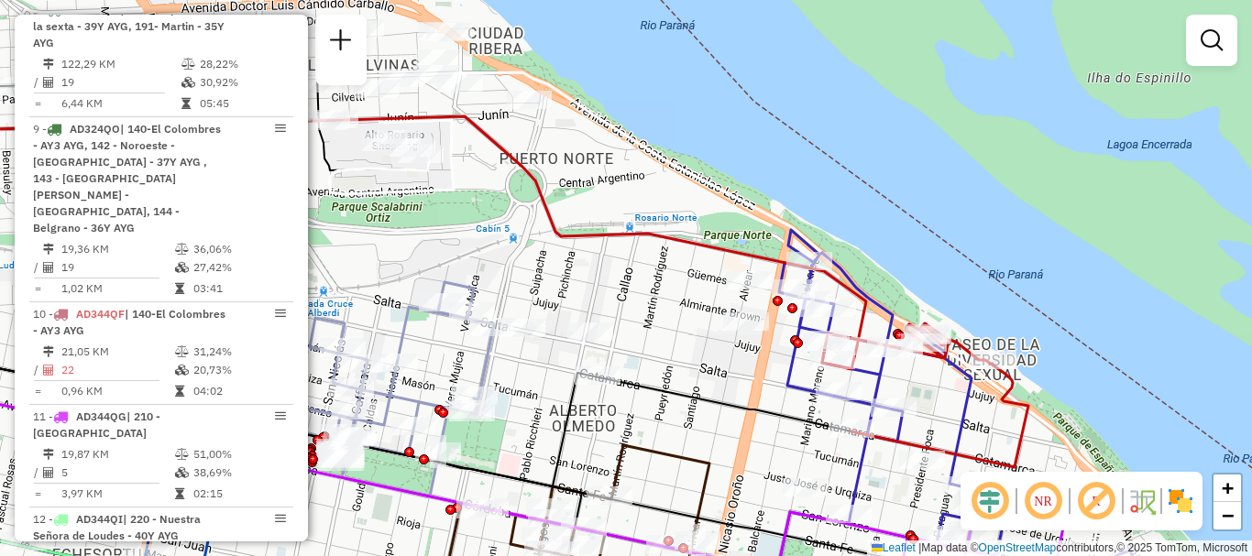
drag, startPoint x: 754, startPoint y: 465, endPoint x: 830, endPoint y: 282, distance: 197.6
click at [827, 285] on div "Rota 8 - Placa AD324QN 0000410298 - BELEN [PERSON_NAME] de atendimento Grade de…" at bounding box center [626, 278] width 1252 height 556
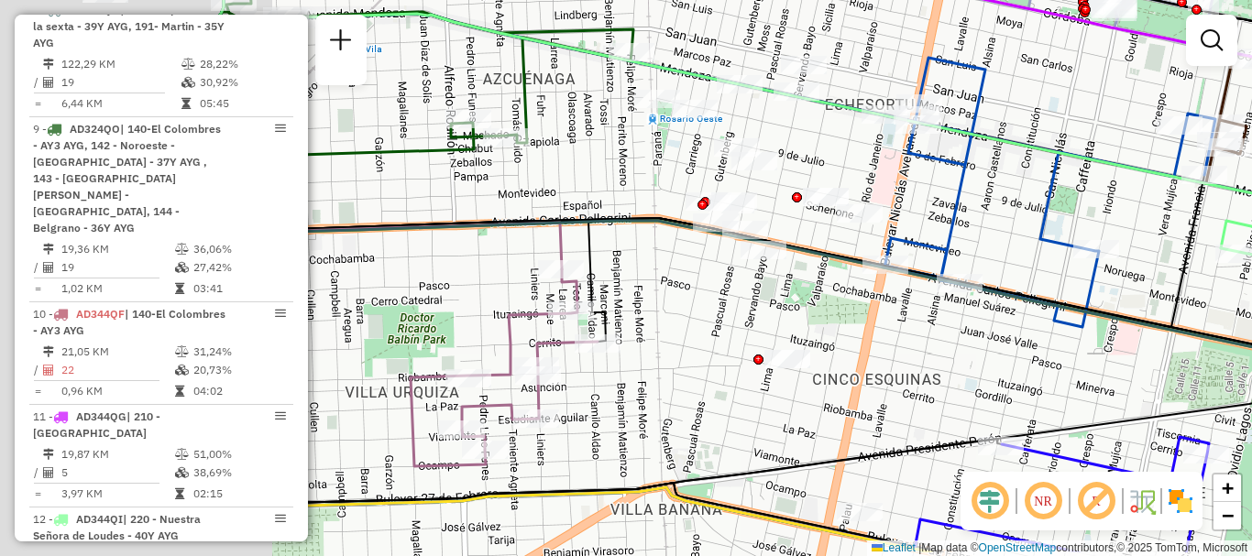
drag, startPoint x: 777, startPoint y: 294, endPoint x: 1020, endPoint y: 236, distance: 249.6
click at [1019, 236] on div "Rota 8 - Placa AD324QN 0000410298 - BELEN [PERSON_NAME] de atendimento Grade de…" at bounding box center [626, 278] width 1252 height 556
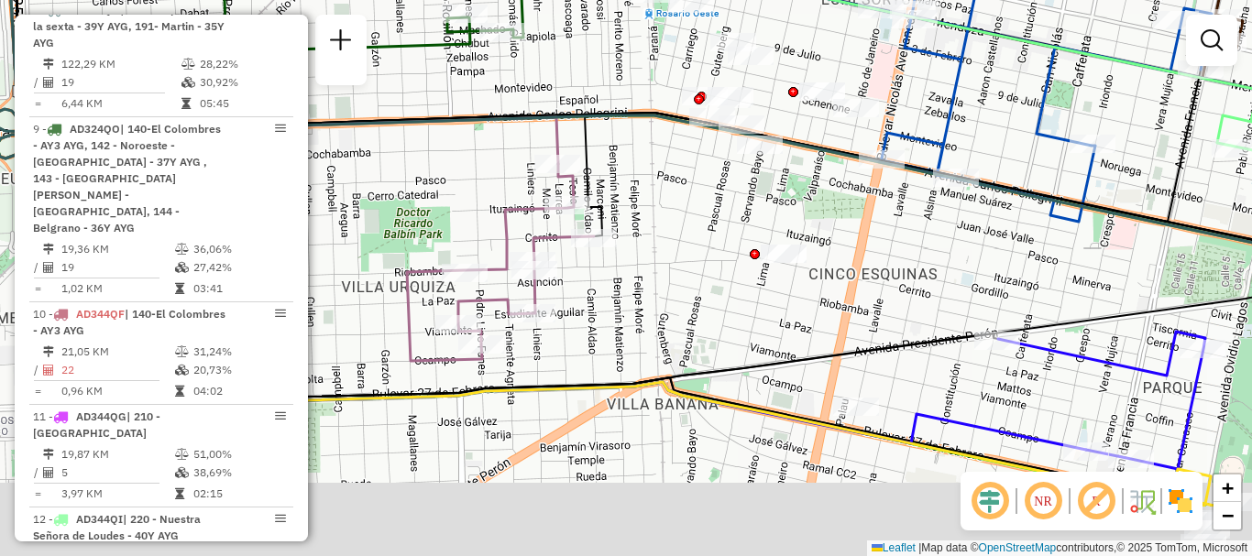
drag, startPoint x: 857, startPoint y: 377, endPoint x: 836, endPoint y: 287, distance: 92.2
click at [836, 287] on icon at bounding box center [676, 173] width 1362 height 667
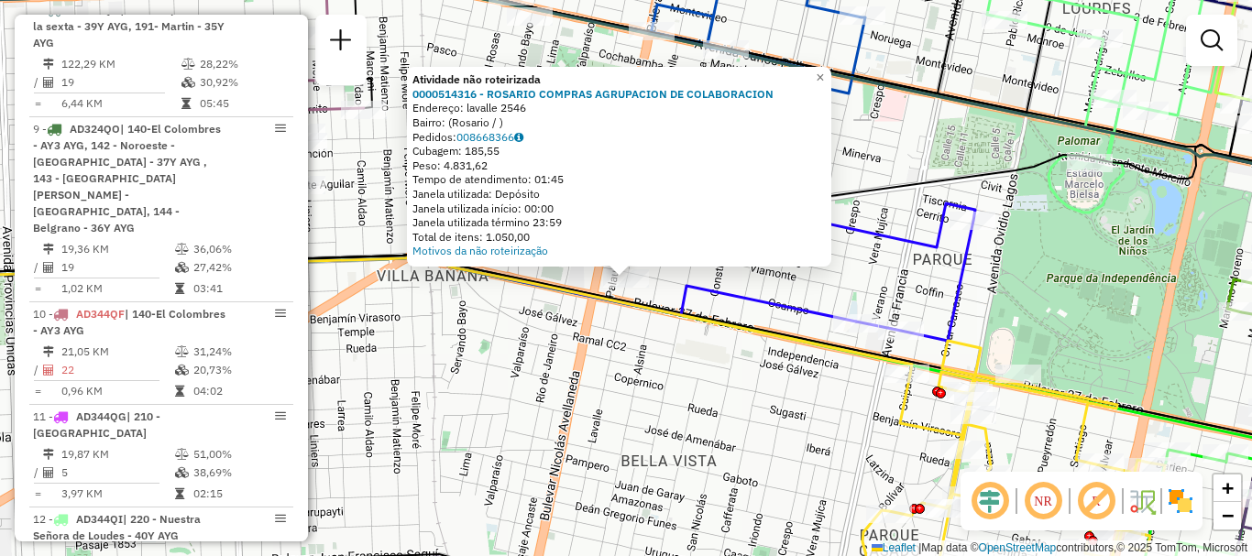
click at [686, 357] on div "Atividade não roteirizada 0000514316 - ROSARIO COMPRAS AGRUPACION DE COLABORACI…" at bounding box center [626, 278] width 1252 height 556
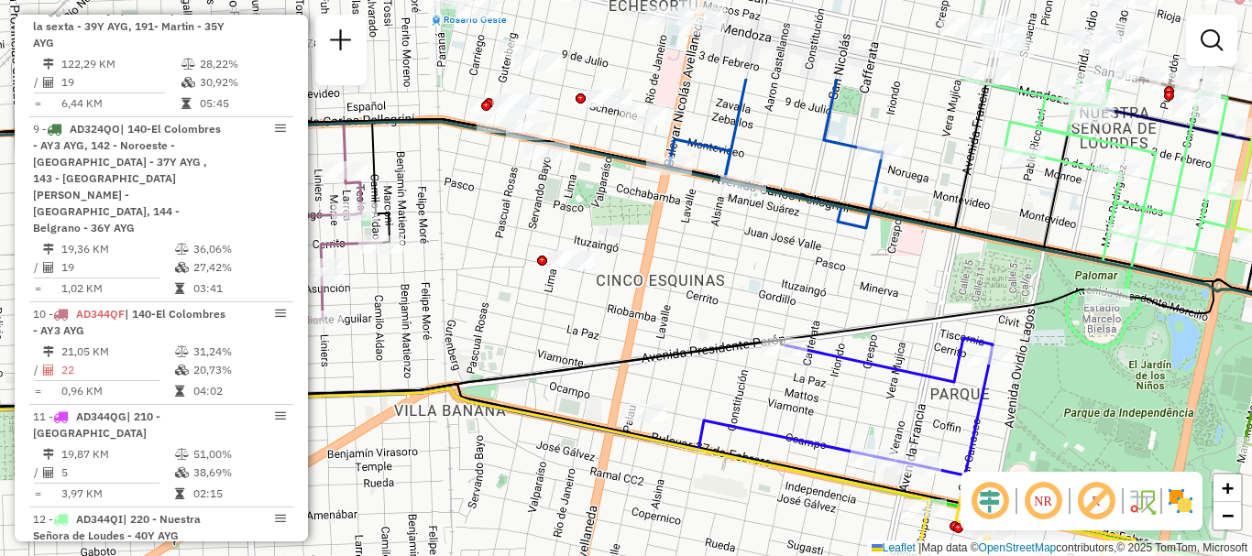
drag, startPoint x: 683, startPoint y: 472, endPoint x: 684, endPoint y: 505, distance: 33.0
click at [684, 505] on div "Janela de atendimento Grade de atendimento Capacidade Transportadoras Veículos …" at bounding box center [626, 278] width 1252 height 556
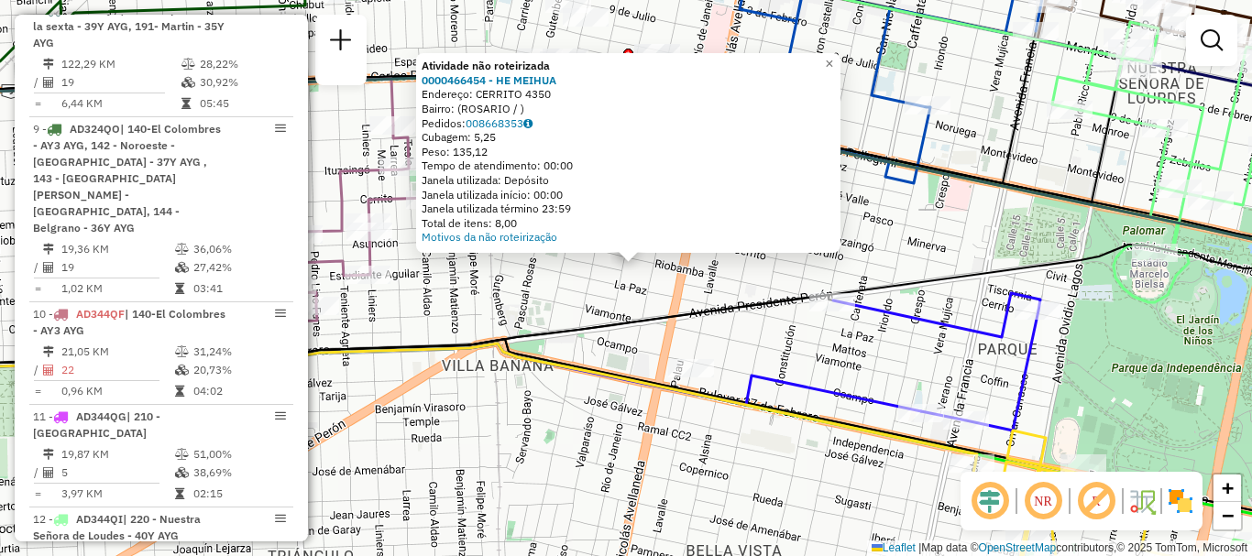
click at [608, 270] on div "Atividade não roteirizada 0000466454 - HE MEIHUA Endereço: CERRITO 4350 Bairro:…" at bounding box center [626, 278] width 1252 height 556
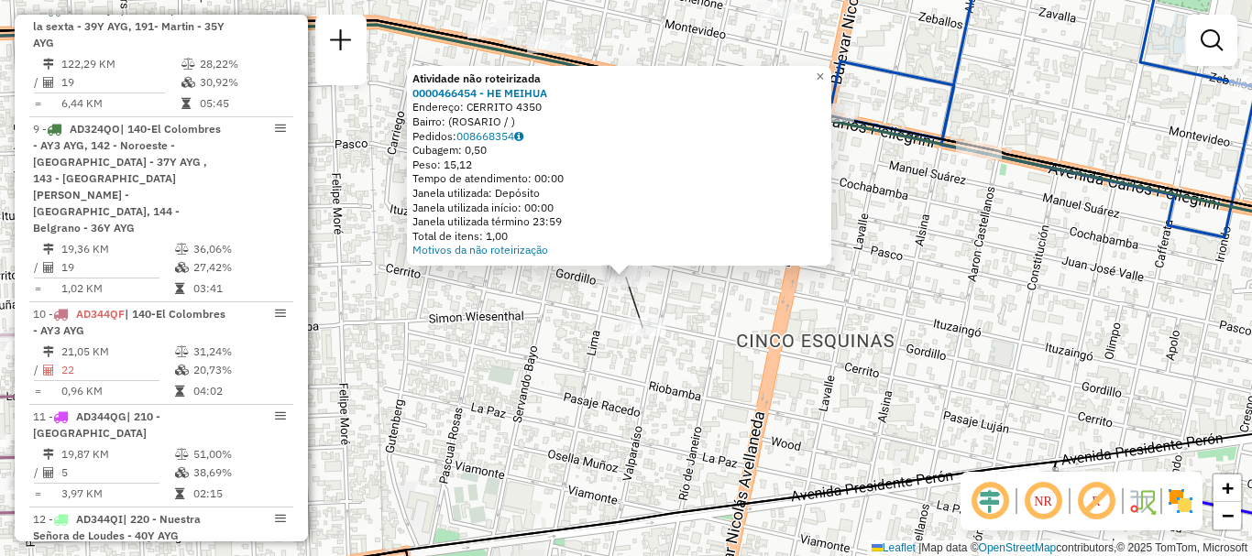
click at [554, 321] on div "Atividade não roteirizada 0000466454 - HE MEIHUA Endereço: CERRITO 4350 Bairro:…" at bounding box center [626, 278] width 1252 height 556
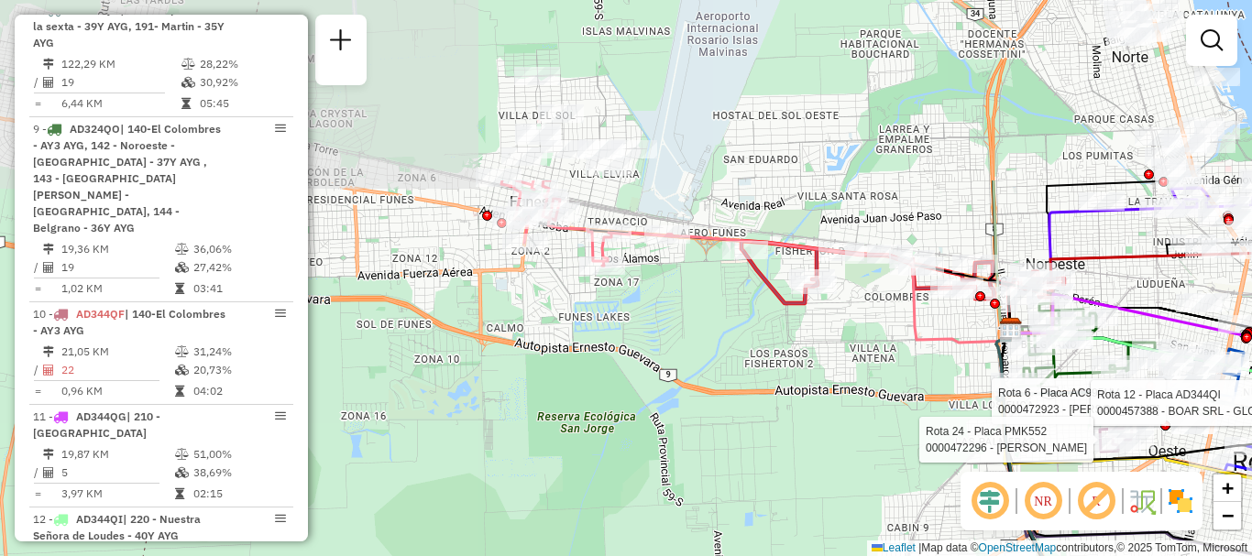
drag, startPoint x: 943, startPoint y: 196, endPoint x: 832, endPoint y: 432, distance: 261.1
click at [832, 432] on div "Rota 6 - Placa AC995HV 0000472923 - GIMENEZ [PERSON_NAME] Rota 12 - Placa AD344…" at bounding box center [626, 278] width 1252 height 556
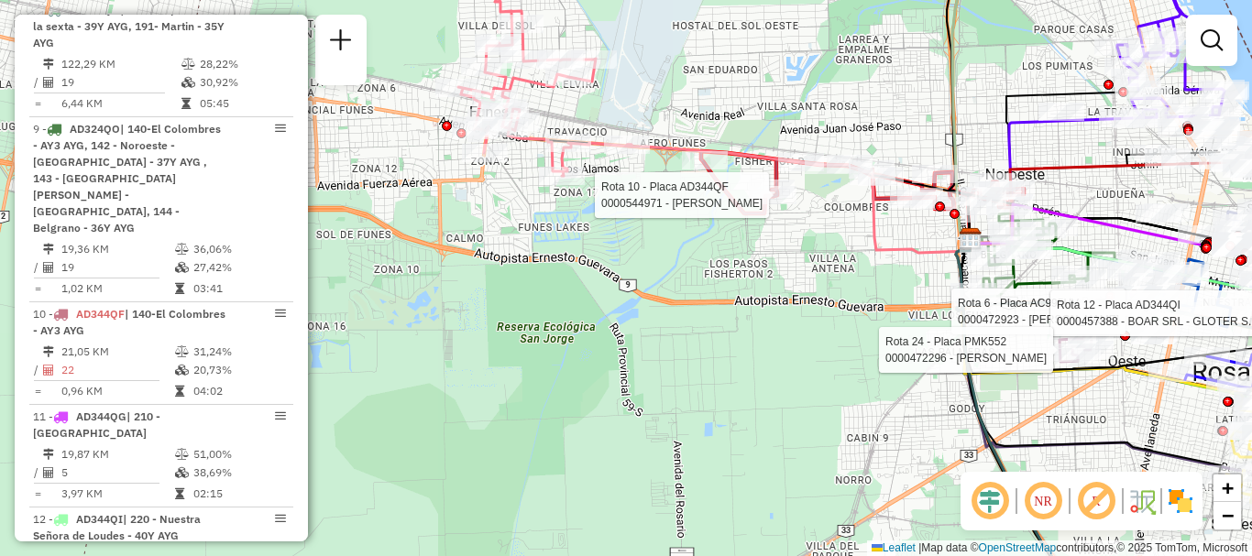
select select "**********"
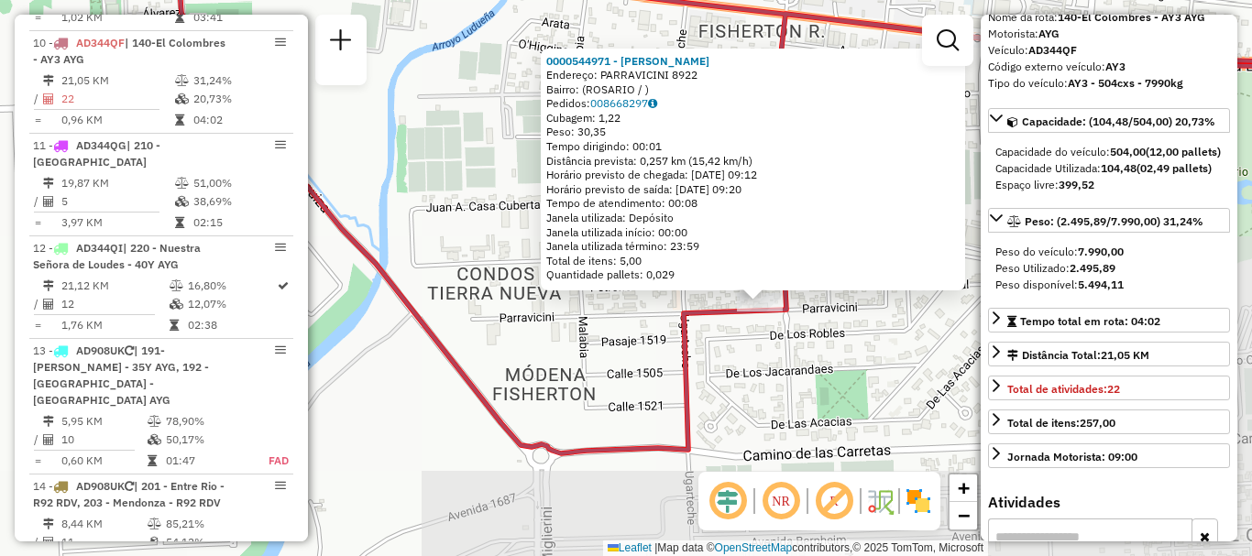
click at [881, 339] on div "0000544971 - [PERSON_NAME]: PARRAVICINI 8922 Bairro: ([GEOGRAPHIC_DATA] / ) Ped…" at bounding box center [626, 278] width 1252 height 556
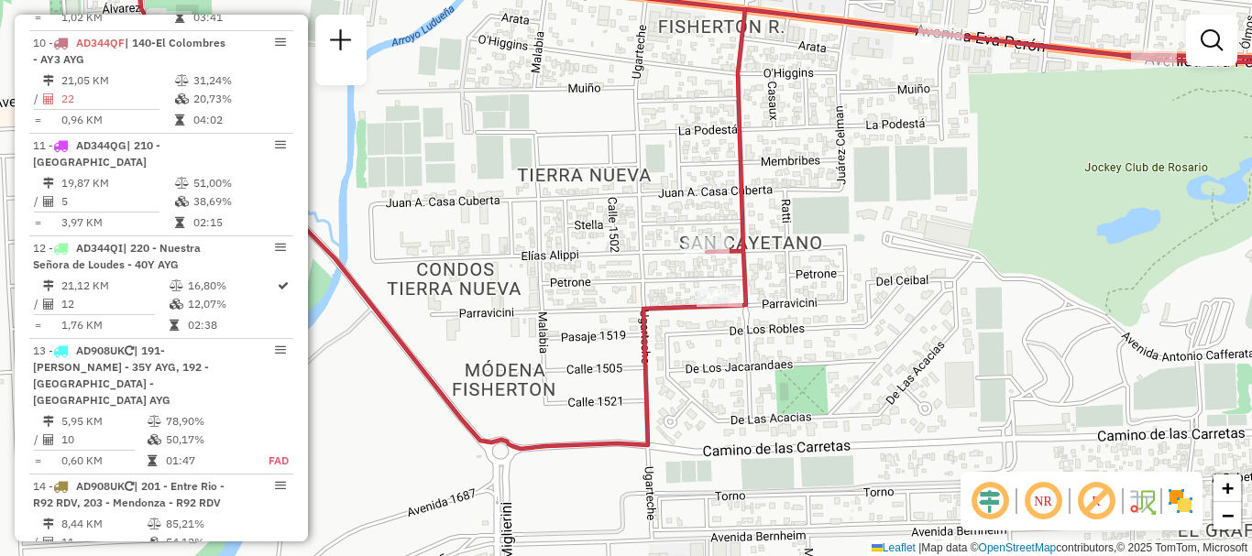
drag, startPoint x: 830, startPoint y: 296, endPoint x: 705, endPoint y: 271, distance: 127.0
click at [705, 271] on div "Janela de atendimento Grade de atendimento Capacidade Transportadoras Veículos …" at bounding box center [626, 278] width 1252 height 556
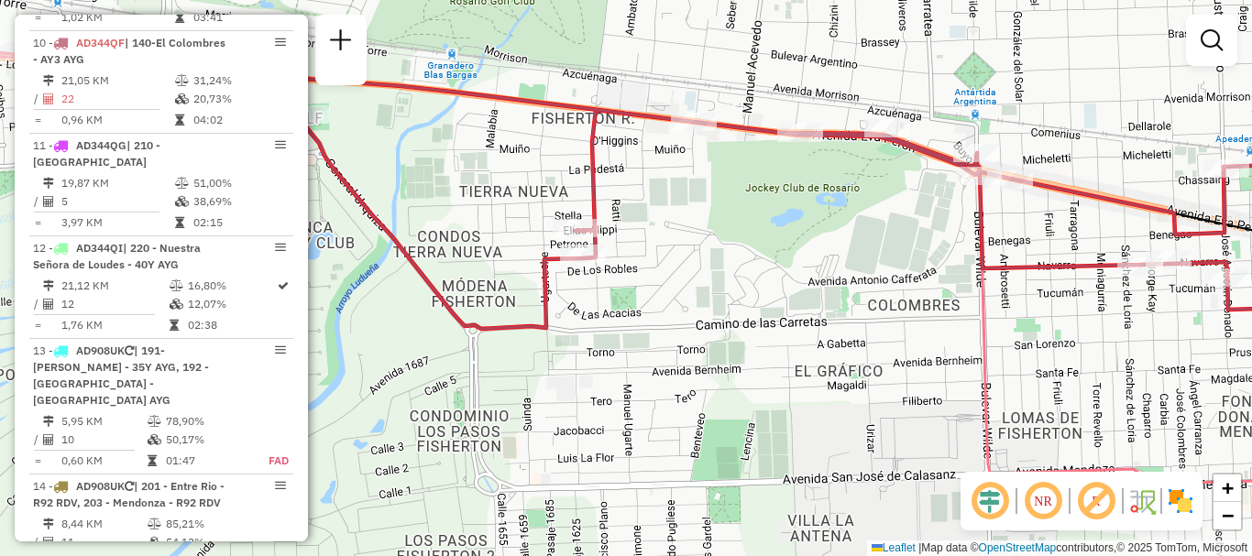
drag, startPoint x: 826, startPoint y: 288, endPoint x: 685, endPoint y: 224, distance: 153.8
click at [685, 224] on div "Janela de atendimento Grade de atendimento Capacidade Transportadoras Veículos …" at bounding box center [626, 278] width 1252 height 556
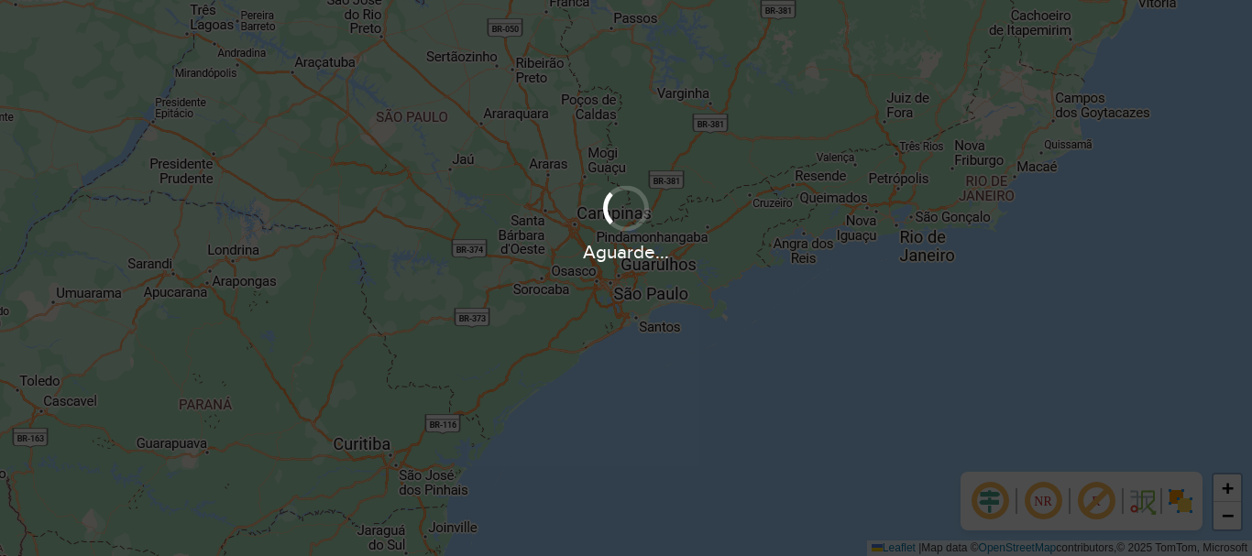
scroll to position [1201, 0]
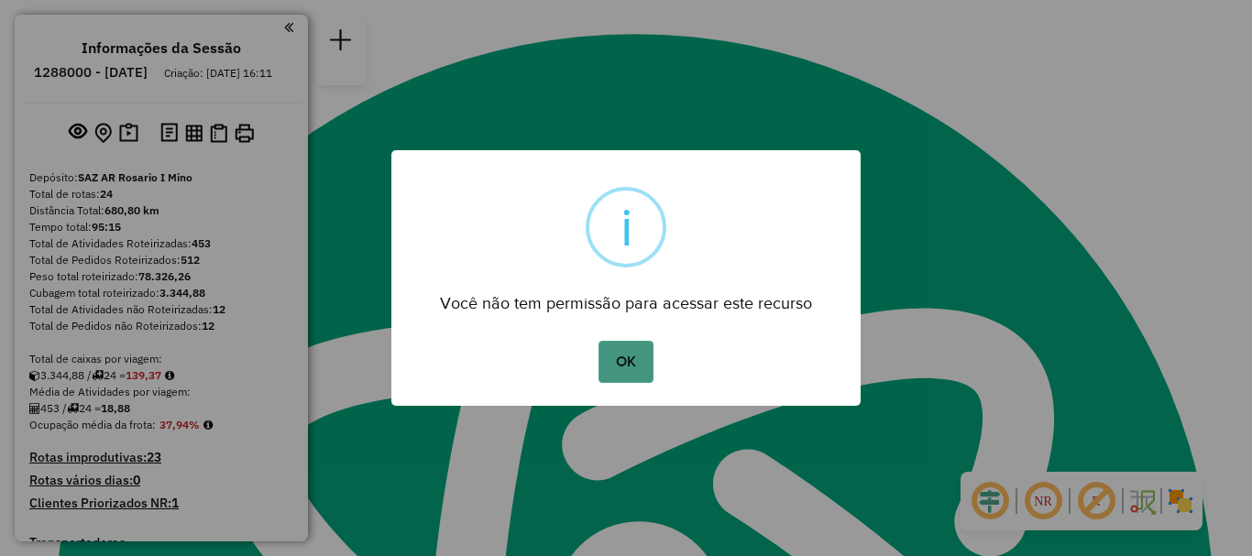
click at [631, 345] on button "OK" at bounding box center [625, 362] width 54 height 42
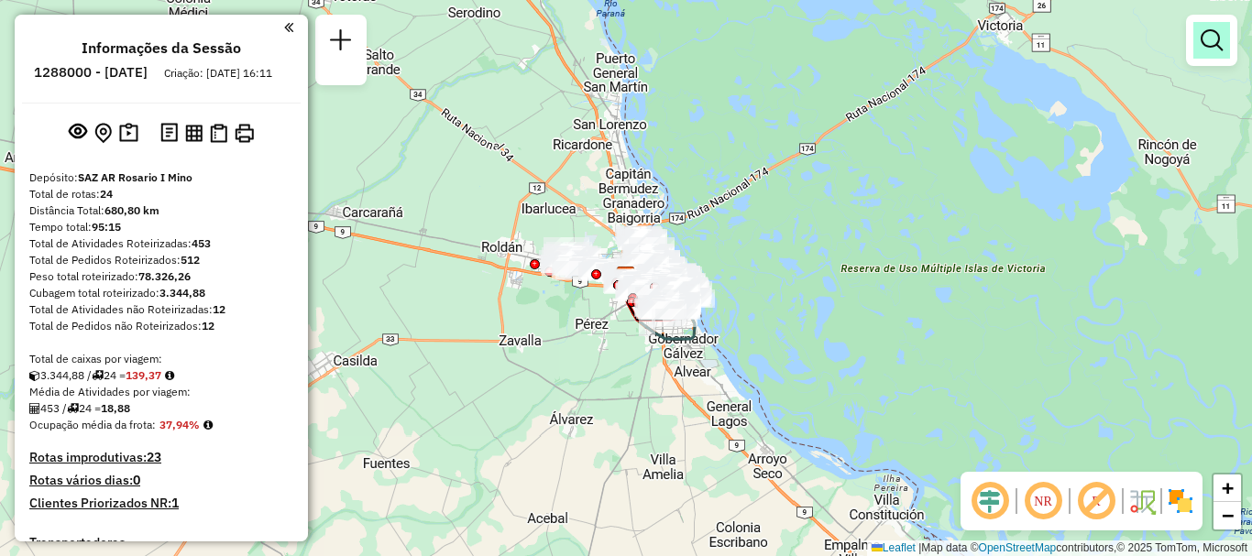
click at [1215, 36] on em at bounding box center [1211, 40] width 22 height 22
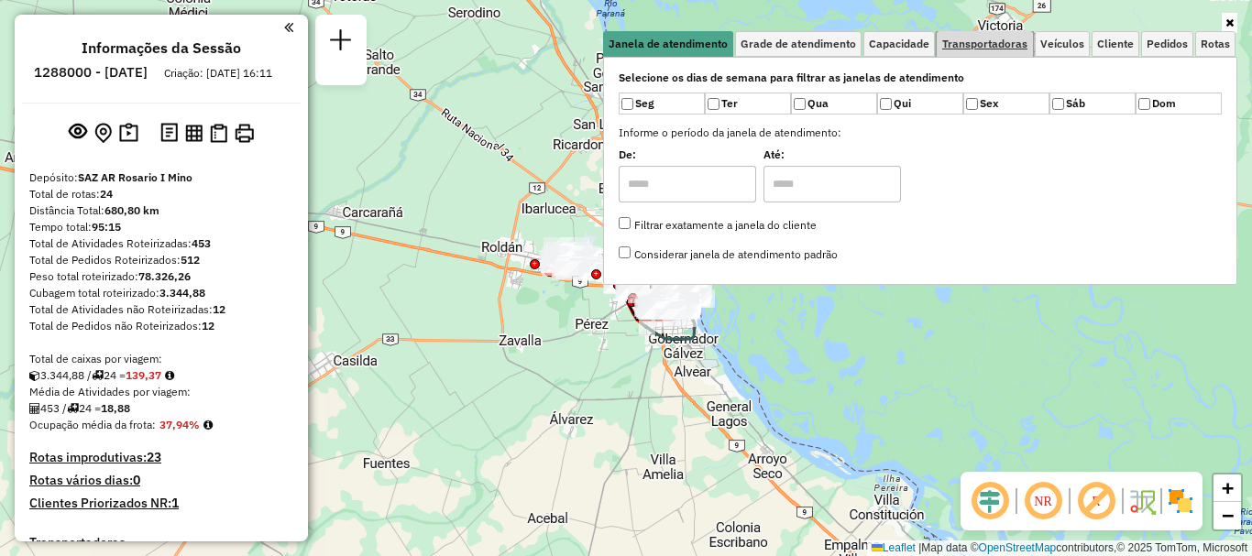
click at [983, 40] on span "Transportadoras" at bounding box center [984, 43] width 85 height 11
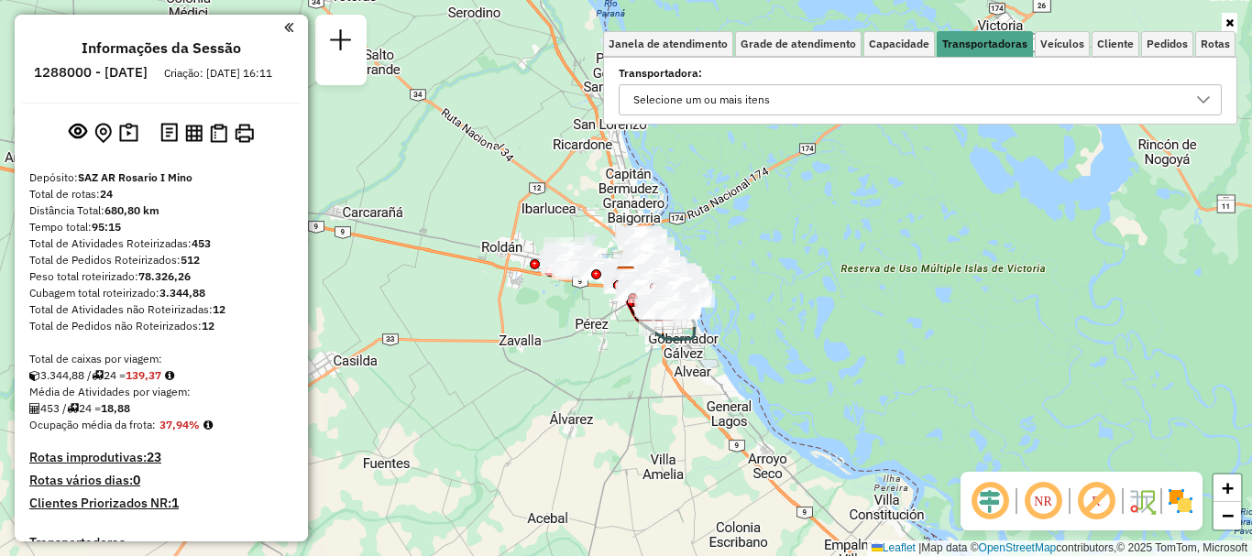
click at [1199, 89] on div at bounding box center [1203, 99] width 35 height 29
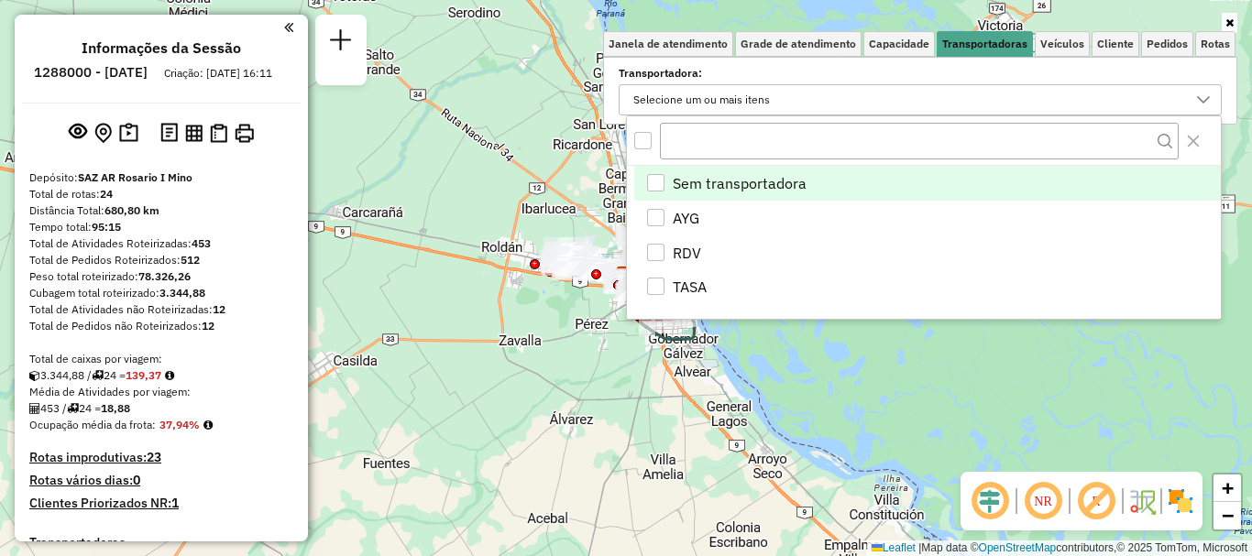
scroll to position [11, 63]
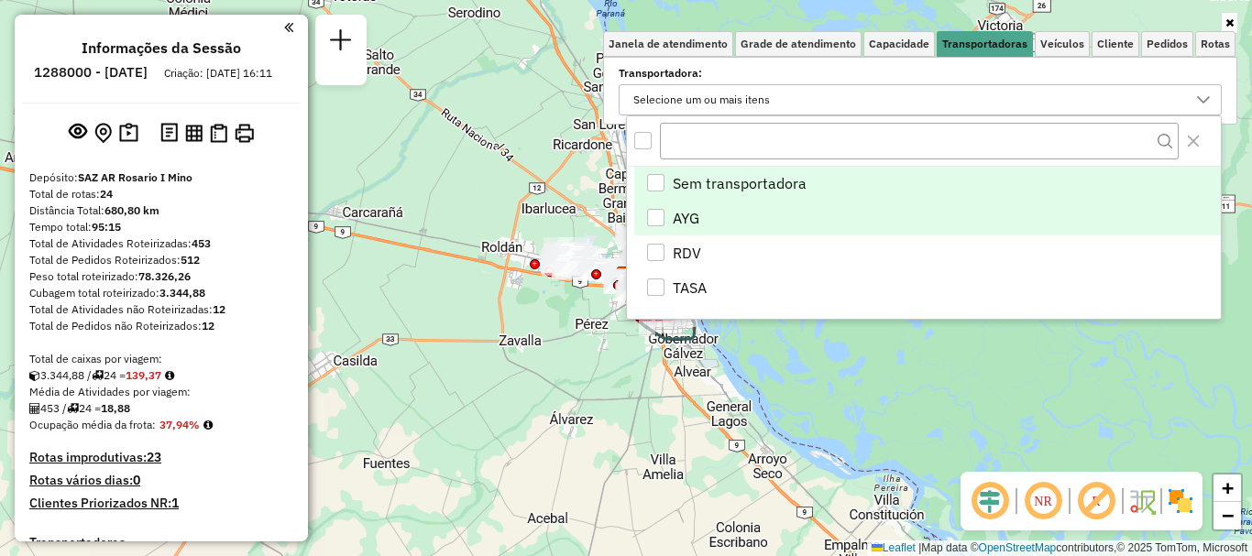
click at [656, 221] on div "AYG" at bounding box center [655, 217] width 17 height 17
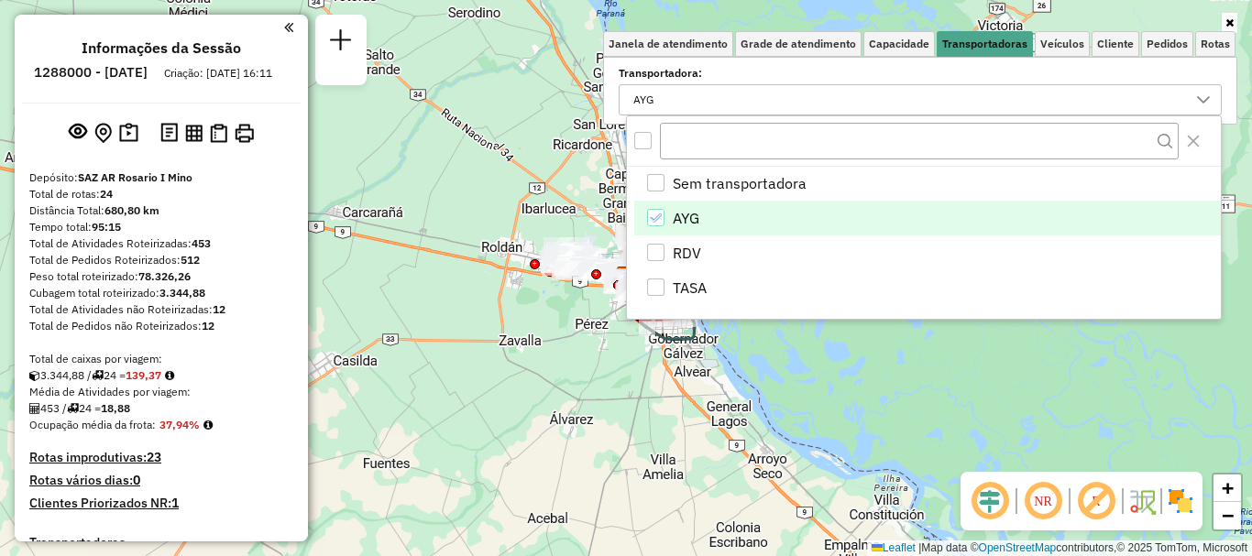
click at [891, 381] on div "Janela de atendimento Grade de atendimento Capacidade Transportadoras Veículos …" at bounding box center [626, 278] width 1252 height 556
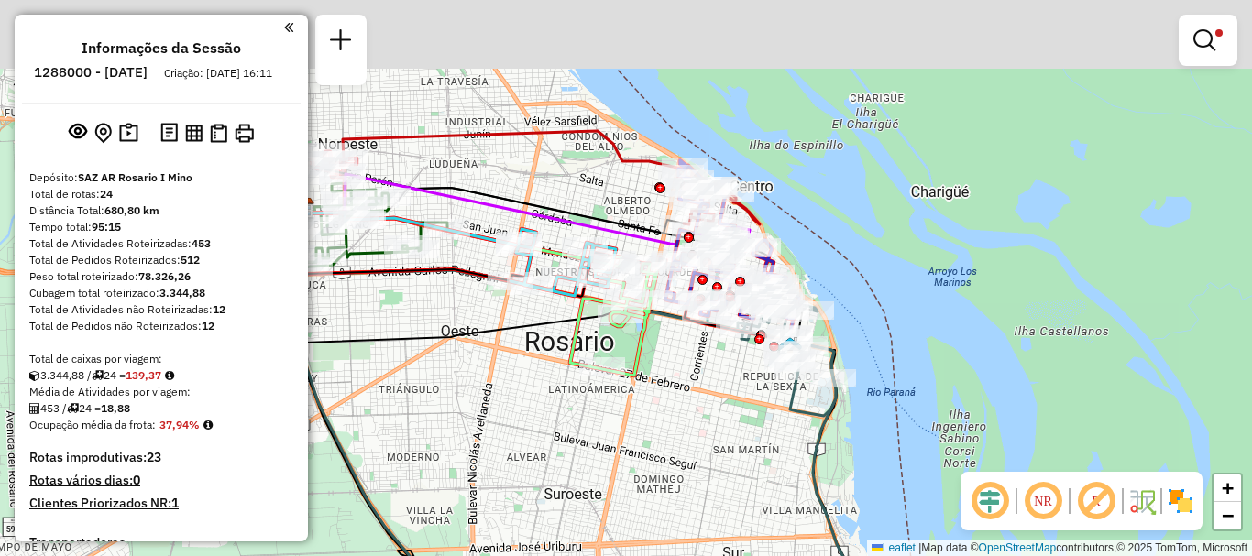
drag, startPoint x: 654, startPoint y: 345, endPoint x: 654, endPoint y: 476, distance: 131.9
click at [654, 476] on div "Limpar filtros Janela de atendimento Grade de atendimento Capacidade Transporta…" at bounding box center [626, 278] width 1252 height 556
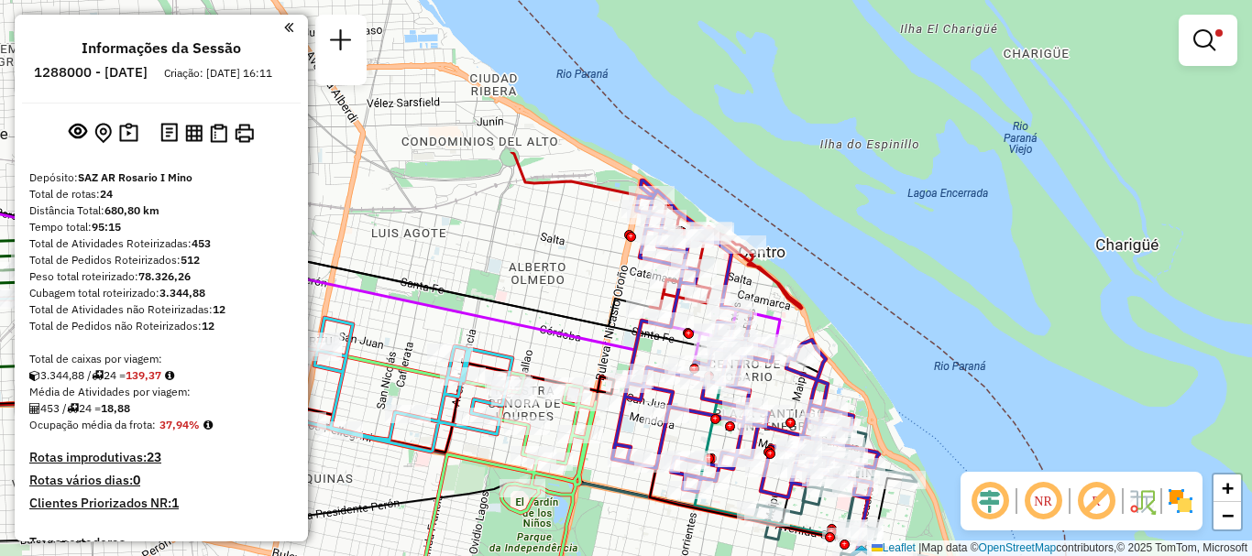
drag, startPoint x: 707, startPoint y: 376, endPoint x: 675, endPoint y: 548, distance: 175.2
click at [675, 548] on div "Limpar filtros Janela de atendimento Grade de atendimento Capacidade Transporta…" at bounding box center [626, 278] width 1252 height 556
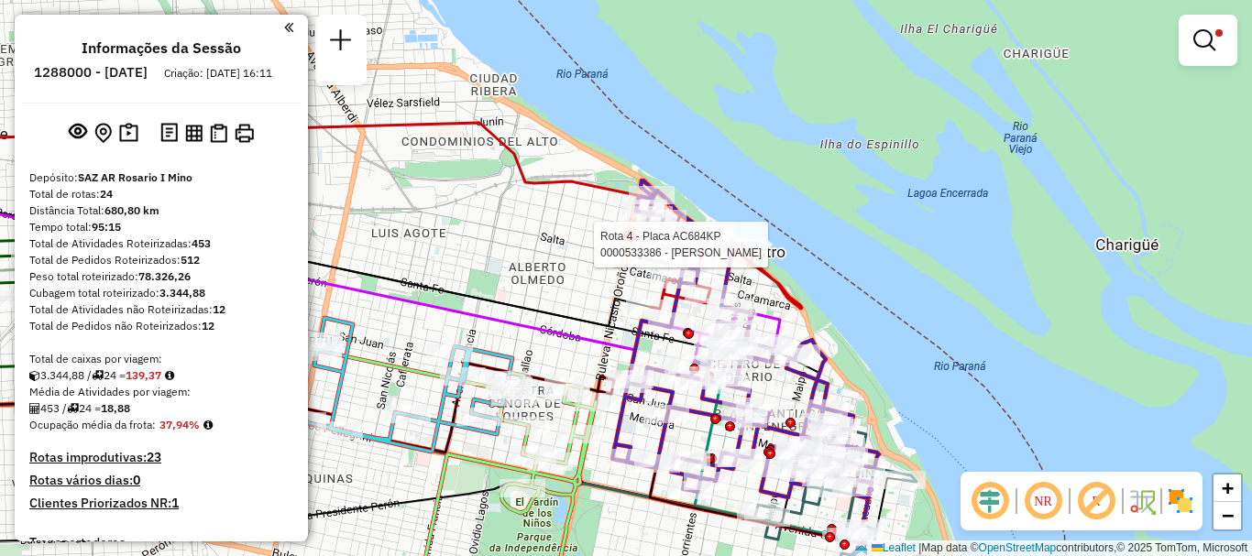
select select "**********"
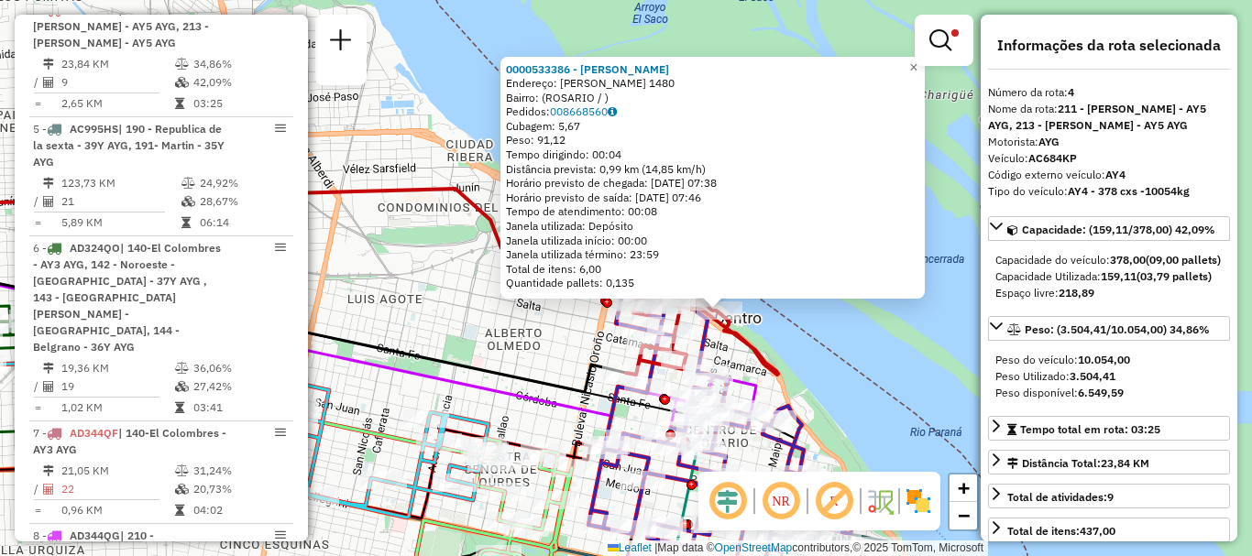
scroll to position [92, 0]
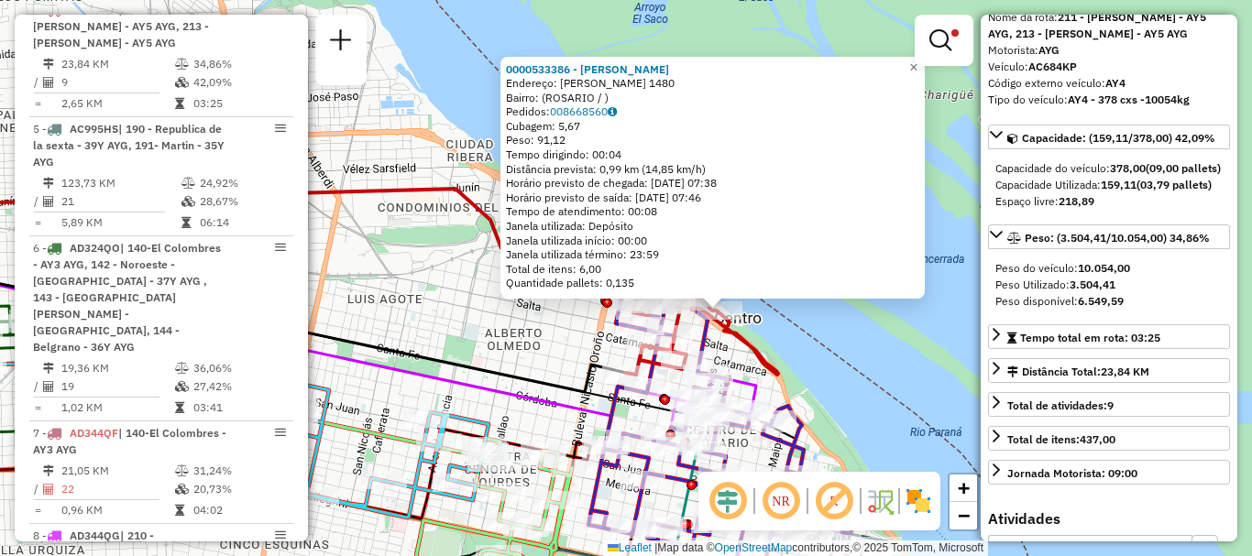
click at [876, 395] on div "0000533386 - Lucio Gn Srl Endereço: SHIFFNER 1480 Bairro: (ROSARIO / ) Pedidos:…" at bounding box center [626, 278] width 1252 height 556
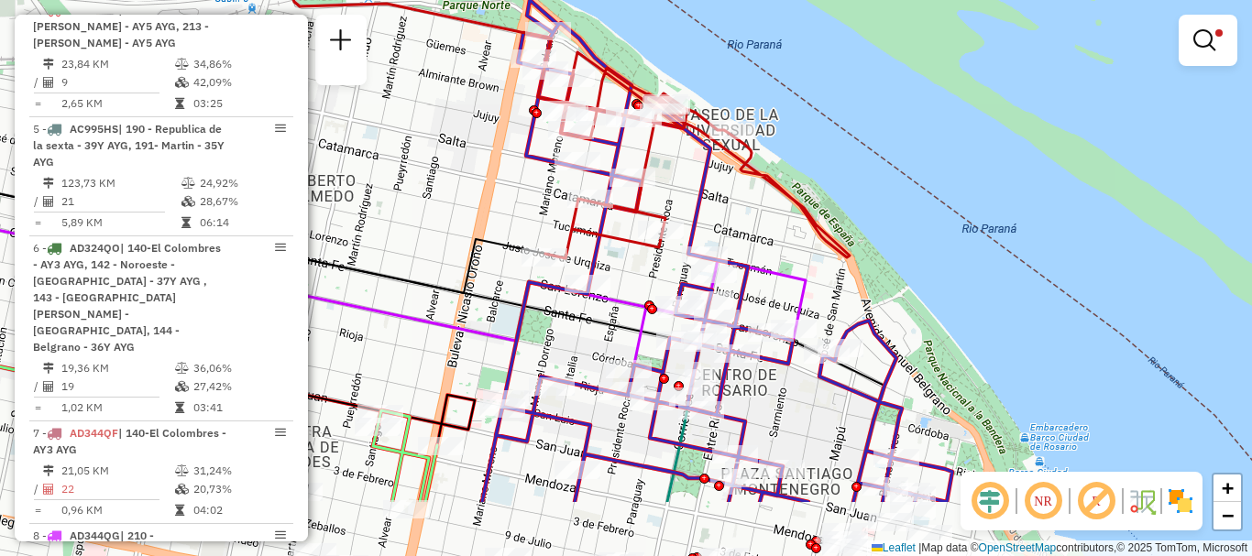
drag, startPoint x: 752, startPoint y: 265, endPoint x: 781, endPoint y: 213, distance: 59.4
click at [781, 213] on div "Limpar filtros Janela de atendimento Grade de atendimento Capacidade Transporta…" at bounding box center [626, 278] width 1252 height 556
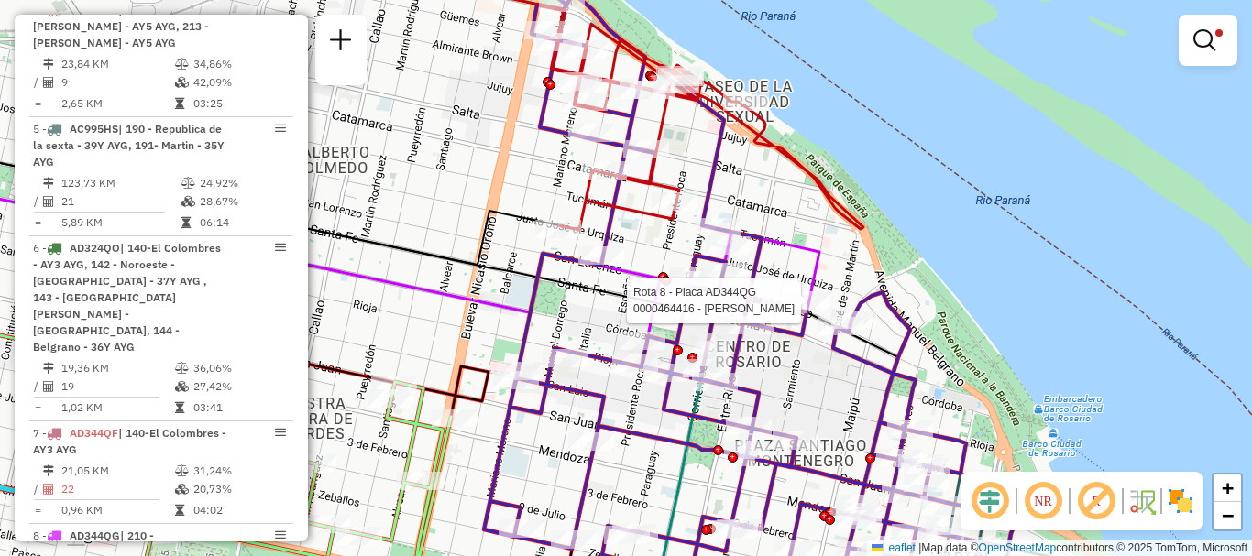
select select "**********"
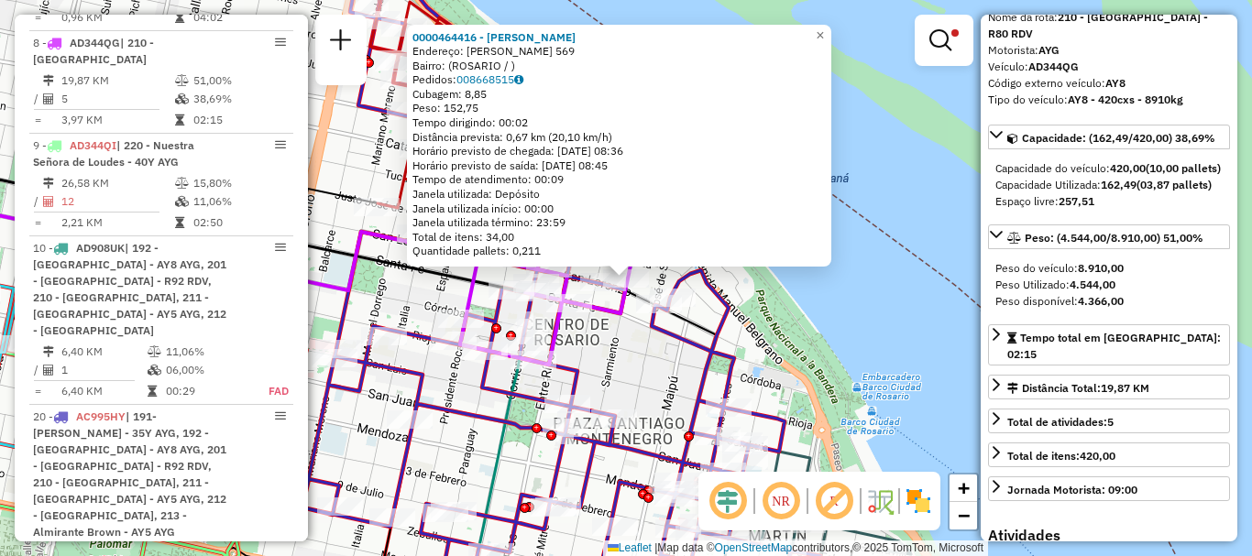
click at [880, 385] on div "0000464416 - ANDINO VALERIA Endereço: SARMIENTO 569 Bairro: (ROSARIO / ) Pedido…" at bounding box center [626, 278] width 1252 height 556
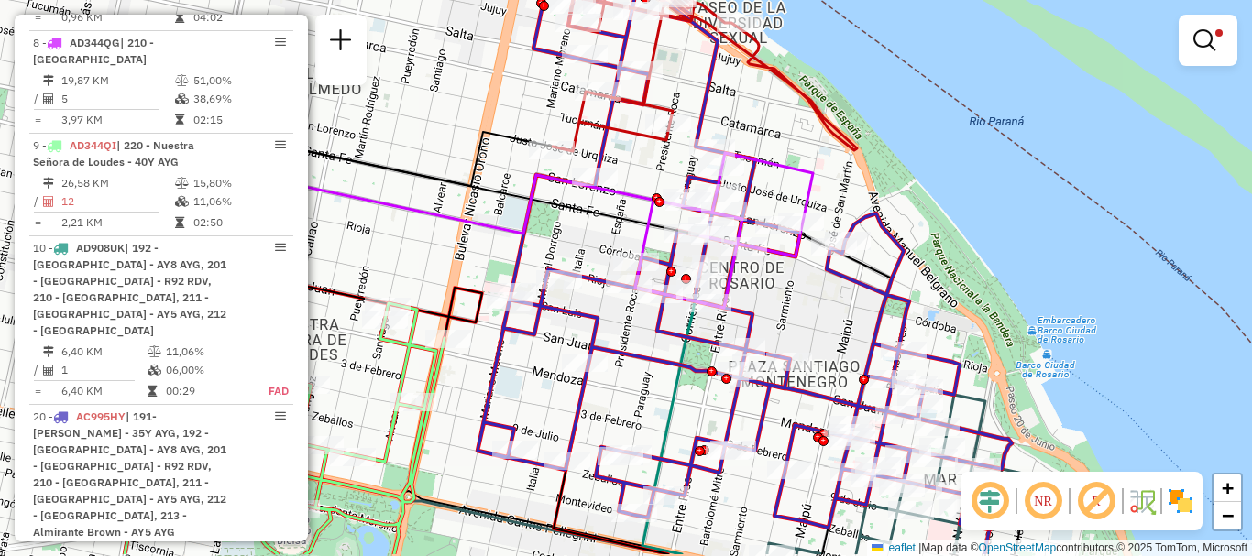
drag, startPoint x: 859, startPoint y: 329, endPoint x: 1038, endPoint y: 274, distance: 186.9
click at [1038, 274] on div "Limpar filtros Janela de atendimento Grade de atendimento Capacidade Transporta…" at bounding box center [626, 278] width 1252 height 556
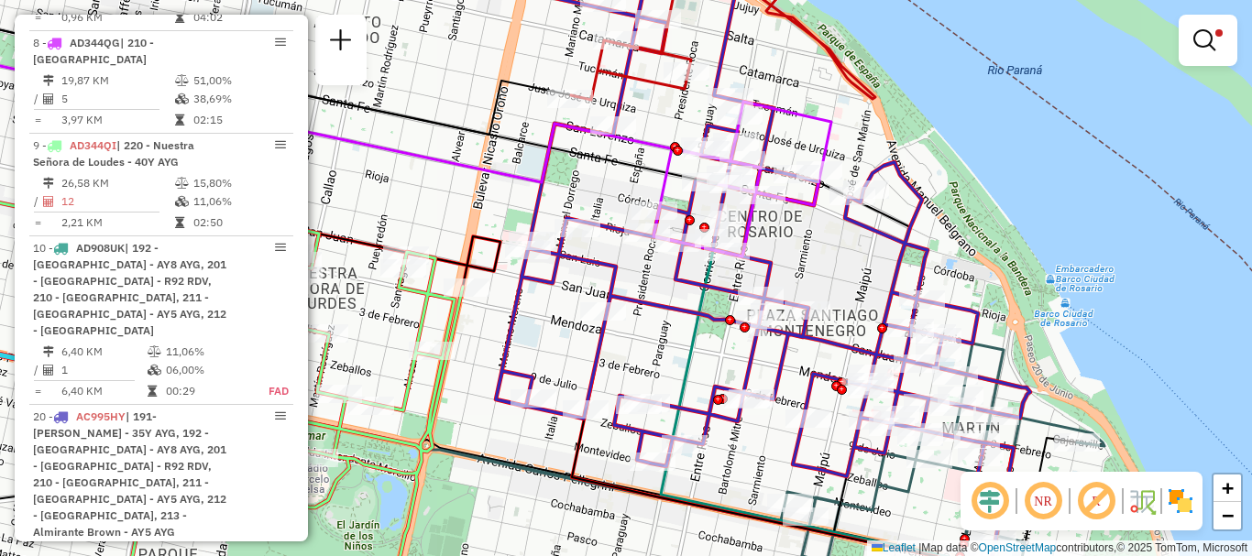
drag, startPoint x: 826, startPoint y: 345, endPoint x: 839, endPoint y: 289, distance: 58.2
click at [839, 289] on div "Limpar filtros Janela de atendimento Grade de atendimento Capacidade Transporta…" at bounding box center [626, 278] width 1252 height 556
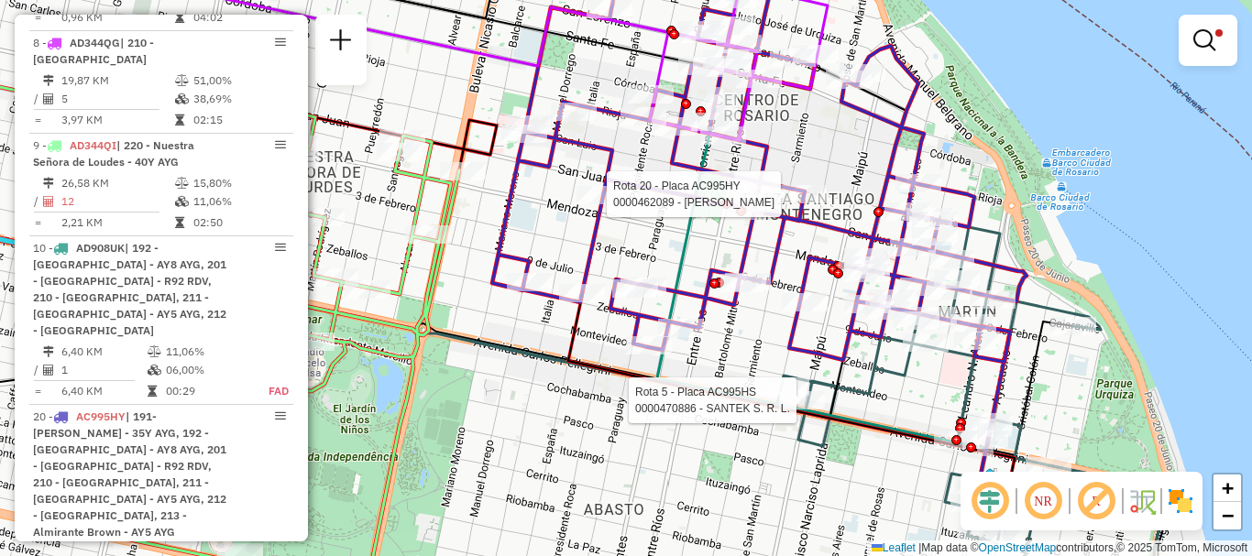
select select "**********"
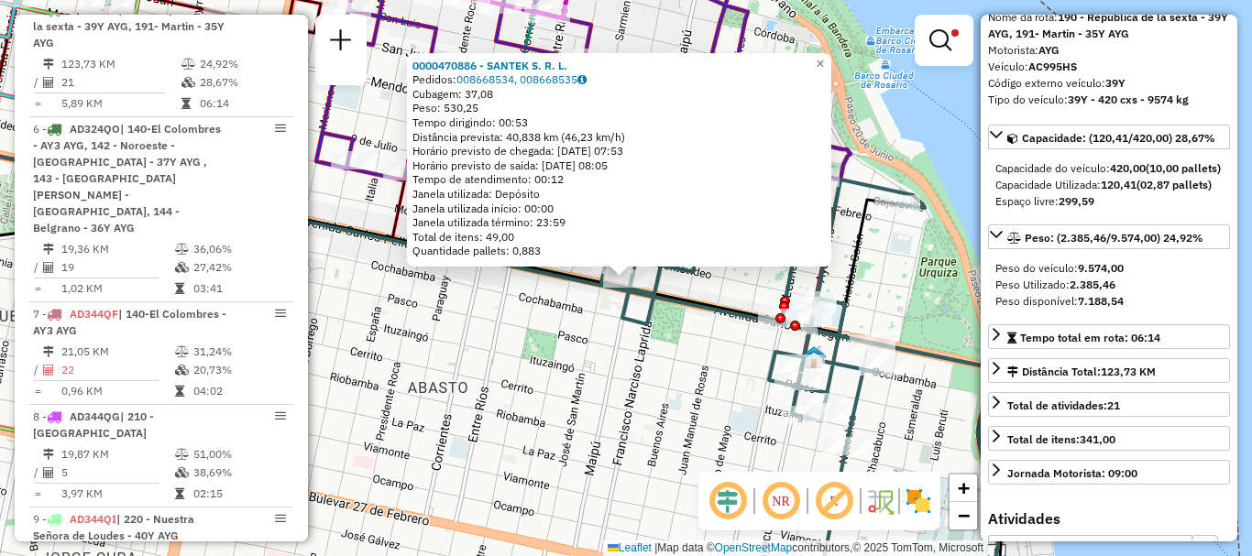
drag, startPoint x: 879, startPoint y: 454, endPoint x: 1220, endPoint y: 477, distance: 342.6
click at [937, 453] on div "0000470886 - SANTEK S. R. L. Pedidos: 008668534, 008668535 Cubagem: 37,08 Peso:…" at bounding box center [626, 278] width 1252 height 556
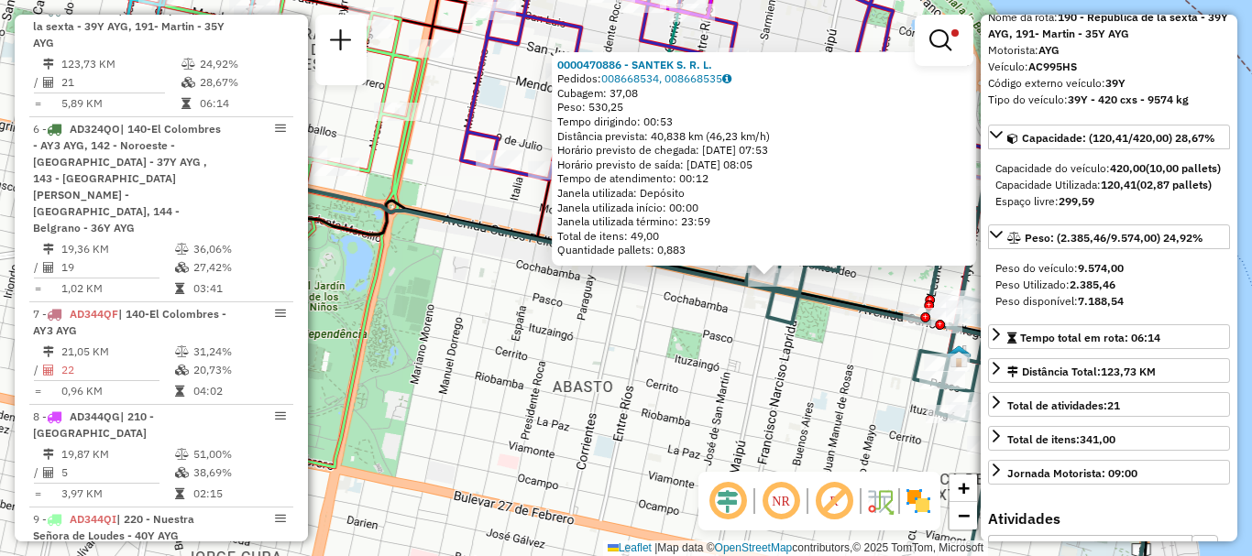
drag, startPoint x: 1220, startPoint y: 477, endPoint x: 1153, endPoint y: 475, distance: 67.9
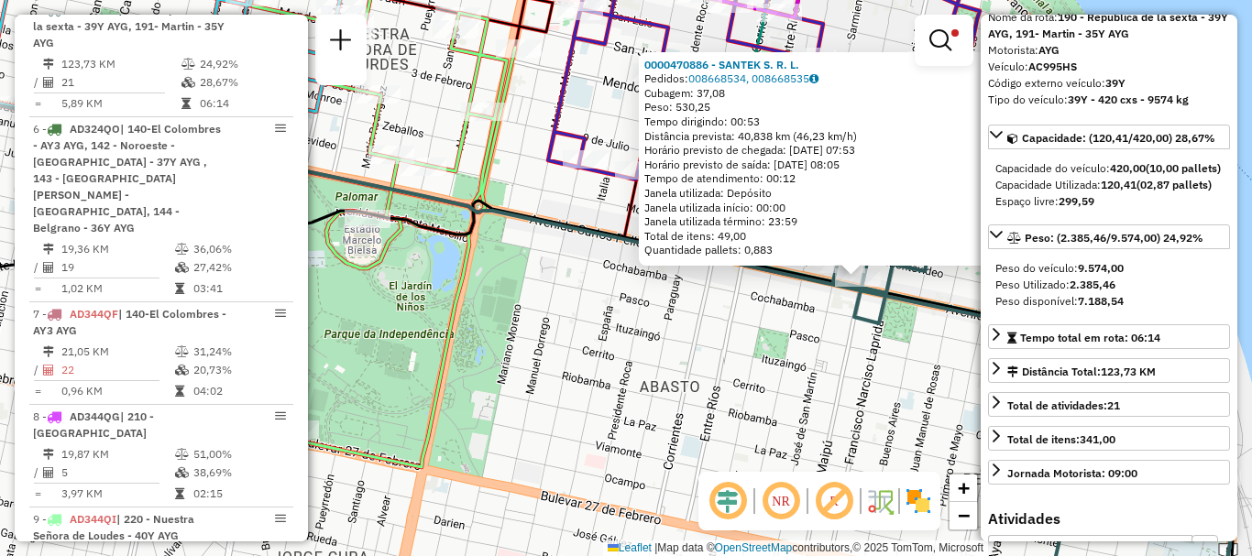
click at [733, 413] on div "0000470886 - SANTEK S. R. L. Pedidos: 008668534, 008668535 Cubagem: 37,08 Peso:…" at bounding box center [626, 278] width 1252 height 556
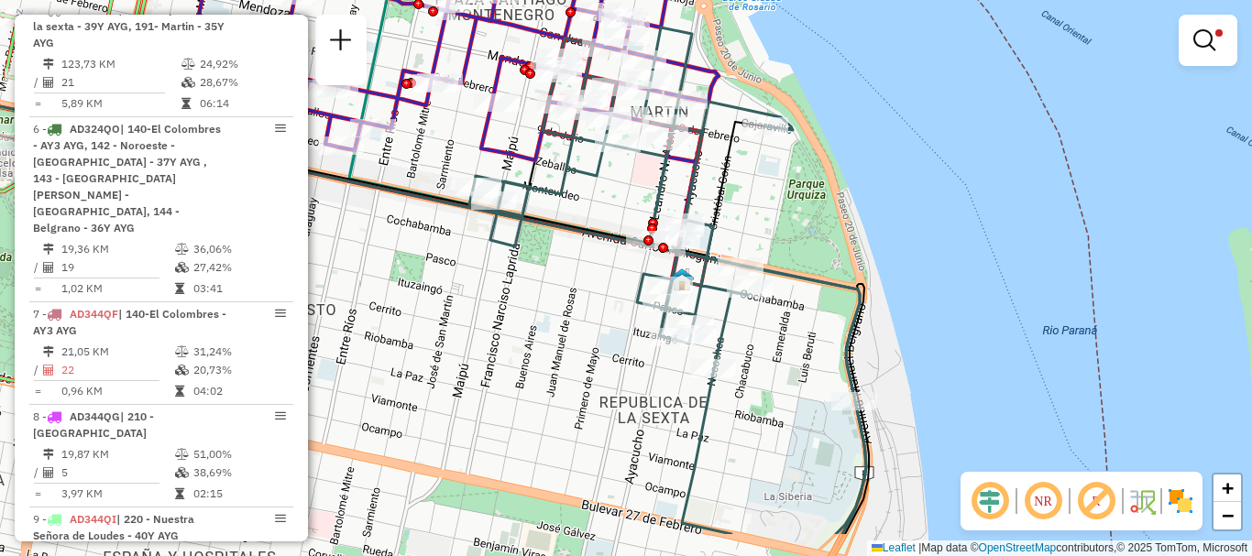
drag, startPoint x: 715, startPoint y: 372, endPoint x: 339, endPoint y: 290, distance: 384.6
click at [339, 290] on div "Limpar filtros Janela de atendimento Grade de atendimento Capacidade Transporta…" at bounding box center [626, 278] width 1252 height 556
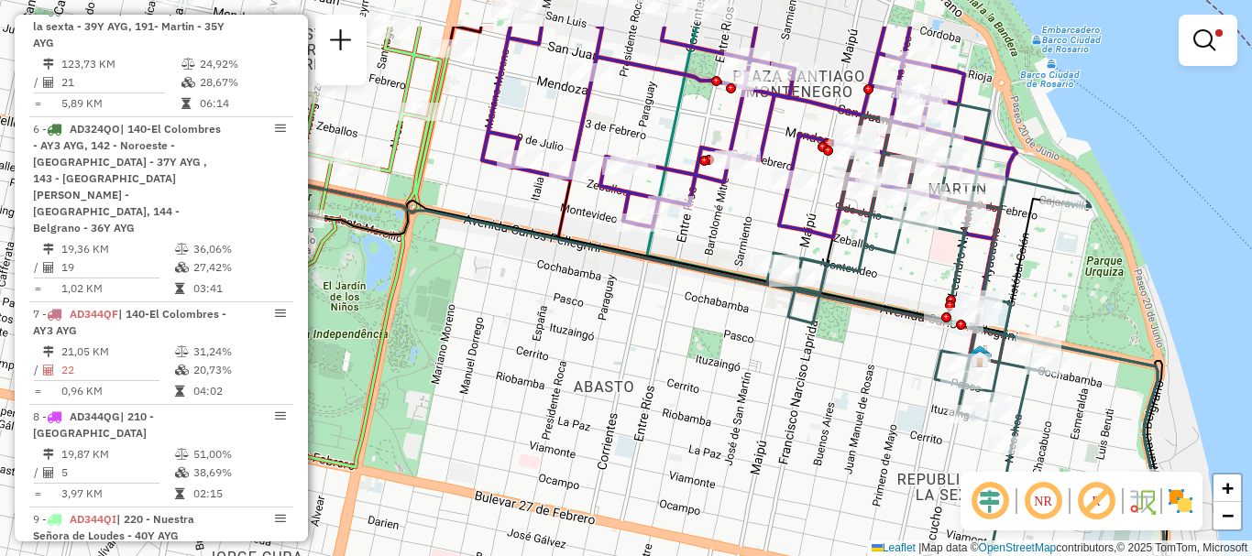
drag, startPoint x: 654, startPoint y: 393, endPoint x: 807, endPoint y: 417, distance: 154.9
click at [809, 420] on div "Limpar filtros Janela de atendimento Grade de atendimento Capacidade Transporta…" at bounding box center [626, 278] width 1252 height 556
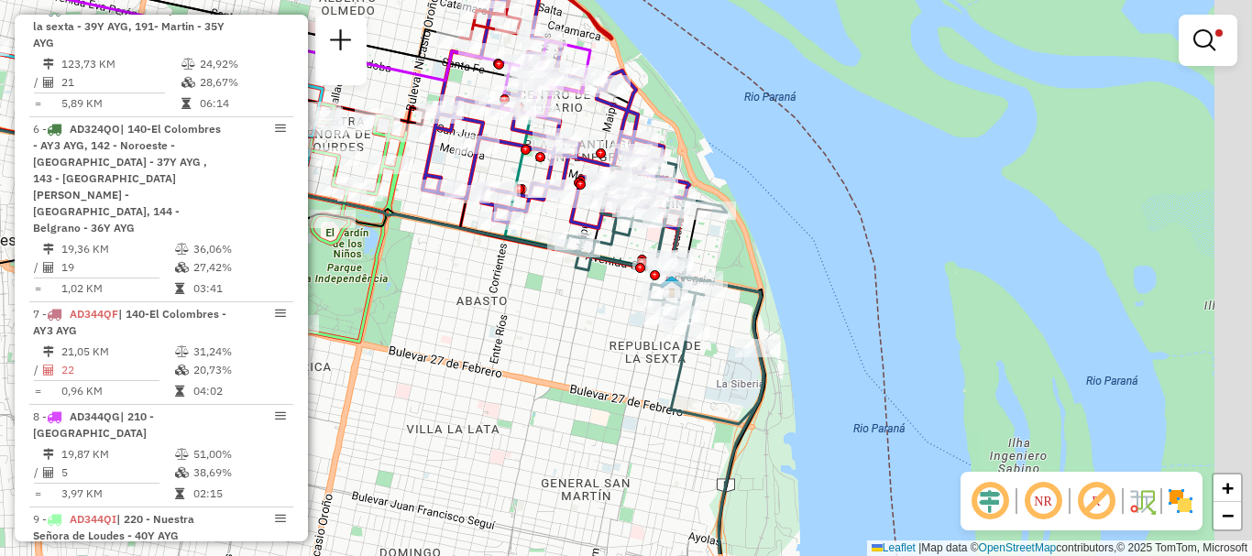
drag, startPoint x: 531, startPoint y: 305, endPoint x: 334, endPoint y: 252, distance: 204.0
click at [334, 252] on div "Limpar filtros Janela de atendimento Grade de atendimento Capacidade Transporta…" at bounding box center [626, 278] width 1252 height 556
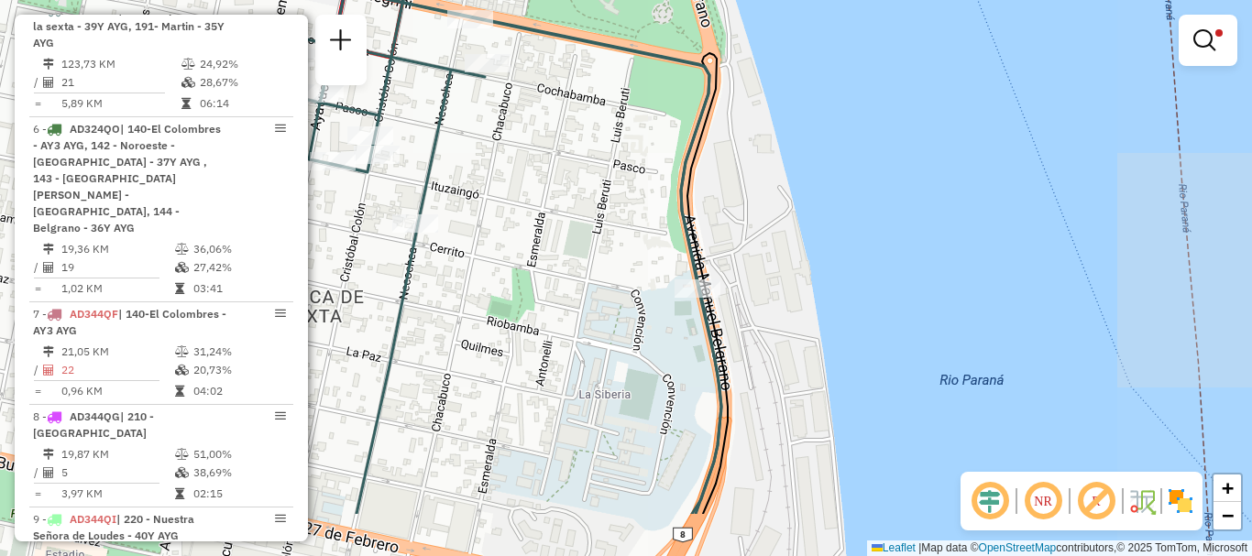
drag, startPoint x: 711, startPoint y: 389, endPoint x: 417, endPoint y: 293, distance: 309.4
click at [417, 293] on div "Limpar filtros Janela de atendimento Grade de atendimento Capacidade Transporta…" at bounding box center [626, 278] width 1252 height 556
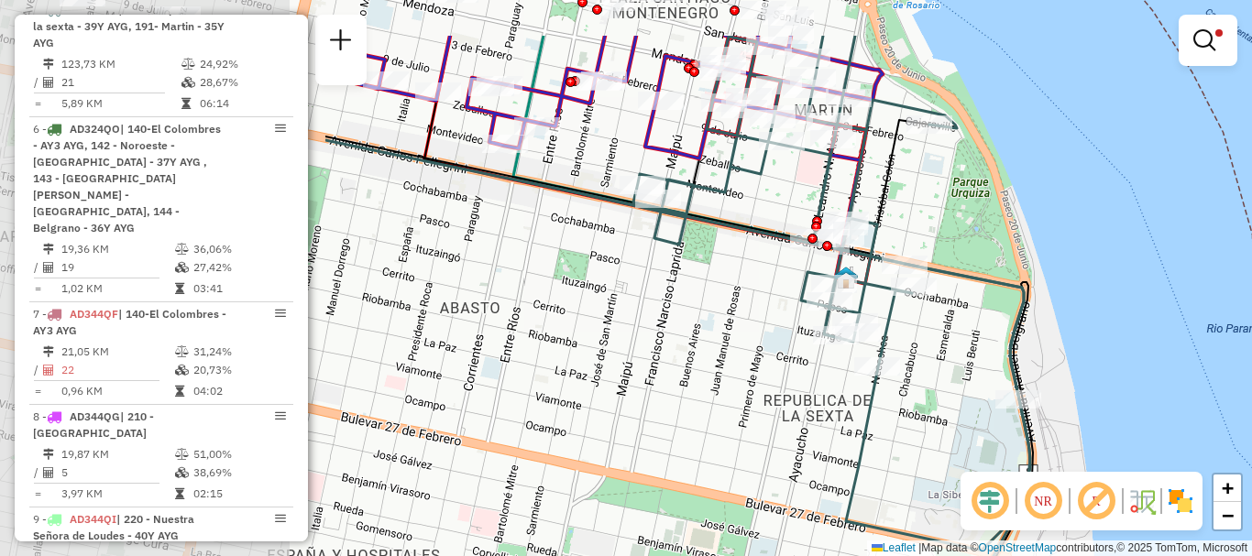
drag, startPoint x: 343, startPoint y: 314, endPoint x: 793, endPoint y: 406, distance: 460.0
click at [793, 406] on div "Limpar filtros Janela de atendimento Grade de atendimento Capacidade Transporta…" at bounding box center [626, 278] width 1252 height 556
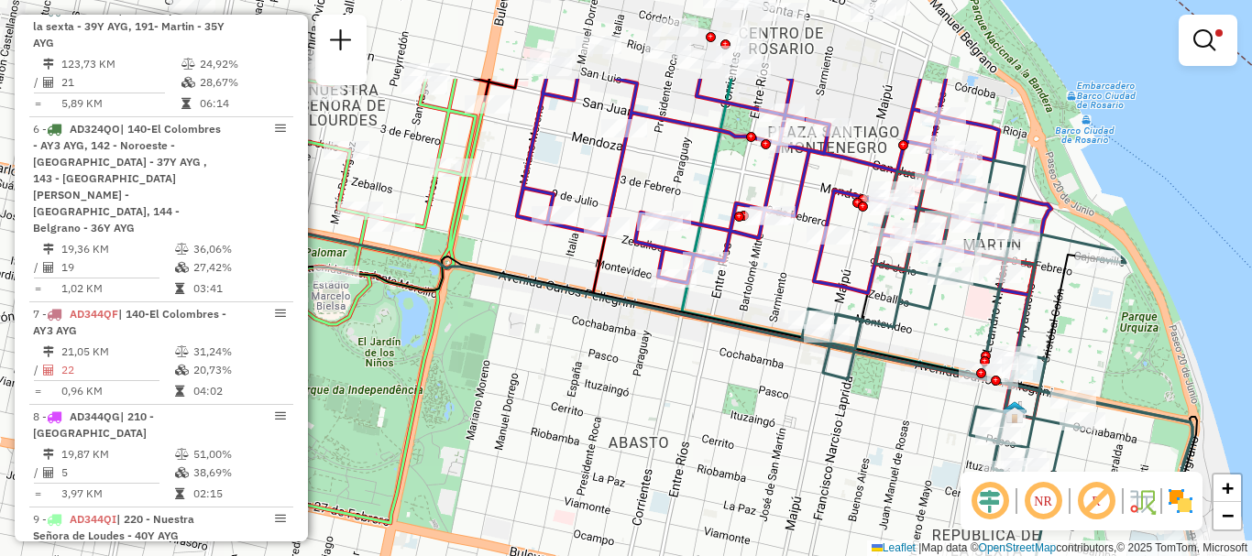
drag, startPoint x: 610, startPoint y: 312, endPoint x: 768, endPoint y: 439, distance: 202.0
click at [788, 455] on div "Limpar filtros Janela de atendimento Grade de atendimento Capacidade Transporta…" at bounding box center [626, 278] width 1252 height 556
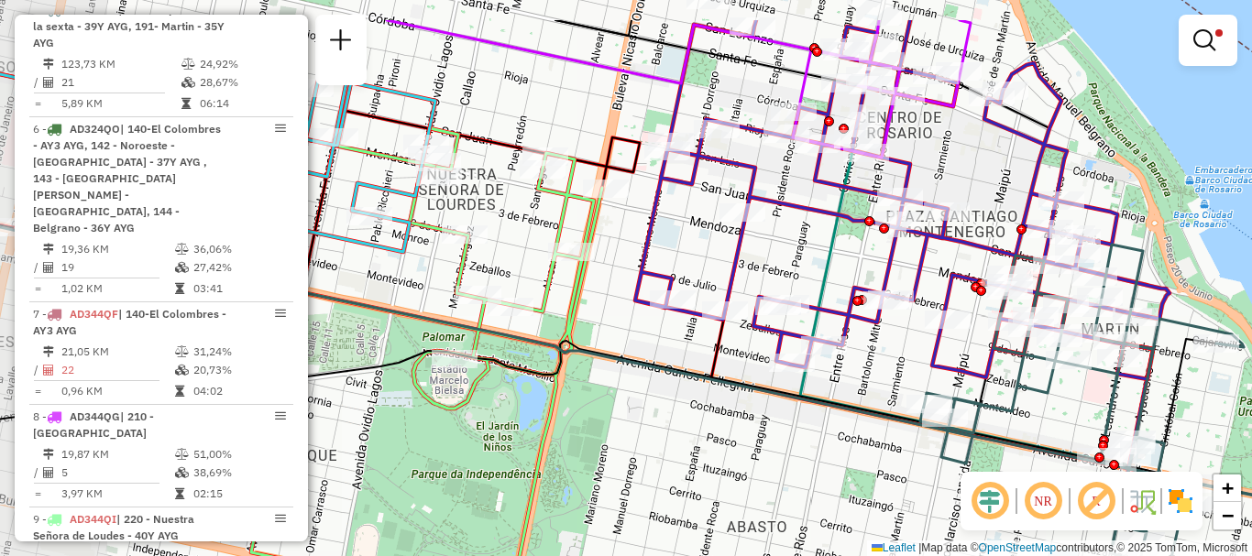
drag, startPoint x: 705, startPoint y: 436, endPoint x: 722, endPoint y: 447, distance: 19.8
click at [722, 447] on div "Limpar filtros Janela de atendimento Grade de atendimento Capacidade Transporta…" at bounding box center [626, 278] width 1252 height 556
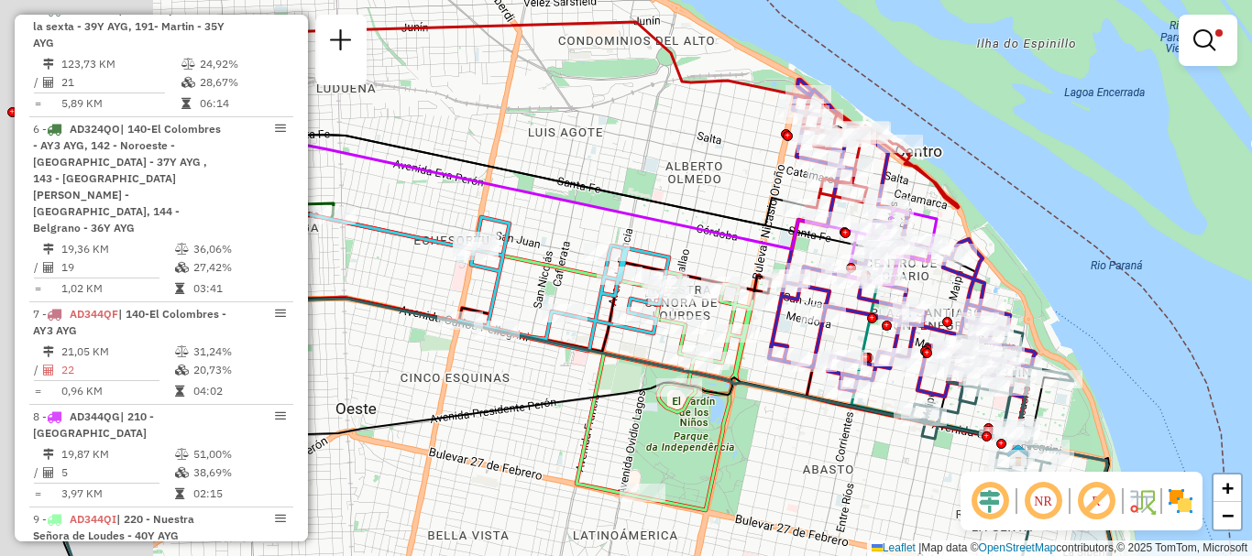
drag, startPoint x: 448, startPoint y: 374, endPoint x: 626, endPoint y: 391, distance: 178.6
click at [625, 390] on icon at bounding box center [578, 500] width 1066 height 246
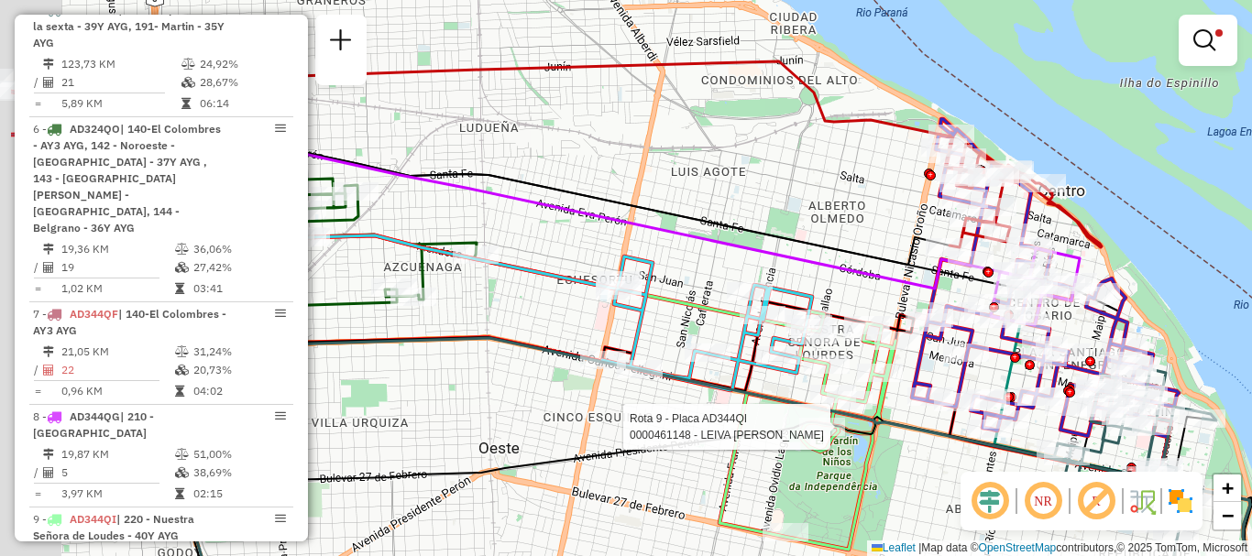
drag, startPoint x: 629, startPoint y: 403, endPoint x: 746, endPoint y: 429, distance: 120.0
click at [746, 429] on div "Rota 9 - Placa AD344QI 0000461148 - LEIVA JUAN MANUEL Limpar filtros Janela de …" at bounding box center [626, 278] width 1252 height 556
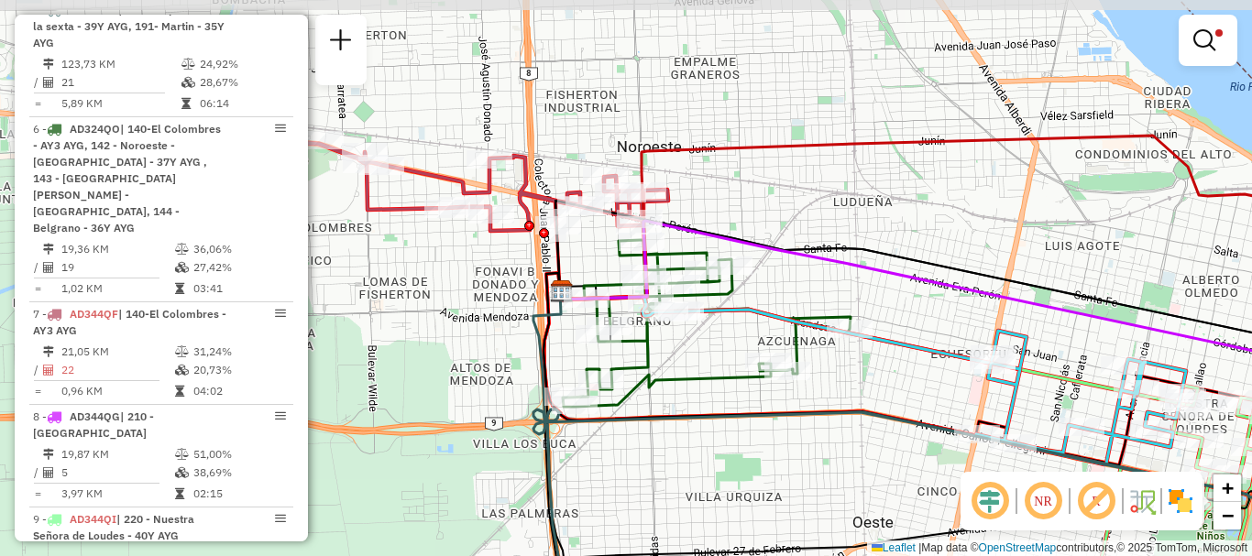
drag, startPoint x: 593, startPoint y: 389, endPoint x: 857, endPoint y: 439, distance: 268.5
click at [857, 439] on html "Aplicando filtros Pop-up bloqueado! Seu navegador bloqueou automáticamente a ab…" at bounding box center [626, 278] width 1252 height 556
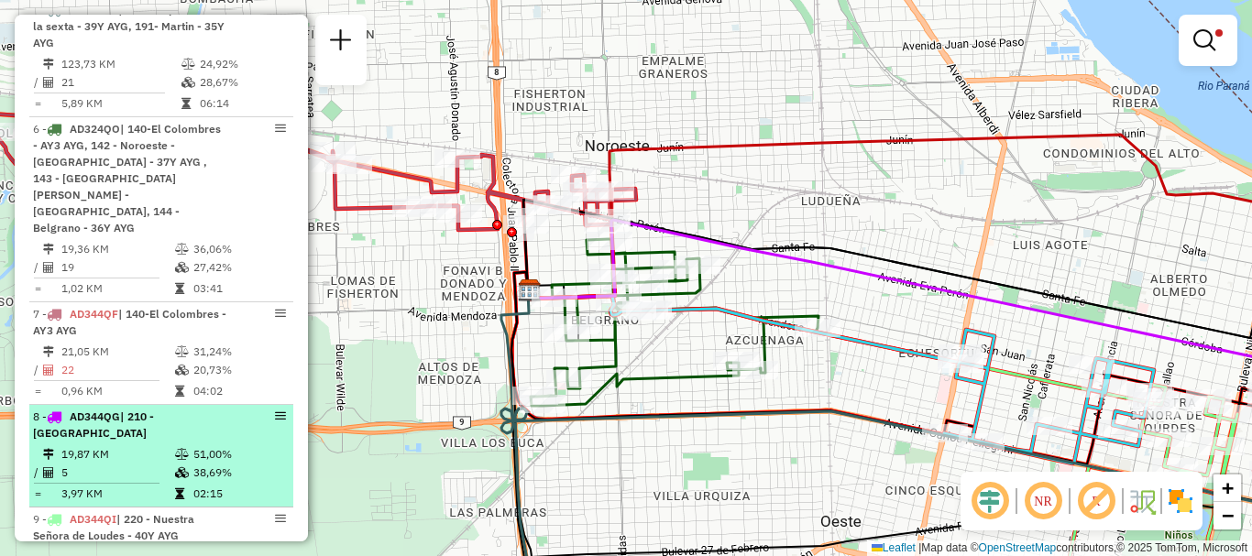
drag, startPoint x: 744, startPoint y: 405, endPoint x: 253, endPoint y: 433, distance: 491.9
click at [253, 433] on hb-router-mapa "Informações da Sessão 1288000 - 04/10/2025 Criação: 03/10/2025 16:11 Depósito: …" at bounding box center [626, 278] width 1252 height 556
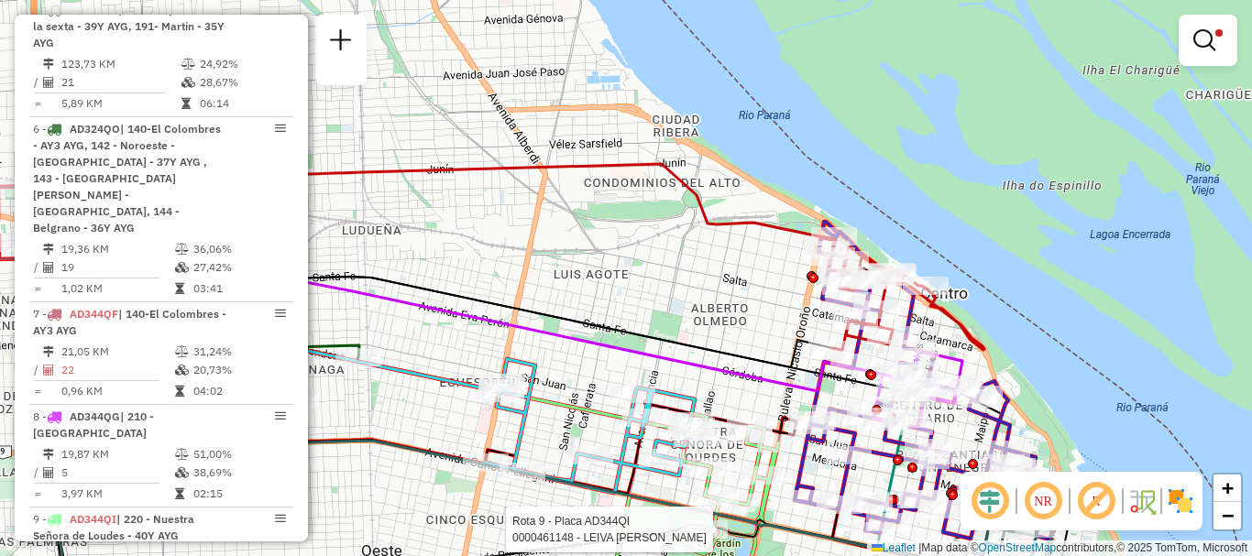
drag, startPoint x: 633, startPoint y: 366, endPoint x: 456, endPoint y: 355, distance: 177.2
click at [456, 355] on div "Rota 9 - Placa AD344QI 0000461148 - LEIVA JUAN MANUEL Limpar filtros Janela de …" at bounding box center [626, 278] width 1252 height 556
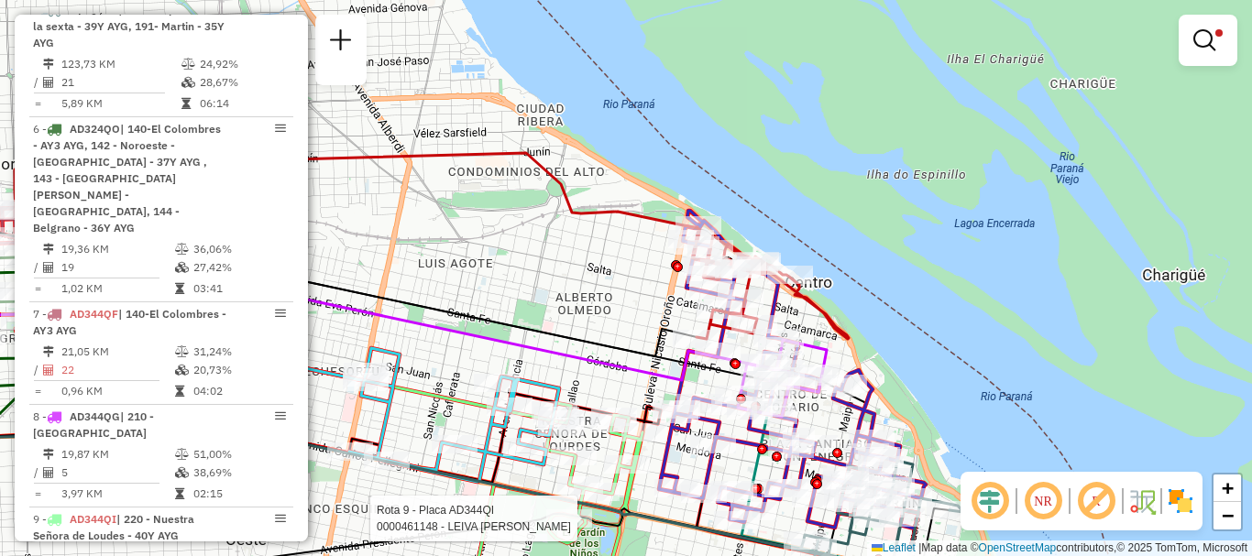
drag, startPoint x: 488, startPoint y: 318, endPoint x: 973, endPoint y: 380, distance: 488.7
click at [913, 376] on html "Aplicando filtros Pop-up bloqueado! Seu navegador bloqueou automáticamente a ab…" at bounding box center [626, 278] width 1252 height 556
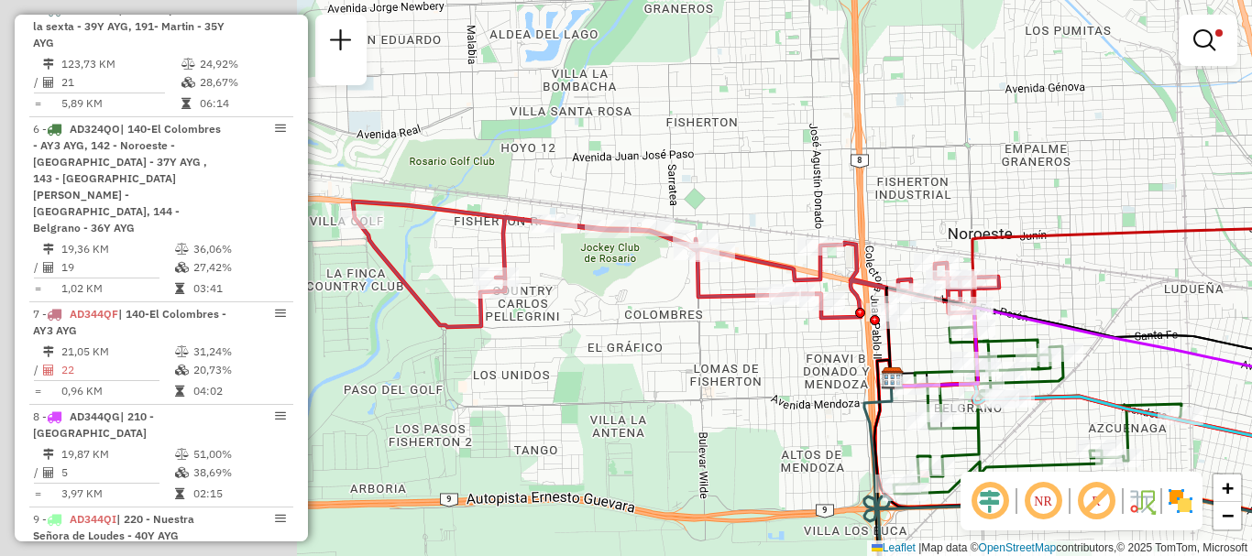
drag, startPoint x: 764, startPoint y: 387, endPoint x: 1195, endPoint y: 360, distance: 431.4
click at [1195, 360] on html "Aplicando filtros Pop-up bloqueado! Seu navegador bloqueou automáticamente a ab…" at bounding box center [626, 278] width 1252 height 556
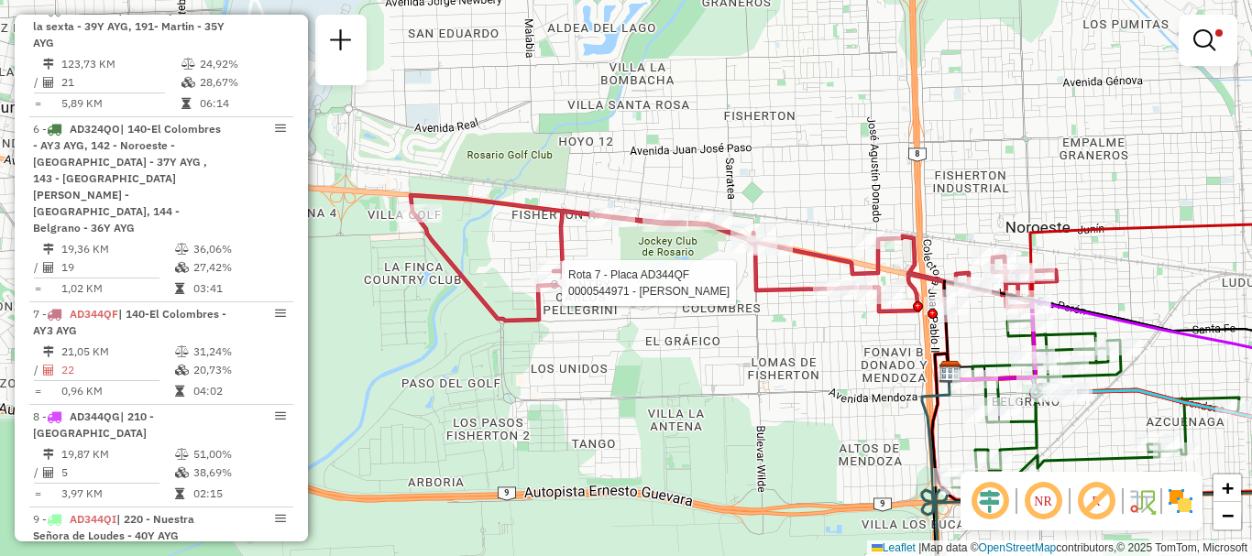
select select "**********"
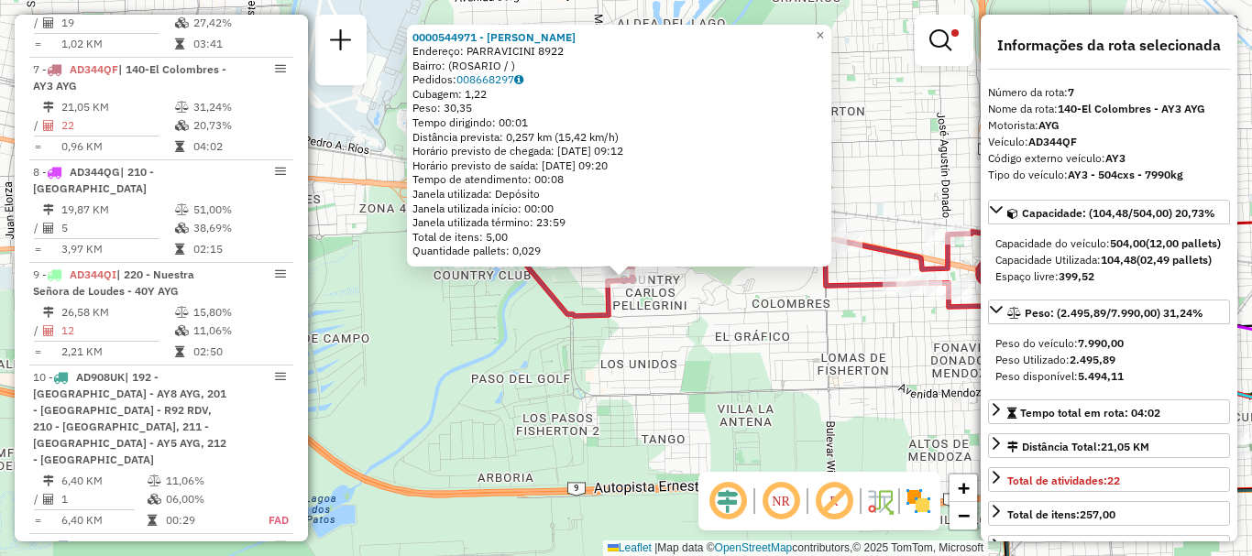
scroll to position [1043, 0]
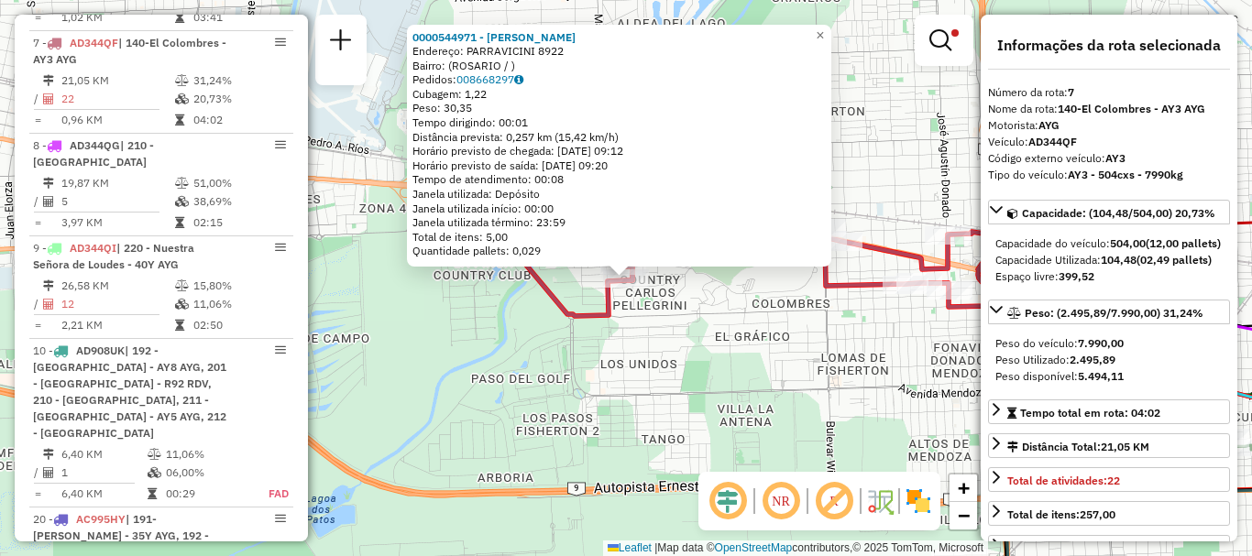
click at [627, 397] on div "0000544971 - Olmos Pedro Raul Endereço: PARRAVICINI 8922 Bairro: (ROSARIO / ) P…" at bounding box center [626, 278] width 1252 height 556
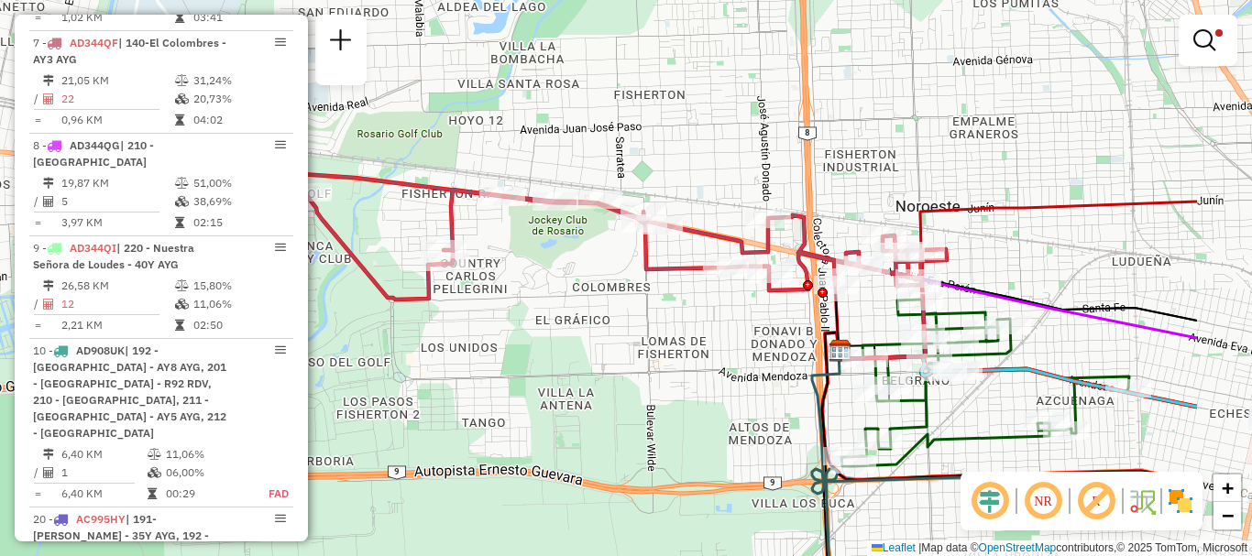
drag, startPoint x: 579, startPoint y: 335, endPoint x: 335, endPoint y: 333, distance: 243.7
click at [335, 333] on div "Limpar filtros Janela de atendimento Grade de atendimento Capacidade Transporta…" at bounding box center [626, 278] width 1252 height 556
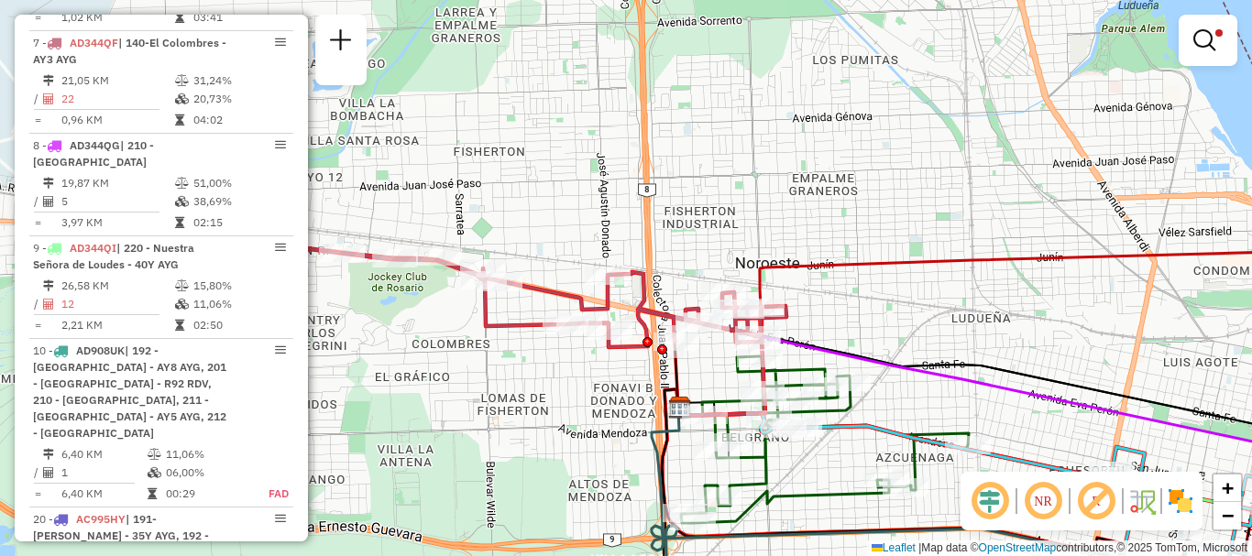
drag, startPoint x: 471, startPoint y: 379, endPoint x: 538, endPoint y: 432, distance: 84.9
click at [538, 432] on div "Limpar filtros Janela de atendimento Grade de atendimento Capacidade Transporta…" at bounding box center [626, 278] width 1252 height 556
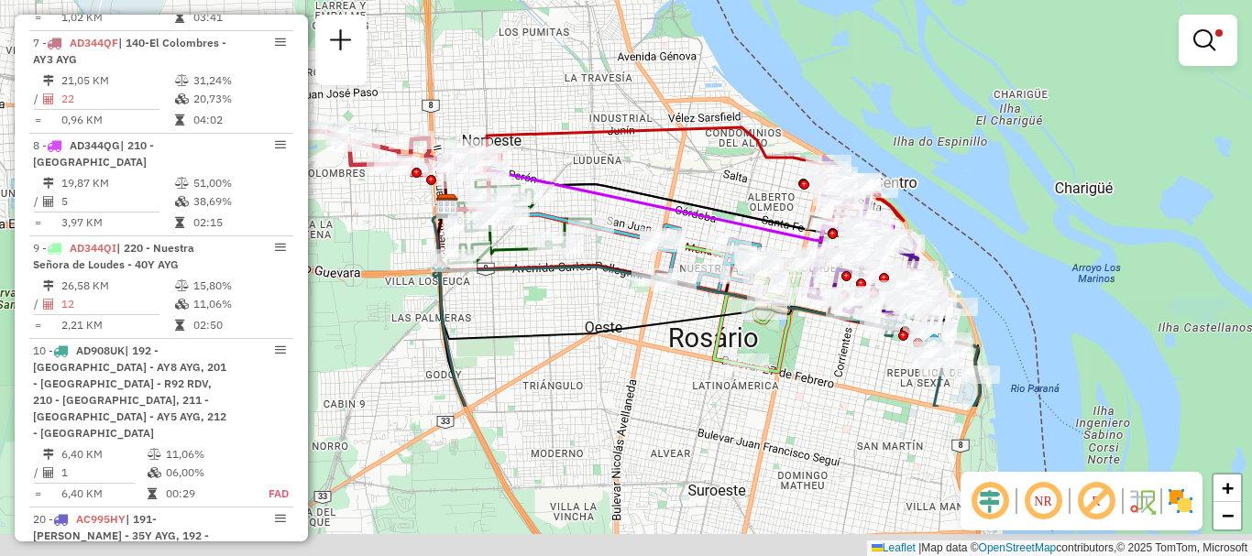
drag, startPoint x: 713, startPoint y: 411, endPoint x: 532, endPoint y: 183, distance: 290.9
click at [534, 205] on icon at bounding box center [554, 223] width 216 height 37
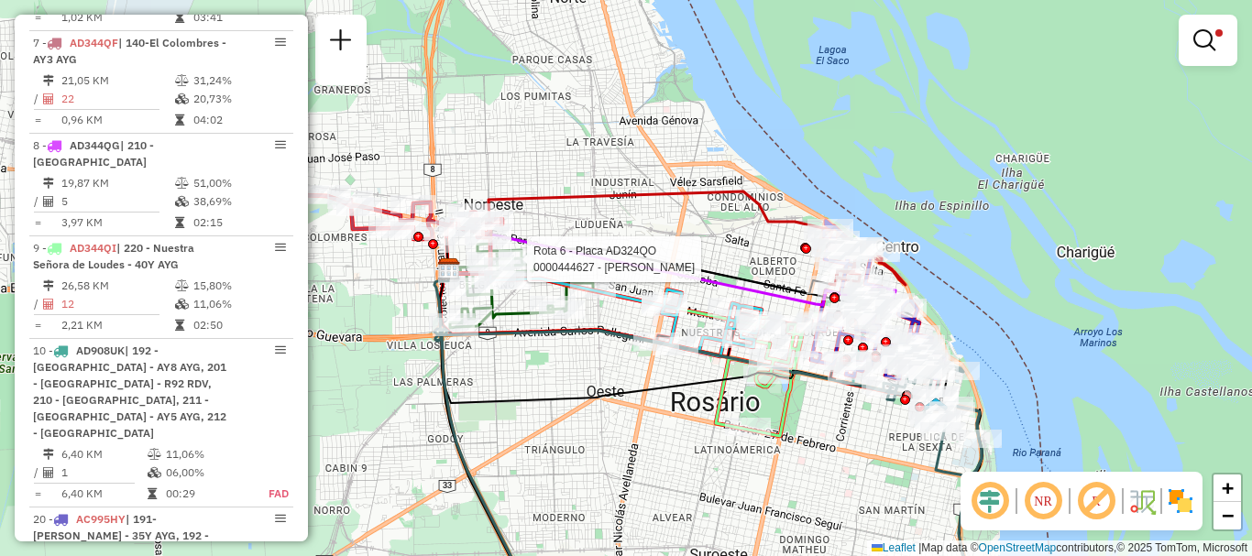
drag, startPoint x: 574, startPoint y: 289, endPoint x: 532, endPoint y: 119, distance: 174.4
click at [587, 357] on div "Rota 6 - Placa AD324QO 0000444627 - GARRONNE ADRIANA ELIZABETH Limpar filtros J…" at bounding box center [626, 278] width 1252 height 556
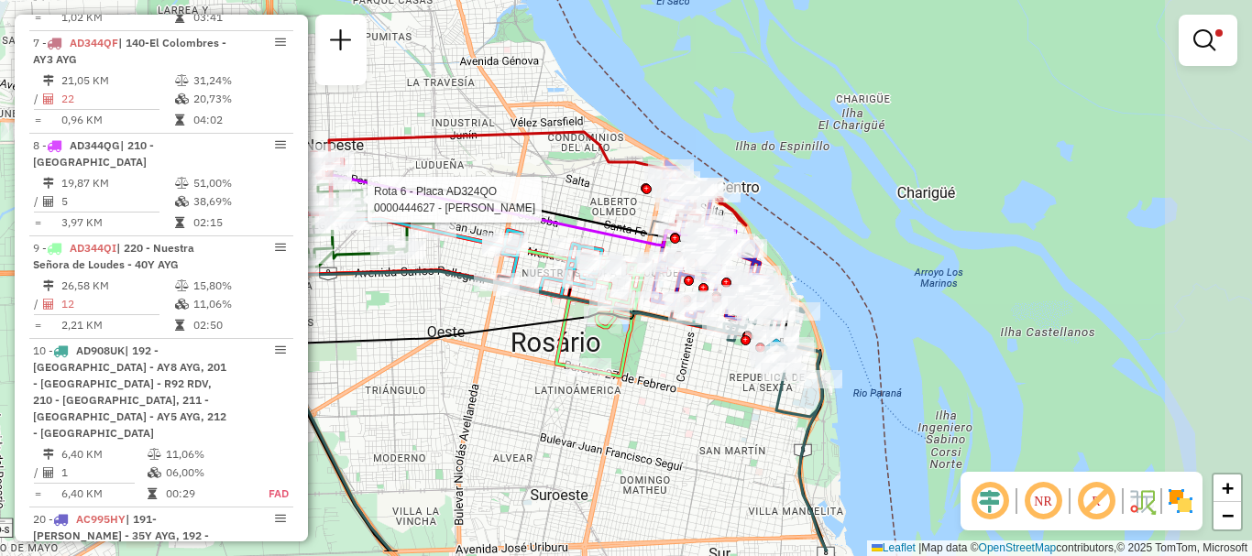
drag, startPoint x: 731, startPoint y: 216, endPoint x: 571, endPoint y: 157, distance: 171.0
click at [571, 157] on div "Rota 6 - Placa AD324QO 0000444627 - GARRONNE ADRIANA ELIZABETH Limpar filtros J…" at bounding box center [626, 278] width 1252 height 556
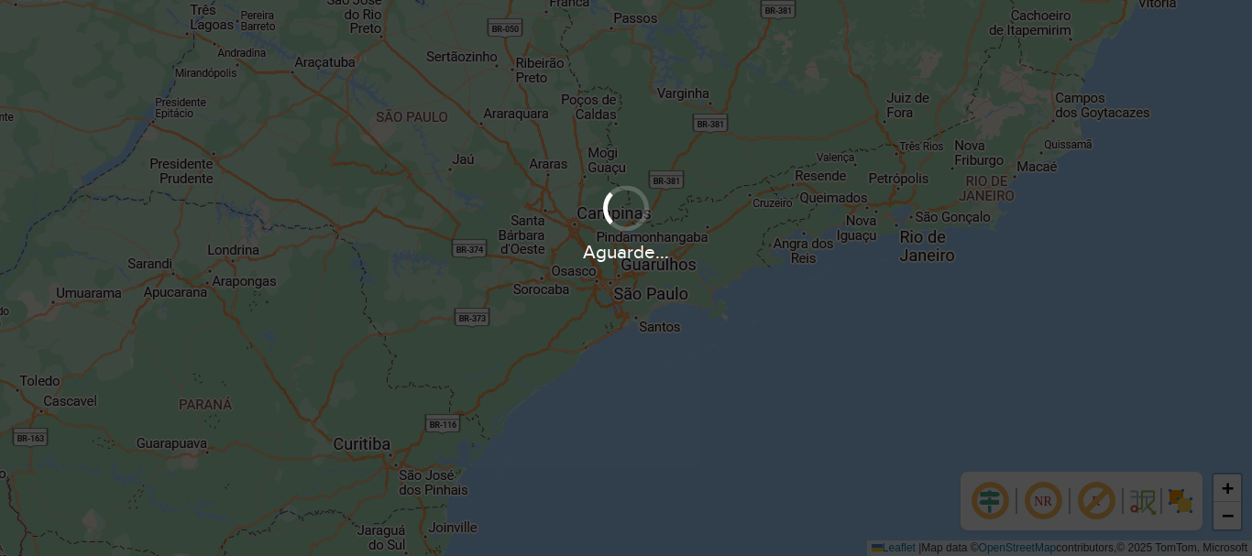
scroll to position [1201, 0]
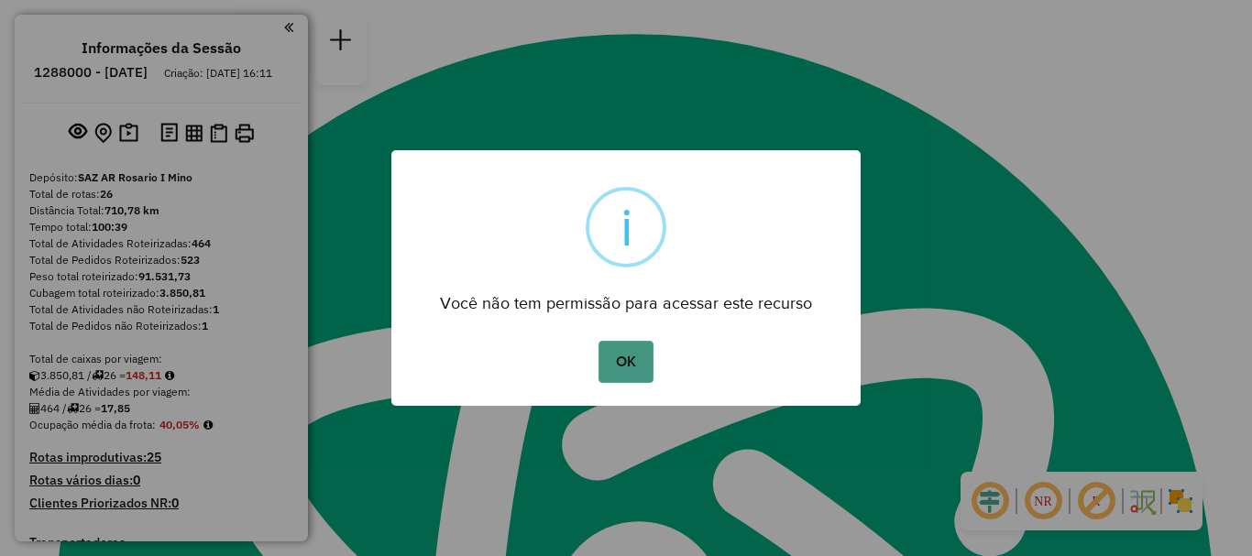
click at [618, 358] on button "OK" at bounding box center [625, 362] width 54 height 42
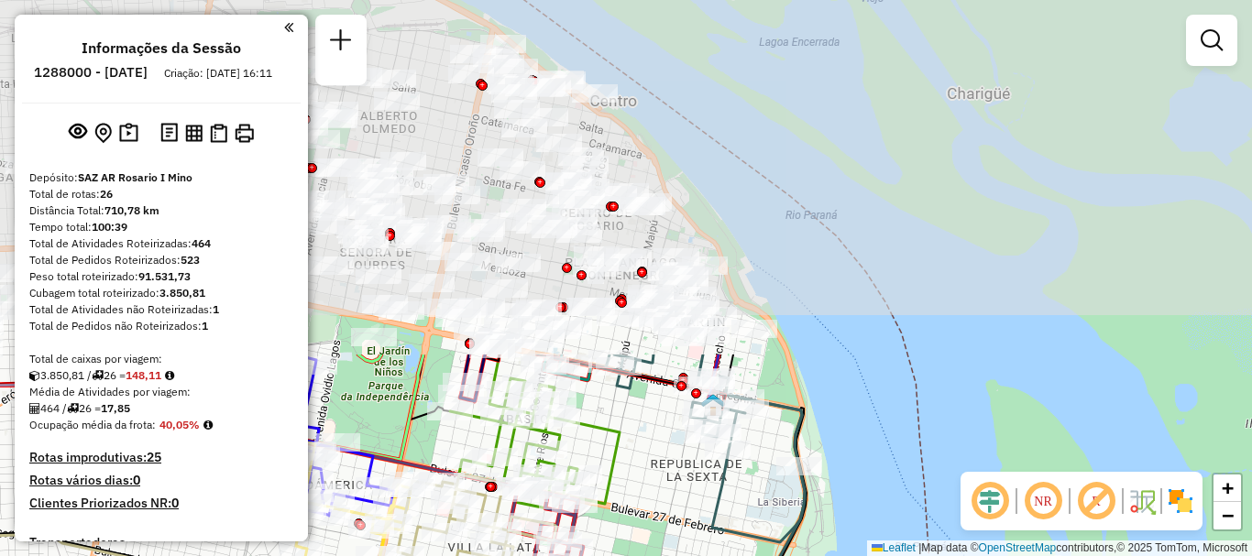
drag, startPoint x: 708, startPoint y: 493, endPoint x: 722, endPoint y: 592, distance: 99.9
click at [722, 555] on html "Aguarde... Pop-up bloqueado! Seu navegador bloqueou automáticamente a abertura …" at bounding box center [626, 278] width 1252 height 556
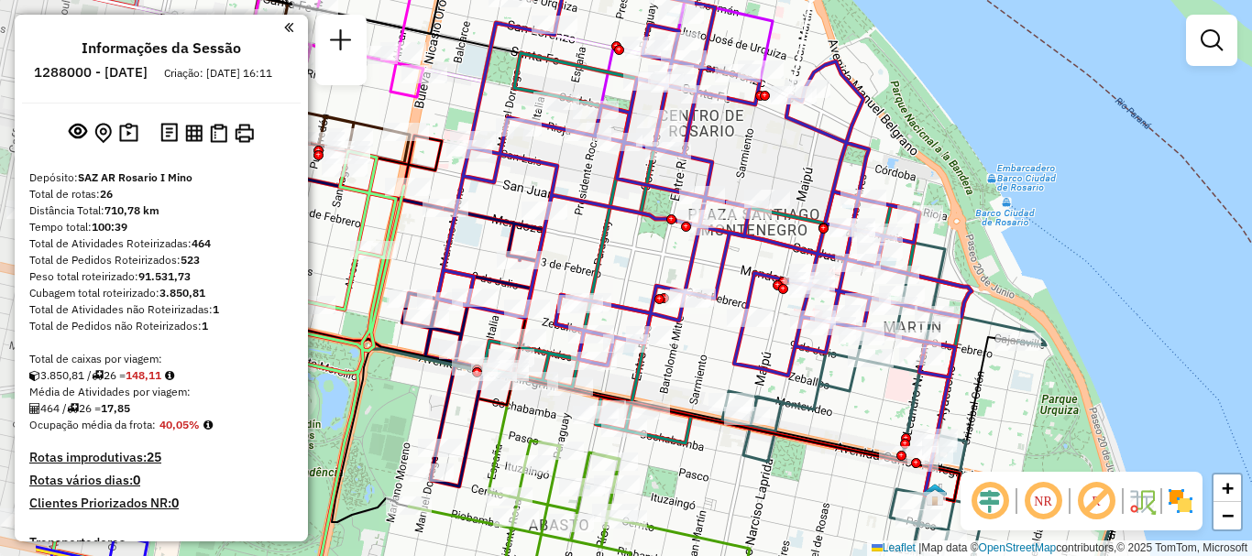
click at [747, 341] on icon at bounding box center [704, 163] width 534 height 430
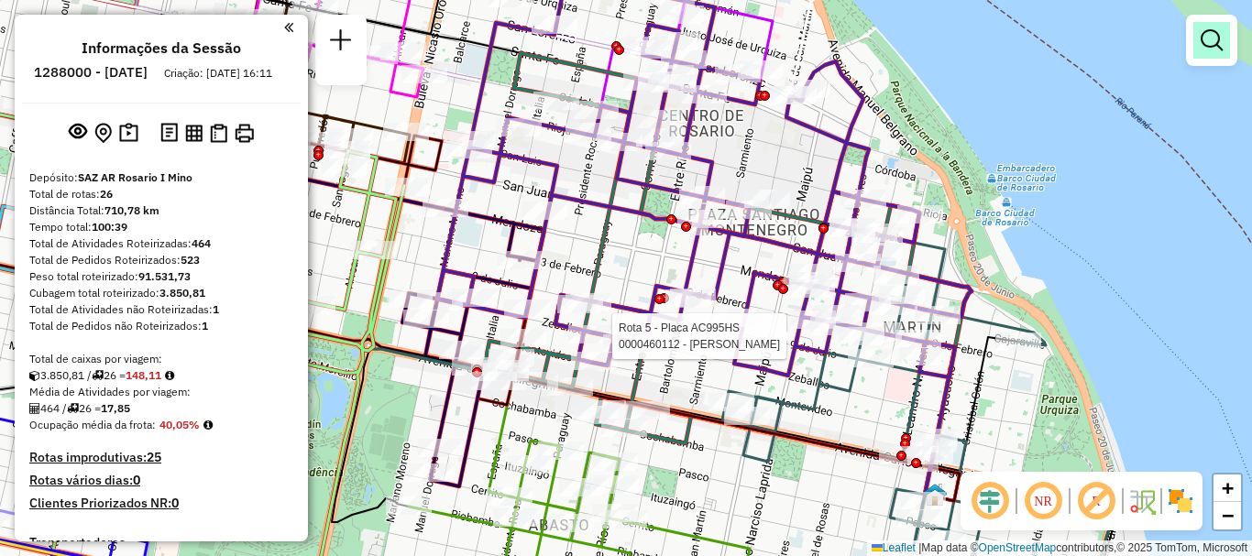
click at [1212, 45] on em at bounding box center [1211, 40] width 22 height 22
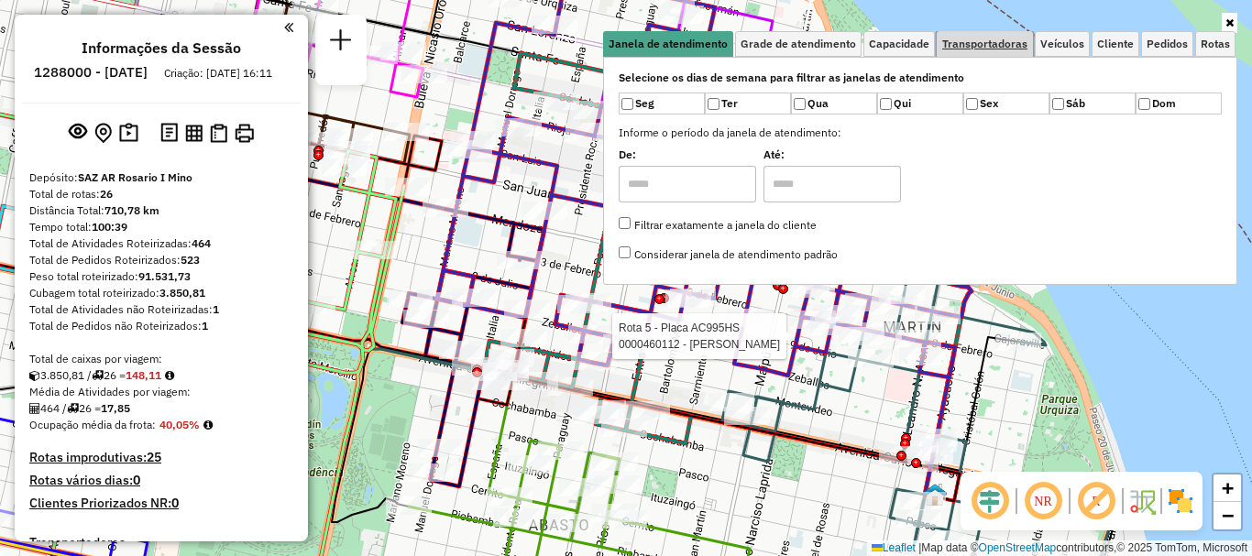
click at [957, 43] on span "Transportadoras" at bounding box center [984, 43] width 85 height 11
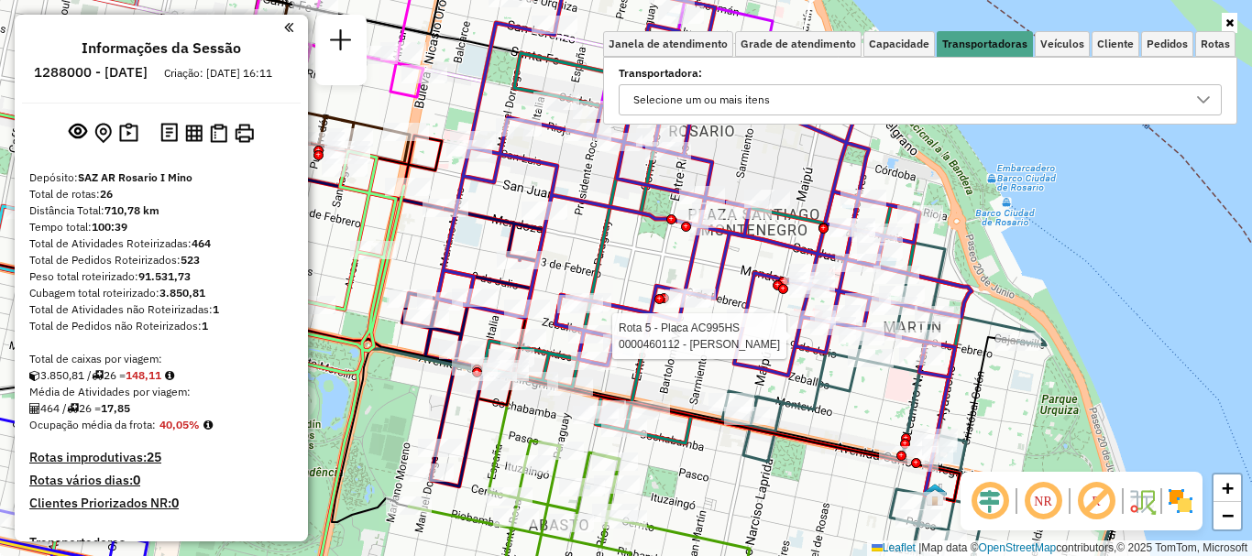
click at [1206, 95] on icon at bounding box center [1203, 100] width 15 height 15
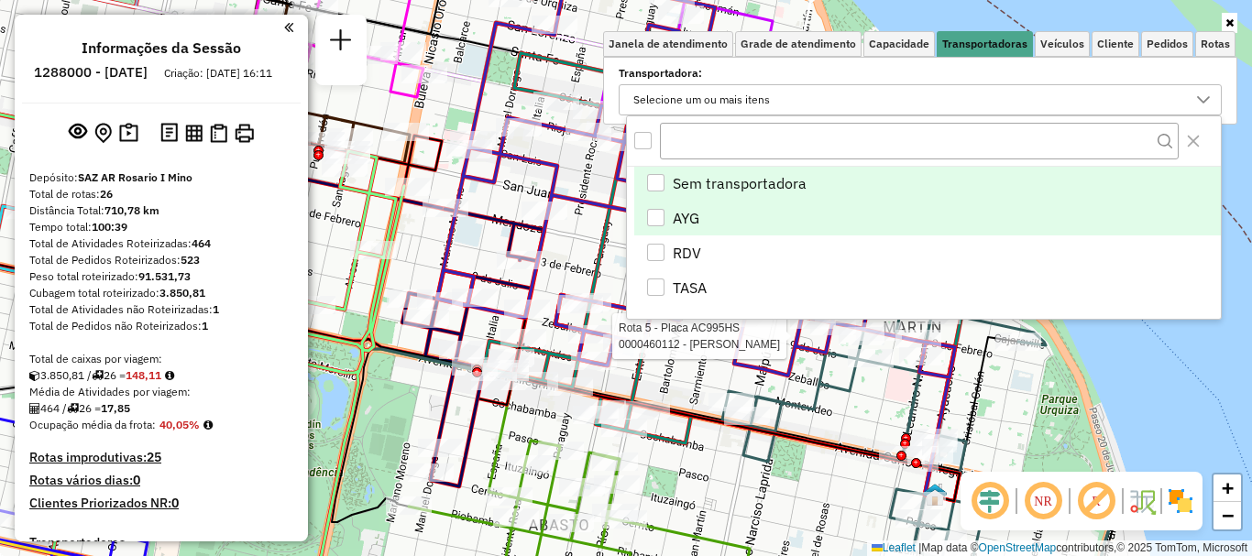
click at [654, 209] on div "AYG" at bounding box center [655, 217] width 17 height 17
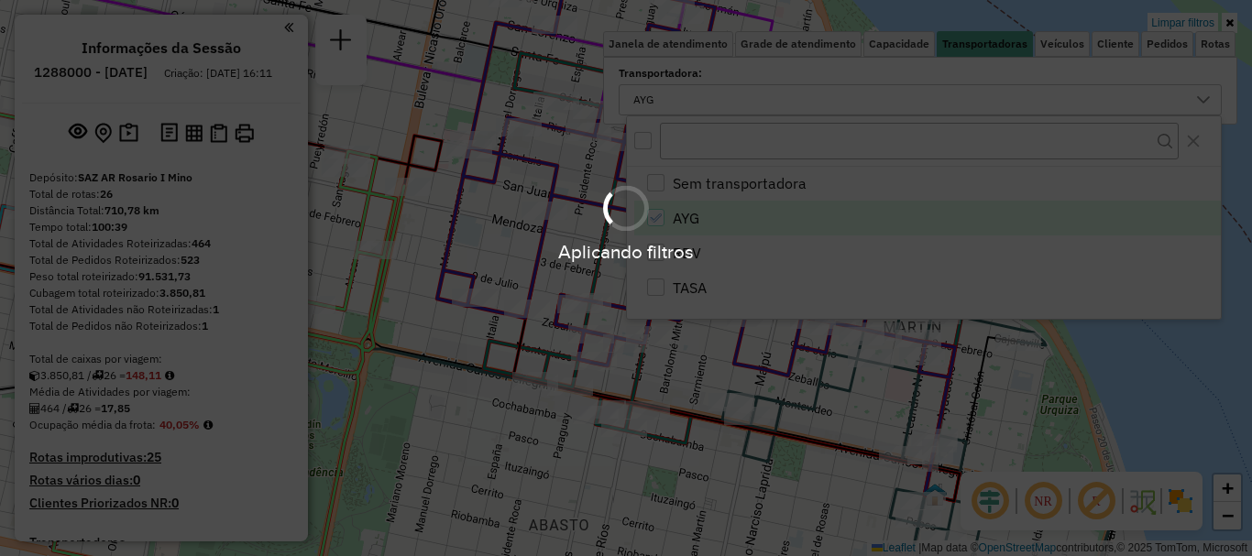
click at [702, 335] on div "Aplicando filtros" at bounding box center [626, 278] width 1252 height 556
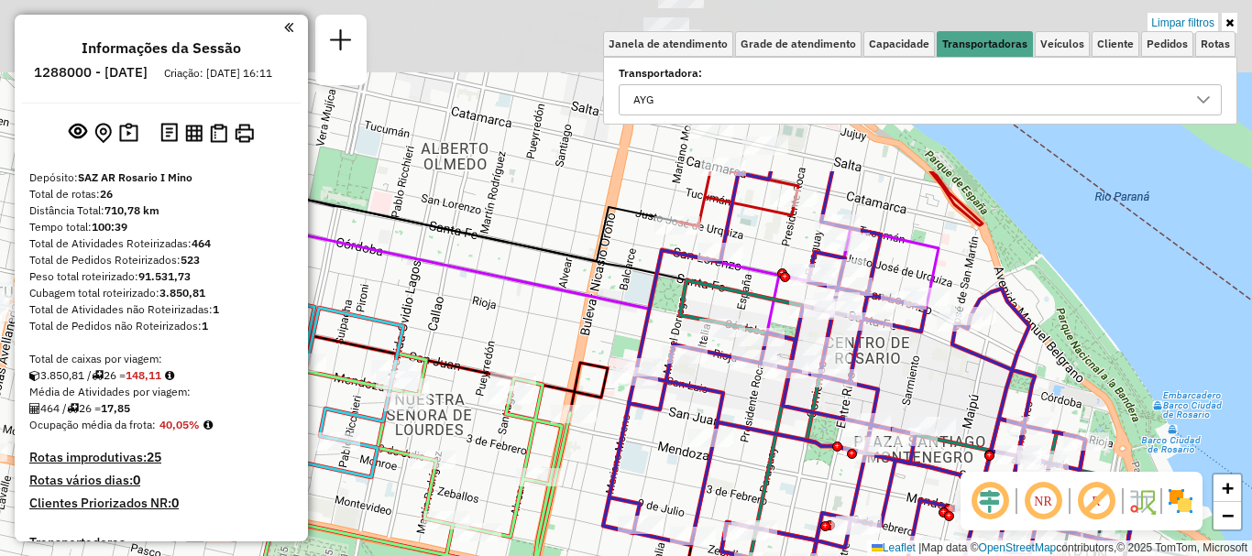
click at [1038, 487] on hb-router-mapa "Informações da Sessão 1288000 - 04/10/2025 Criação: 03/10/2025 16:11 Depósito: …" at bounding box center [626, 278] width 1252 height 556
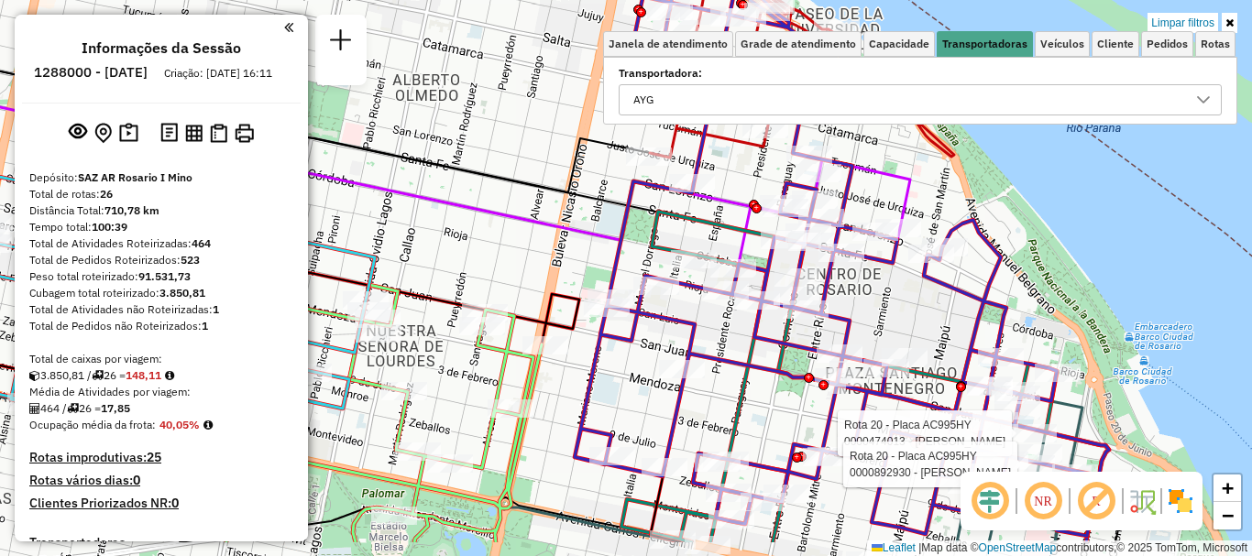
drag, startPoint x: 727, startPoint y: 218, endPoint x: 705, endPoint y: 163, distance: 58.9
click at [705, 163] on icon at bounding box center [342, 194] width 993 height 240
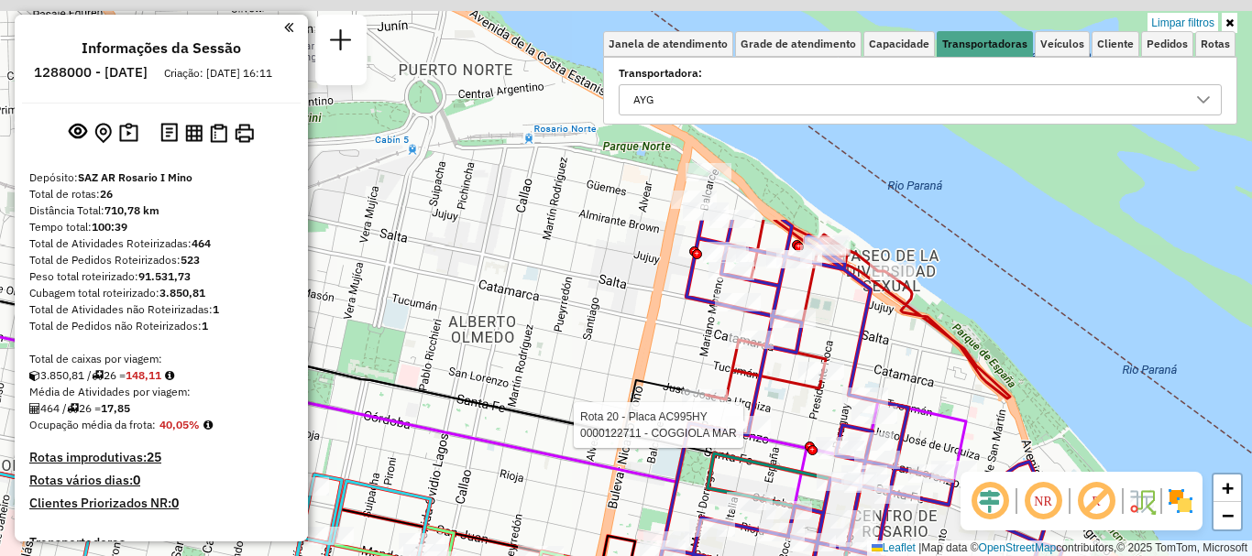
drag, startPoint x: 745, startPoint y: 209, endPoint x: 819, endPoint y: 518, distance: 317.6
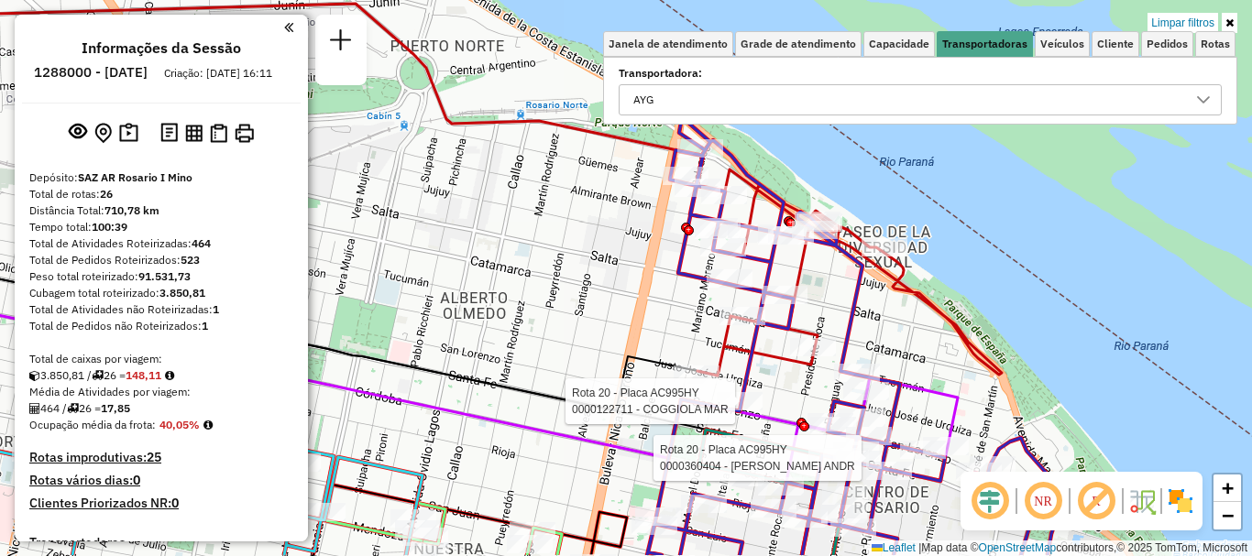
drag, startPoint x: 874, startPoint y: 350, endPoint x: 842, endPoint y: 214, distance: 139.3
click at [842, 214] on icon at bounding box center [850, 336] width 407 height 438
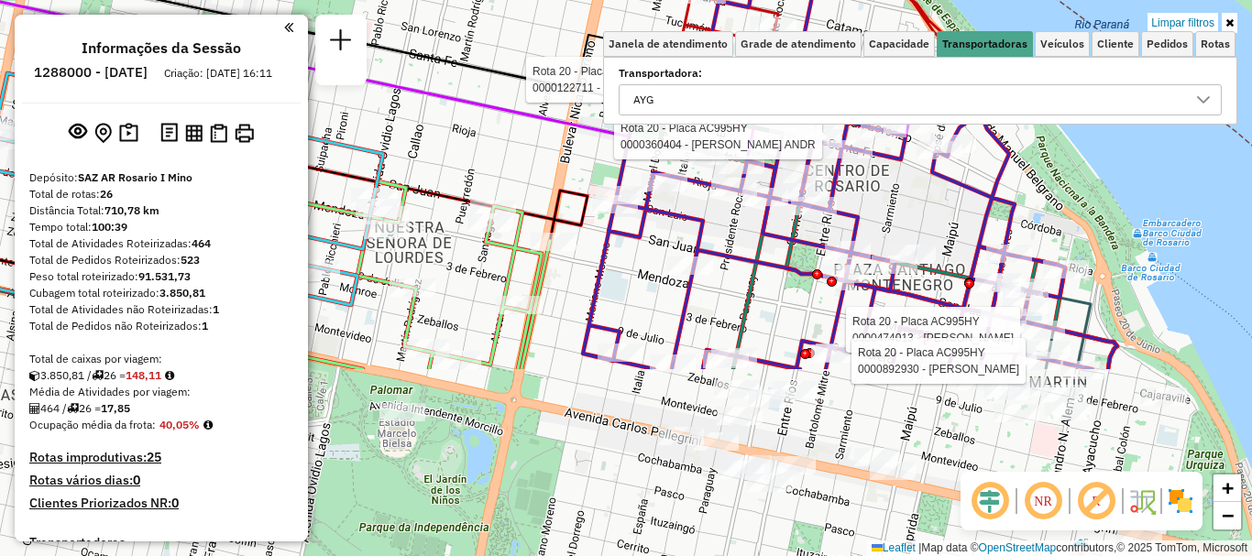
click at [815, 70] on div "Rota 20 - Placa AC995HY 0000474013 - Heidy Díaz Rodriguez Rota 20 - Placa AC995…" at bounding box center [626, 278] width 1252 height 556
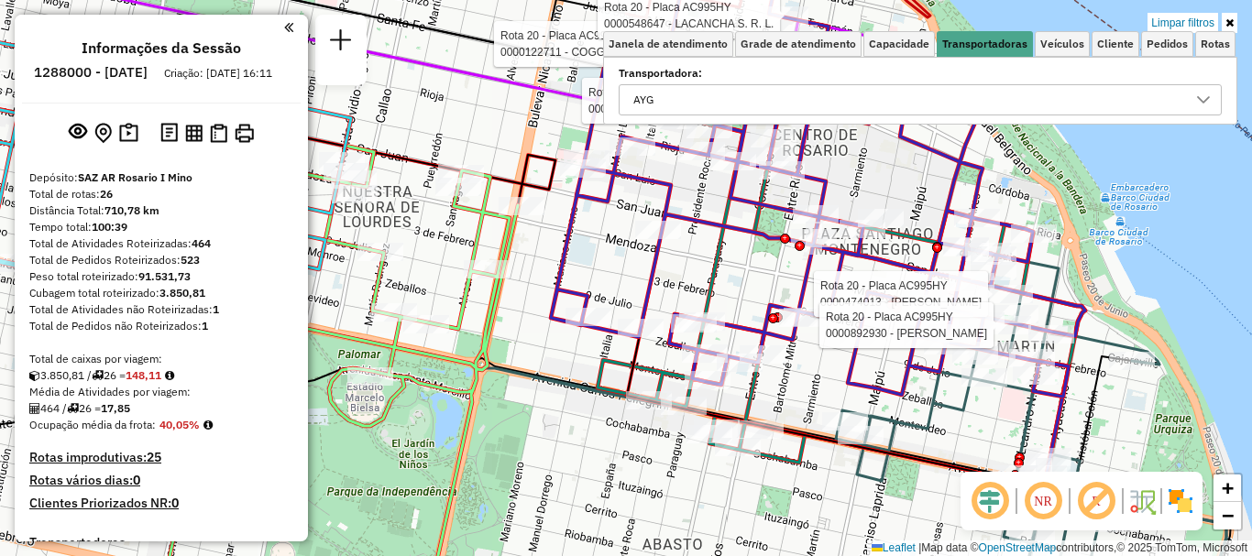
drag, startPoint x: 765, startPoint y: 294, endPoint x: 727, endPoint y: 254, distance: 55.7
click at [733, 259] on div "Rota 20 - Placa AC995HY 0000474013 - Heidy Díaz Rodriguez Rota 20 - Placa AC995…" at bounding box center [626, 278] width 1252 height 556
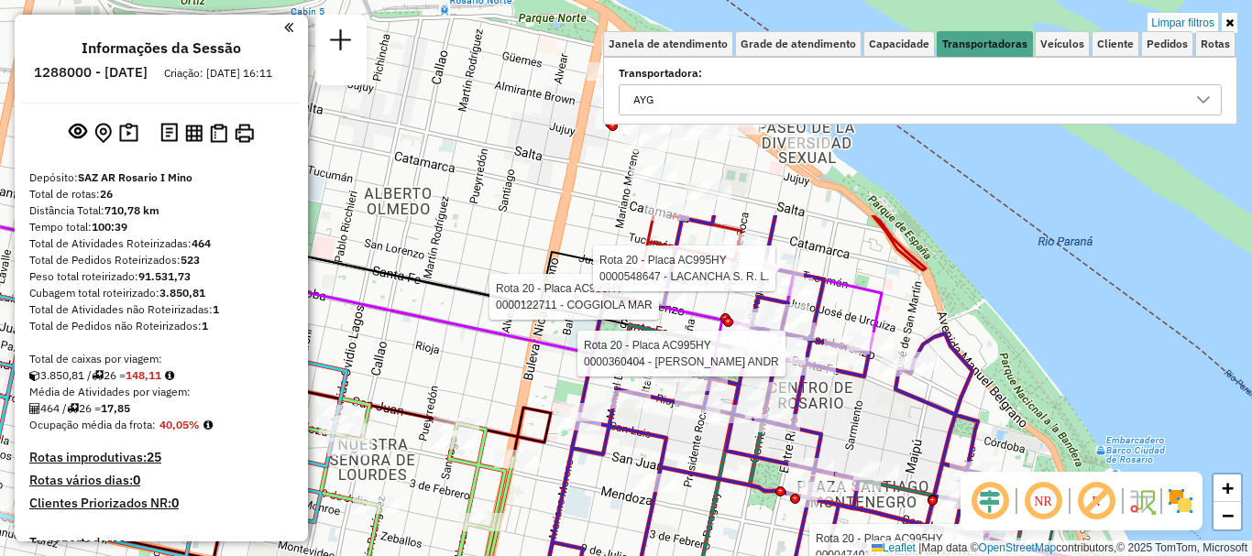
drag, startPoint x: 725, startPoint y: 321, endPoint x: 737, endPoint y: 592, distance: 271.5
click at [737, 555] on html "Aplicando filtros Pop-up bloqueado! Seu navegador bloqueou automáticamente a ab…" at bounding box center [626, 278] width 1252 height 556
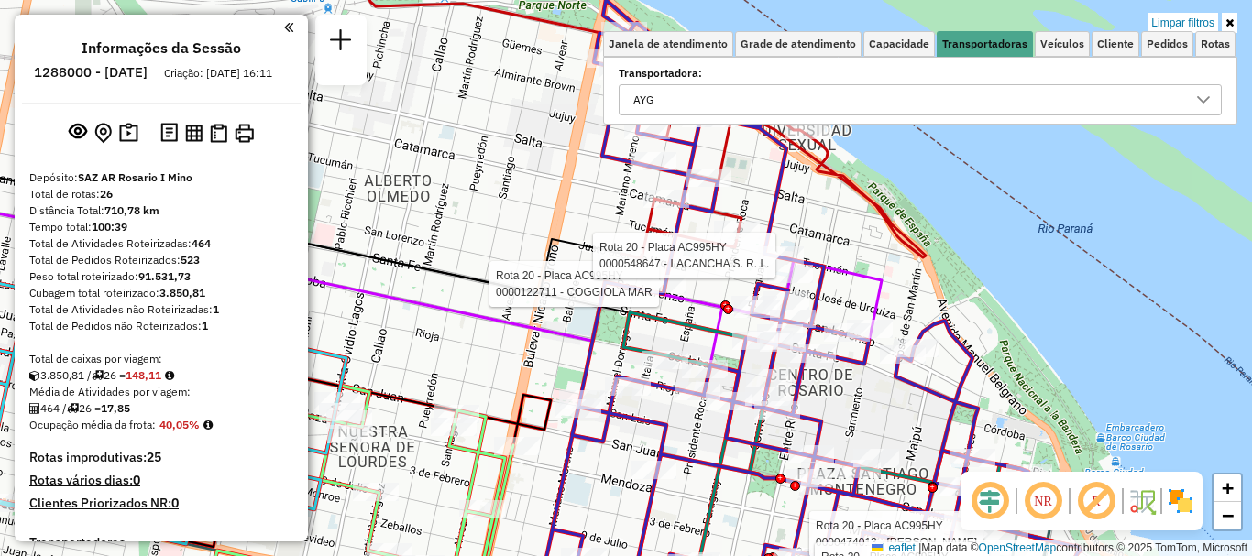
drag, startPoint x: 676, startPoint y: 412, endPoint x: 670, endPoint y: 130, distance: 282.3
click at [671, 137] on div "Rota 20 - Placa AC995HY 0000474013 - Heidy Díaz Rodriguez Rota 20 - Placa AC995…" at bounding box center [626, 278] width 1252 height 556
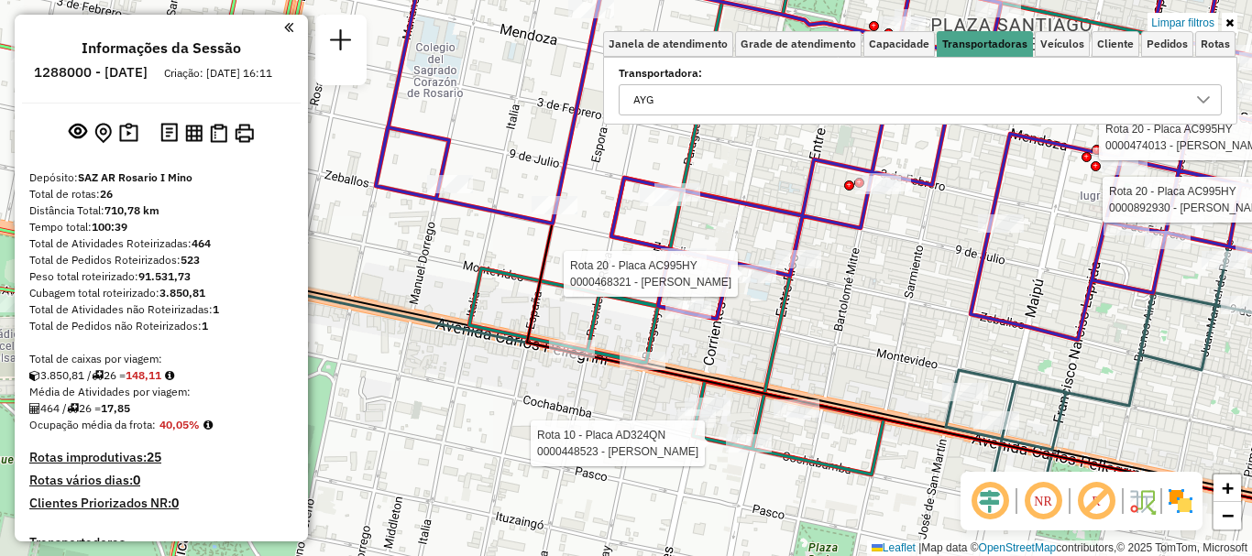
select select "**********"
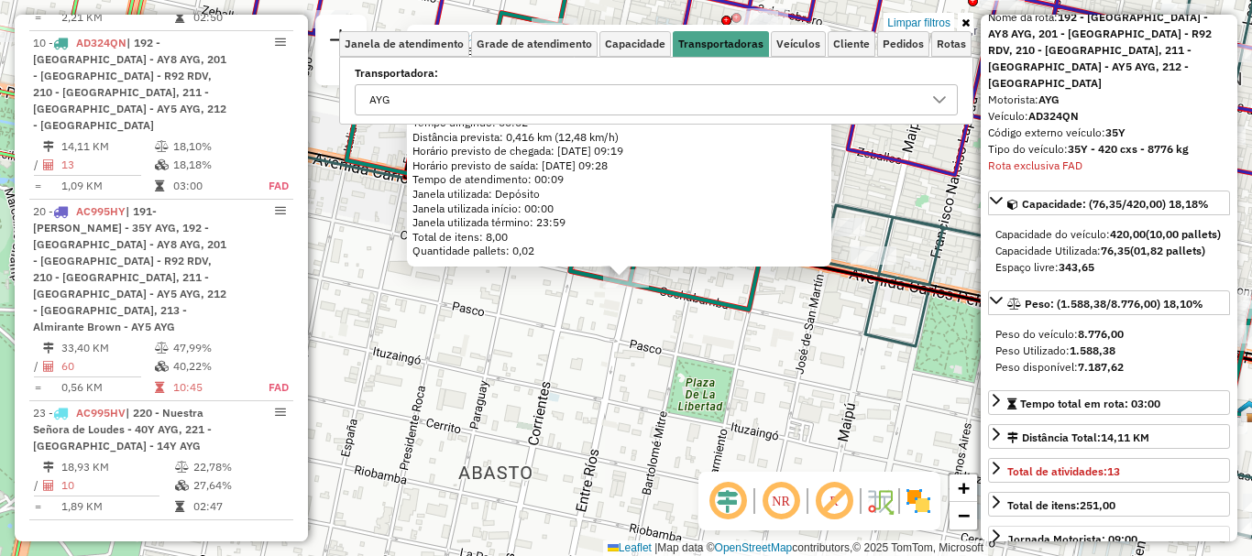
scroll to position [183, 0]
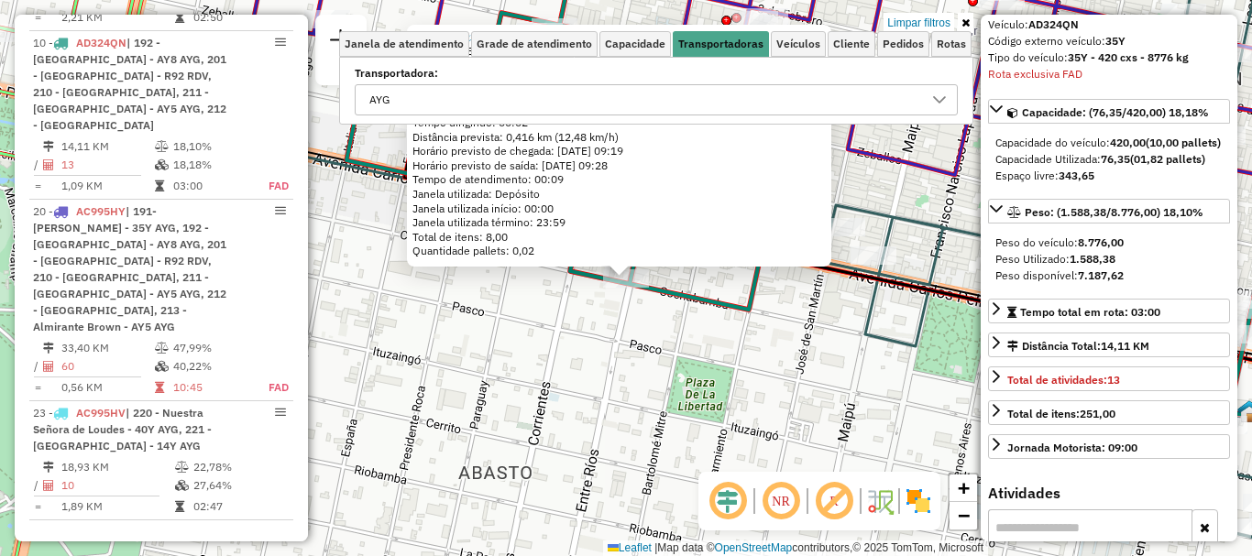
click at [731, 445] on div "0000448523 - PANUNCIO LUIS ADRIAN Endereço: ENTRE RIOS 1802 Bairro: (ROSARIO / …" at bounding box center [626, 278] width 1252 height 556
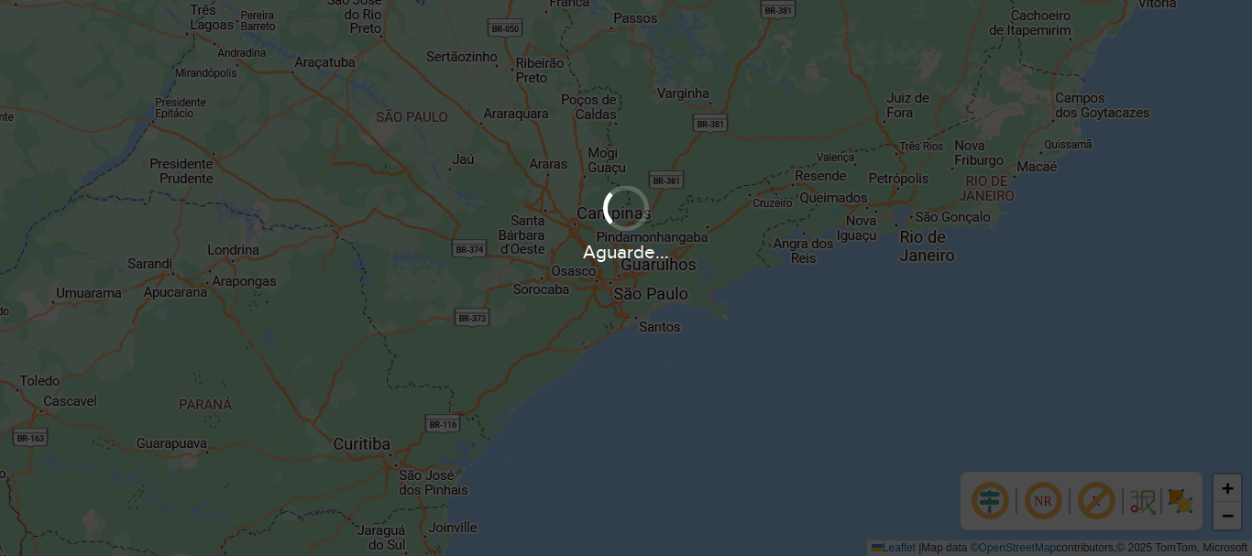
scroll to position [1201, 0]
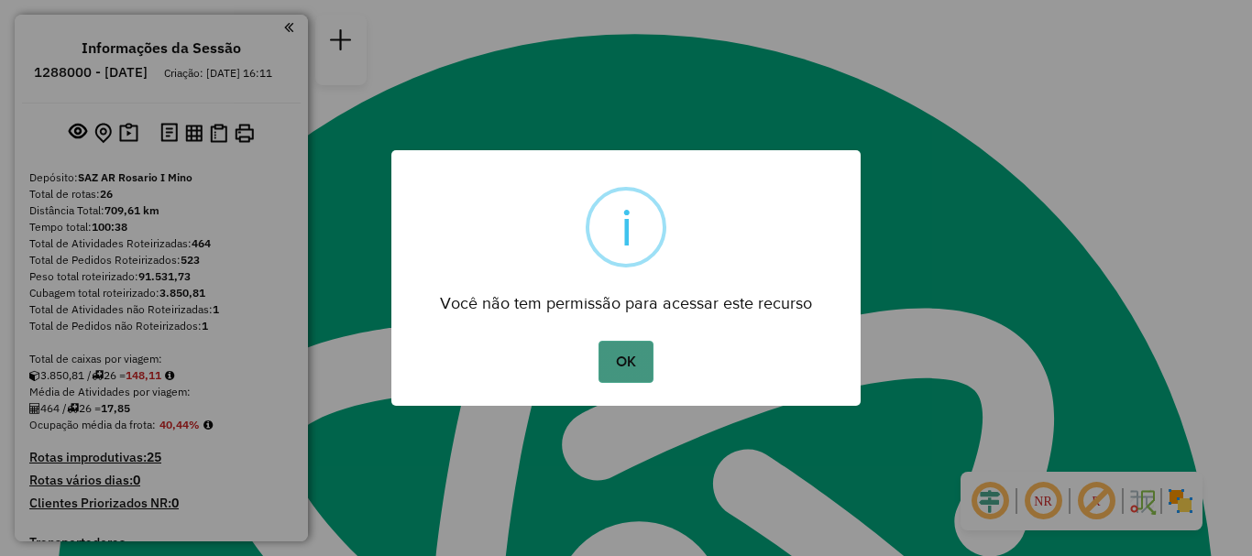
click at [612, 373] on button "OK" at bounding box center [625, 362] width 54 height 42
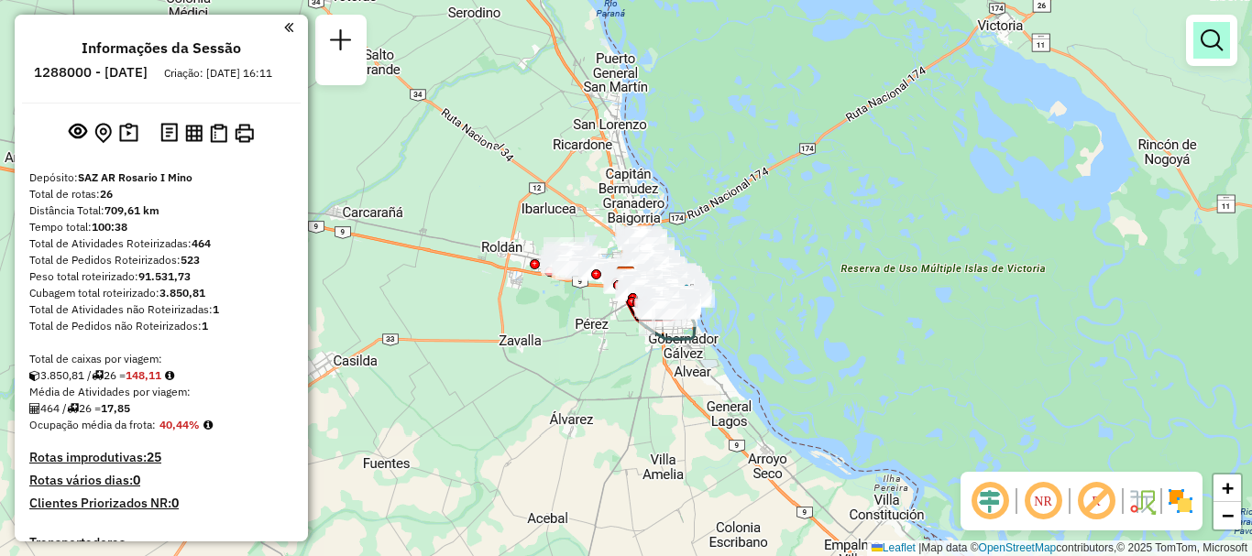
click at [1200, 46] on em at bounding box center [1211, 40] width 22 height 22
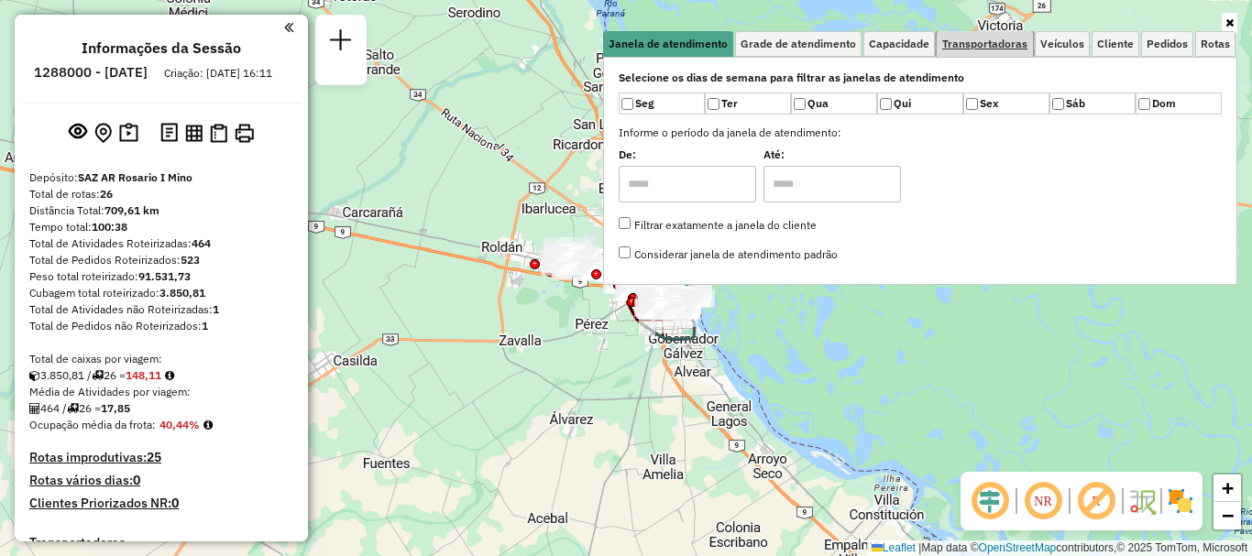
click at [989, 49] on span "Transportadoras" at bounding box center [984, 43] width 85 height 11
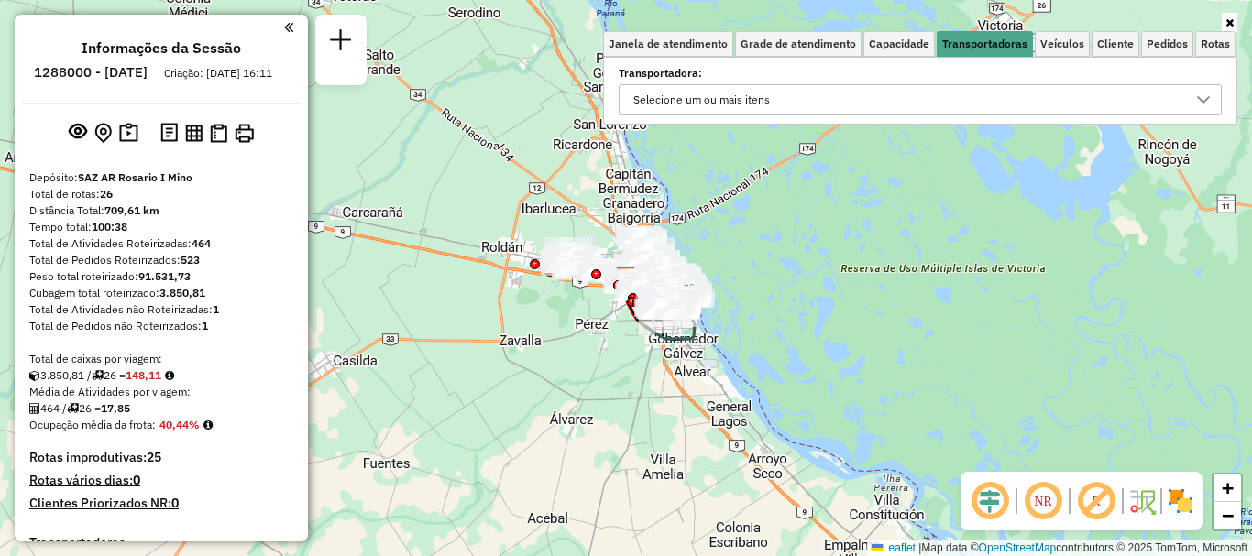
click at [1197, 95] on icon at bounding box center [1203, 100] width 15 height 15
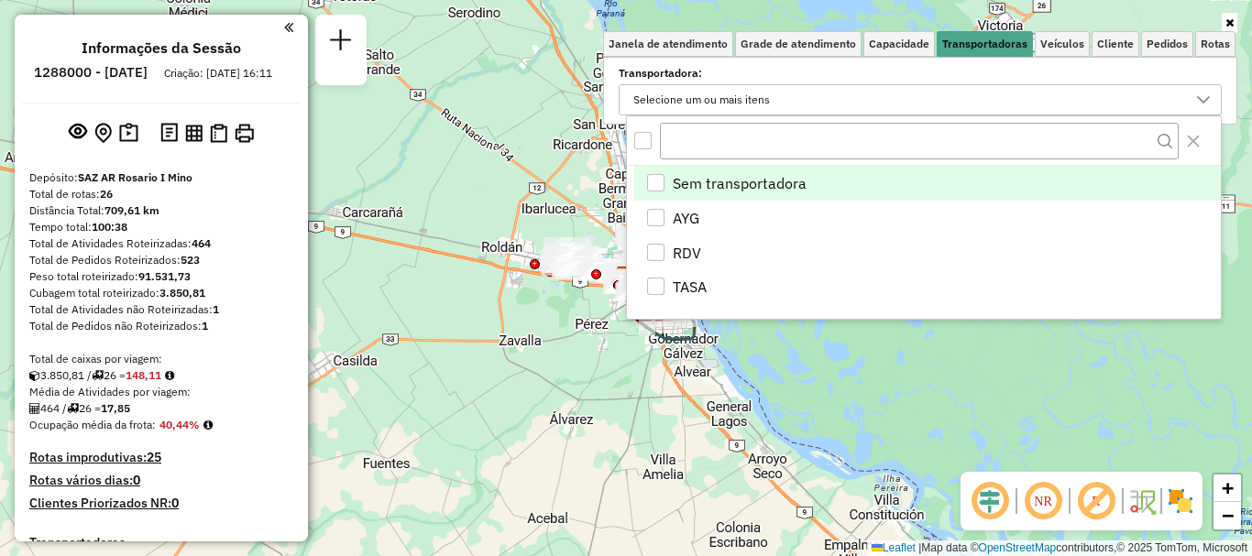
scroll to position [11, 63]
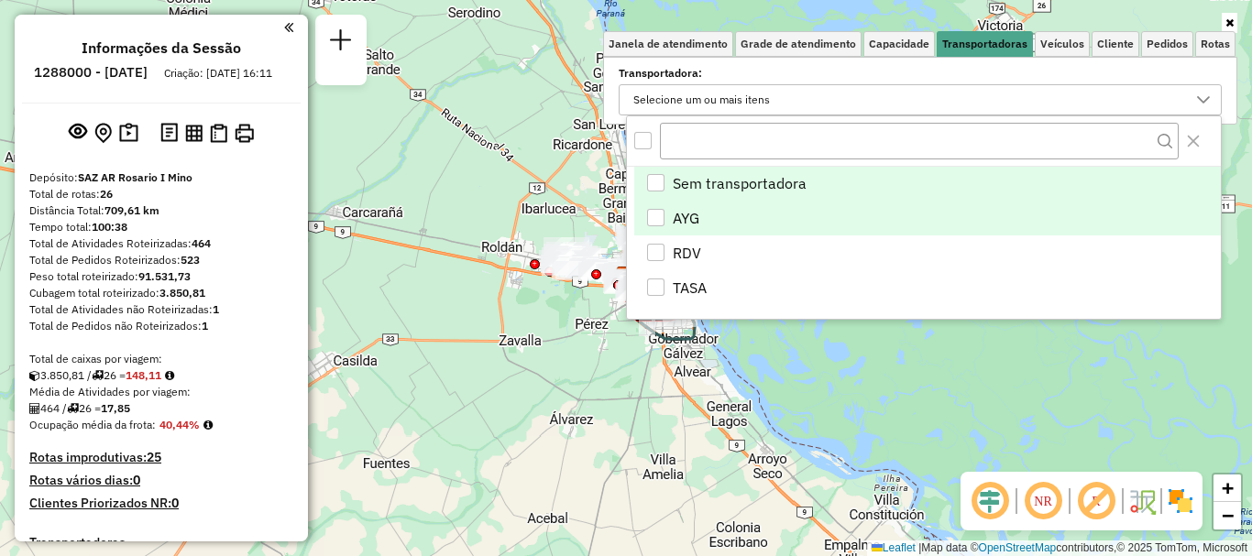
click at [651, 210] on div "AYG" at bounding box center [655, 217] width 17 height 17
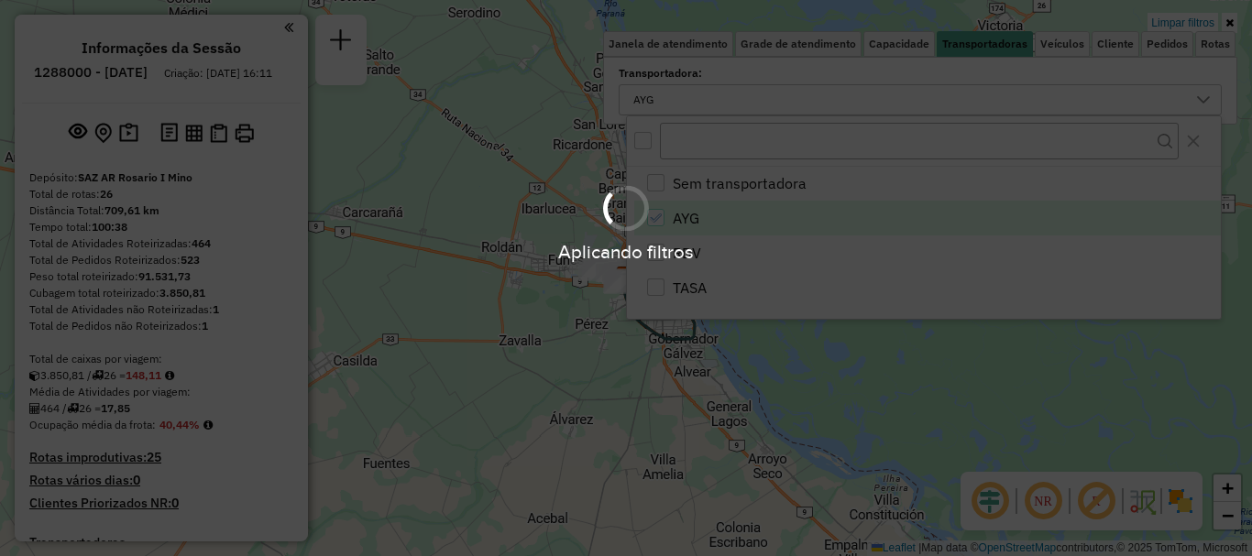
click at [867, 434] on hb-app "Aplicando filtros Pop-up bloqueado! Seu navegador bloqueou automáticamente a ab…" at bounding box center [626, 278] width 1252 height 556
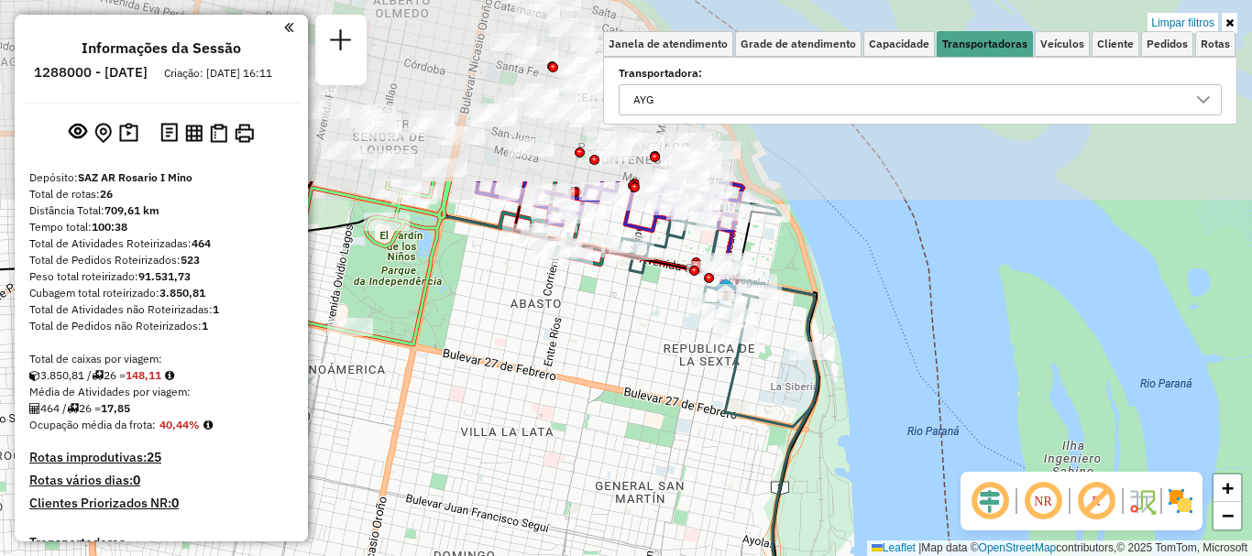
drag, startPoint x: 640, startPoint y: 323, endPoint x: 635, endPoint y: 493, distance: 170.5
click at [635, 493] on div "Limpar filtros Janela de atendimento Grade de atendimento Capacidade Transporta…" at bounding box center [626, 278] width 1252 height 556
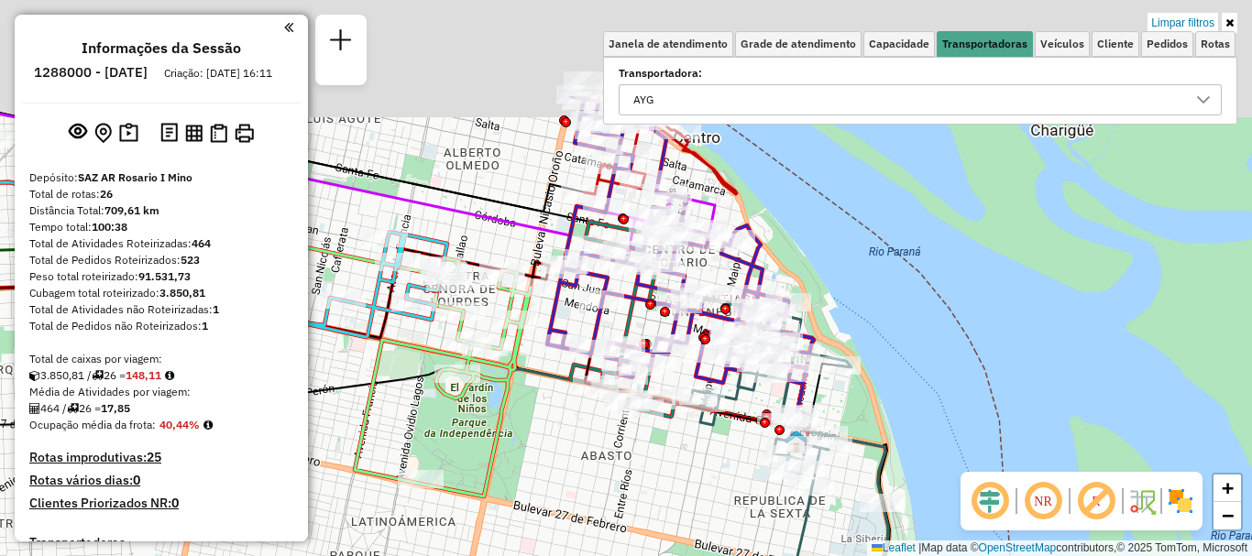
drag, startPoint x: 696, startPoint y: 384, endPoint x: 767, endPoint y: 536, distance: 167.7
click at [767, 536] on div "Limpar filtros Janela de atendimento Grade de atendimento Capacidade Transporta…" at bounding box center [626, 278] width 1252 height 556
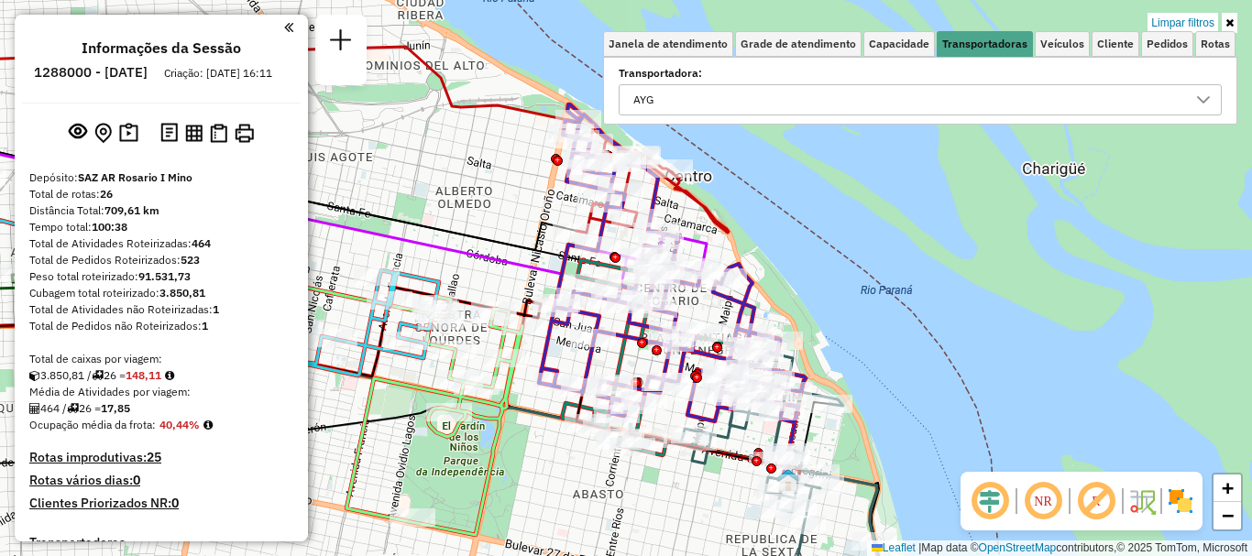
drag, startPoint x: 662, startPoint y: 479, endPoint x: 635, endPoint y: 578, distance: 102.7
click at [635, 555] on html "Aplicando filtros Pop-up bloqueado! Seu navegador bloqueou automáticamente a ab…" at bounding box center [626, 278] width 1252 height 556
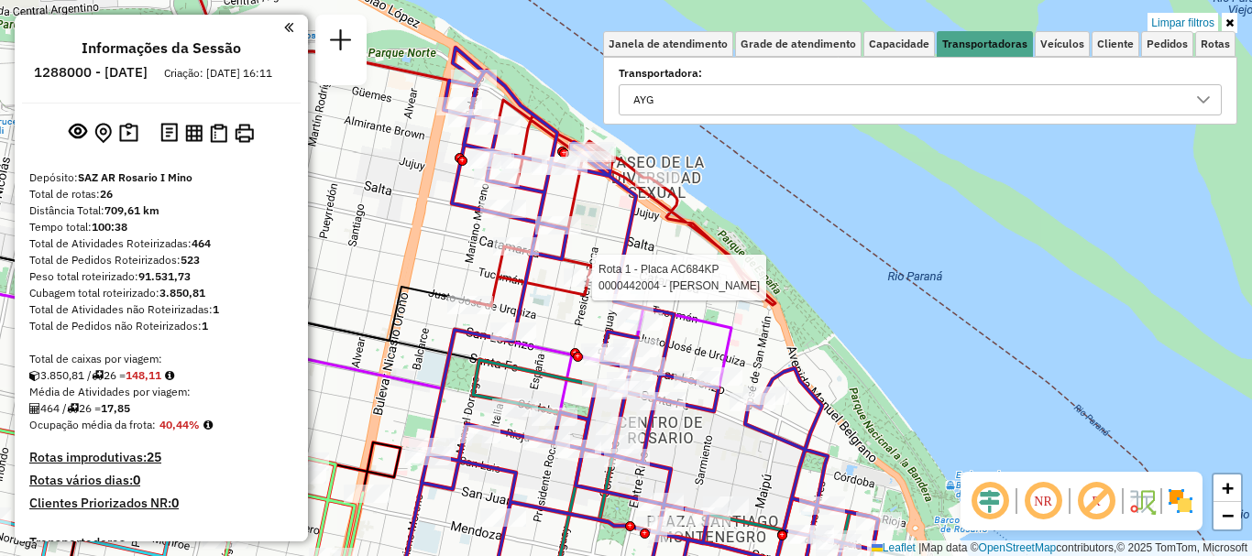
select select "**********"
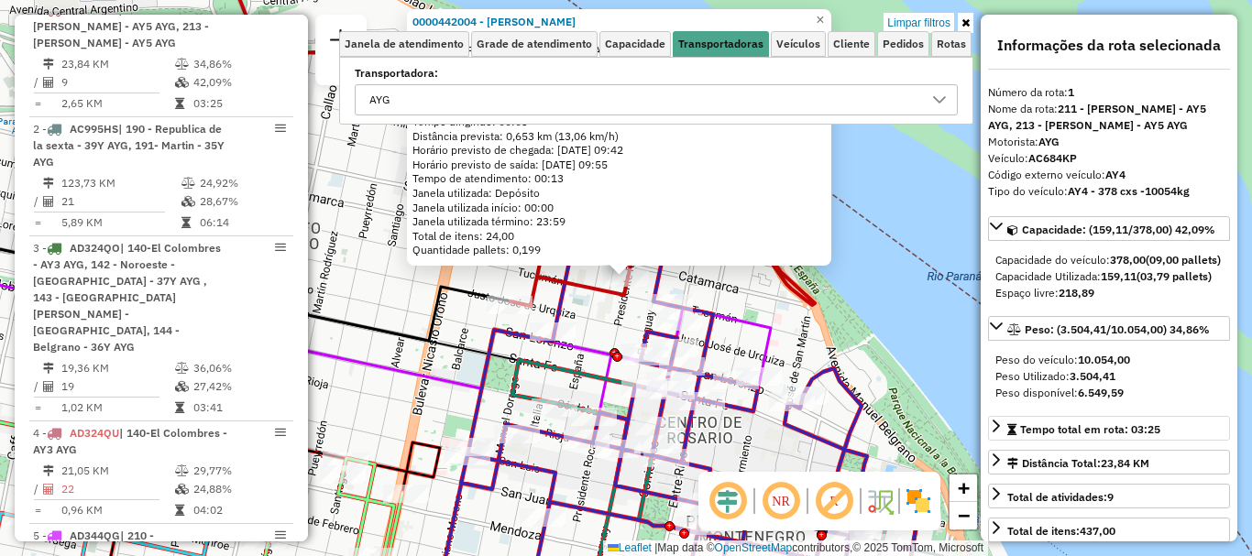
scroll to position [92, 0]
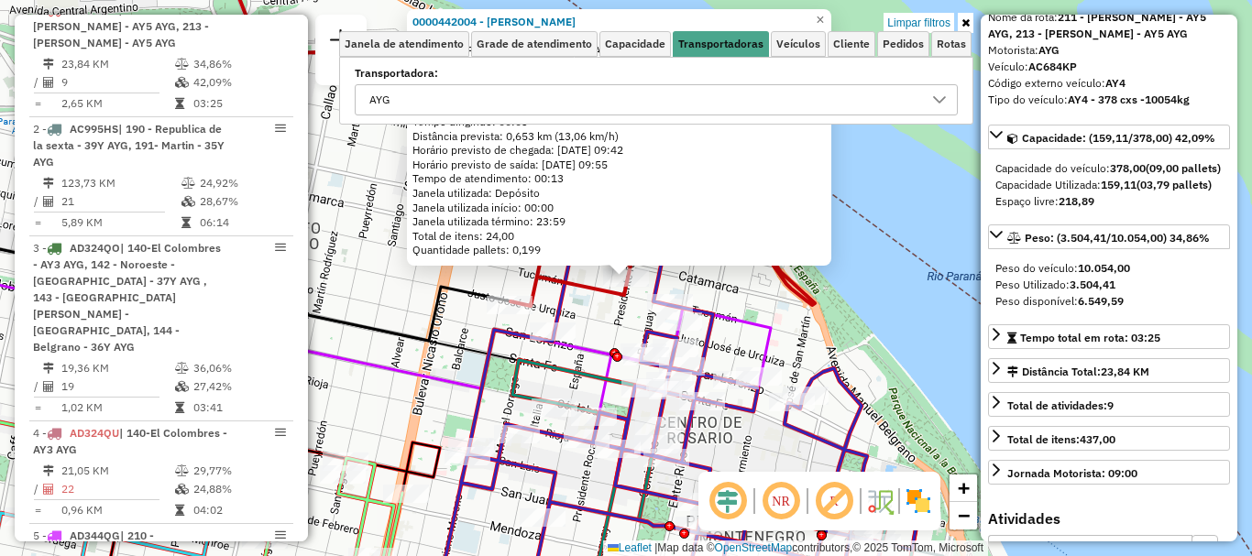
click at [864, 324] on div "0000442004 - [PERSON_NAME] Tipo de cliente: 6 - Recarga (R) Endereço: PRESIDENT…" at bounding box center [626, 278] width 1252 height 556
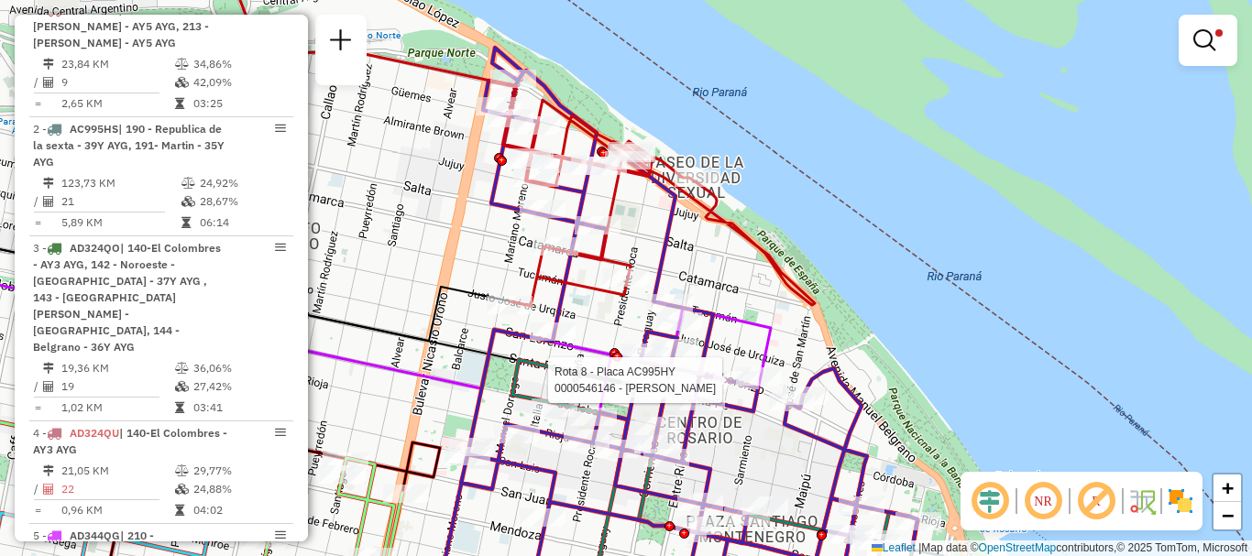
select select "**********"
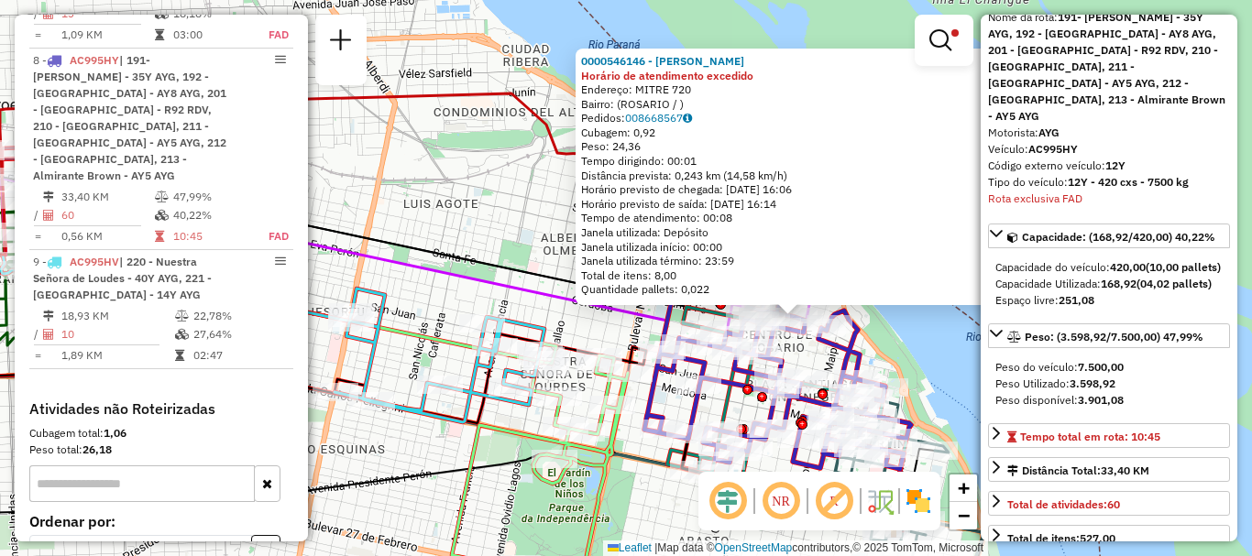
scroll to position [183, 0]
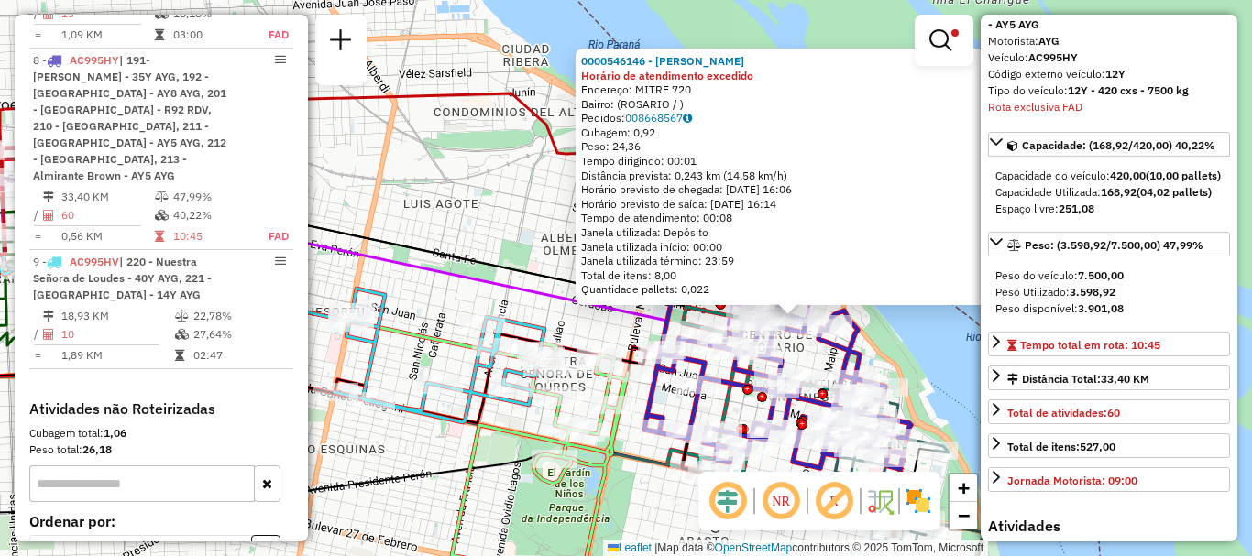
click at [957, 372] on div "0000546146 - Rojas Lucas Gabriel Horário de atendimento excedido Endereço: MITR…" at bounding box center [626, 278] width 1252 height 556
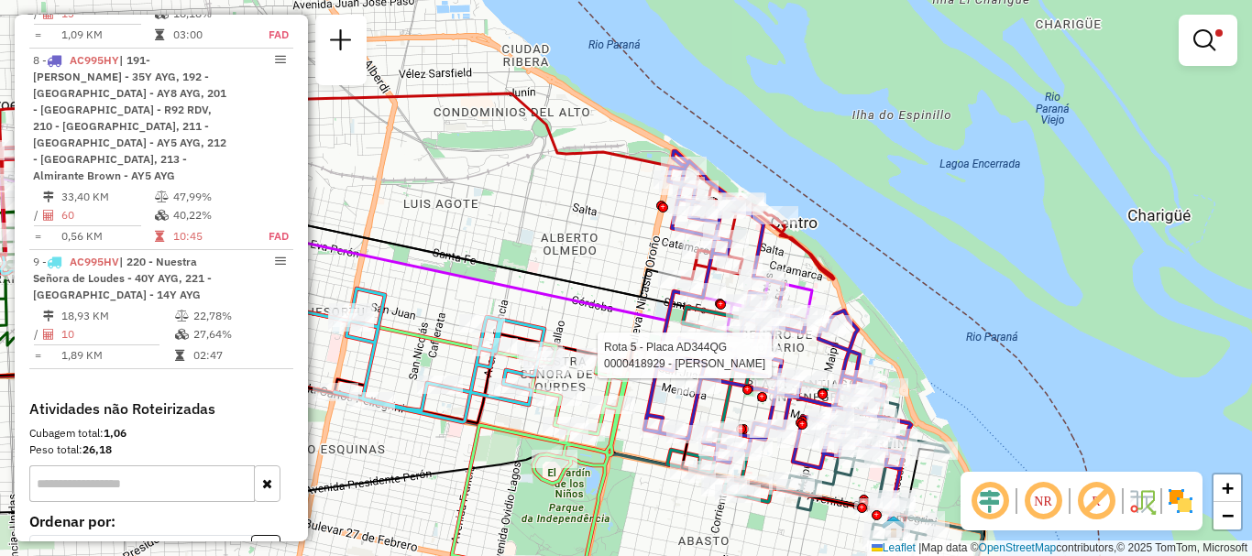
select select "**********"
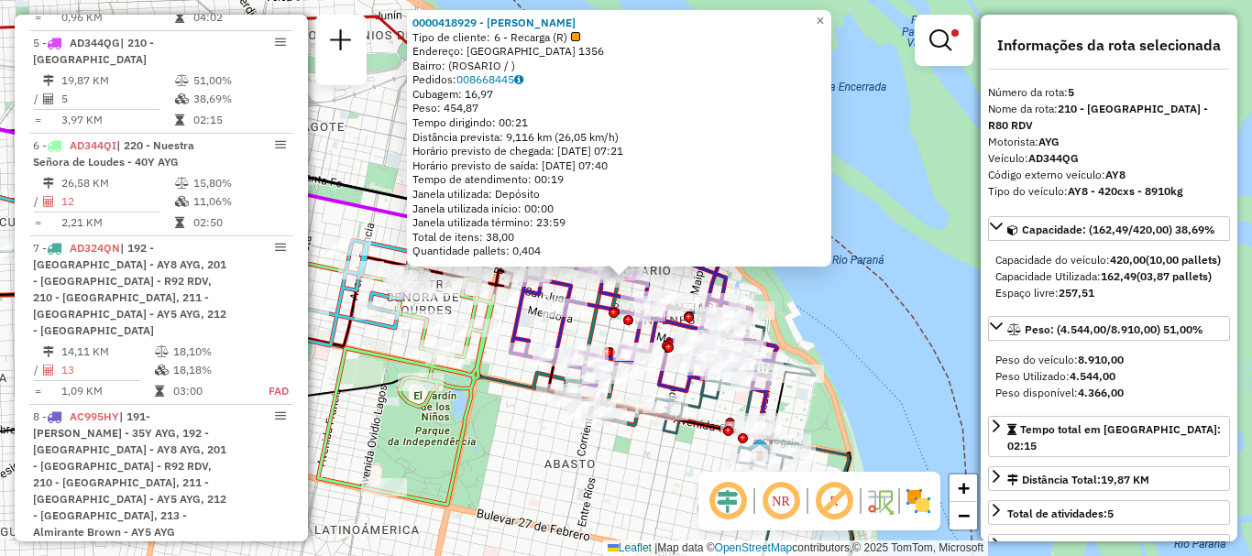
scroll to position [92, 0]
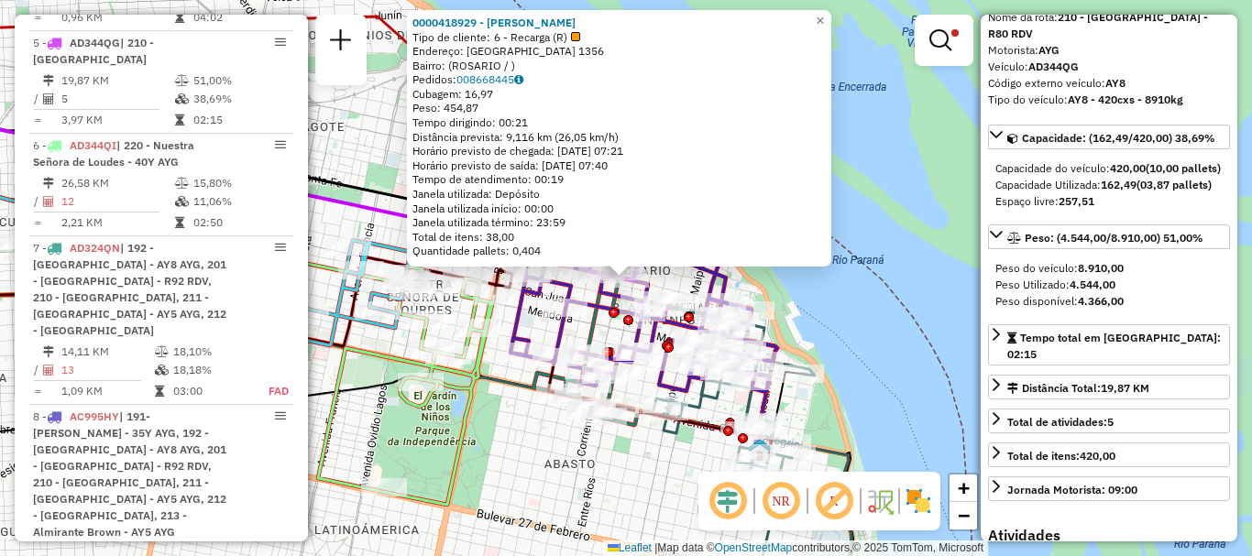
click at [903, 366] on div "0000418929 - Shang xiuhong Tipo de cliente: 6 - Recarga (R) Endereço: RIOJA 135…" at bounding box center [626, 278] width 1252 height 556
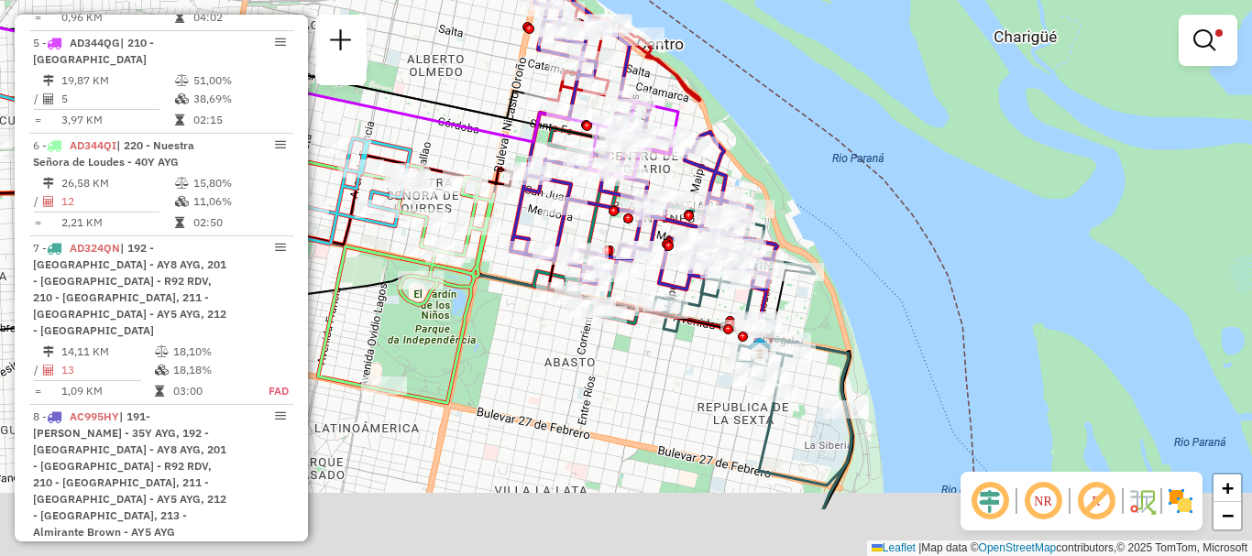
drag, startPoint x: 826, startPoint y: 334, endPoint x: 838, endPoint y: 291, distance: 43.8
click at [838, 291] on div "Limpar filtros Janela de atendimento Grade de atendimento Capacidade Transporta…" at bounding box center [626, 278] width 1252 height 556
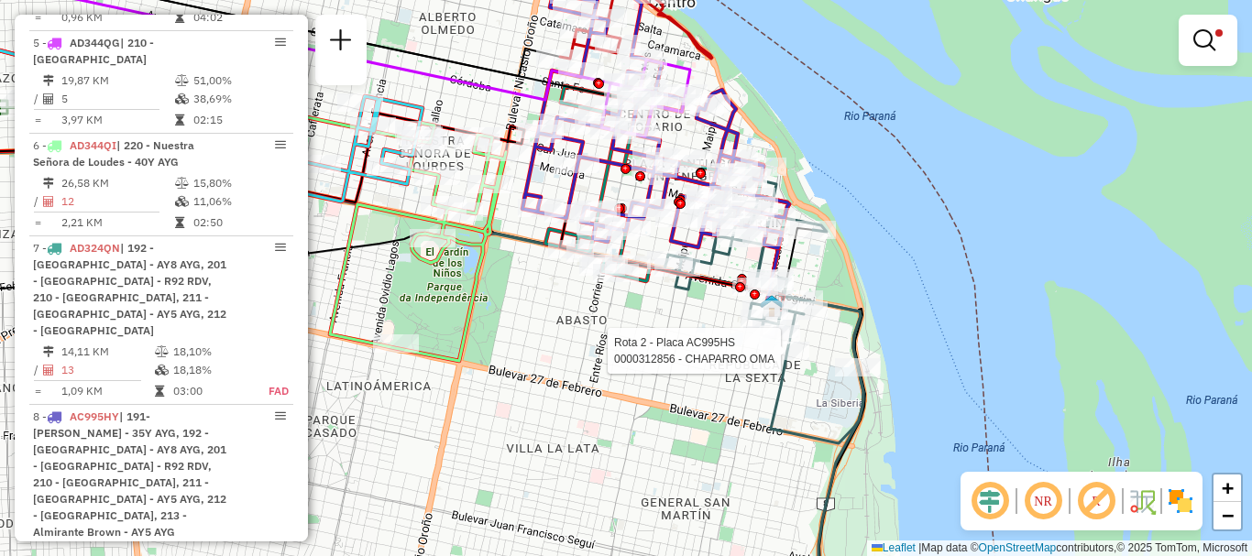
select select "**********"
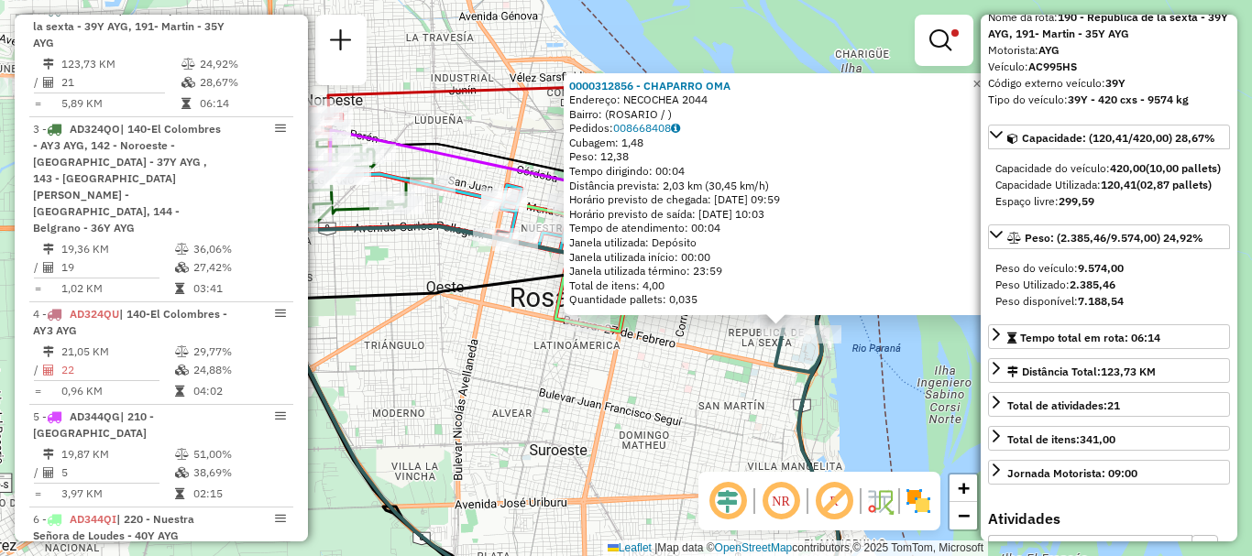
click at [815, 450] on g at bounding box center [285, 344] width 1109 height 534
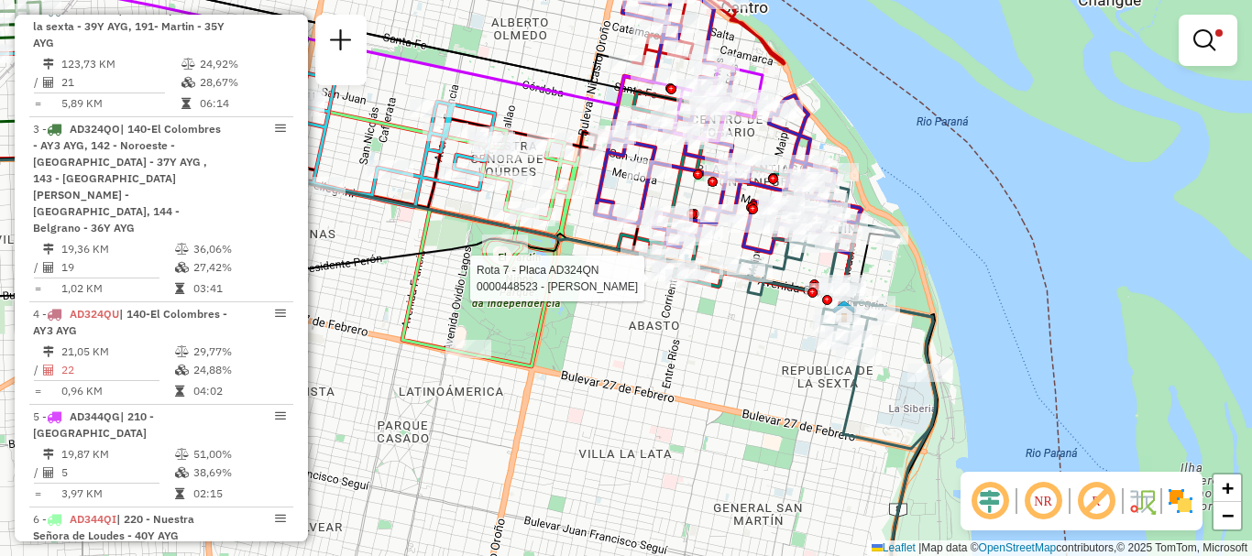
select select "**********"
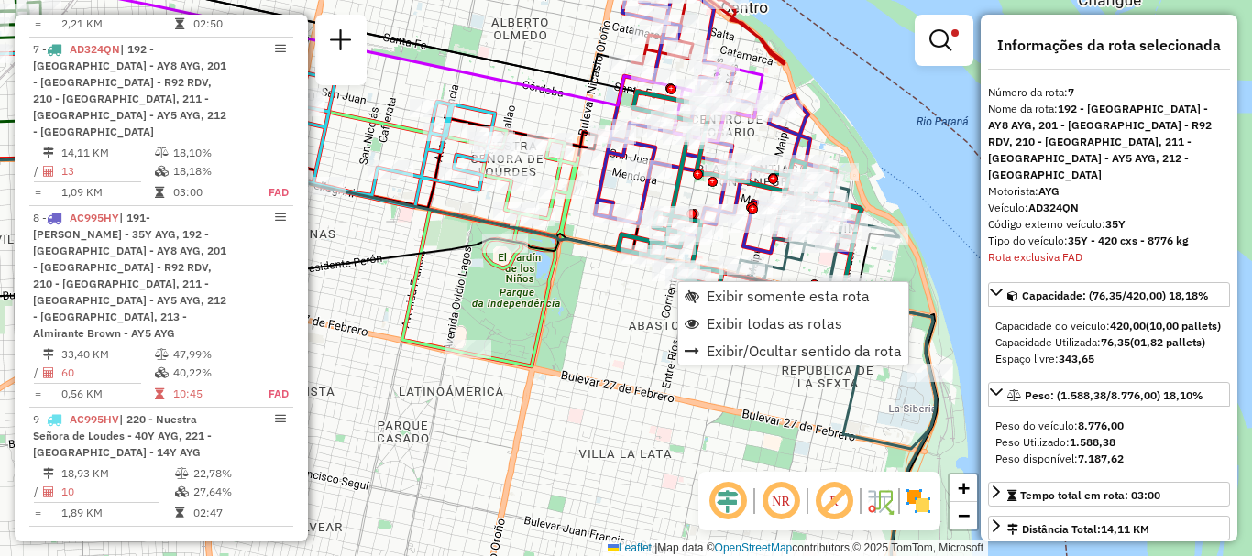
scroll to position [1351, 0]
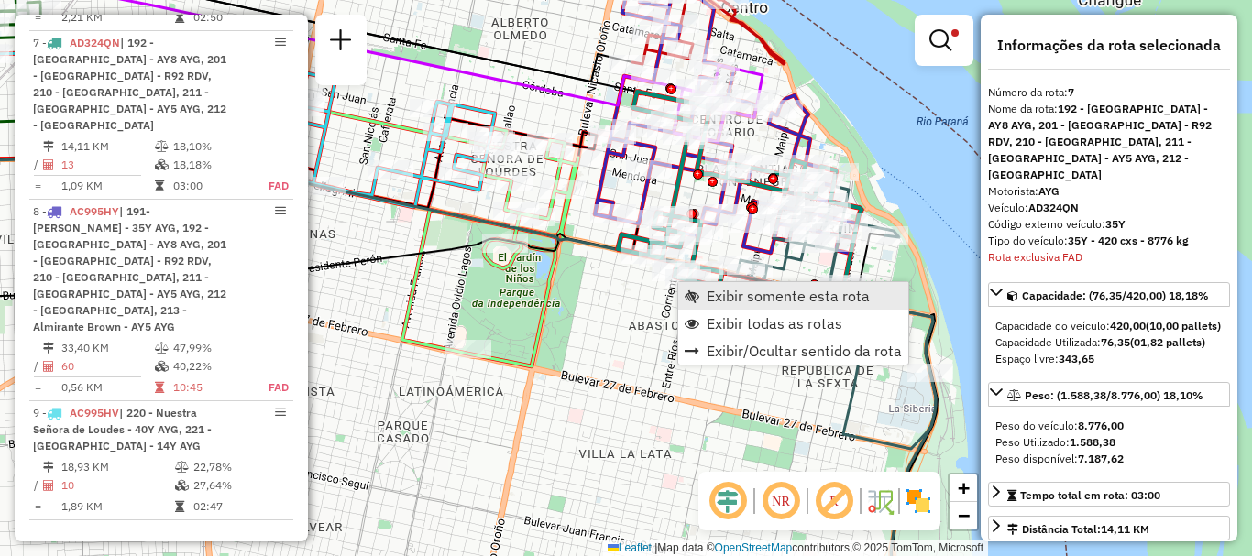
click at [722, 298] on span "Exibir somente esta rota" at bounding box center [787, 296] width 163 height 15
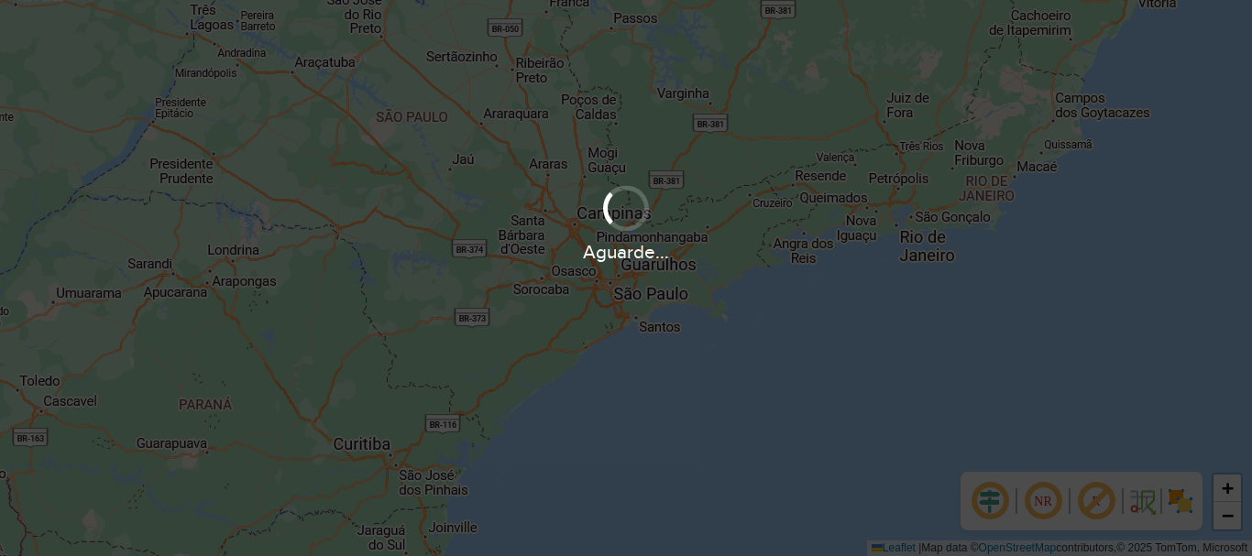
scroll to position [1201, 0]
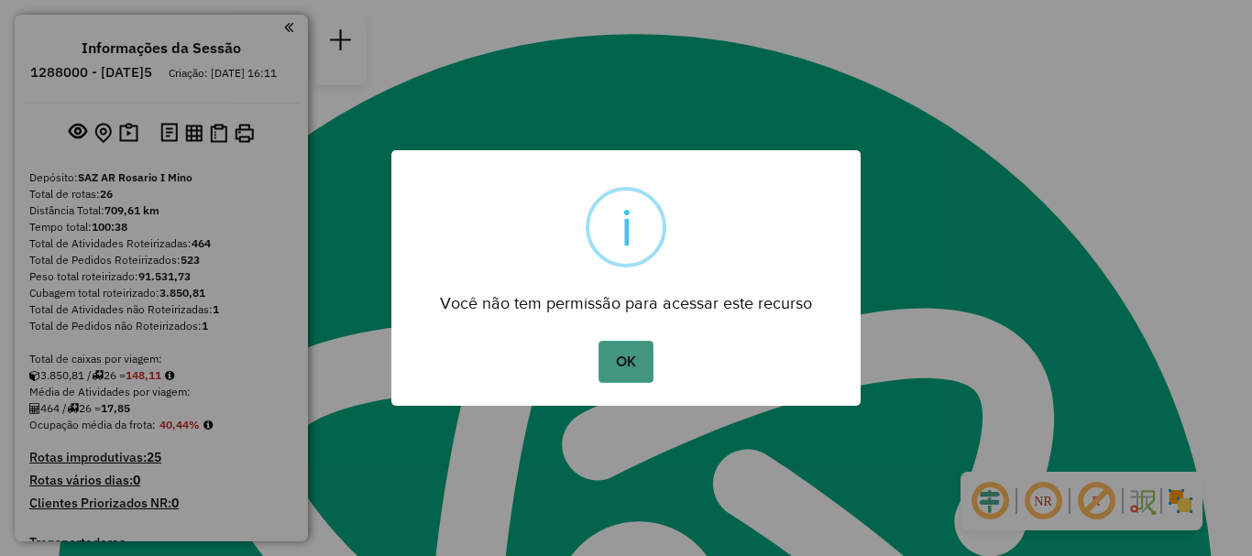
click at [635, 366] on button "OK" at bounding box center [625, 362] width 54 height 42
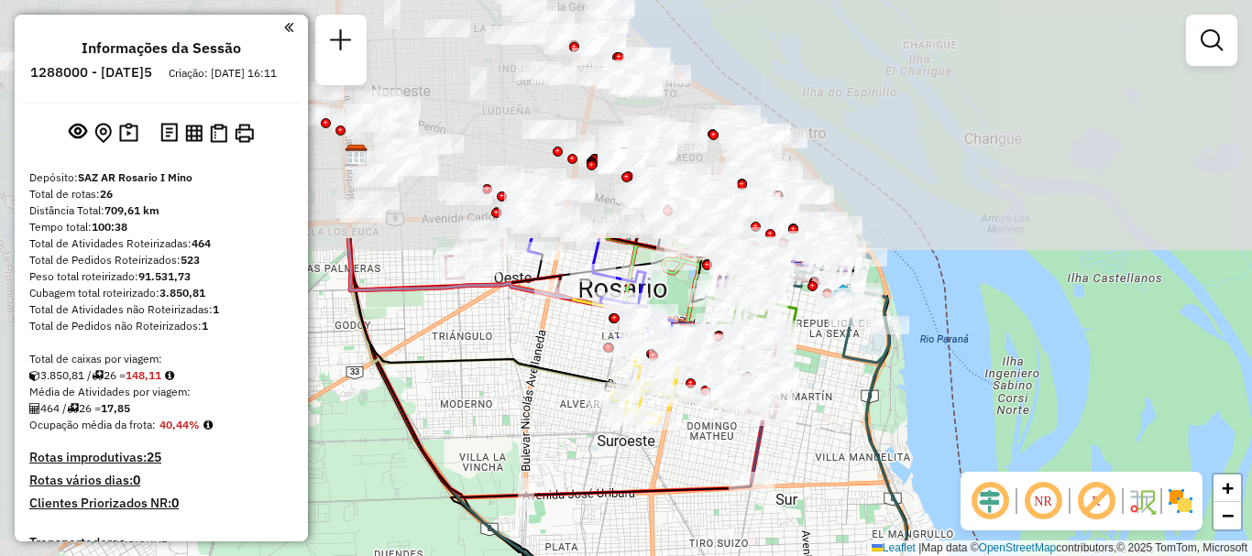
drag, startPoint x: 662, startPoint y: 410, endPoint x: 820, endPoint y: 559, distance: 217.1
click at [820, 555] on html "Aguarde... Pop-up bloqueado! Seu navegador bloqueou automáticamente a abertura …" at bounding box center [626, 278] width 1252 height 556
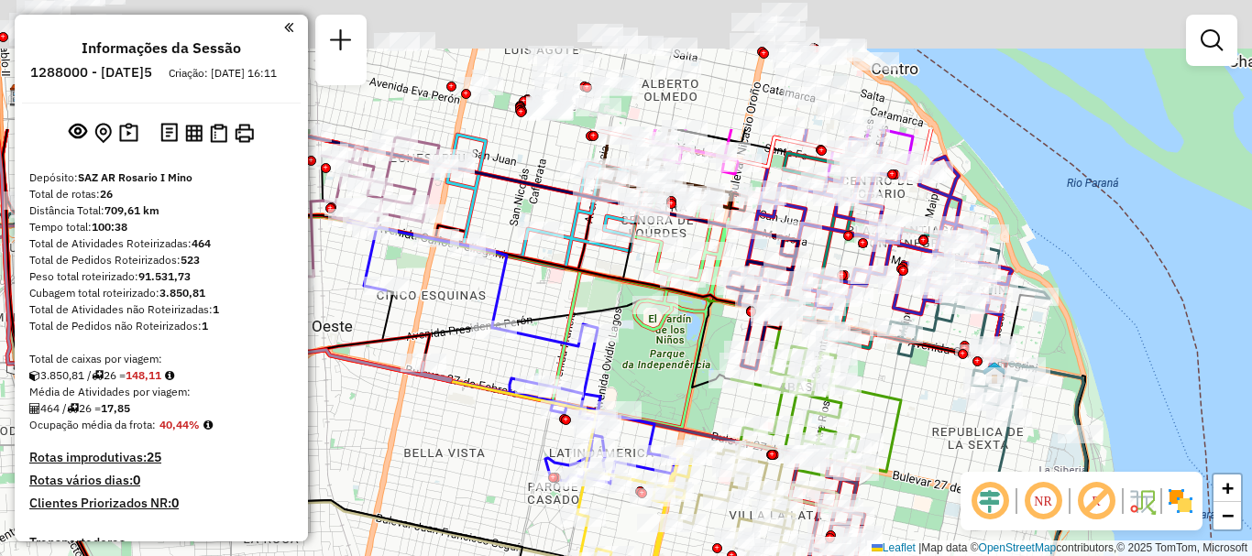
drag, startPoint x: 728, startPoint y: 293, endPoint x: 772, endPoint y: 482, distance: 193.8
click at [776, 488] on icon at bounding box center [751, 522] width 171 height 159
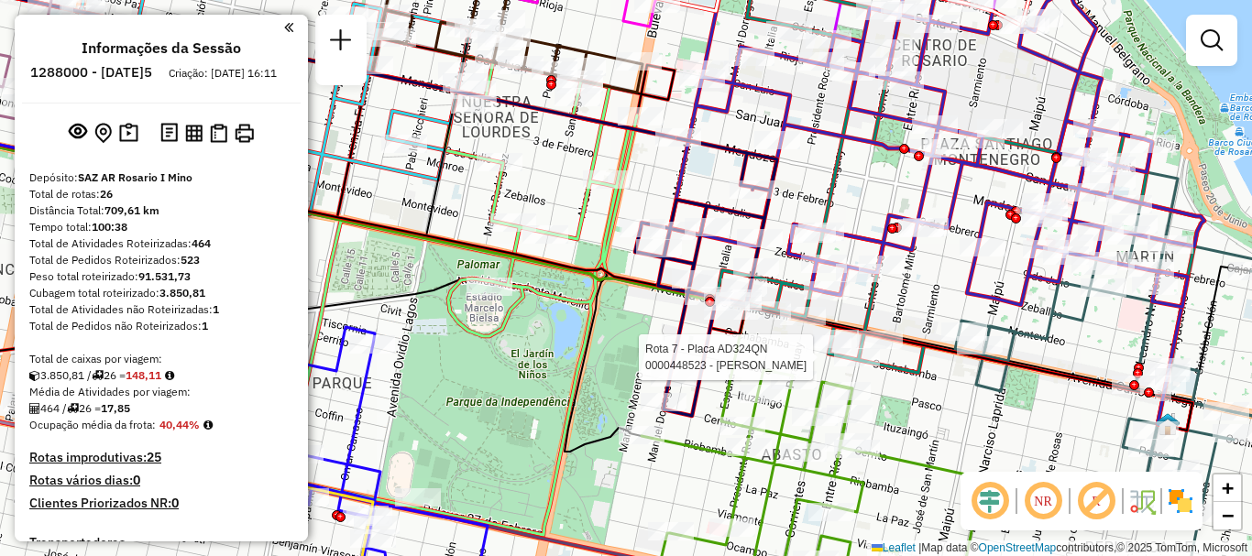
select select "**********"
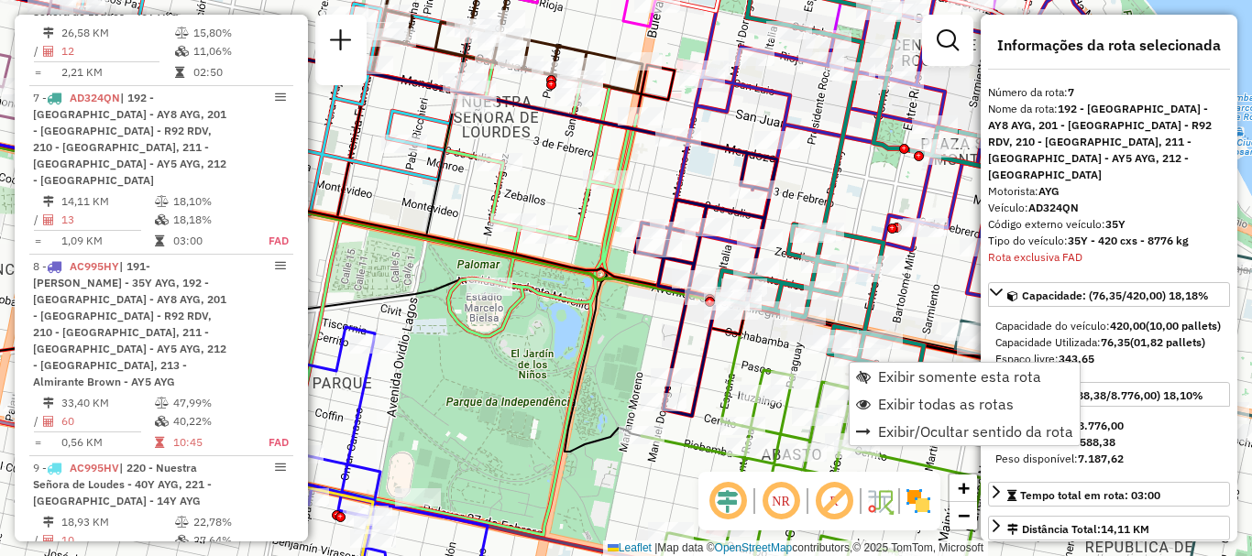
scroll to position [1351, 0]
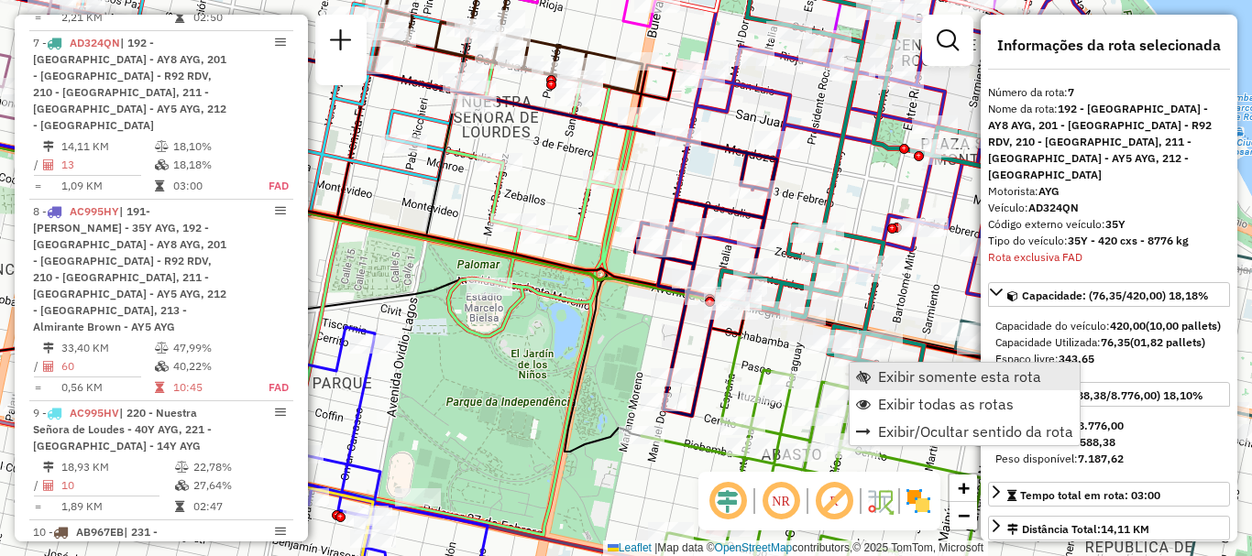
click at [932, 377] on span "Exibir somente esta rota" at bounding box center [959, 376] width 163 height 15
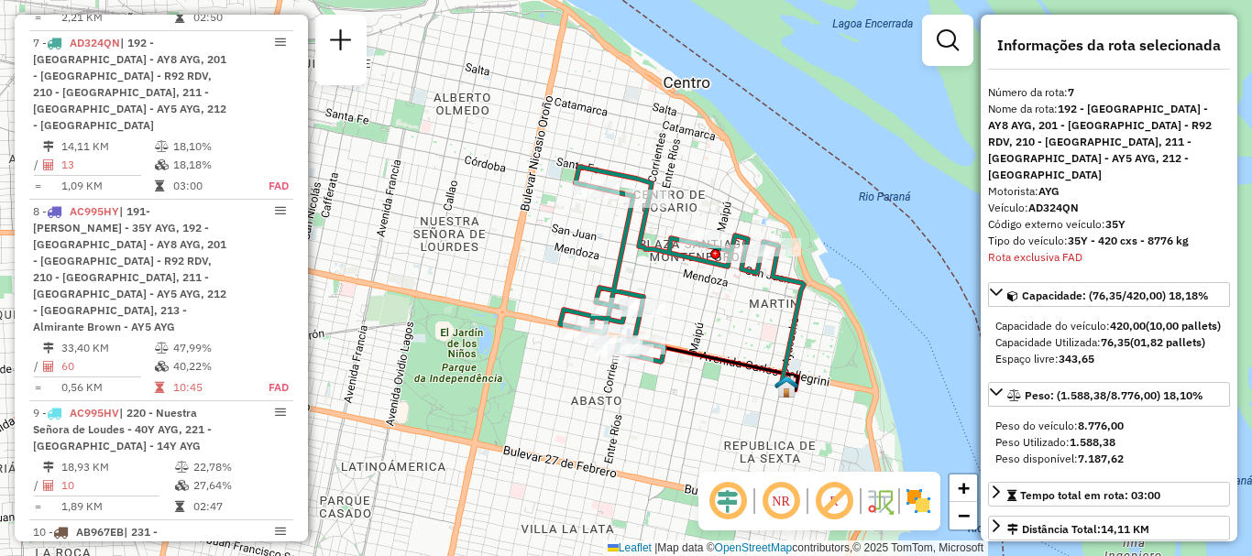
click at [748, 354] on div "Janela de atendimento Grade de atendimento Capacidade Transportadoras Veículos …" at bounding box center [626, 278] width 1252 height 556
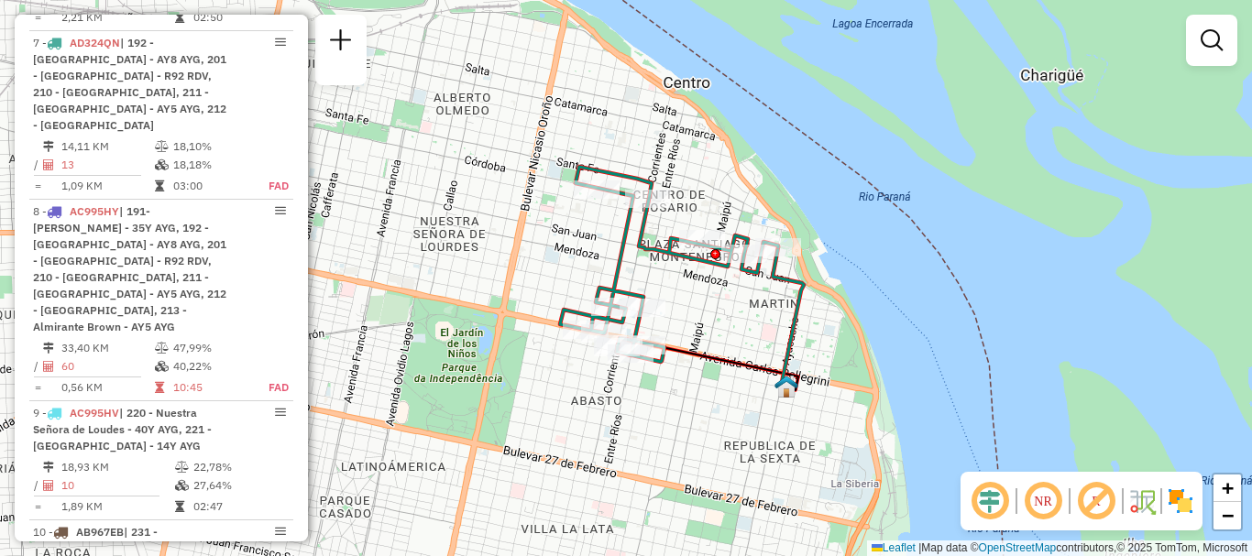
click at [787, 262] on div "Janela de atendimento Grade de atendimento Capacidade Transportadoras Veículos …" at bounding box center [626, 278] width 1252 height 556
select select "**********"
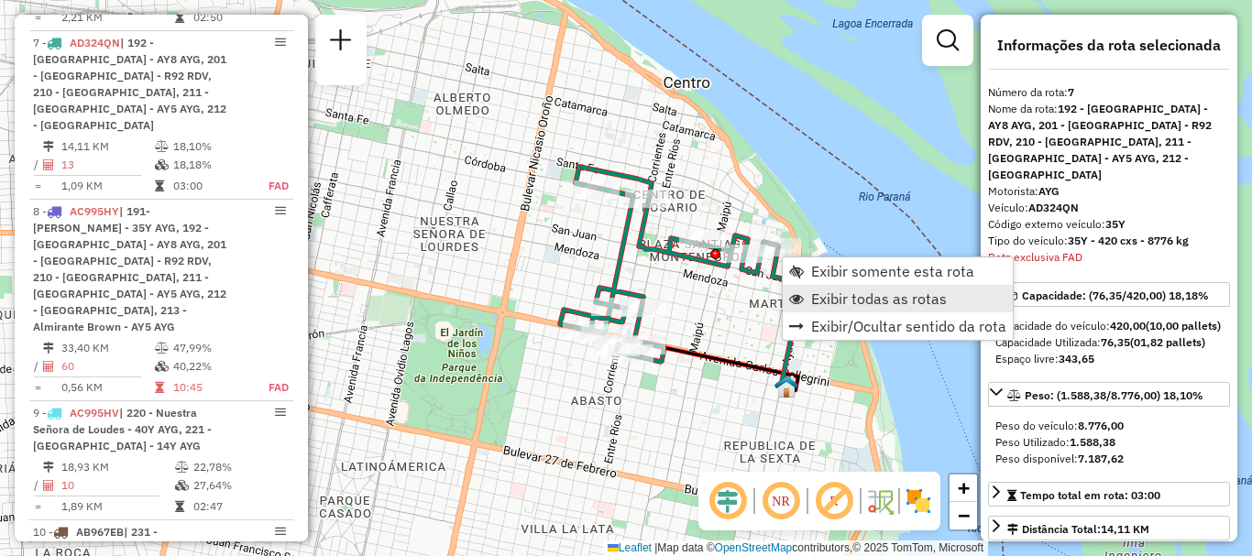
click at [834, 296] on span "Exibir todas as rotas" at bounding box center [879, 298] width 136 height 15
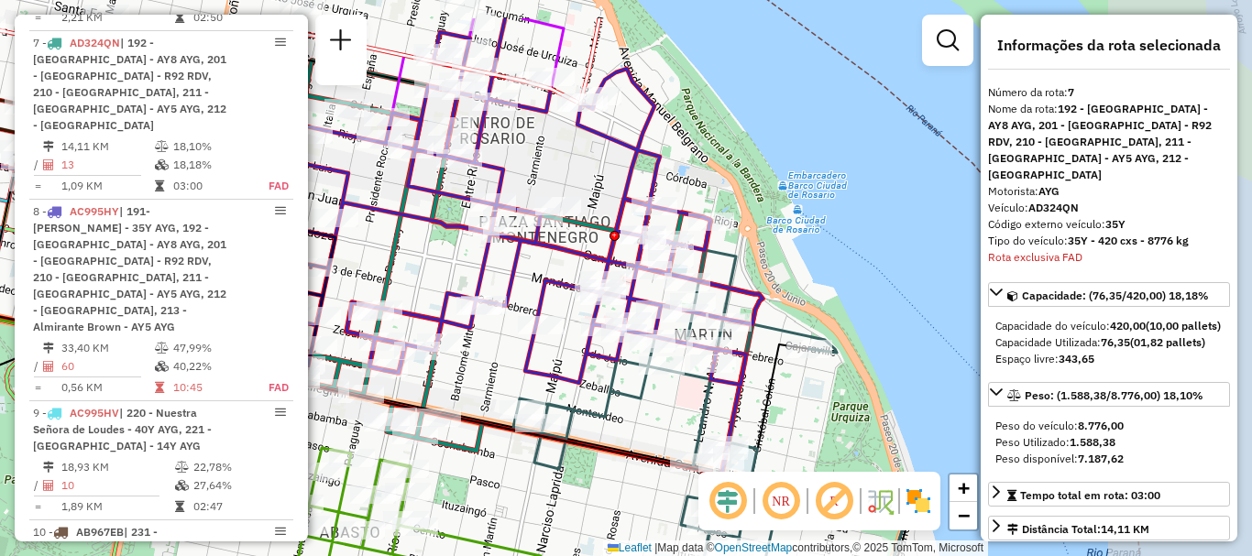
drag, startPoint x: 739, startPoint y: 296, endPoint x: 510, endPoint y: 370, distance: 240.8
click at [510, 370] on div "Janela de atendimento Grade de atendimento Capacidade Transportadoras Veículos …" at bounding box center [626, 278] width 1252 height 556
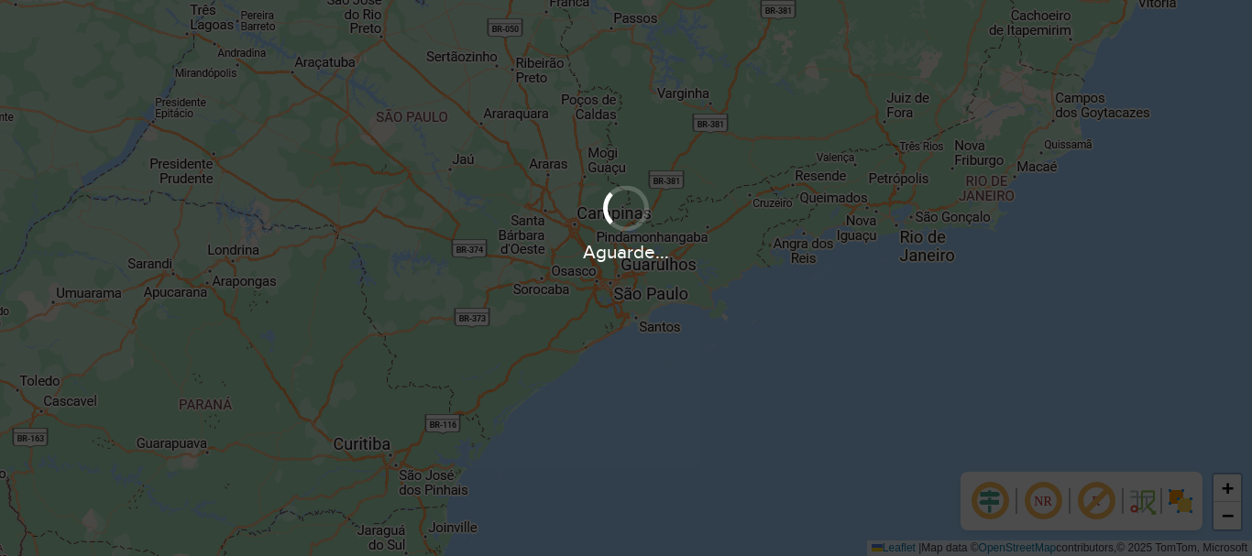
scroll to position [1201, 0]
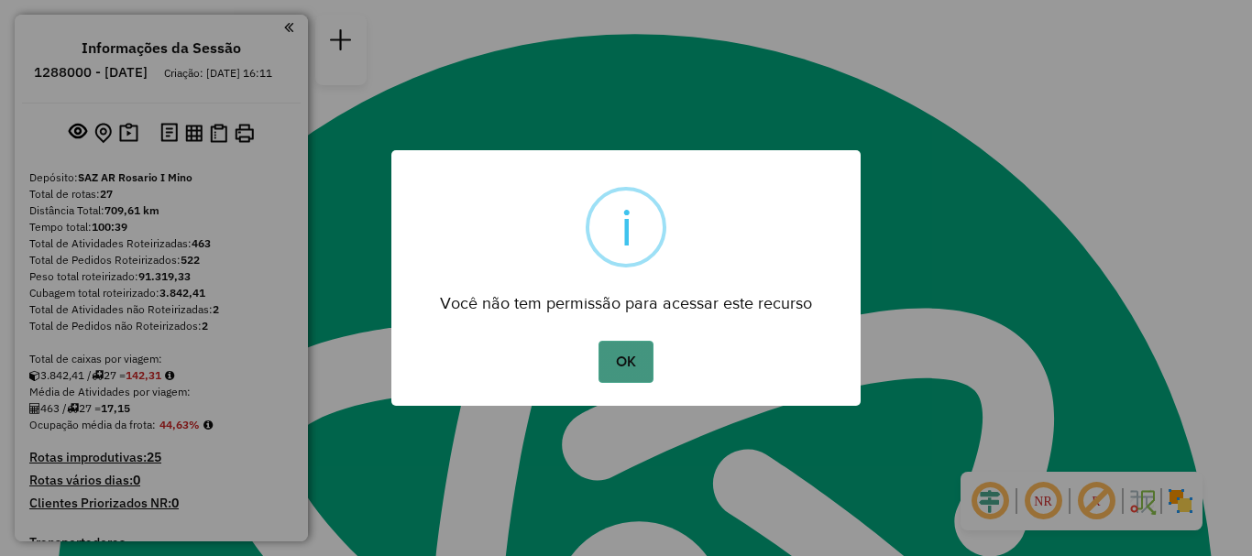
click at [639, 366] on button "OK" at bounding box center [625, 362] width 54 height 42
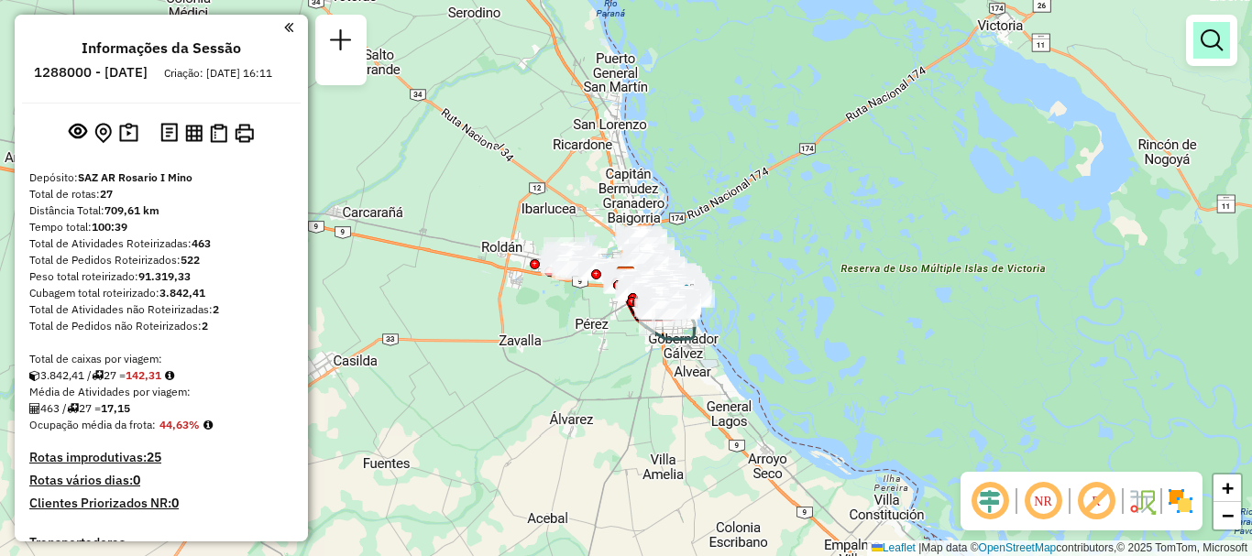
click at [1210, 36] on em at bounding box center [1211, 40] width 22 height 22
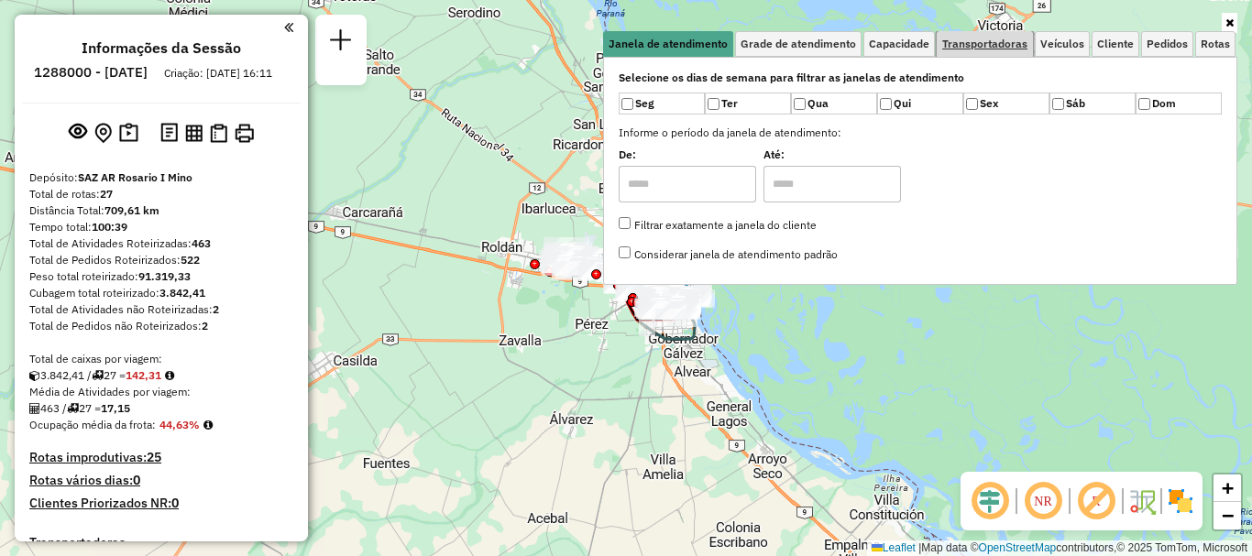
click at [968, 49] on span "Transportadoras" at bounding box center [984, 43] width 85 height 11
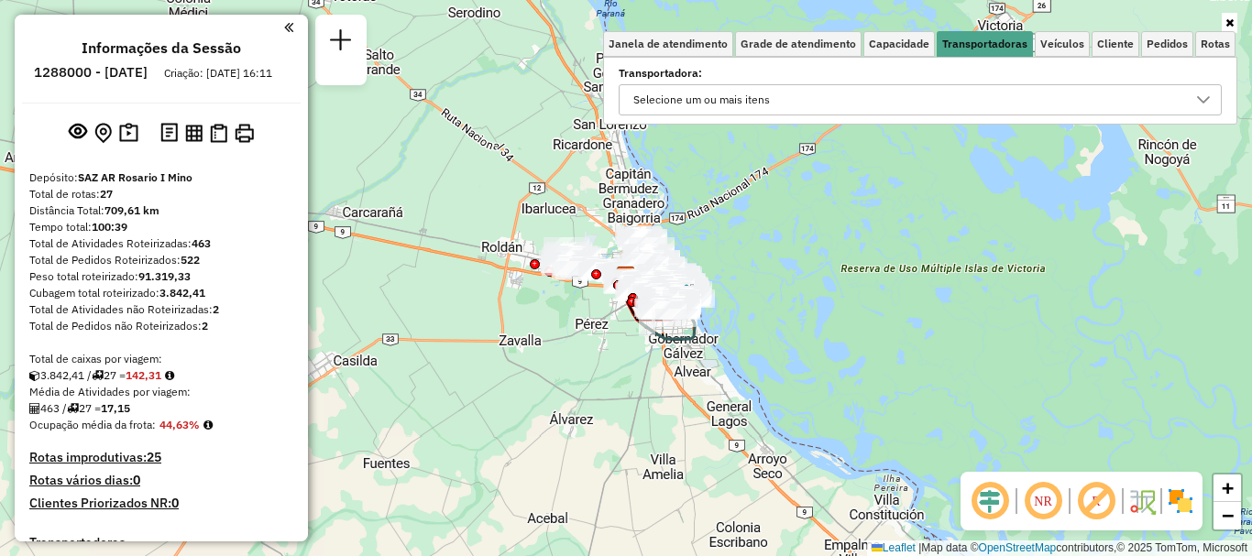
click at [1194, 98] on div at bounding box center [1203, 99] width 35 height 29
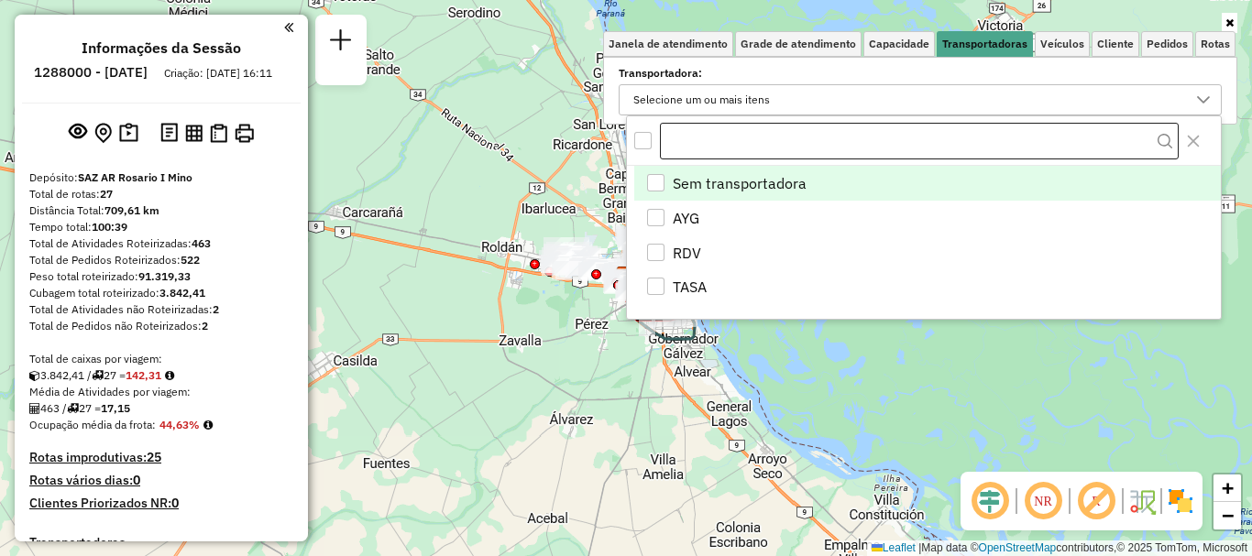
scroll to position [11, 63]
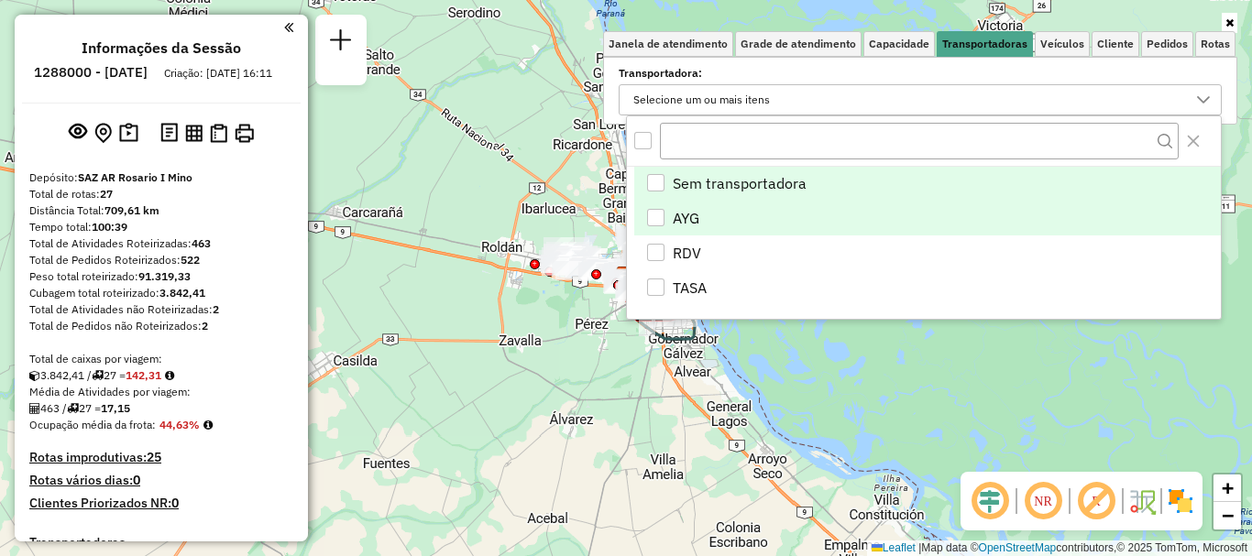
click at [649, 215] on div "AYG" at bounding box center [655, 217] width 17 height 17
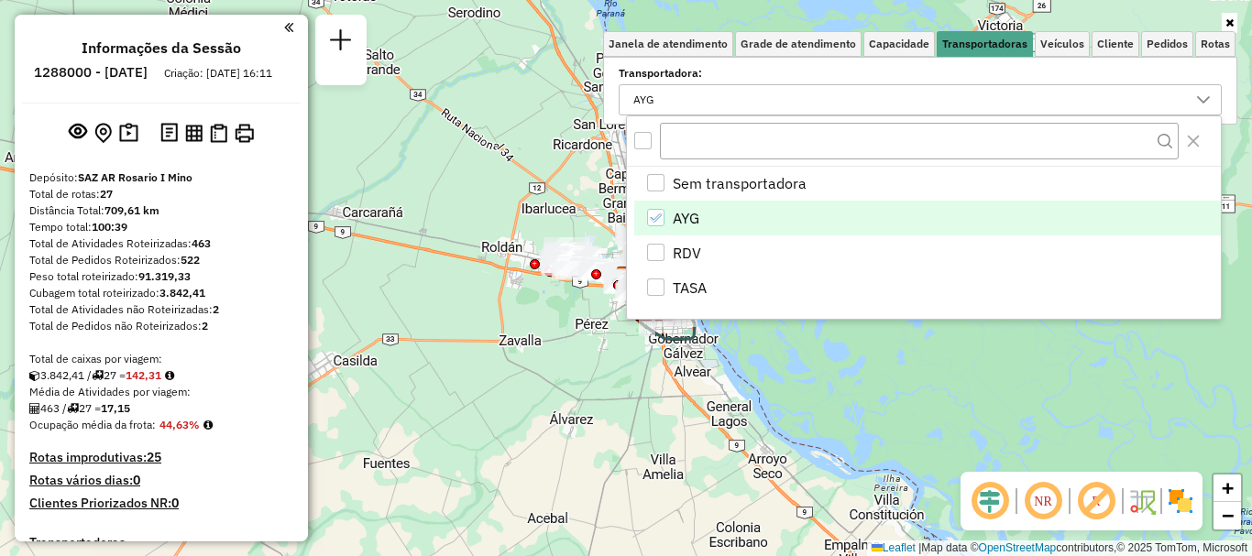
click at [842, 389] on div "Janela de atendimento Grade de atendimento Capacidade Transportadoras Veículos …" at bounding box center [626, 278] width 1252 height 556
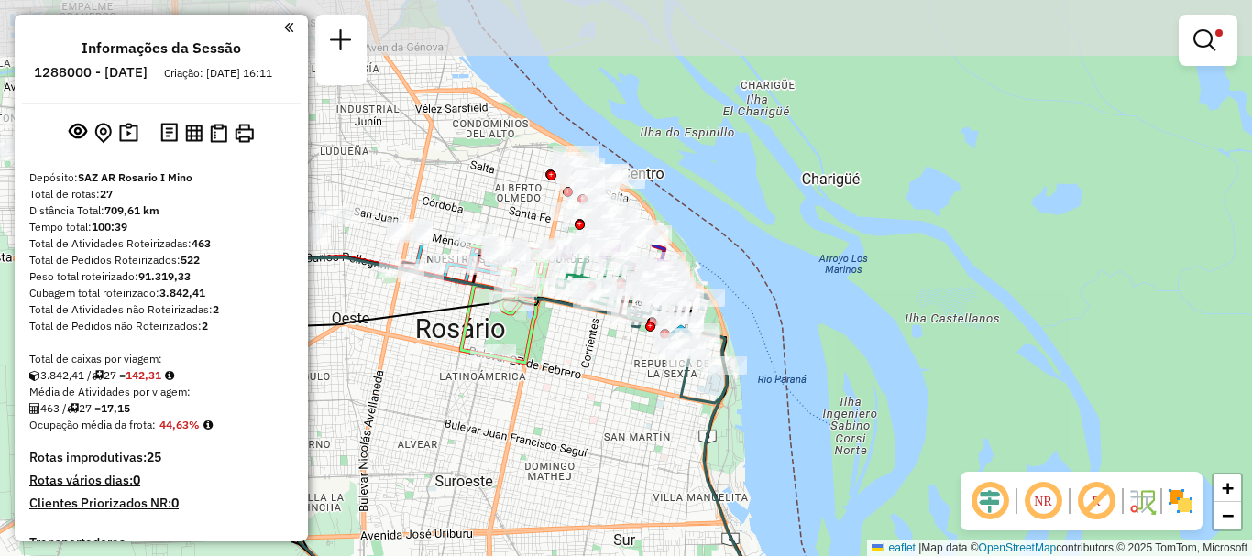
drag, startPoint x: 651, startPoint y: 220, endPoint x: 646, endPoint y: 504, distance: 284.1
click at [646, 504] on div "Limpar filtros Janela de atendimento Grade de atendimento Capacidade Transporta…" at bounding box center [626, 278] width 1252 height 556
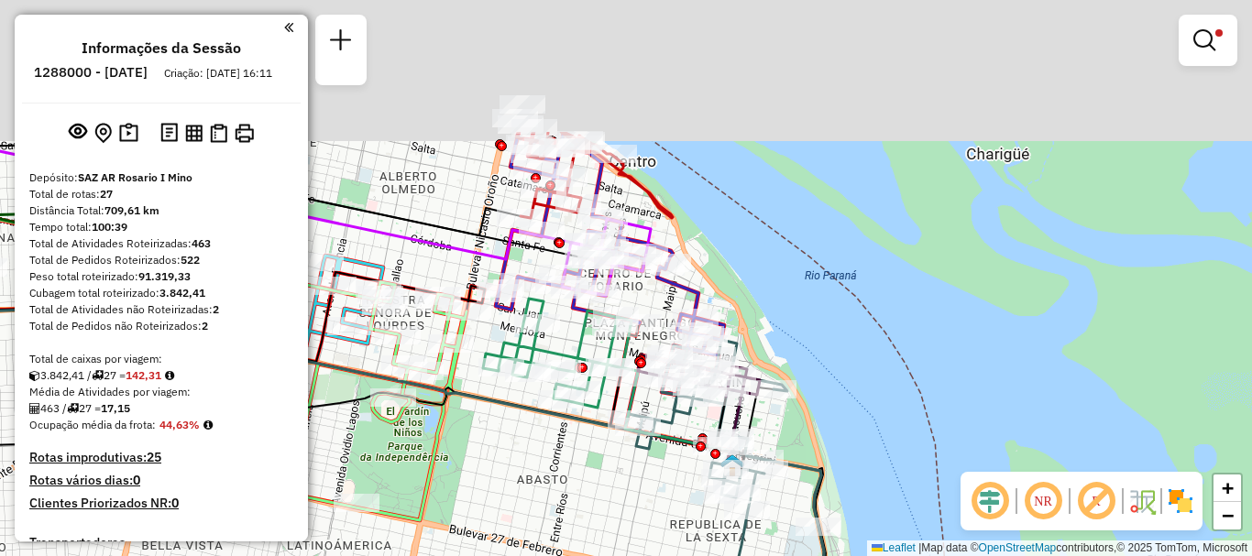
drag, startPoint x: 648, startPoint y: 472, endPoint x: 646, endPoint y: 498, distance: 25.7
click at [646, 498] on div "Limpar filtros Janela de atendimento Grade de atendimento Capacidade Transporta…" at bounding box center [626, 278] width 1252 height 556
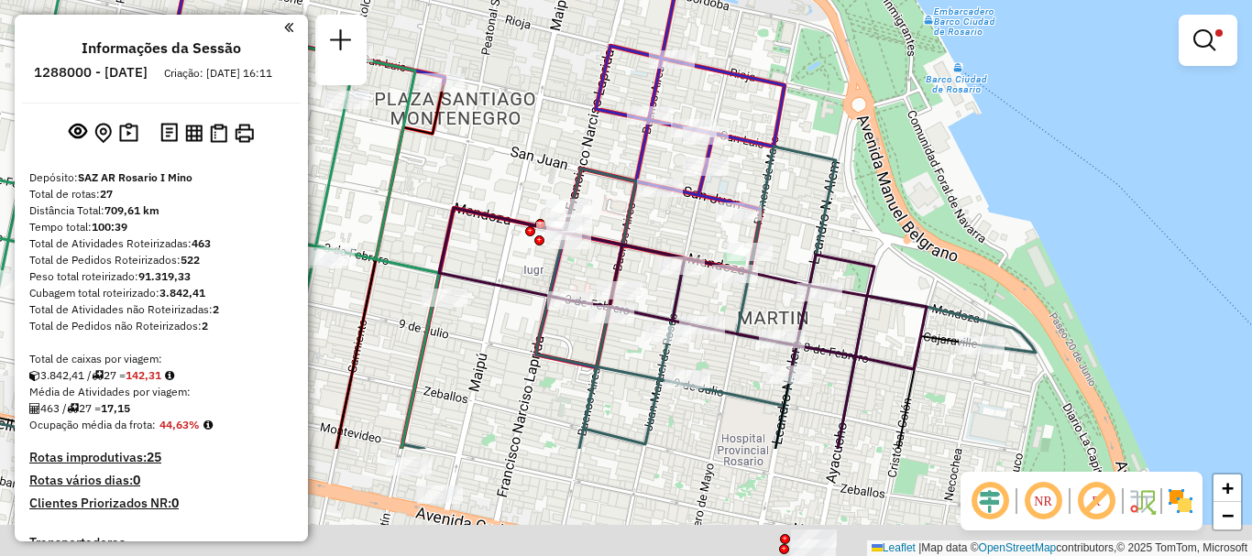
drag, startPoint x: 554, startPoint y: 287, endPoint x: 566, endPoint y: 49, distance: 237.6
click at [544, 129] on div "Rota 2 - Placa AC995HY 0000392407 - VERGARA [PERSON_NAME] 7 - Placa AC995HS 000…" at bounding box center [626, 278] width 1252 height 556
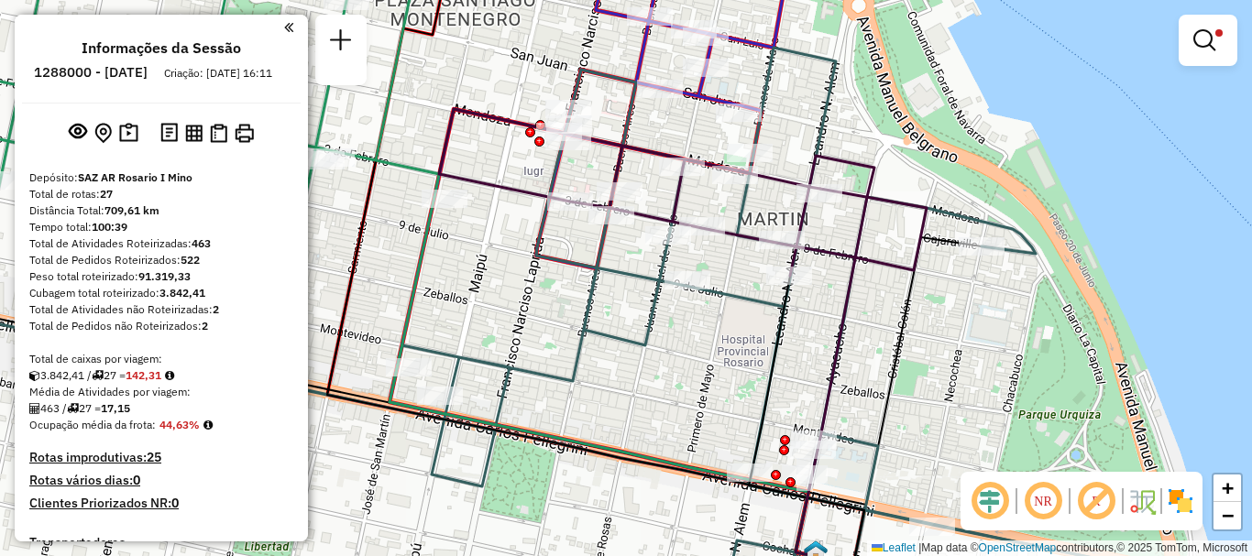
click at [442, 386] on icon at bounding box center [780, 329] width 782 height 563
select select "**********"
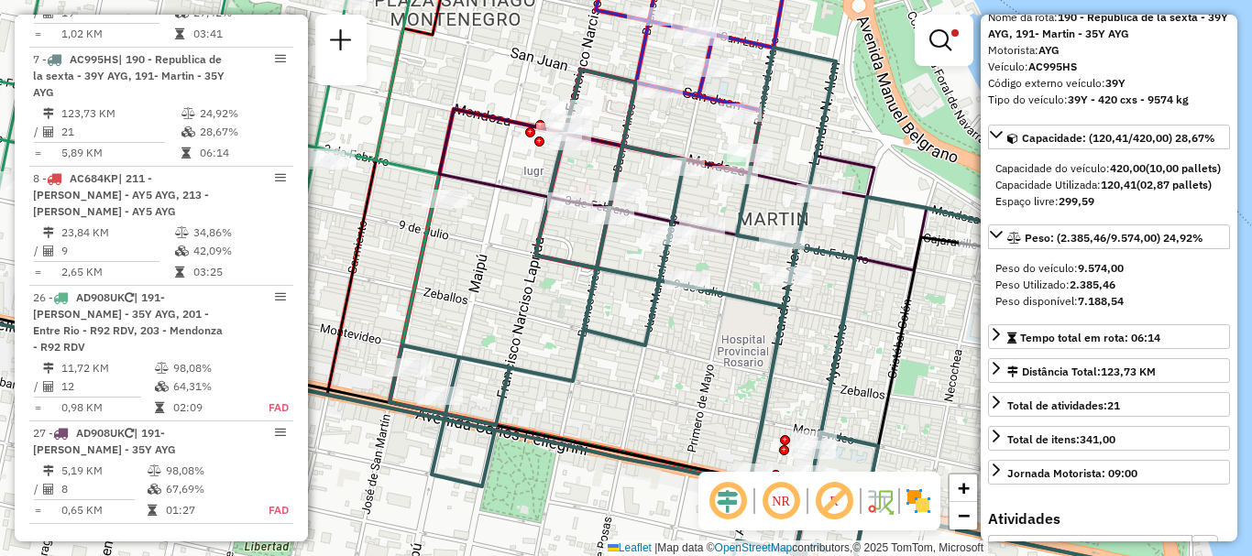
scroll to position [183, 0]
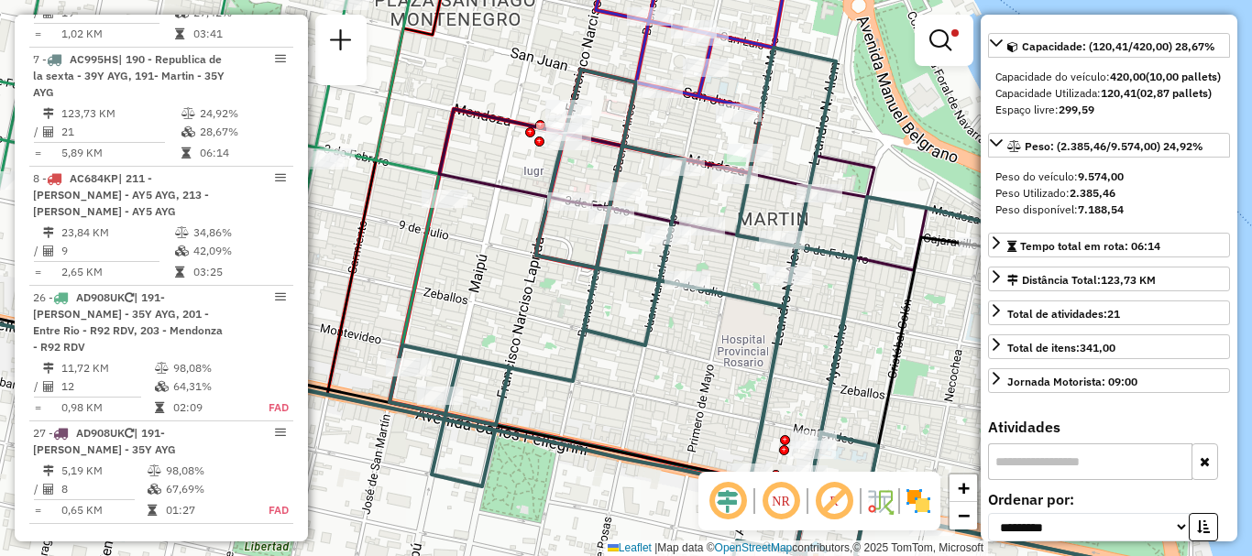
click at [750, 357] on div "Limpar filtros Janela de atendimento Grade de atendimento Capacidade Transporta…" at bounding box center [626, 278] width 1252 height 556
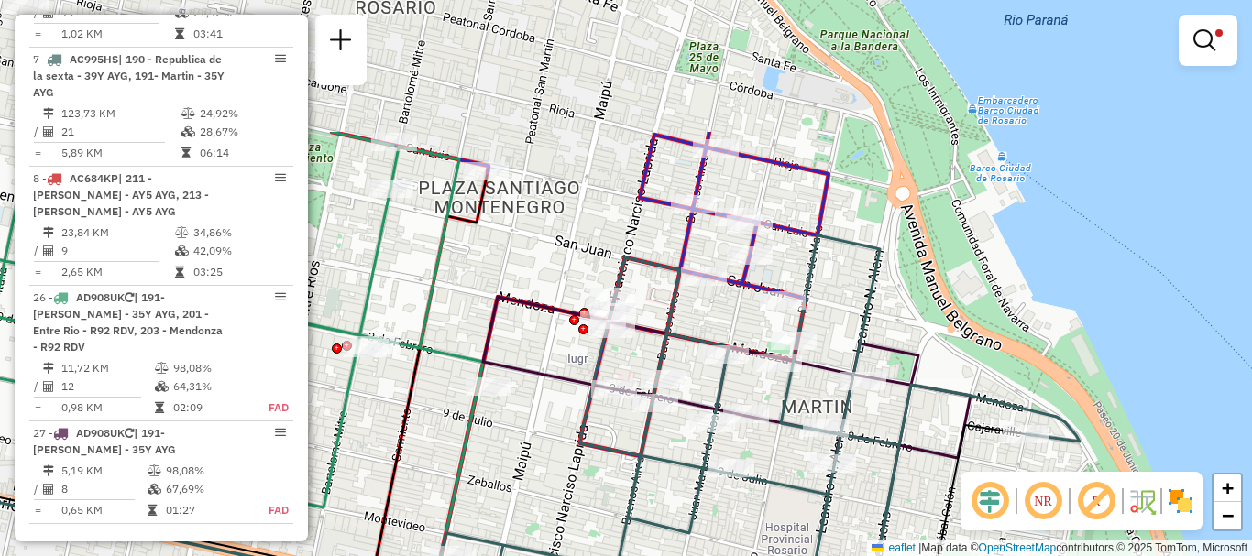
drag, startPoint x: 804, startPoint y: 444, endPoint x: 809, endPoint y: 467, distance: 23.6
click at [809, 467] on div "Rota 27 - Placa AD908UK 0000366701 - RIVOLI SRL Limpar filtros Janela de atendi…" at bounding box center [626, 278] width 1252 height 556
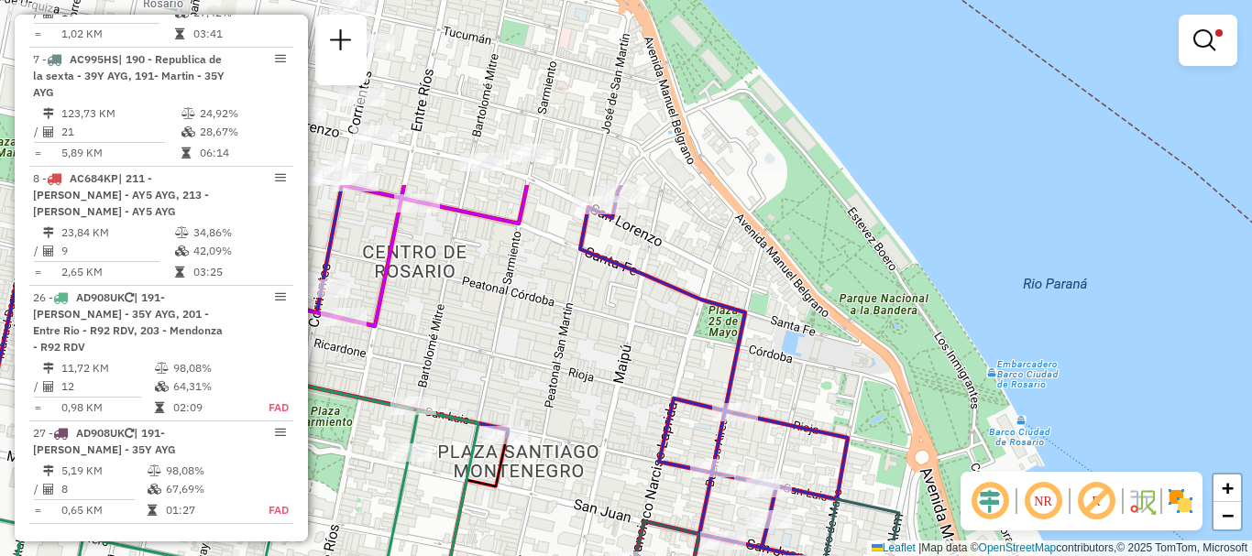
click at [795, 555] on html "Aplicando filtros Pop-up bloqueado! Seu navegador bloqueou automáticamente a ab…" at bounding box center [626, 278] width 1252 height 556
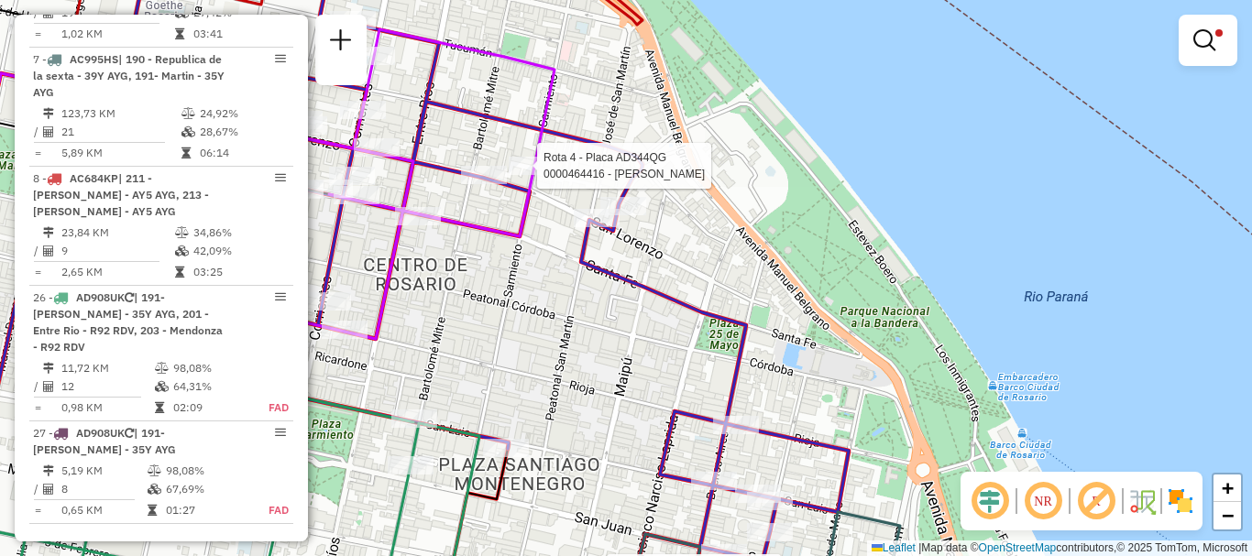
select select "**********"
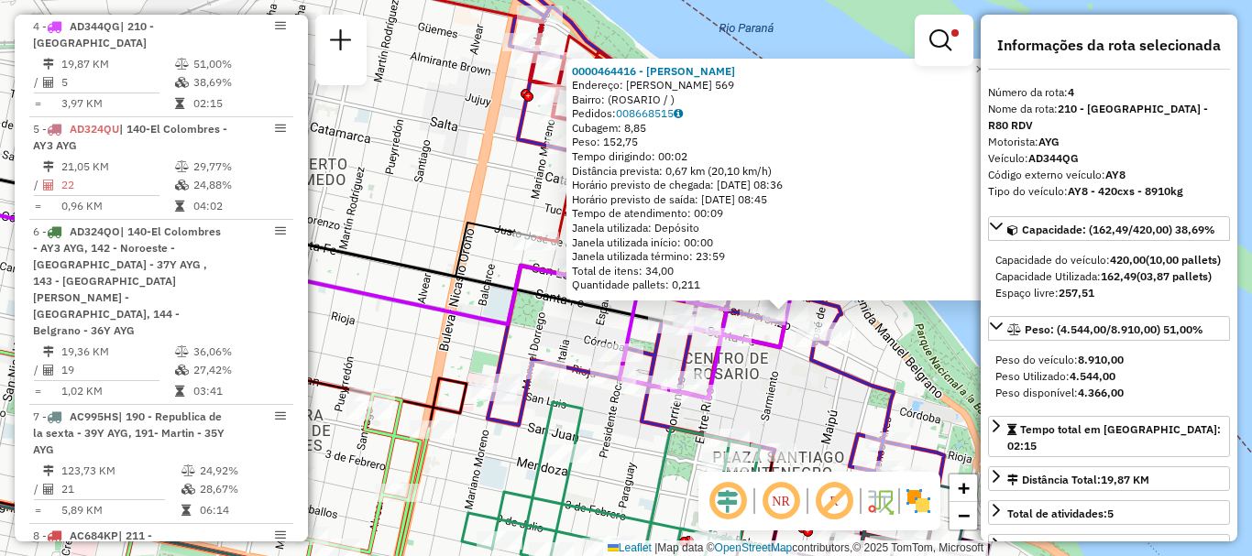
scroll to position [92, 0]
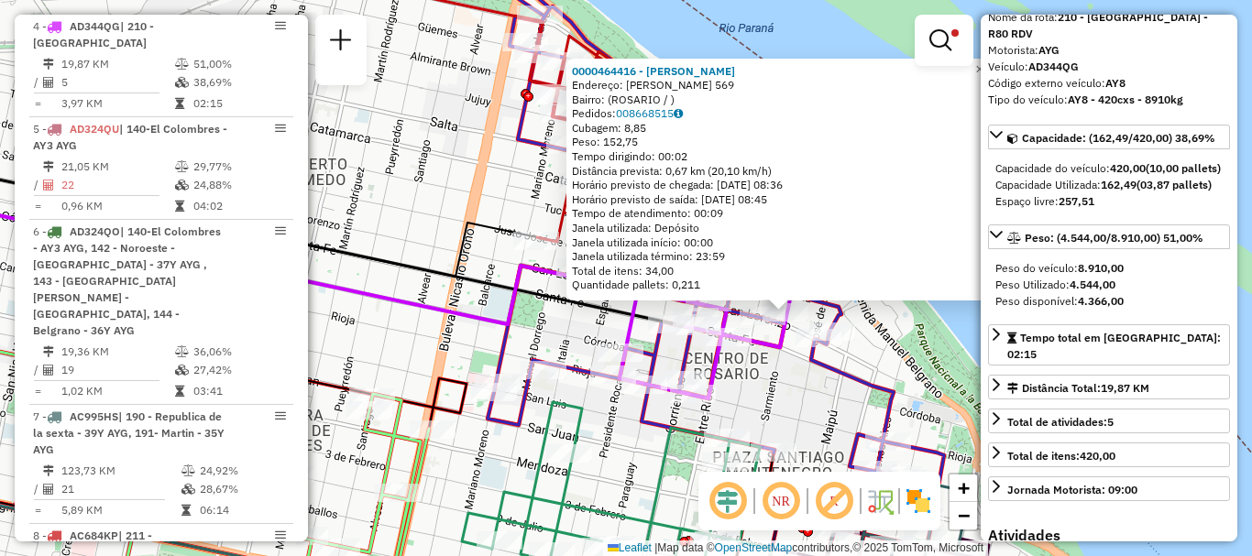
click at [847, 406] on div "Rota 2 - Placa AC995HY 0000462089 - MONZON [PERSON_NAME] 0000464416 - [PERSON_N…" at bounding box center [626, 278] width 1252 height 556
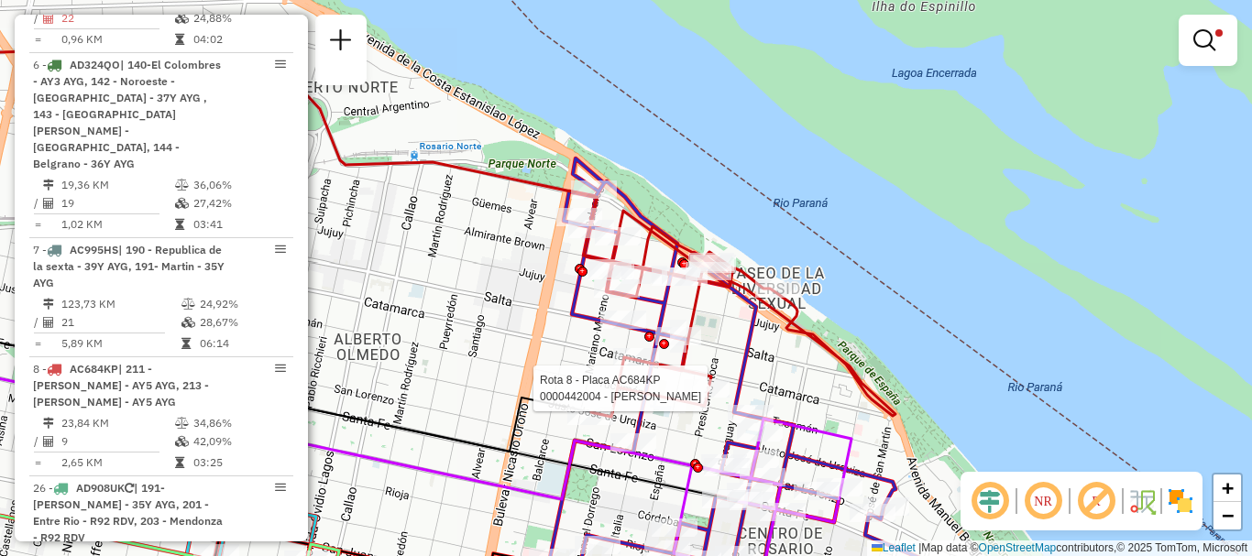
select select "**********"
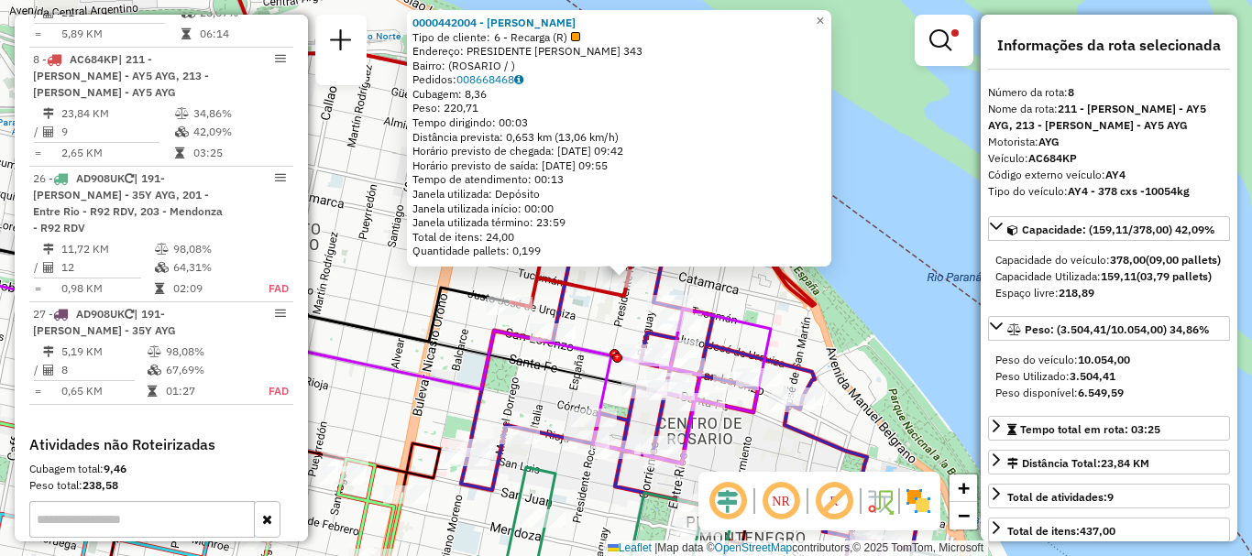
scroll to position [183, 0]
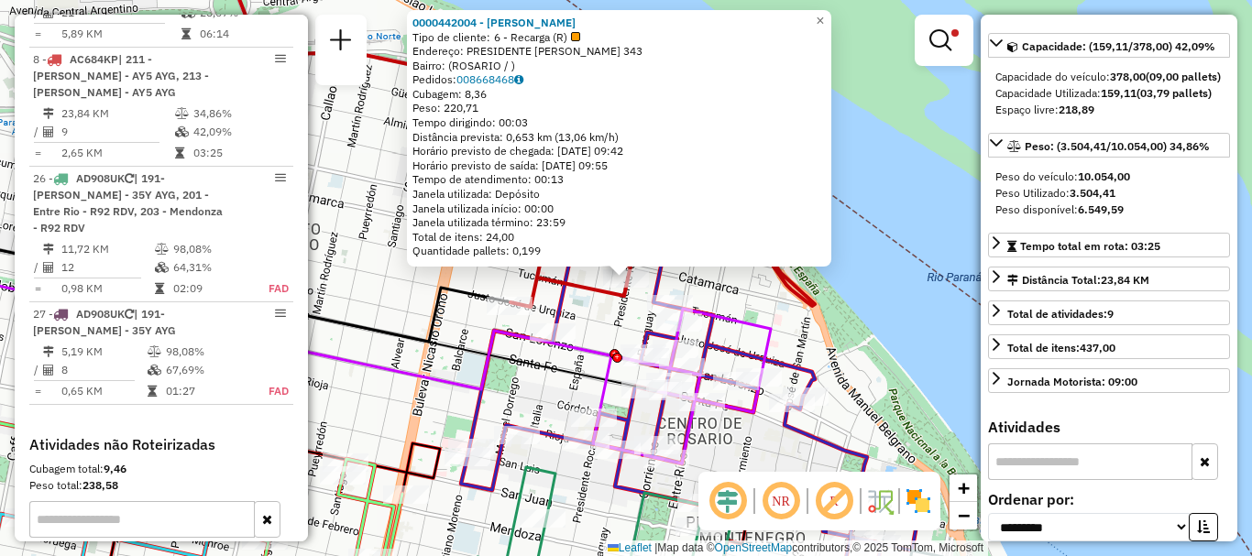
click at [909, 416] on div "0000442004 - [PERSON_NAME] Tipo de cliente: 6 - Recarga (R) Endereço: PRESIDENT…" at bounding box center [626, 278] width 1252 height 556
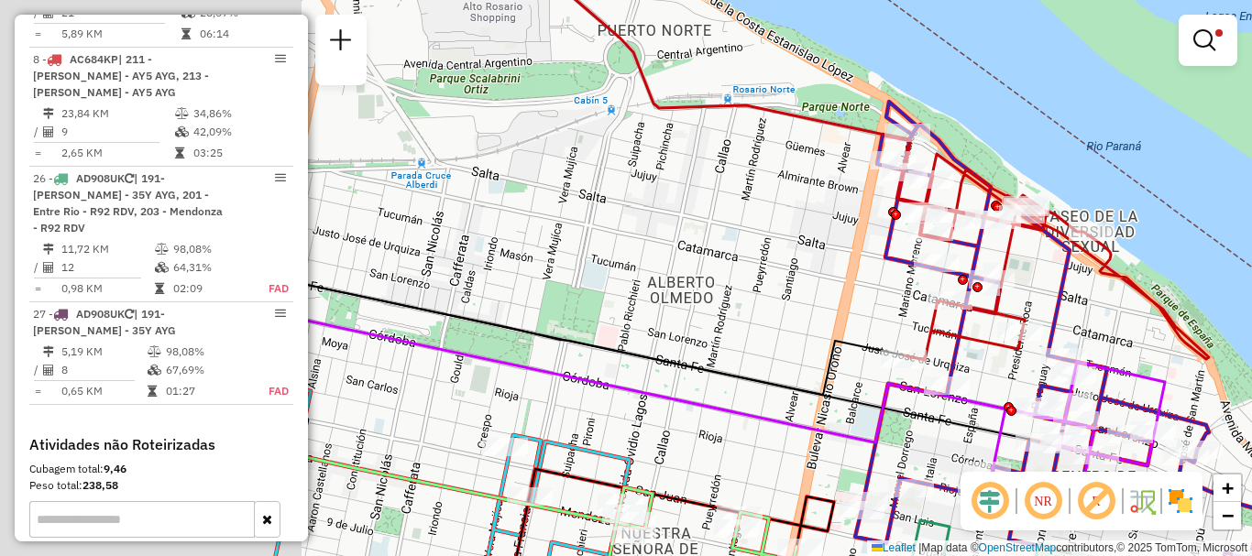
drag, startPoint x: 446, startPoint y: 366, endPoint x: 856, endPoint y: 421, distance: 413.1
click at [856, 421] on div "Limpar filtros Janela de atendimento Grade de atendimento Capacidade Transporta…" at bounding box center [626, 278] width 1252 height 556
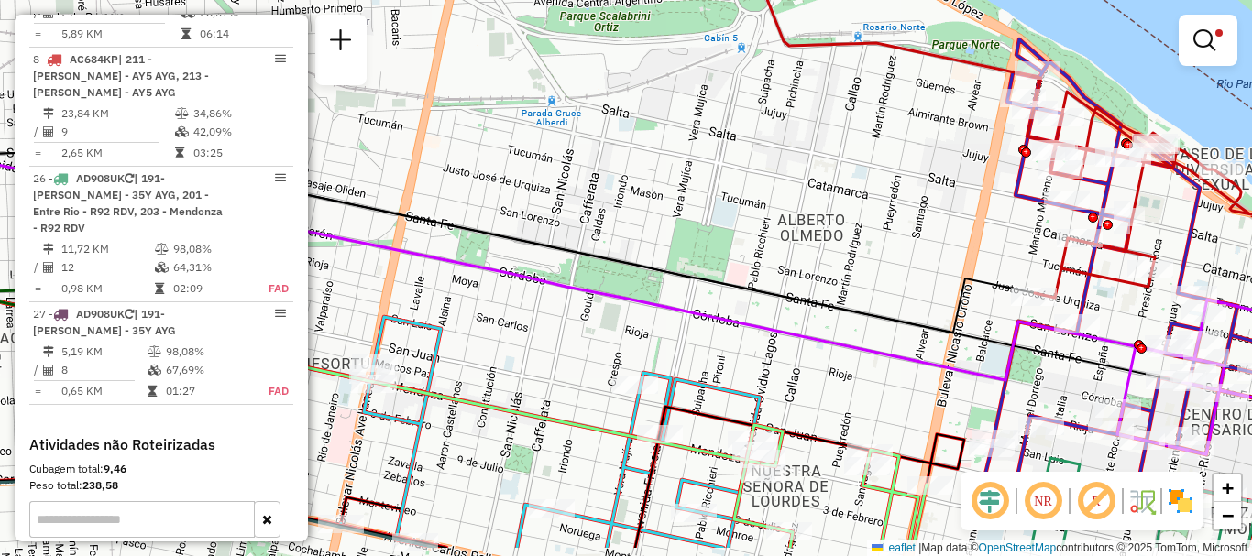
drag, startPoint x: 750, startPoint y: 332, endPoint x: 918, endPoint y: 94, distance: 290.6
click at [916, 149] on div "Limpar filtros Janela de atendimento Grade de atendimento Capacidade Transporta…" at bounding box center [626, 278] width 1252 height 556
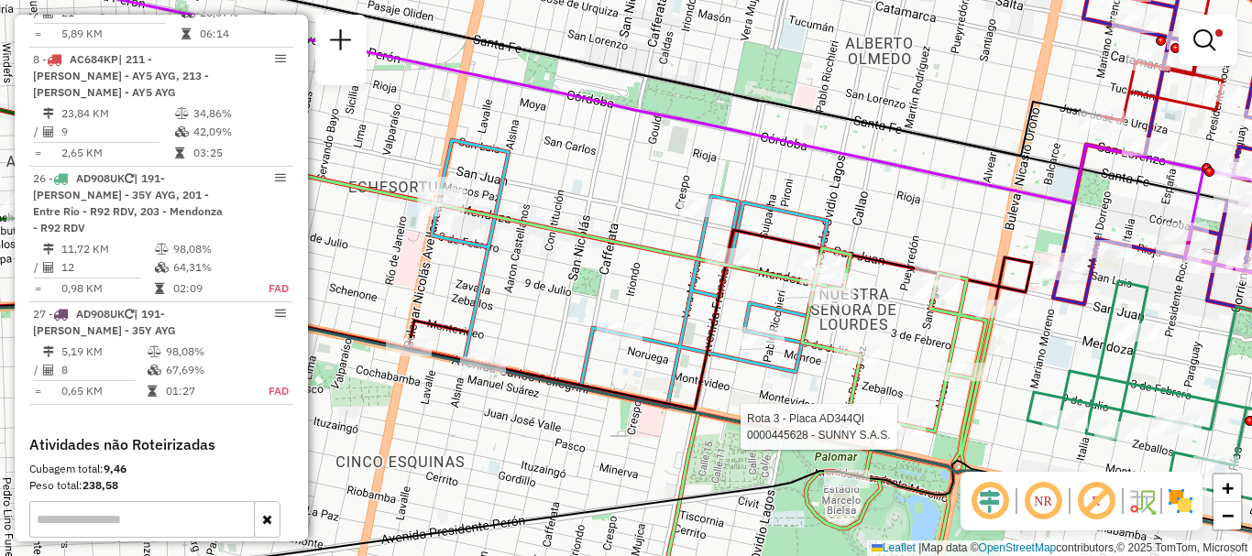
select select "**********"
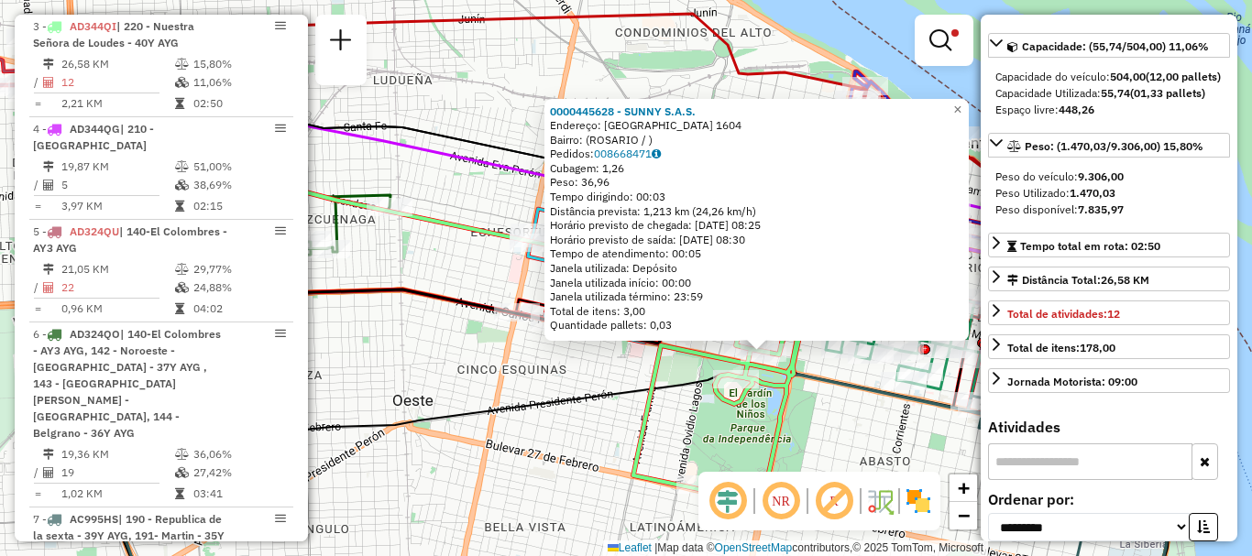
click at [878, 425] on div "0000445628 - SUNNY S.A.S. Endereço: SANTIAGO 1604 Bairro: ([GEOGRAPHIC_DATA] / …" at bounding box center [626, 278] width 1252 height 556
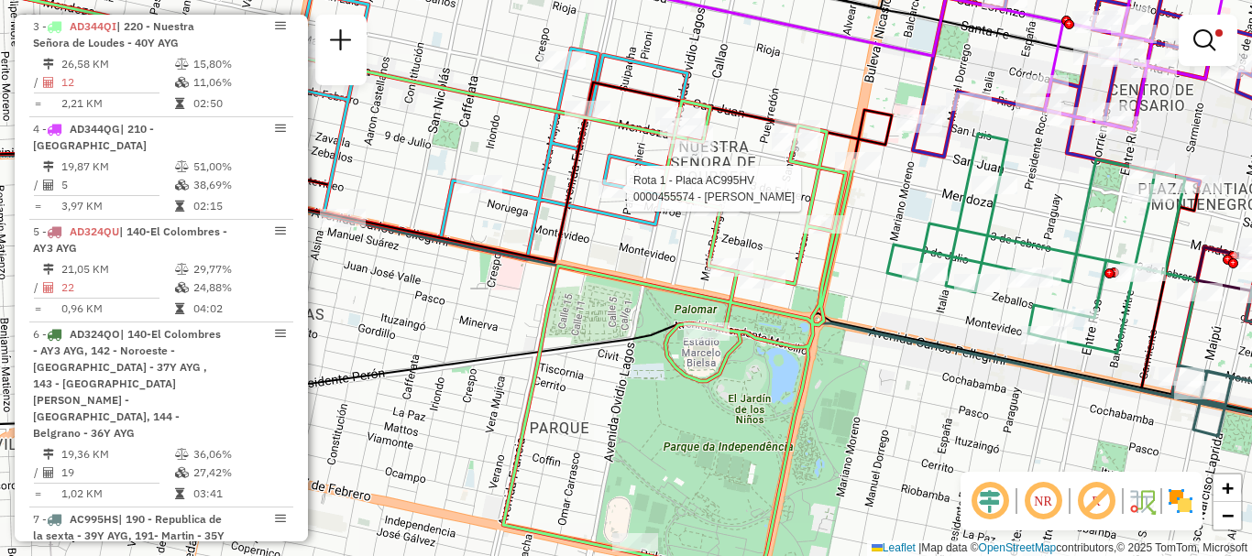
select select "**********"
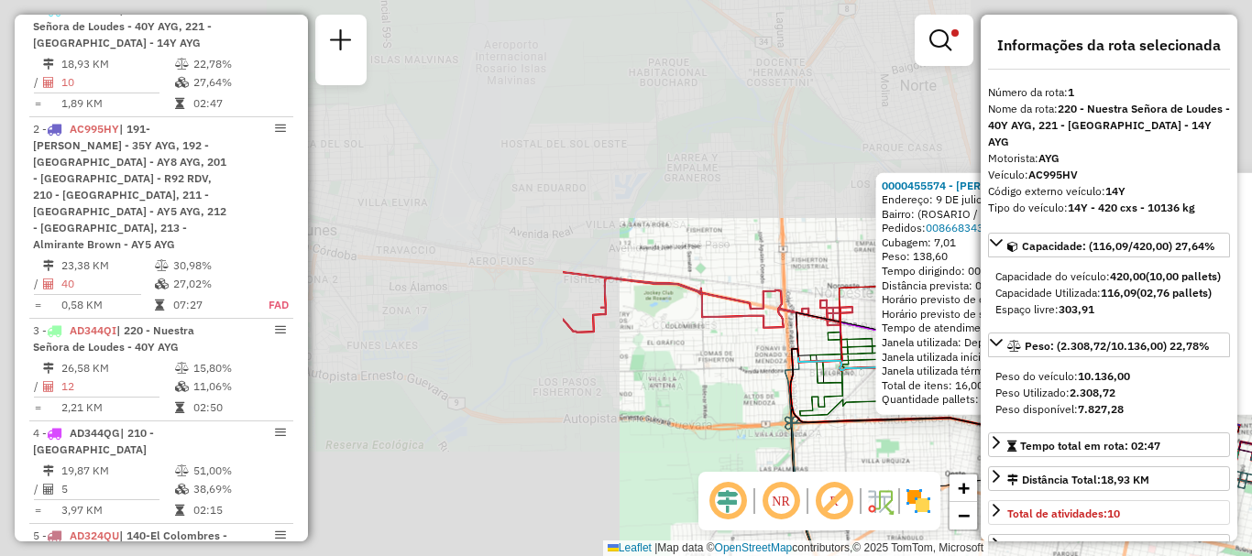
scroll to position [92, 0]
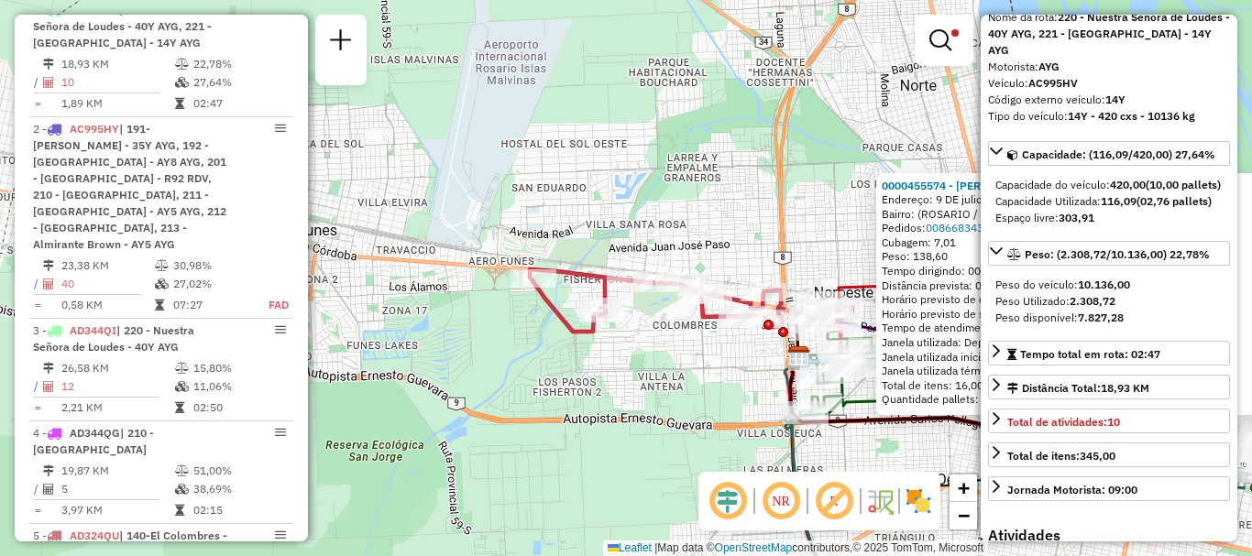
click at [854, 461] on div "0000455574 - BEMBO [PERSON_NAME]: 9 DE julio 2939 Bairro: ([GEOGRAPHIC_DATA] / …" at bounding box center [626, 278] width 1252 height 556
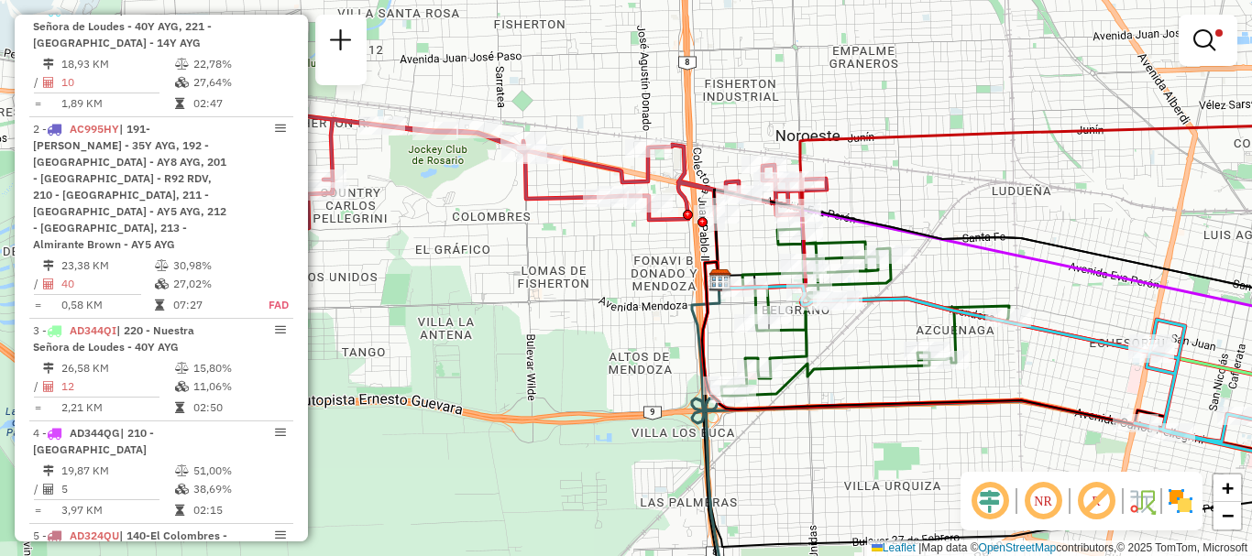
drag, startPoint x: 896, startPoint y: 370, endPoint x: 793, endPoint y: 277, distance: 138.8
click at [817, 295] on icon at bounding box center [865, 312] width 288 height 167
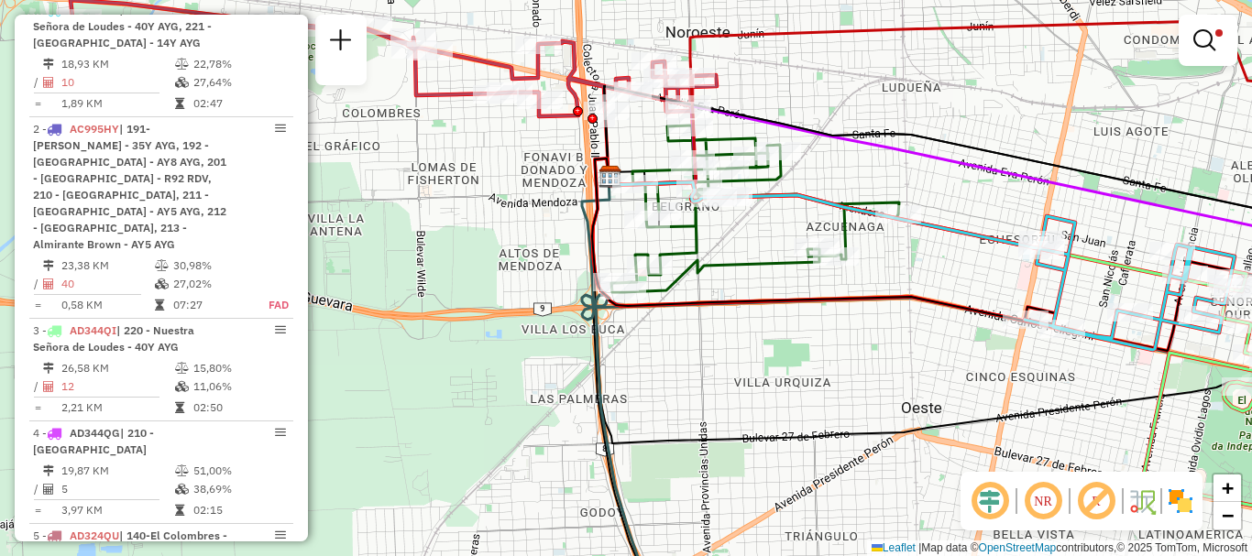
click at [861, 225] on div "Limpar filtros Janela de atendimento Grade de atendimento Capacidade Transporta…" at bounding box center [626, 278] width 1252 height 556
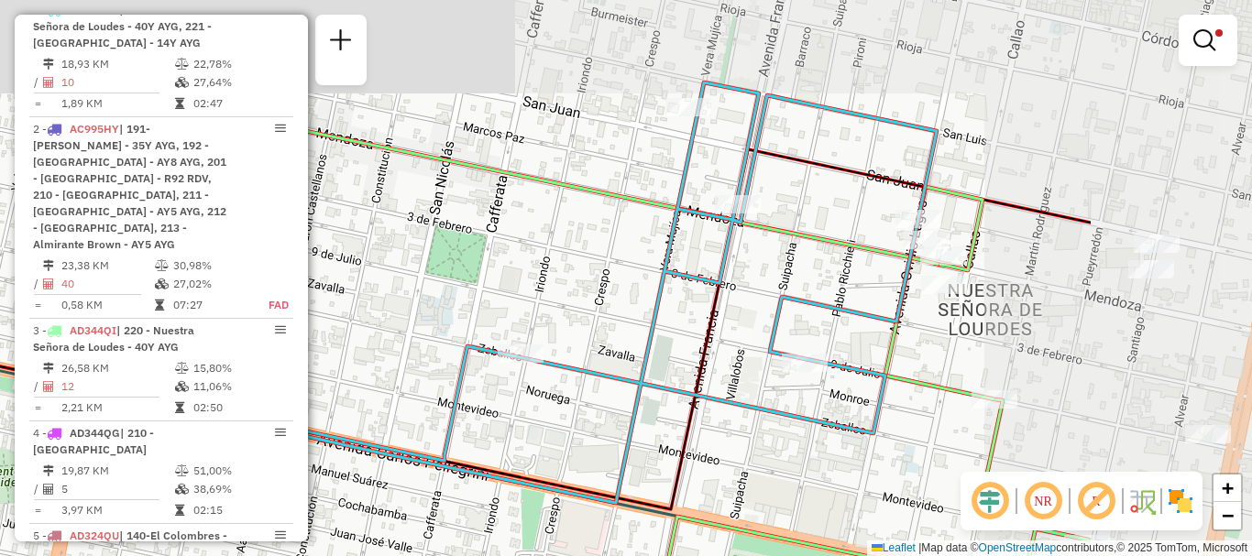
drag, startPoint x: 1006, startPoint y: 219, endPoint x: 730, endPoint y: 349, distance: 304.9
click at [730, 349] on div "Limpar filtros Janela de atendimento Grade de atendimento Capacidade Transporta…" at bounding box center [626, 278] width 1252 height 556
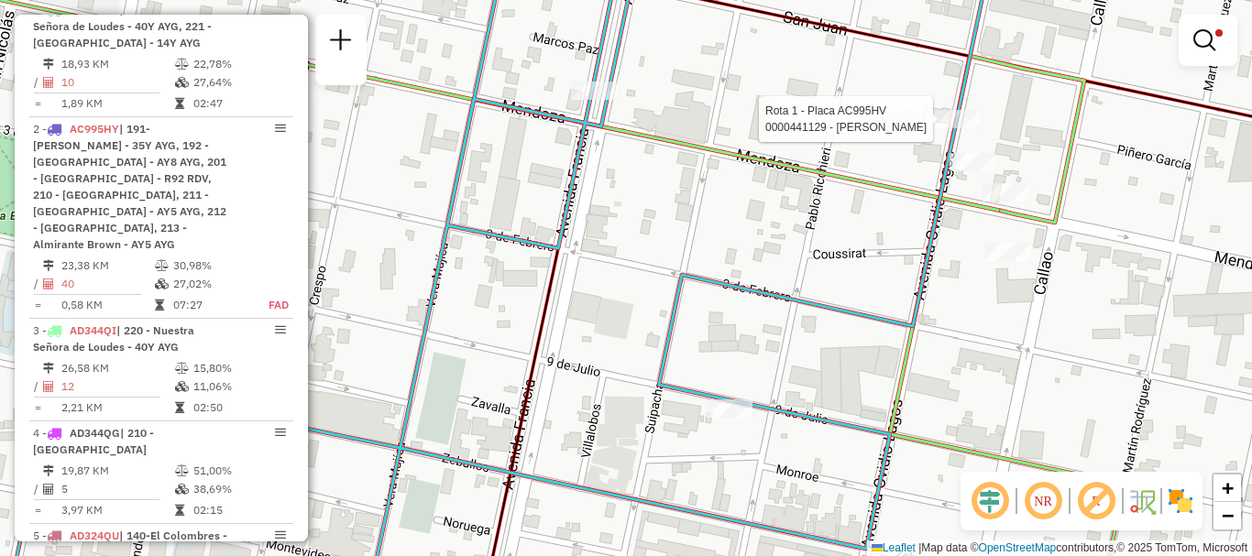
select select "**********"
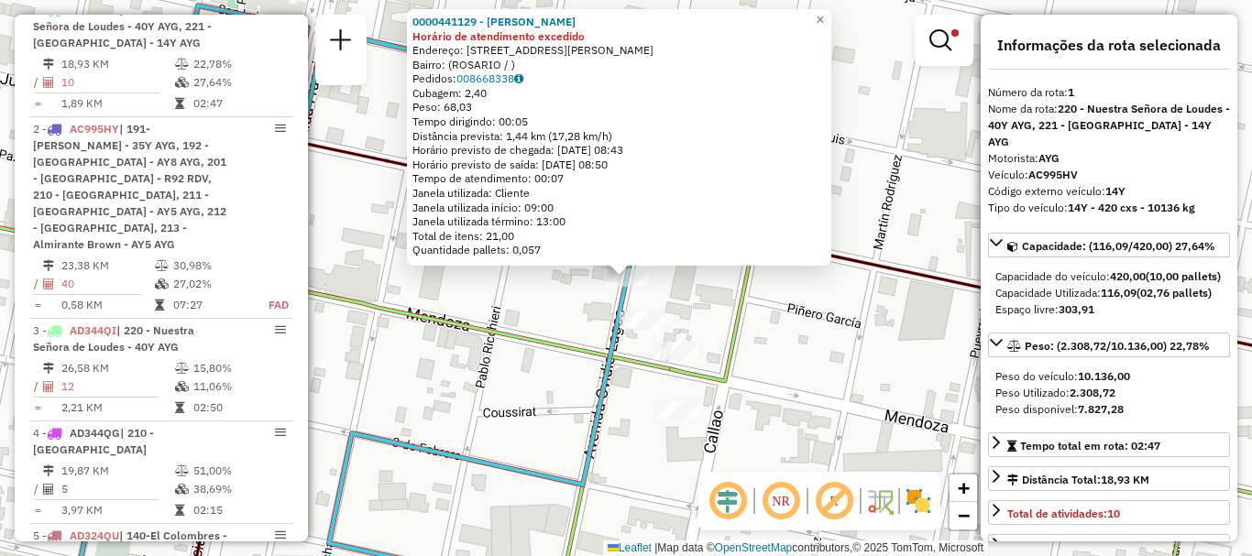
click at [796, 377] on div "0000441129 - [PERSON_NAME] de atendimento excedido Endereço: [STREET_ADDRESS][P…" at bounding box center [626, 278] width 1252 height 556
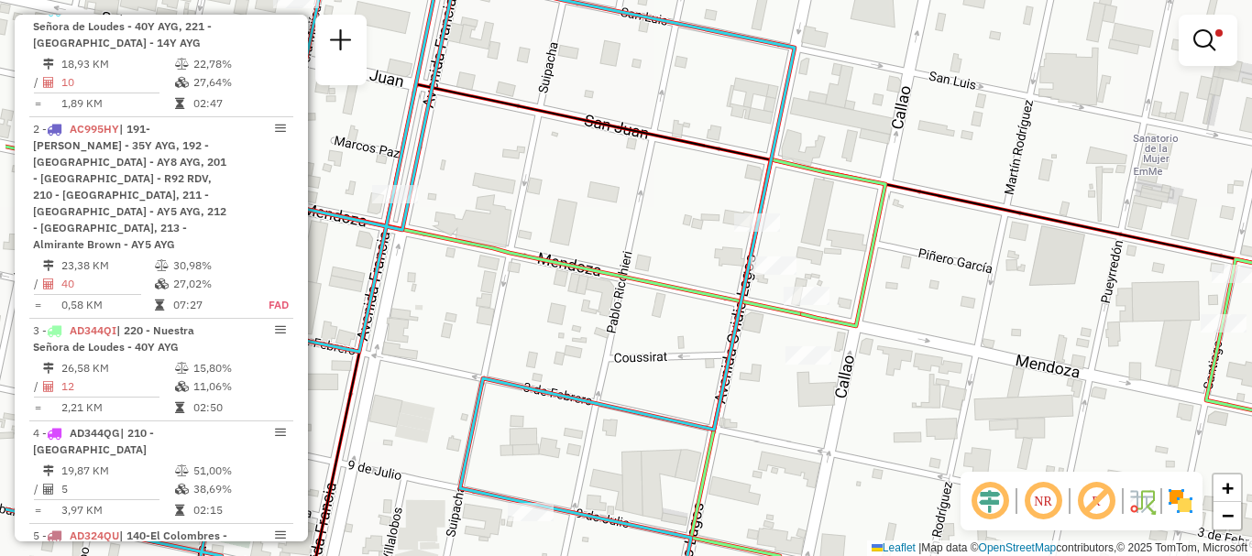
drag, startPoint x: 527, startPoint y: 405, endPoint x: 1001, endPoint y: 225, distance: 507.4
click at [995, 231] on div "Limpar filtros Janela de atendimento Grade de atendimento Capacidade Transporta…" at bounding box center [626, 278] width 1252 height 556
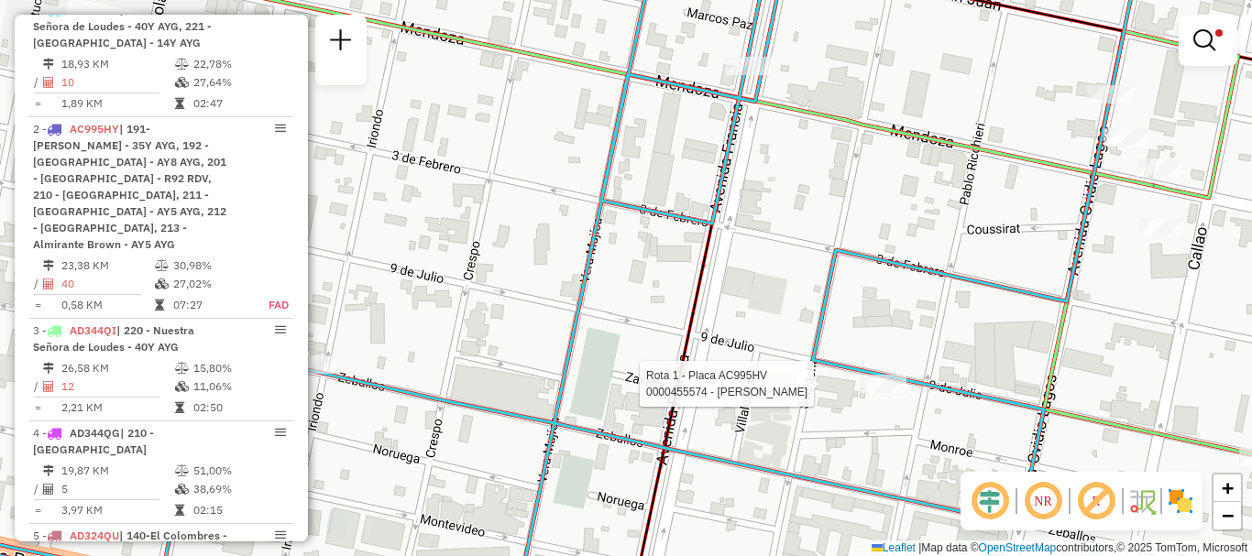
select select "**********"
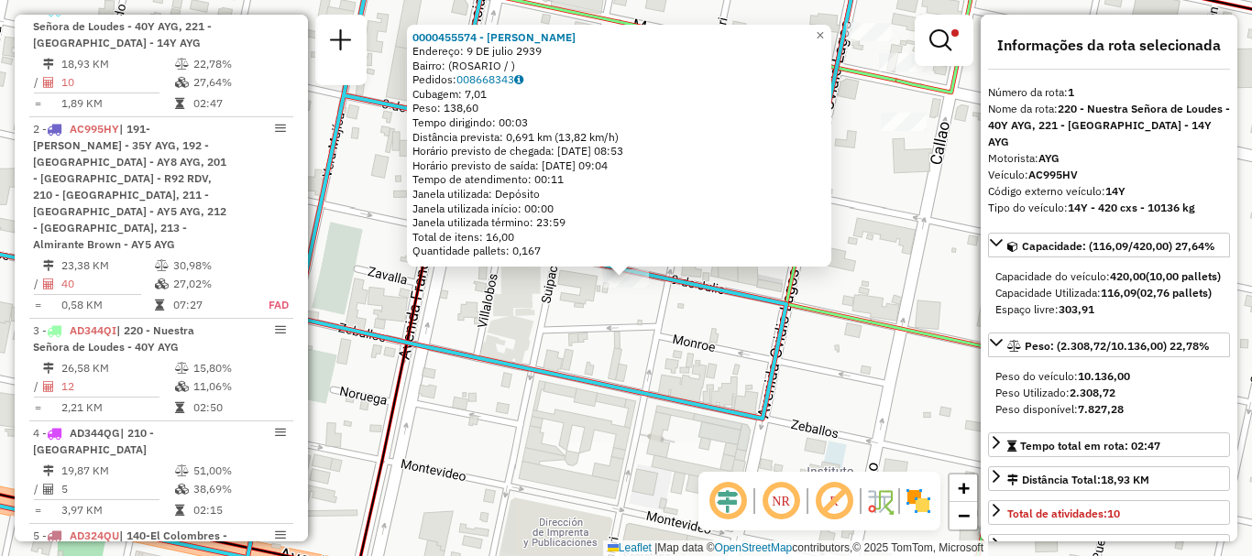
click at [811, 349] on div "0000455574 - BEMBO [PERSON_NAME]: 9 DE julio 2939 Bairro: ([GEOGRAPHIC_DATA] / …" at bounding box center [626, 278] width 1252 height 556
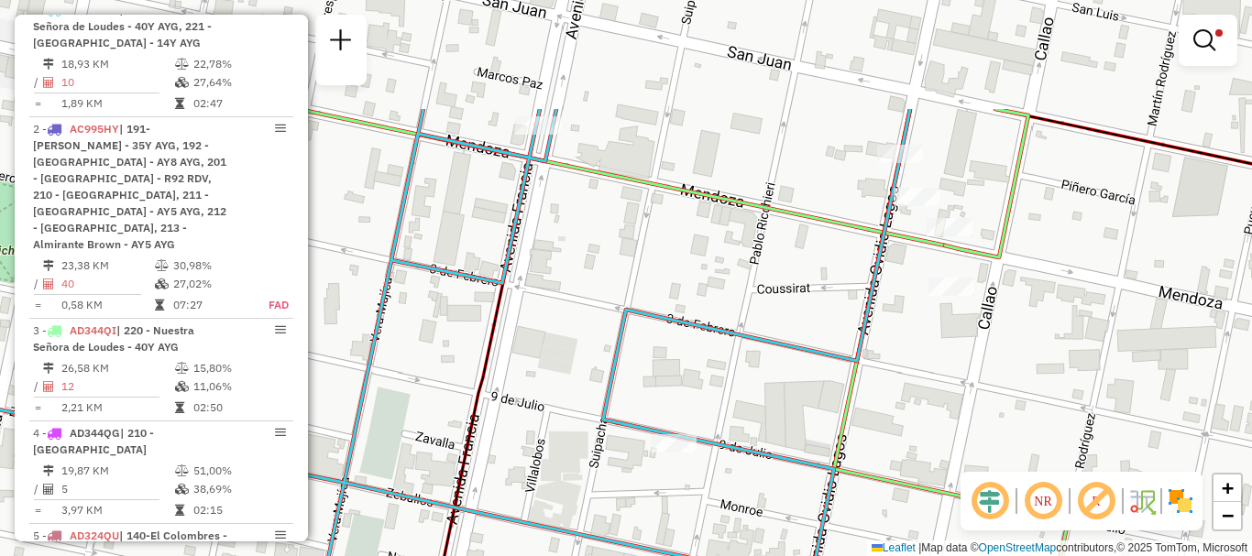
drag, startPoint x: 802, startPoint y: 238, endPoint x: 849, endPoint y: 403, distance: 171.7
click at [849, 403] on icon at bounding box center [918, 442] width 1011 height 667
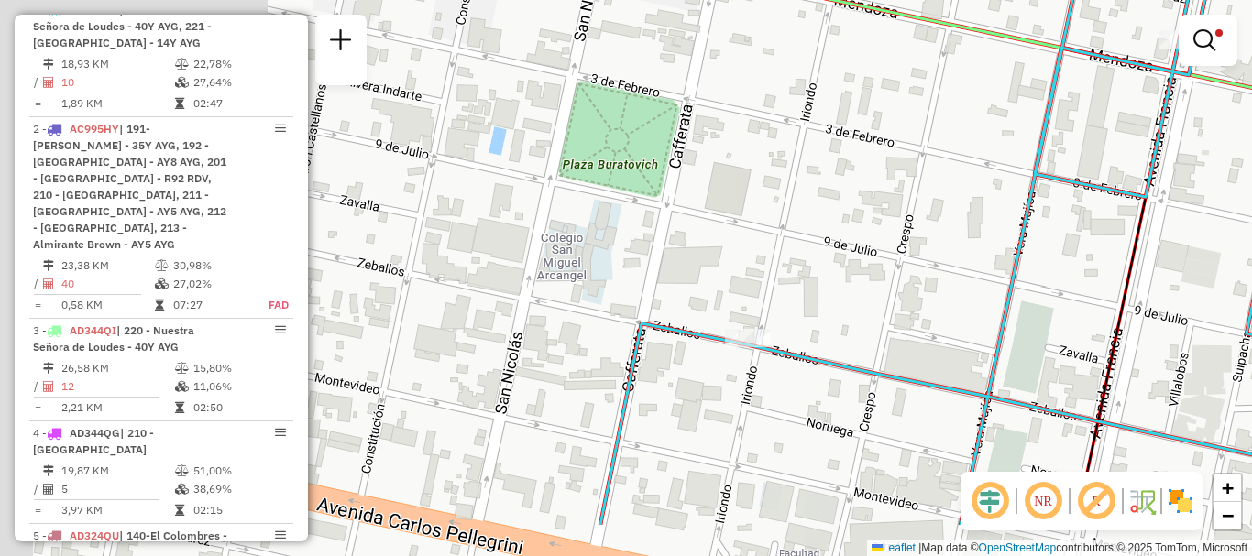
drag, startPoint x: 507, startPoint y: 356, endPoint x: 1199, endPoint y: 270, distance: 698.0
click at [1199, 270] on div "Limpar filtros Janela de atendimento Grade de atendimento Capacidade Transporta…" at bounding box center [626, 278] width 1252 height 556
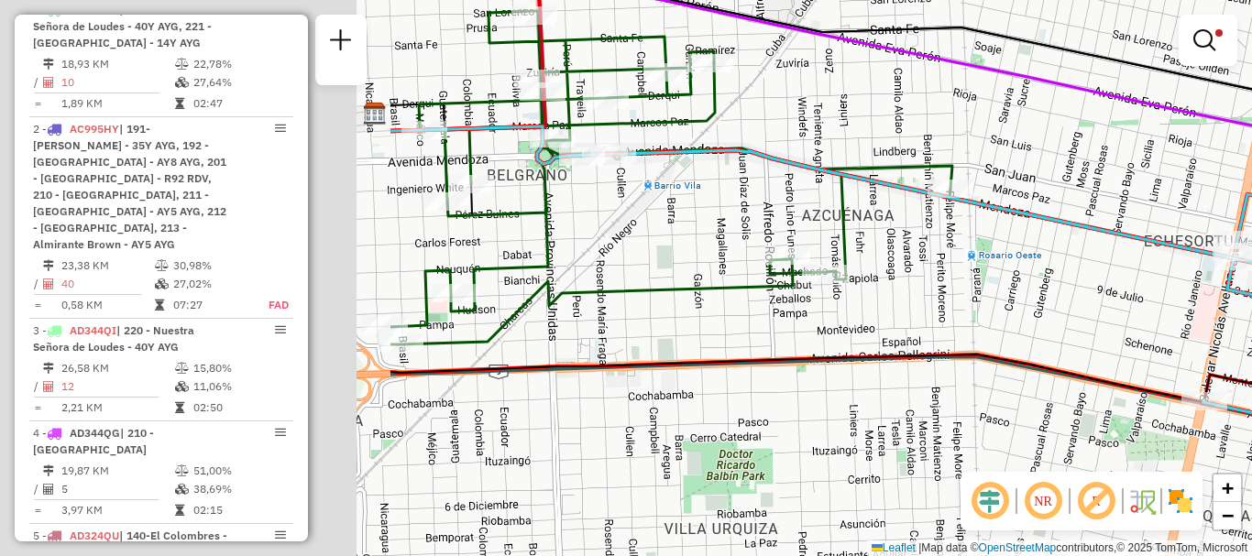
drag, startPoint x: 629, startPoint y: 360, endPoint x: 1207, endPoint y: 353, distance: 578.2
click at [1207, 353] on div "Limpar filtros Janela de atendimento Grade de atendimento Capacidade Transporta…" at bounding box center [626, 278] width 1252 height 556
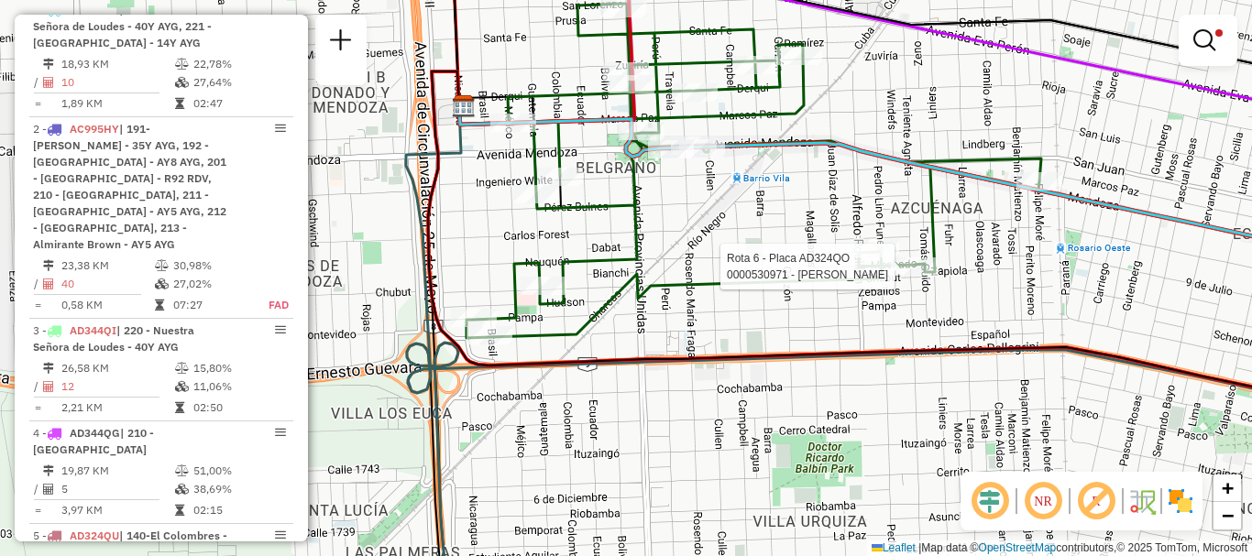
click at [911, 276] on div at bounding box center [914, 266] width 46 height 18
select select "**********"
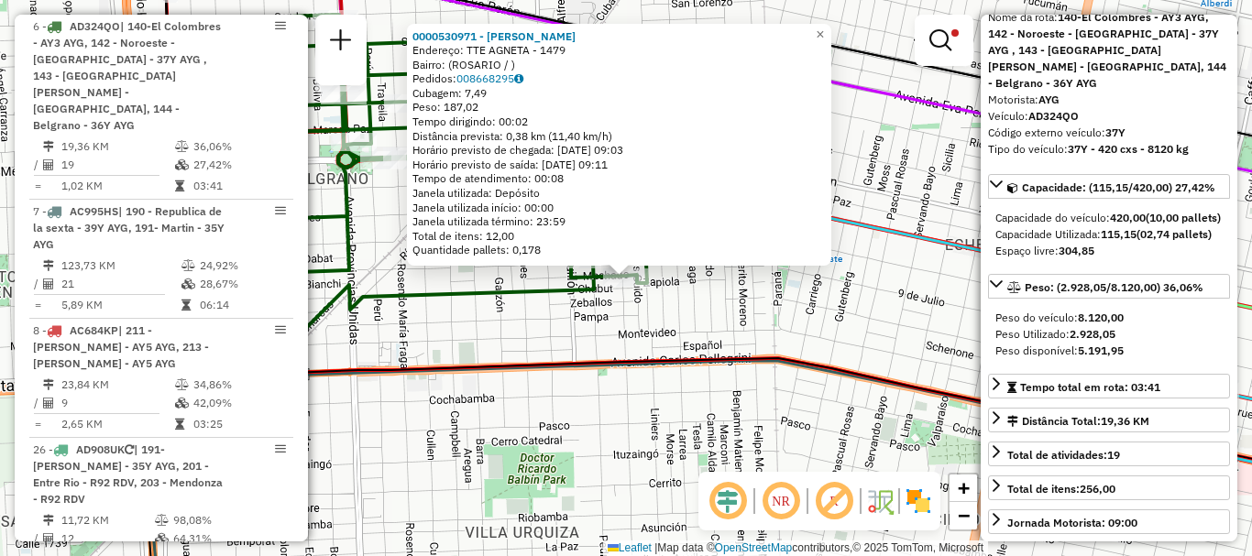
click at [808, 441] on div "0000530971 - [PERSON_NAME]: TTE AGNETA - 1479 Bairro: ([GEOGRAPHIC_DATA] / ) Pe…" at bounding box center [626, 278] width 1252 height 556
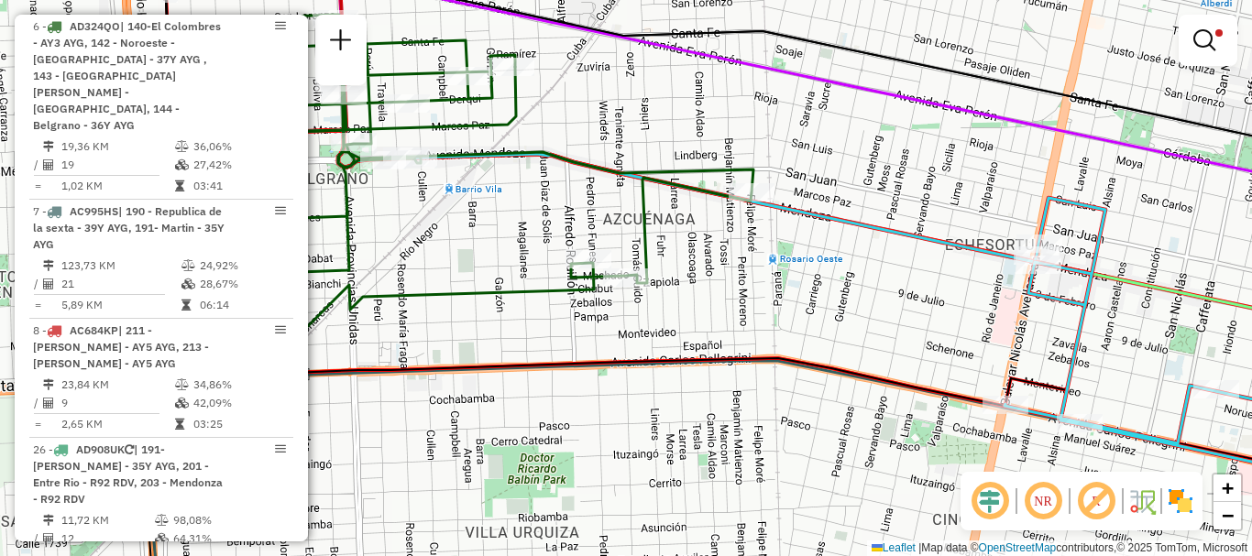
drag, startPoint x: 573, startPoint y: 452, endPoint x: 1185, endPoint y: 399, distance: 614.3
click at [1157, 396] on div "Limpar filtros Janela de atendimento Grade de atendimento Capacidade Transporta…" at bounding box center [626, 278] width 1252 height 556
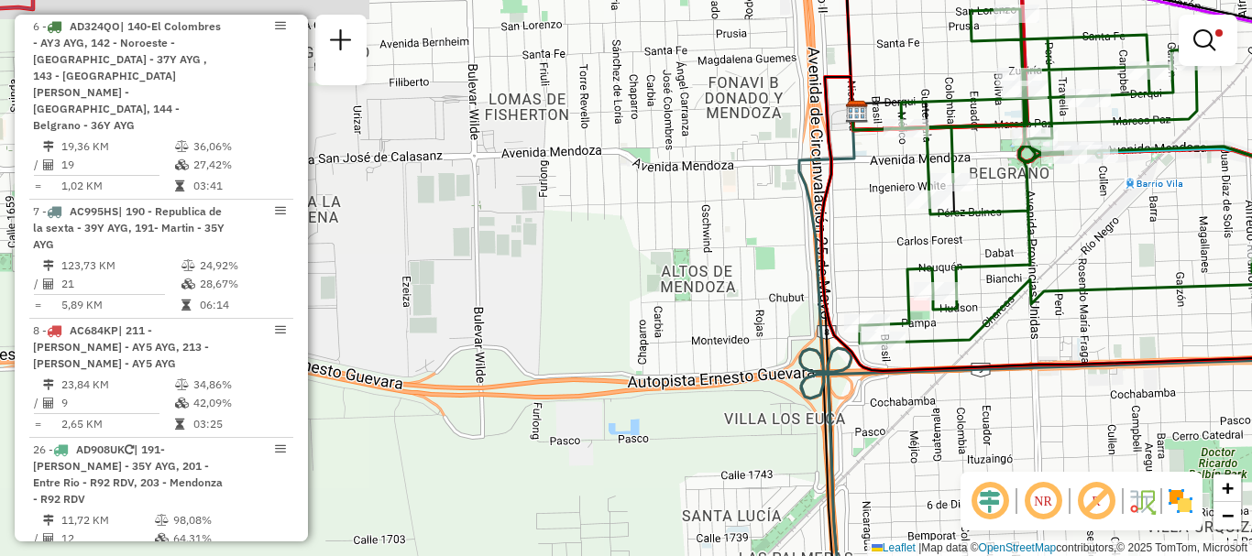
drag, startPoint x: 831, startPoint y: 387, endPoint x: 932, endPoint y: 482, distance: 138.7
click at [932, 482] on icon at bounding box center [1125, 387] width 653 height 551
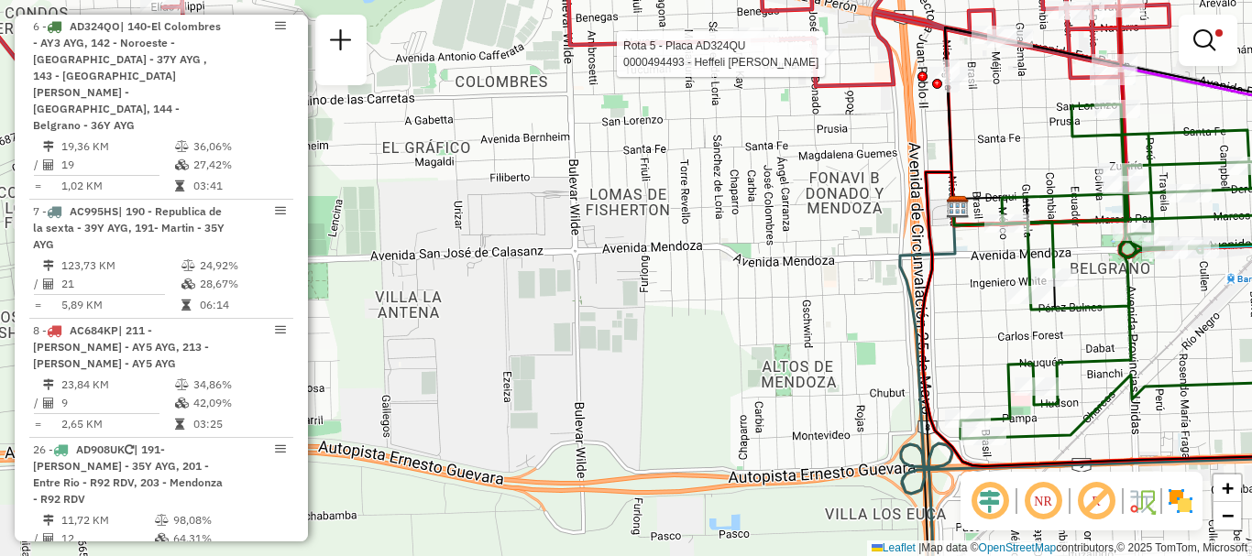
select select "**********"
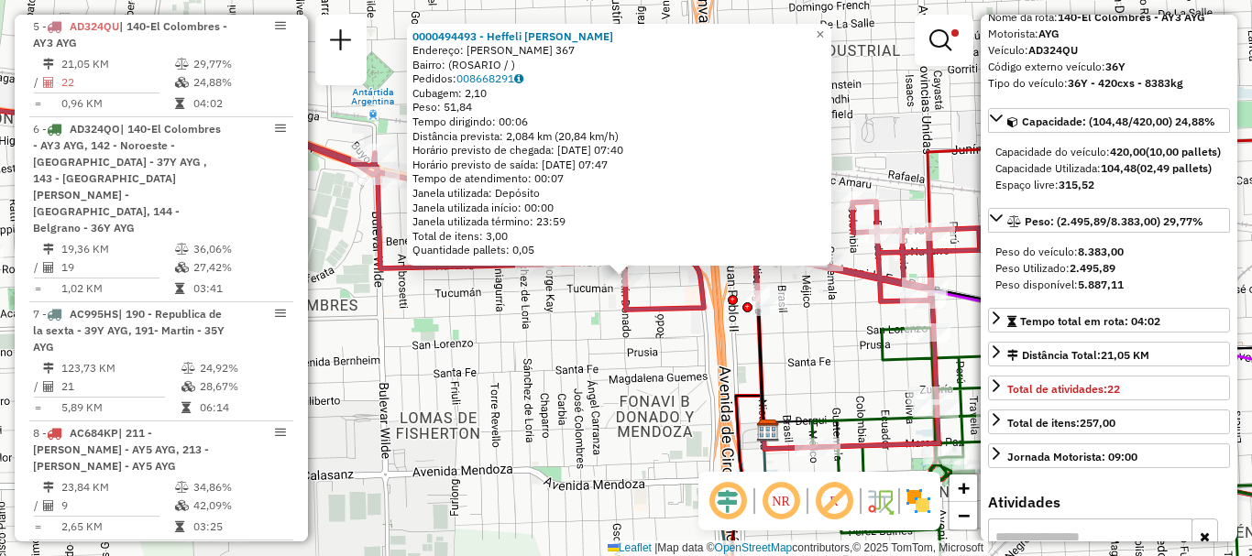
click at [839, 391] on div "0000494493 - Heffeli [PERSON_NAME]: [PERSON_NAME] 367 Bairro: ([GEOGRAPHIC_DATA…" at bounding box center [626, 278] width 1252 height 556
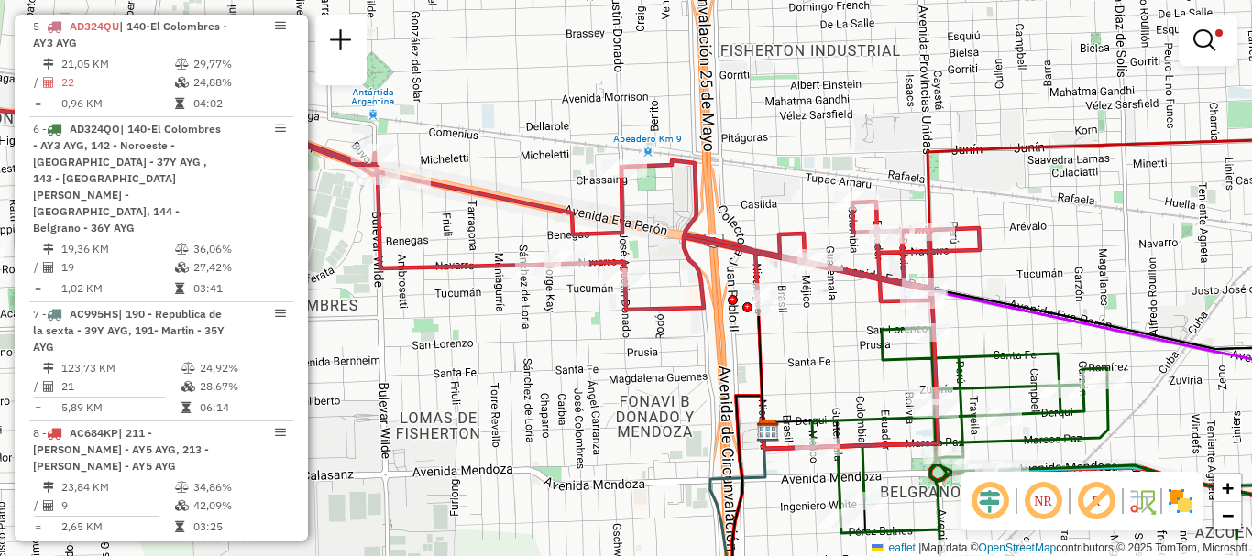
click at [651, 522] on div "Limpar filtros Janela de atendimento Grade de atendimento Capacidade Transporta…" at bounding box center [626, 278] width 1252 height 556
click at [671, 451] on div "Limpar filtros Janela de atendimento Grade de atendimento Capacidade Transporta…" at bounding box center [626, 278] width 1252 height 556
